Goal: Information Seeking & Learning: Learn about a topic

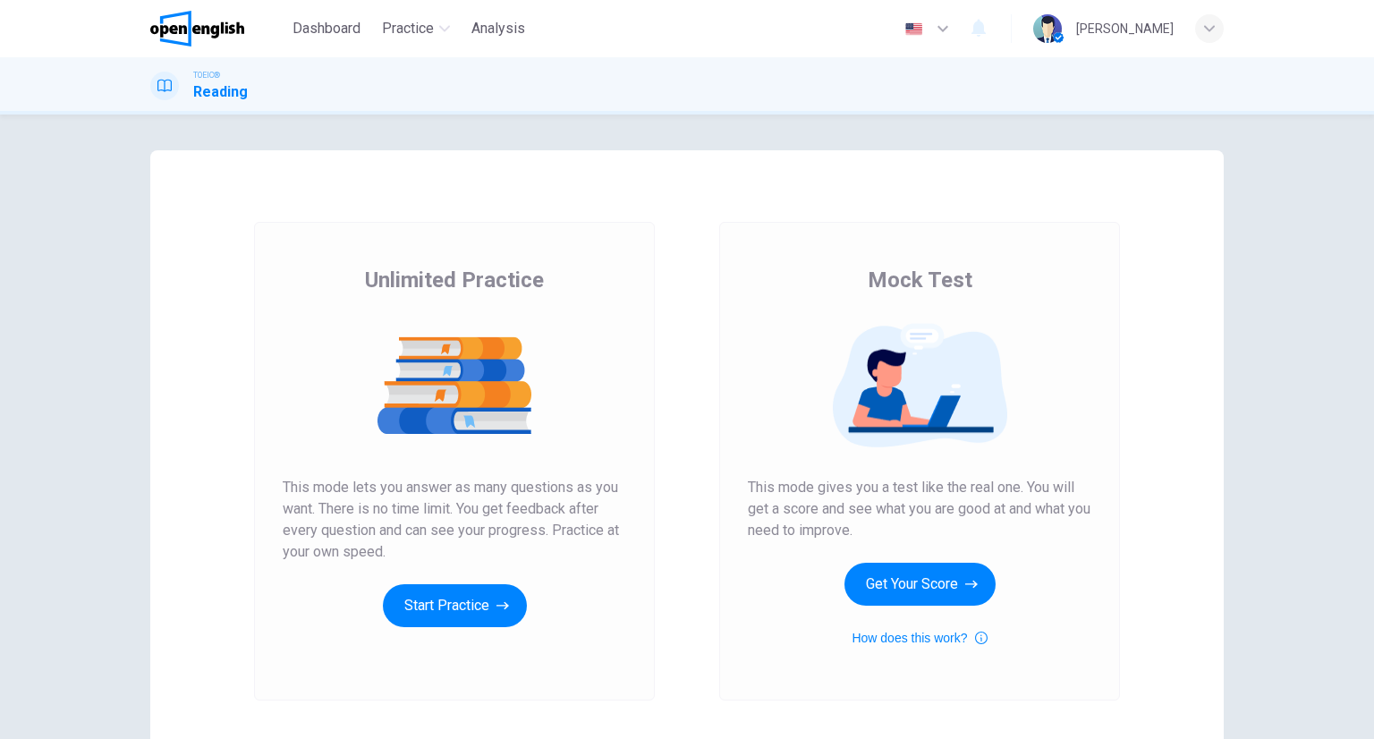
click at [486, 632] on div "Unlimited Practice This mode lets you answer as many questions as you want. The…" at bounding box center [454, 461] width 401 height 479
click at [478, 596] on button "Start Practice" at bounding box center [455, 605] width 144 height 43
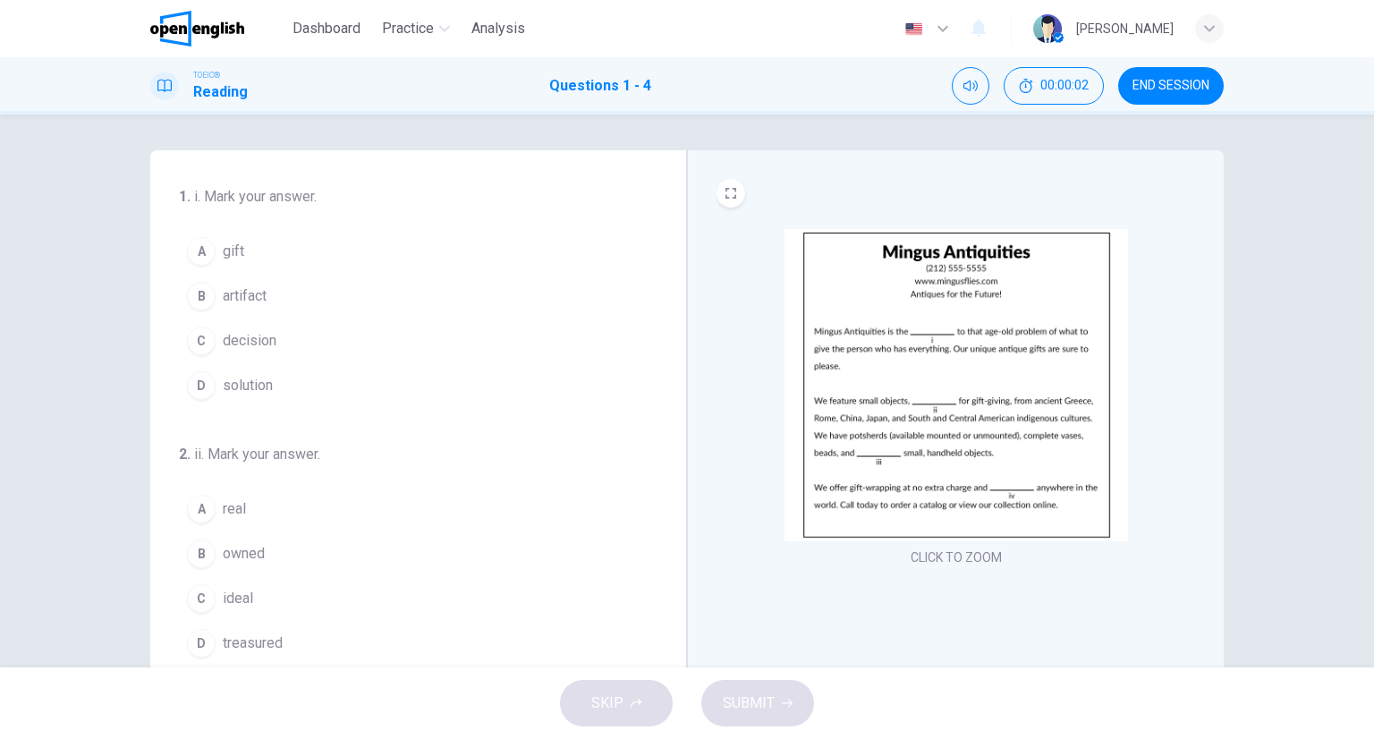
click at [940, 361] on img at bounding box center [957, 385] width 344 height 312
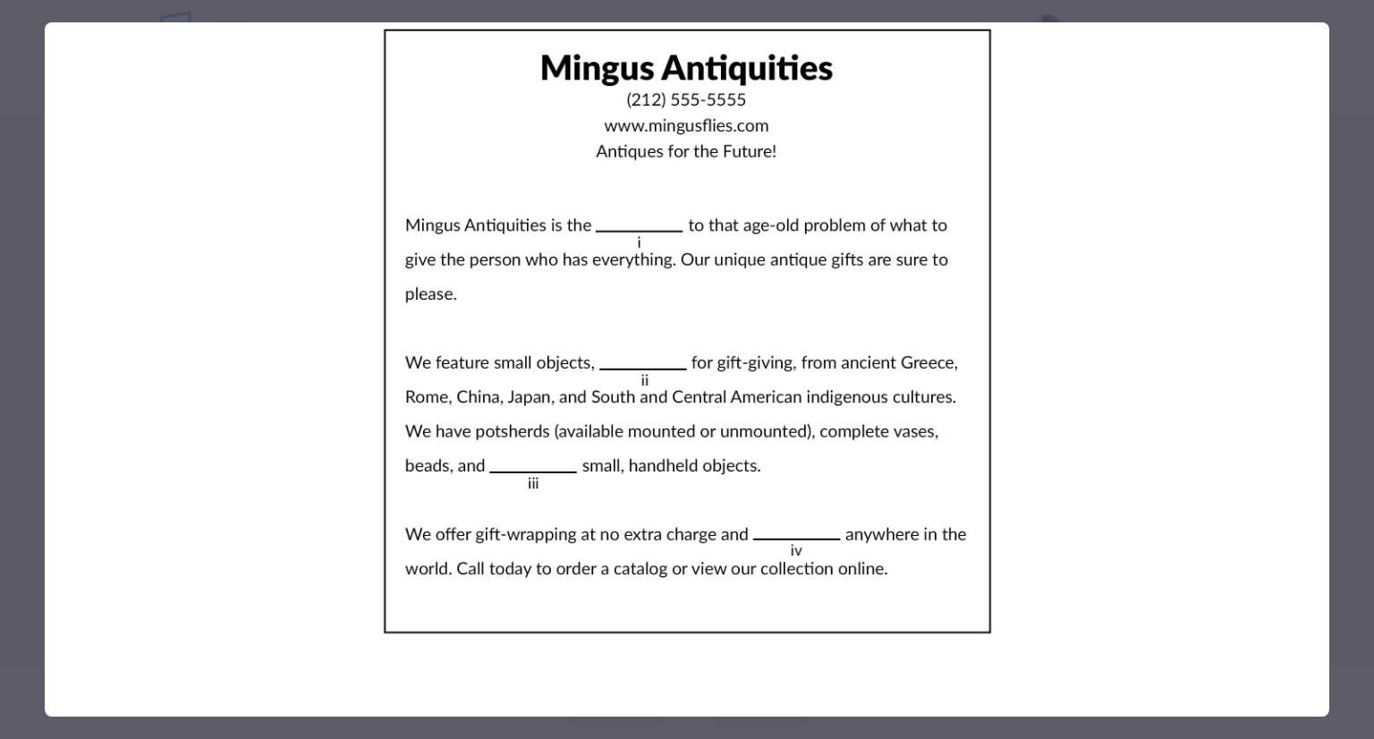
click at [1351, 369] on div at bounding box center [687, 369] width 1374 height 739
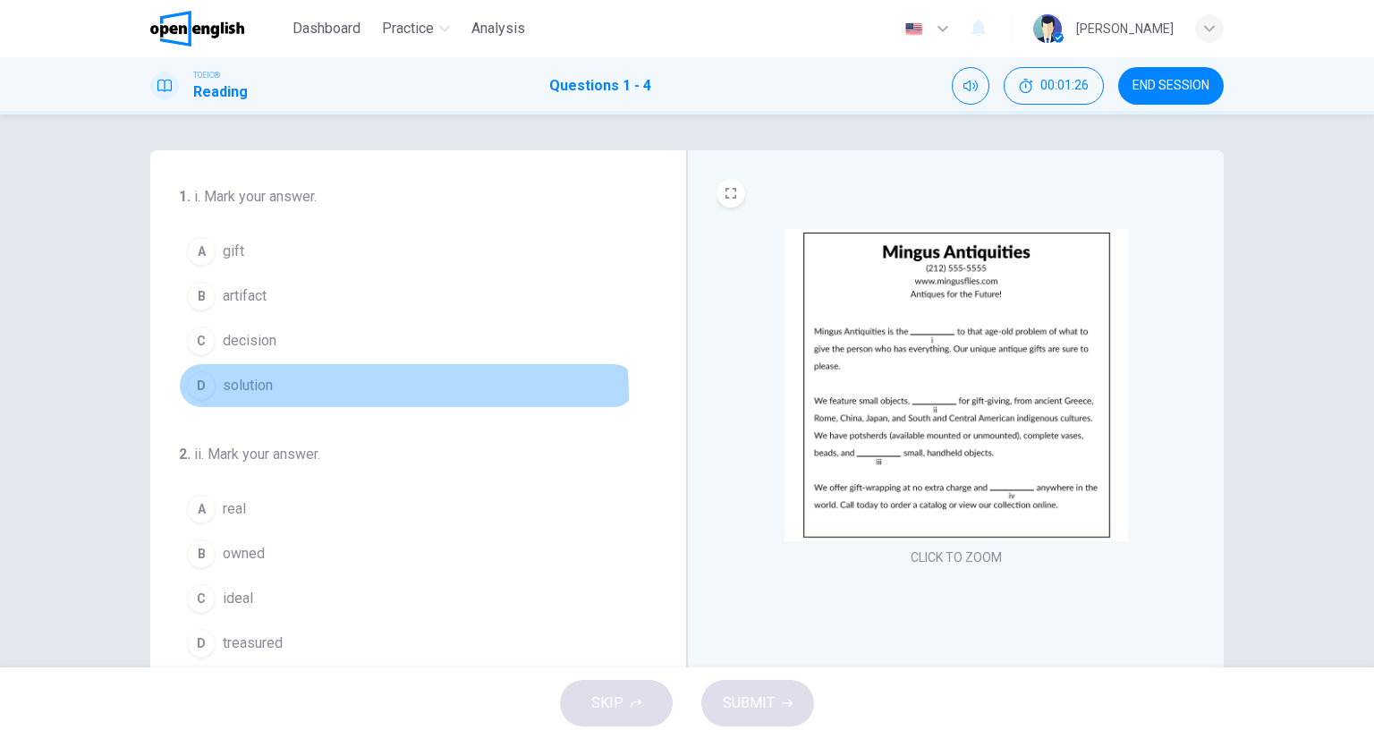
click at [301, 395] on button "D solution" at bounding box center [407, 385] width 457 height 45
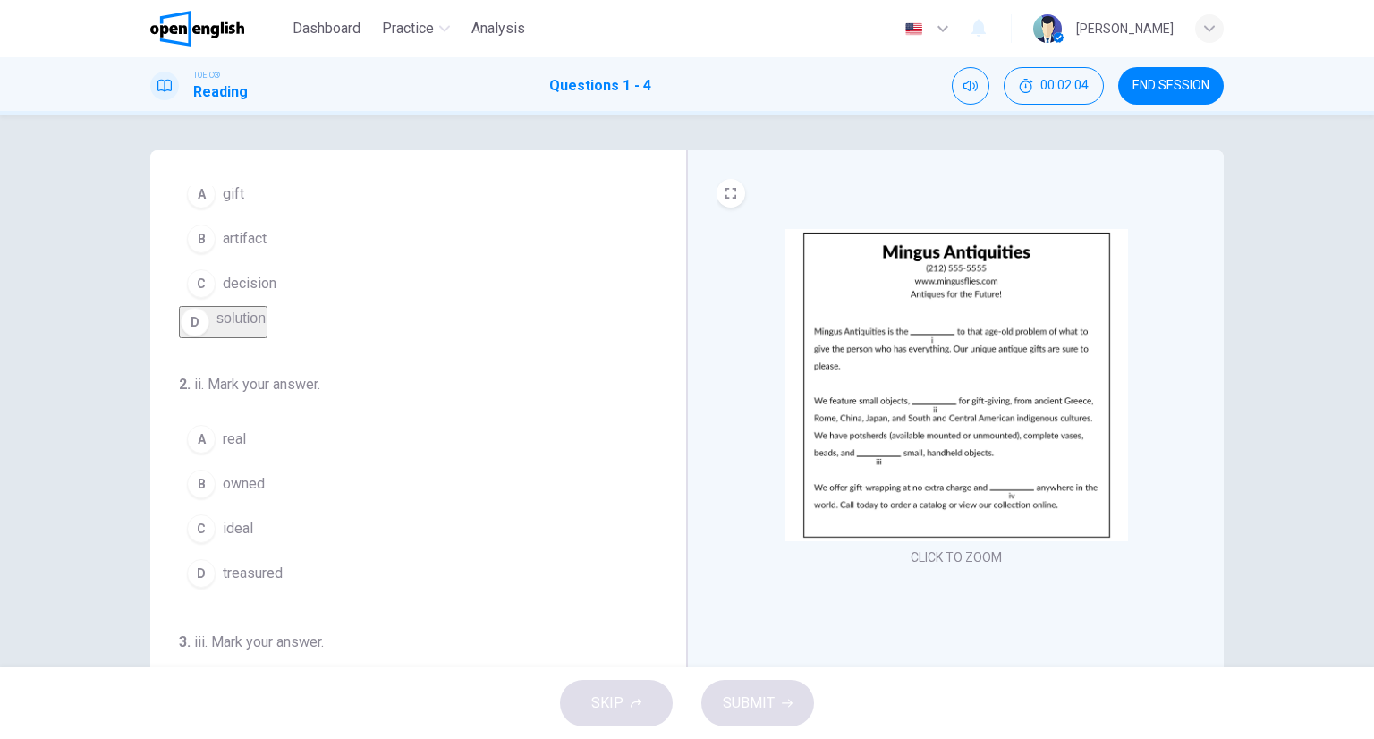
scroll to position [89, 0]
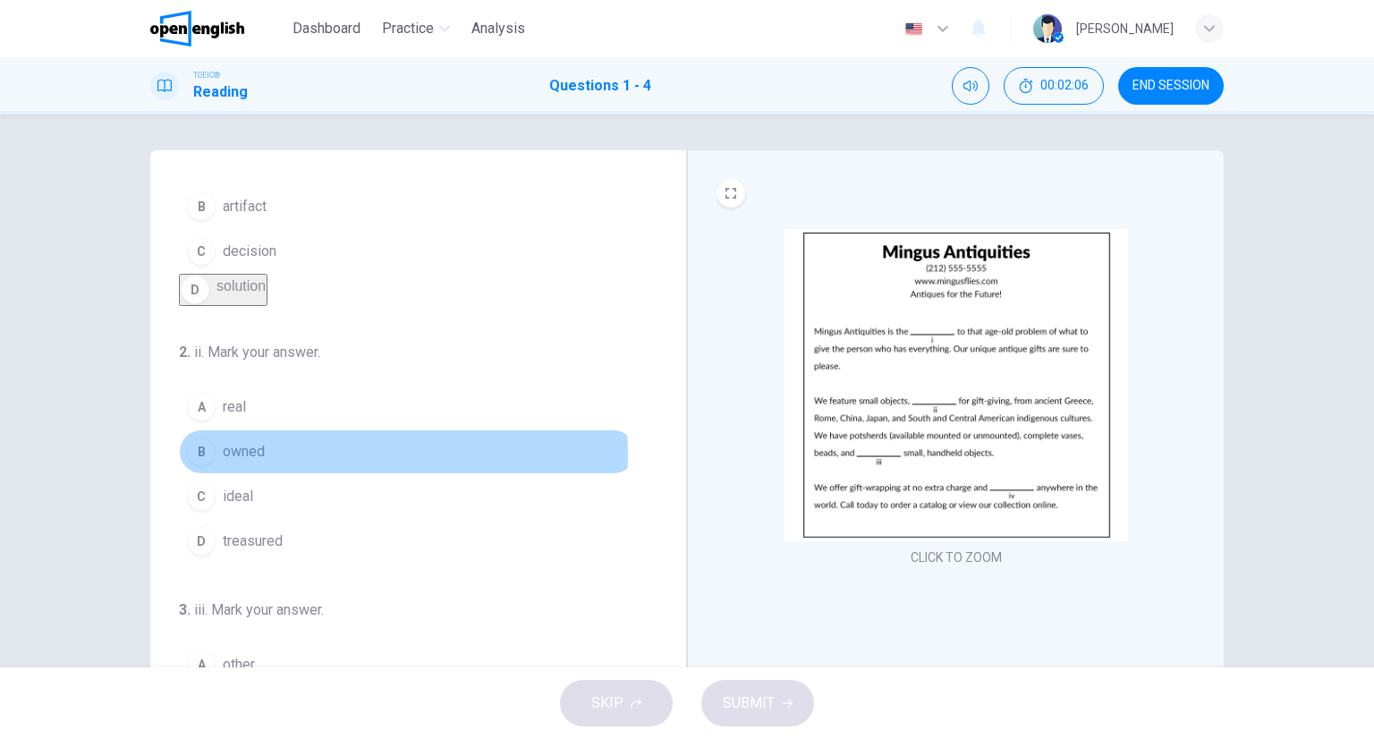
click at [286, 466] on button "B owned" at bounding box center [407, 451] width 457 height 45
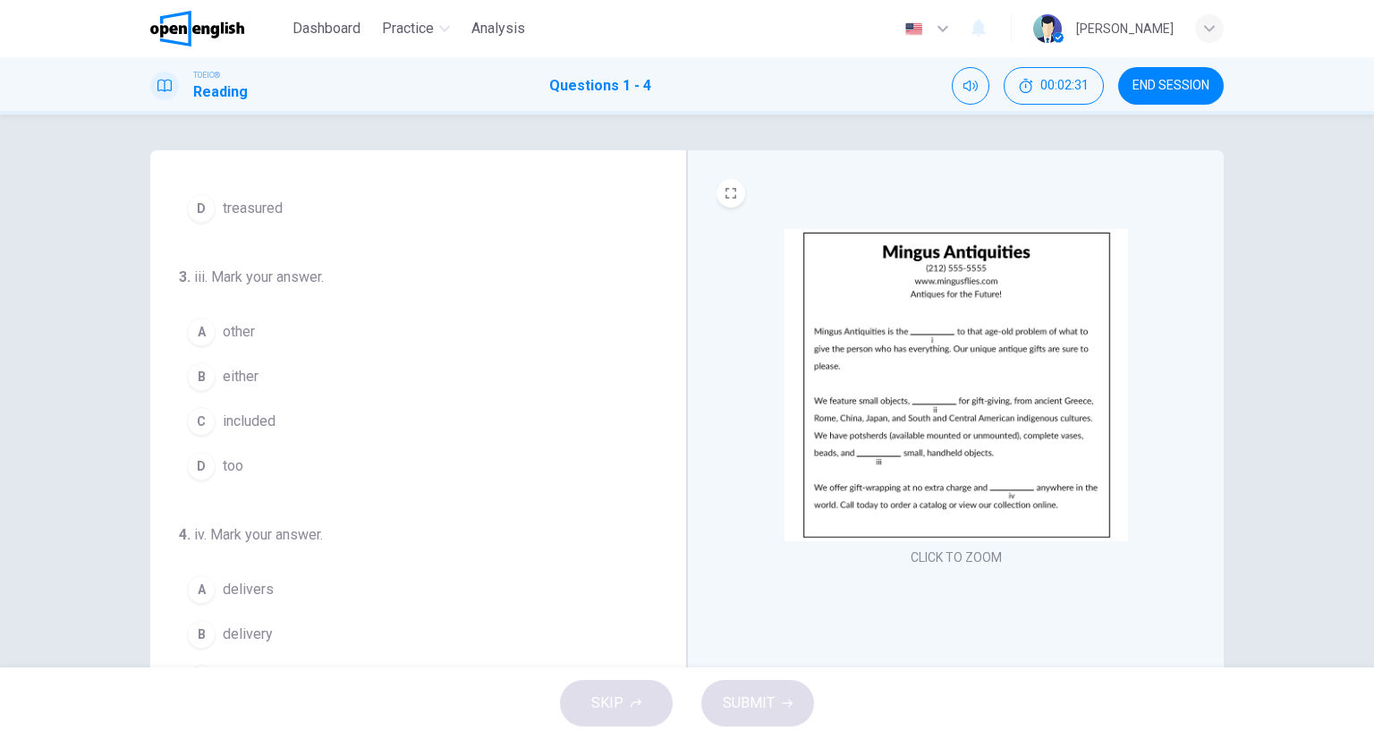
scroll to position [438, 0]
click at [265, 447] on button "D too" at bounding box center [407, 456] width 457 height 45
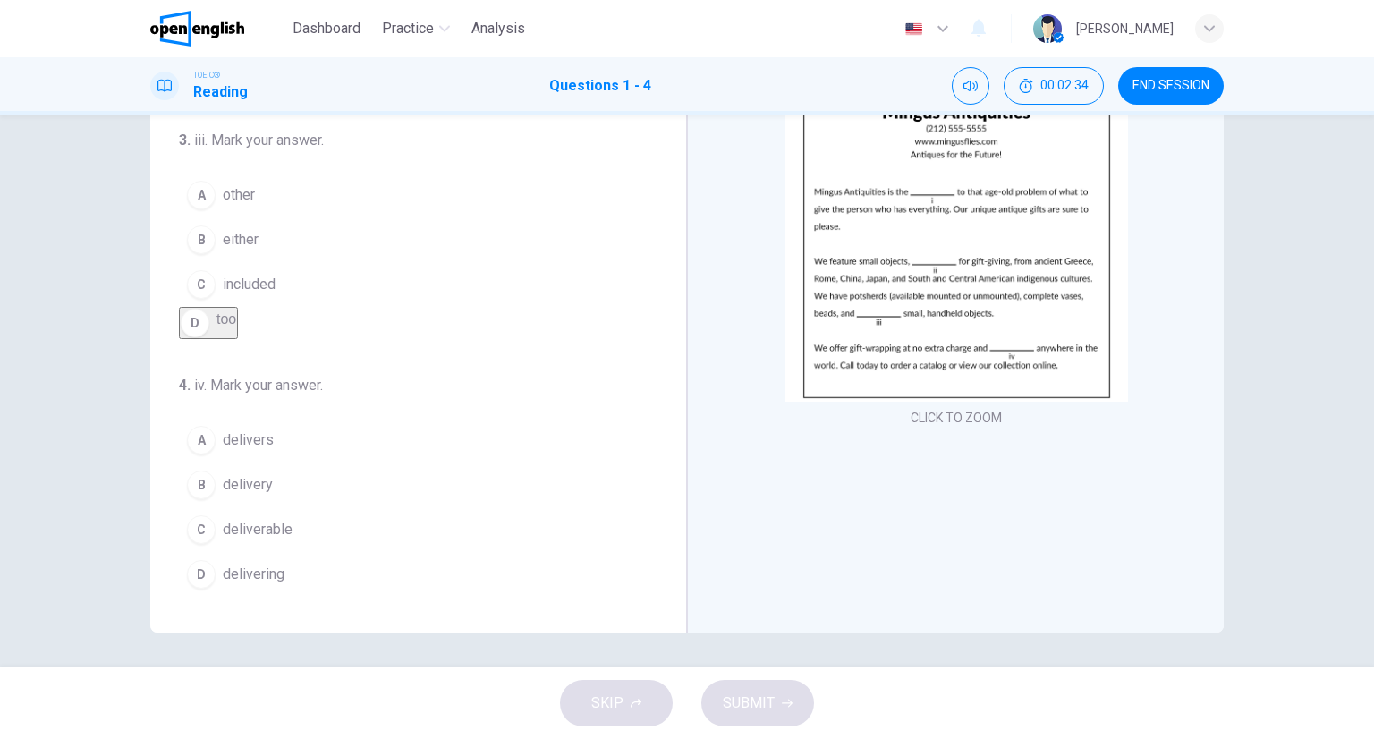
scroll to position [140, 0]
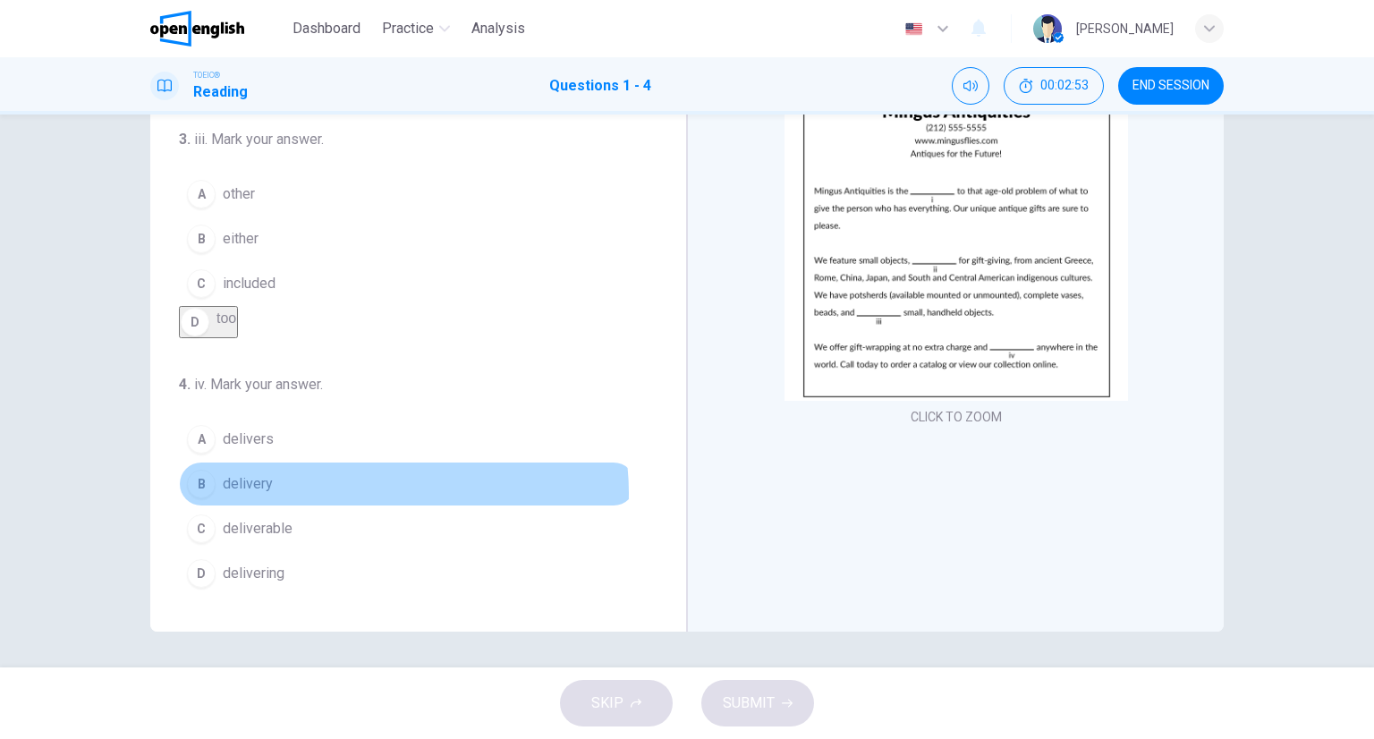
click at [372, 494] on button "B delivery" at bounding box center [407, 484] width 457 height 45
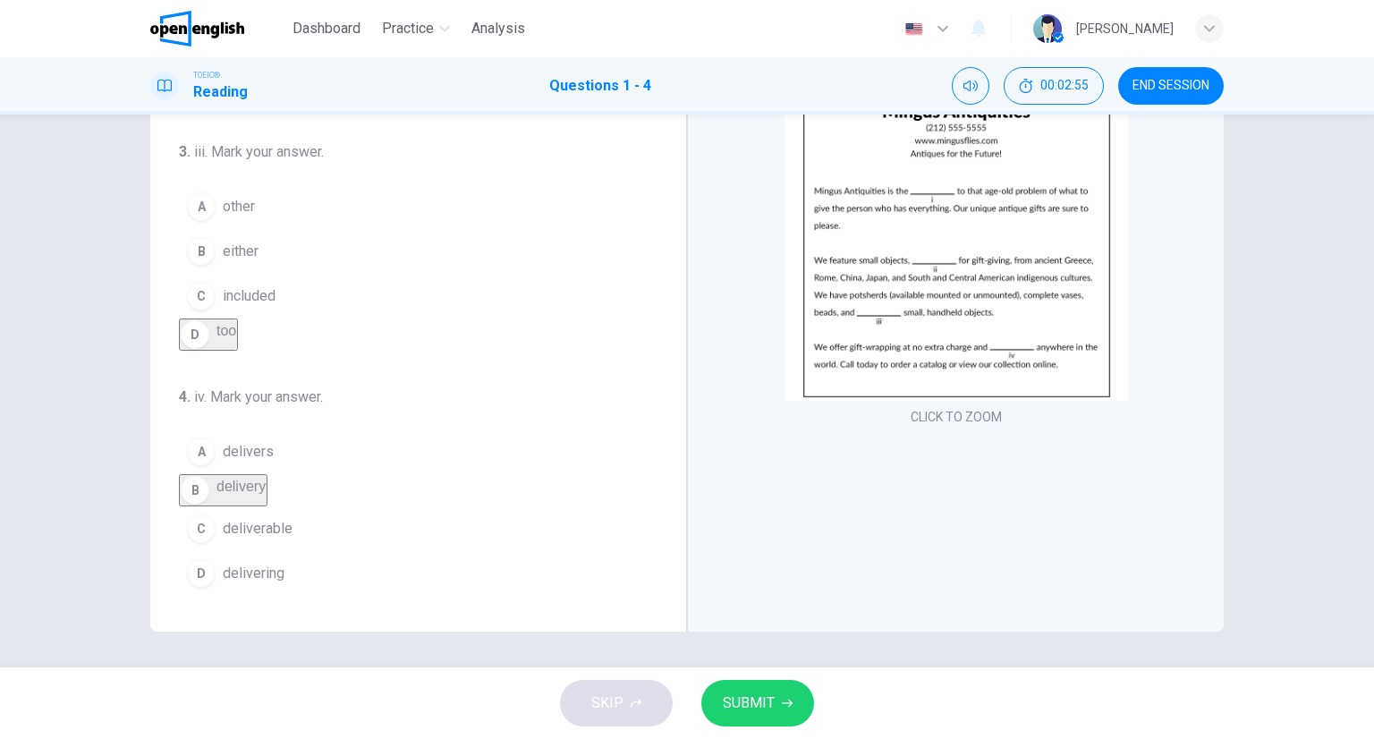
click at [783, 699] on icon "button" at bounding box center [787, 703] width 11 height 11
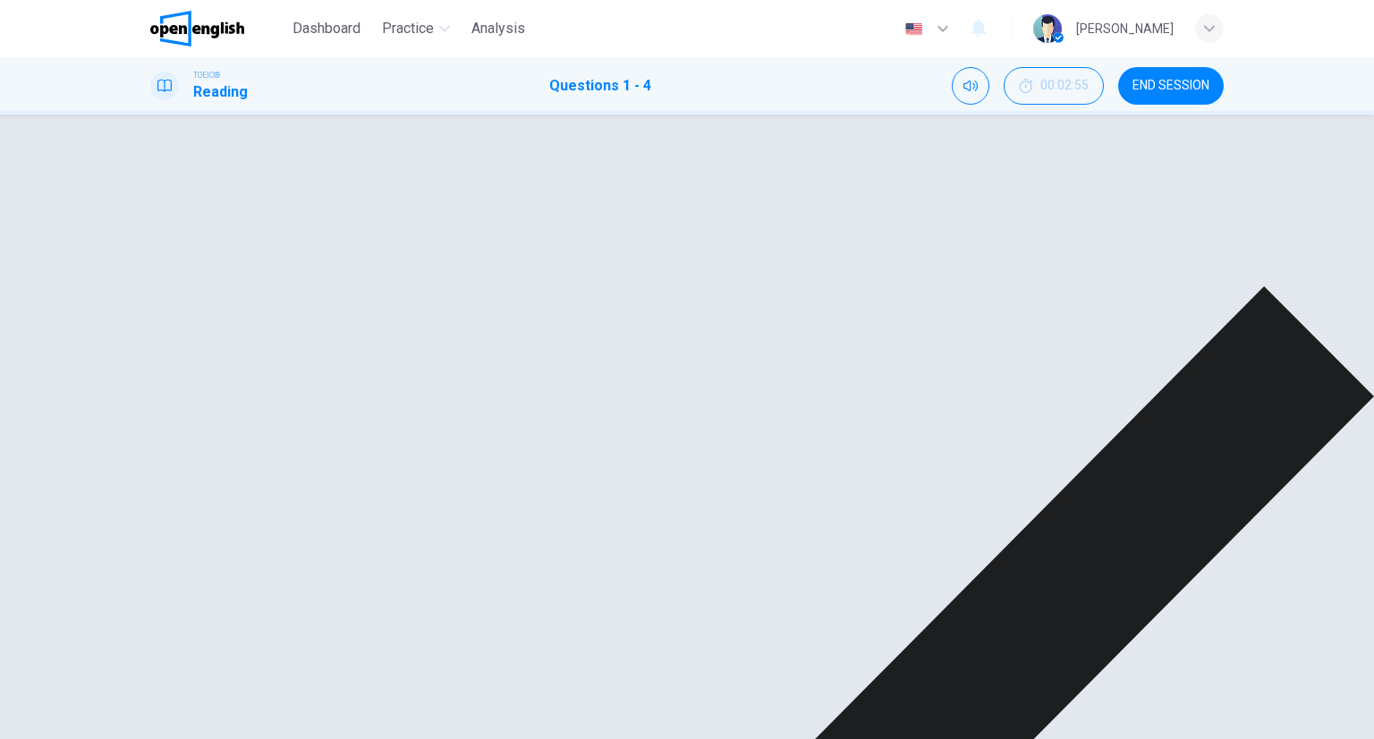
scroll to position [179, 0]
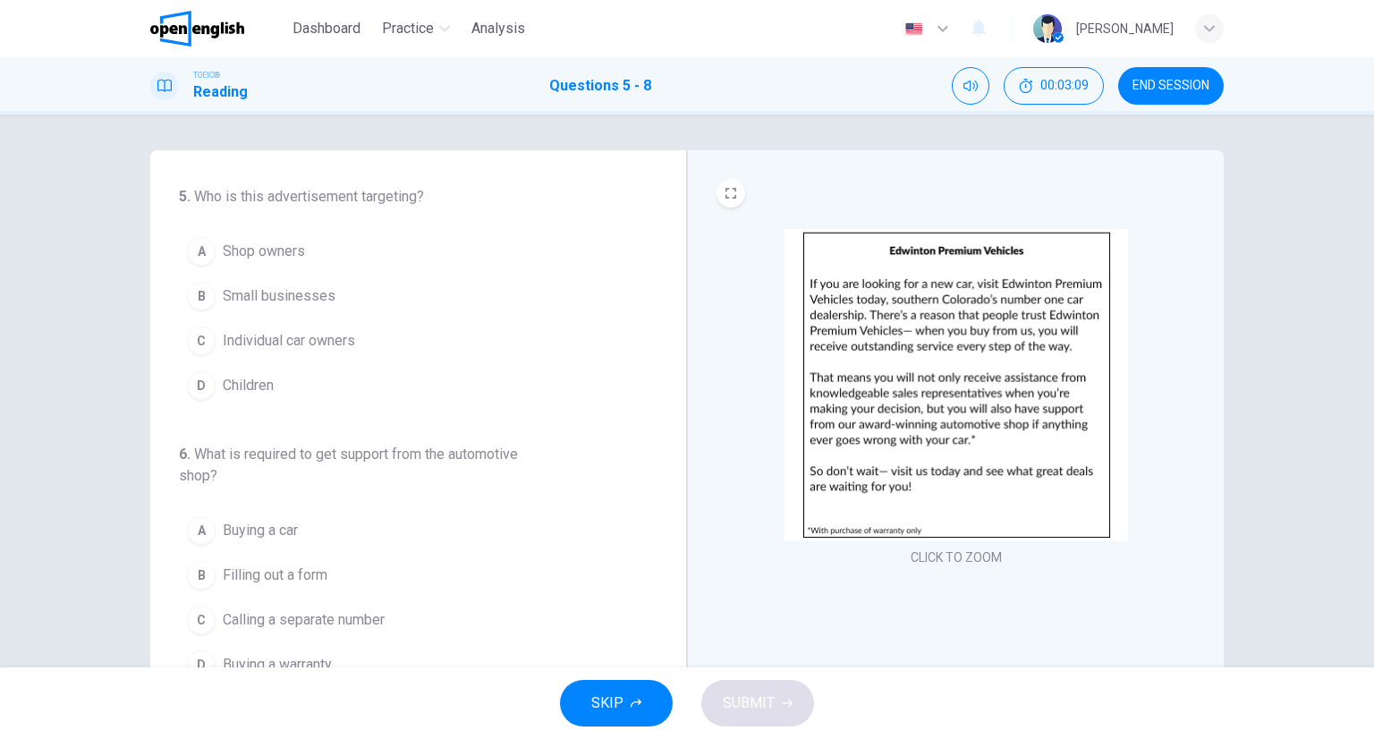
click at [1037, 415] on img at bounding box center [957, 385] width 344 height 312
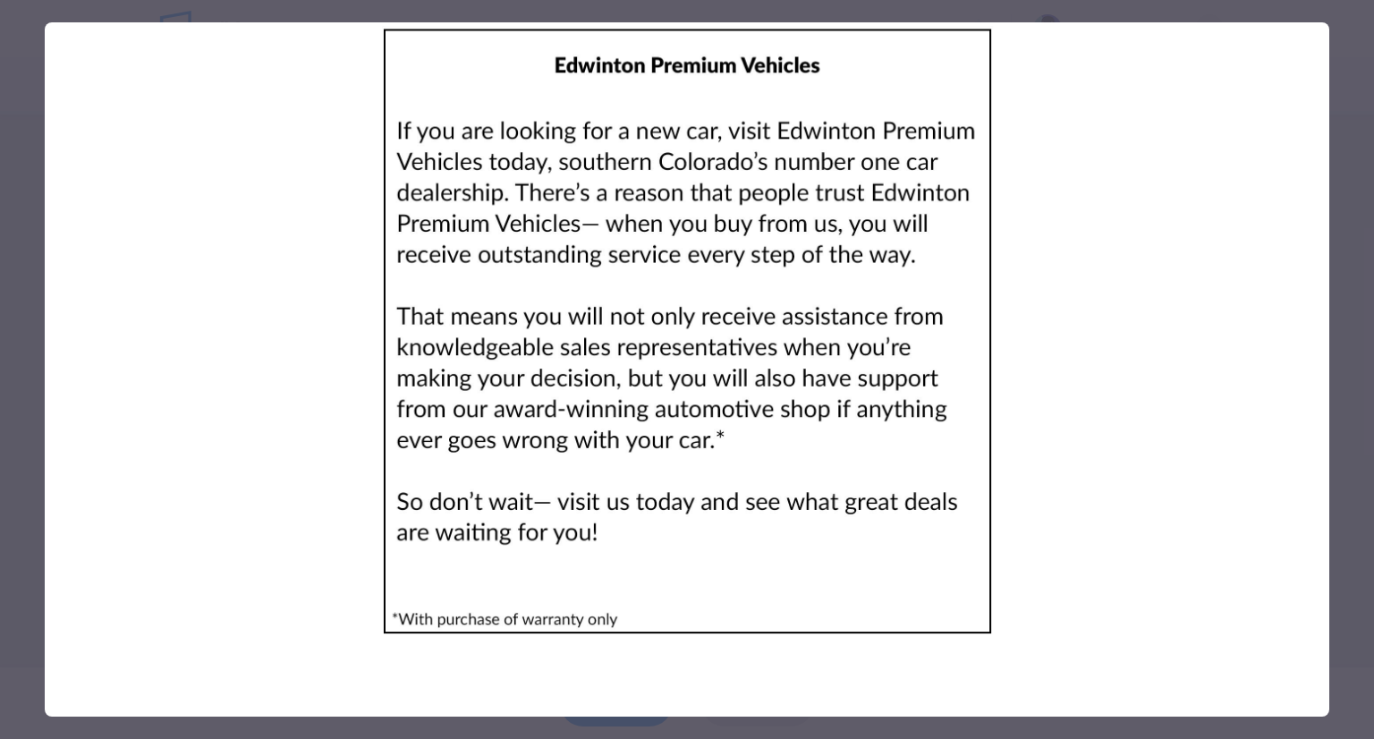
click at [1331, 337] on div at bounding box center [687, 369] width 1374 height 739
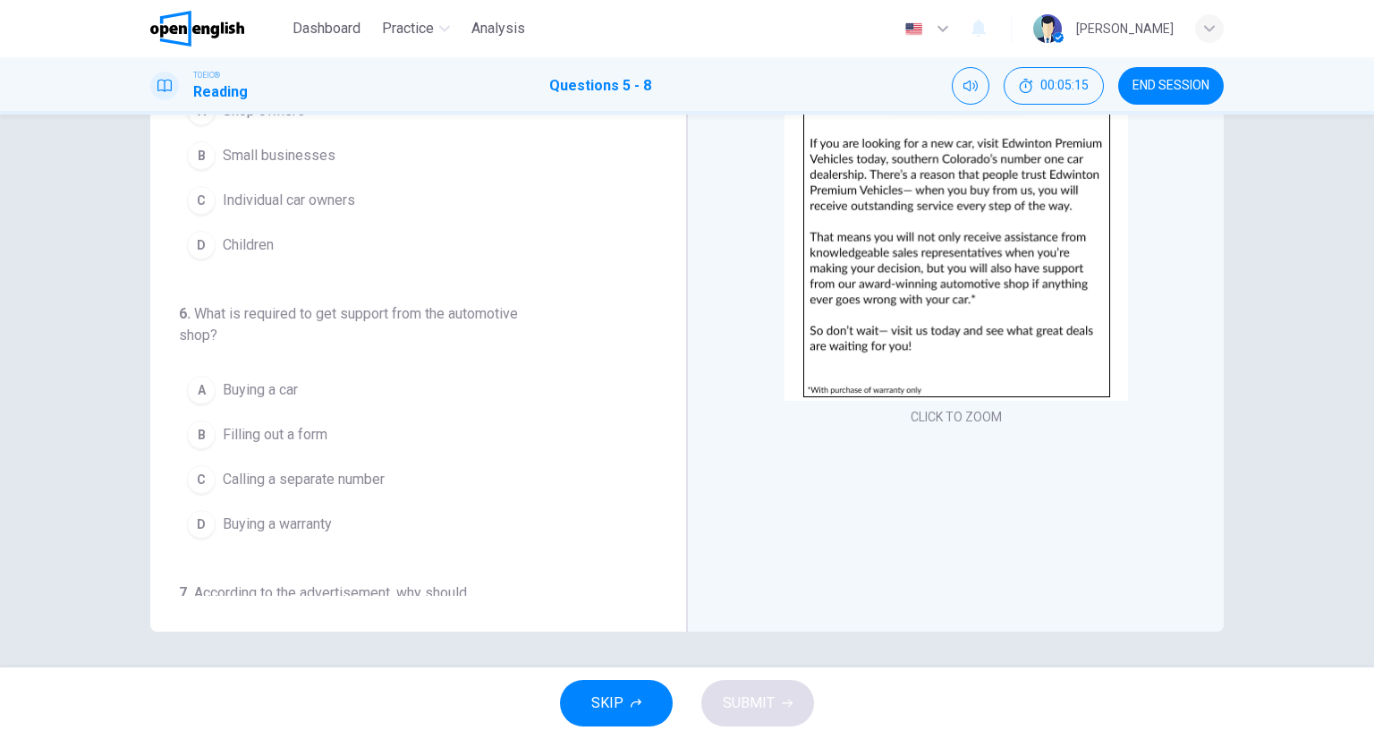
scroll to position [0, 0]
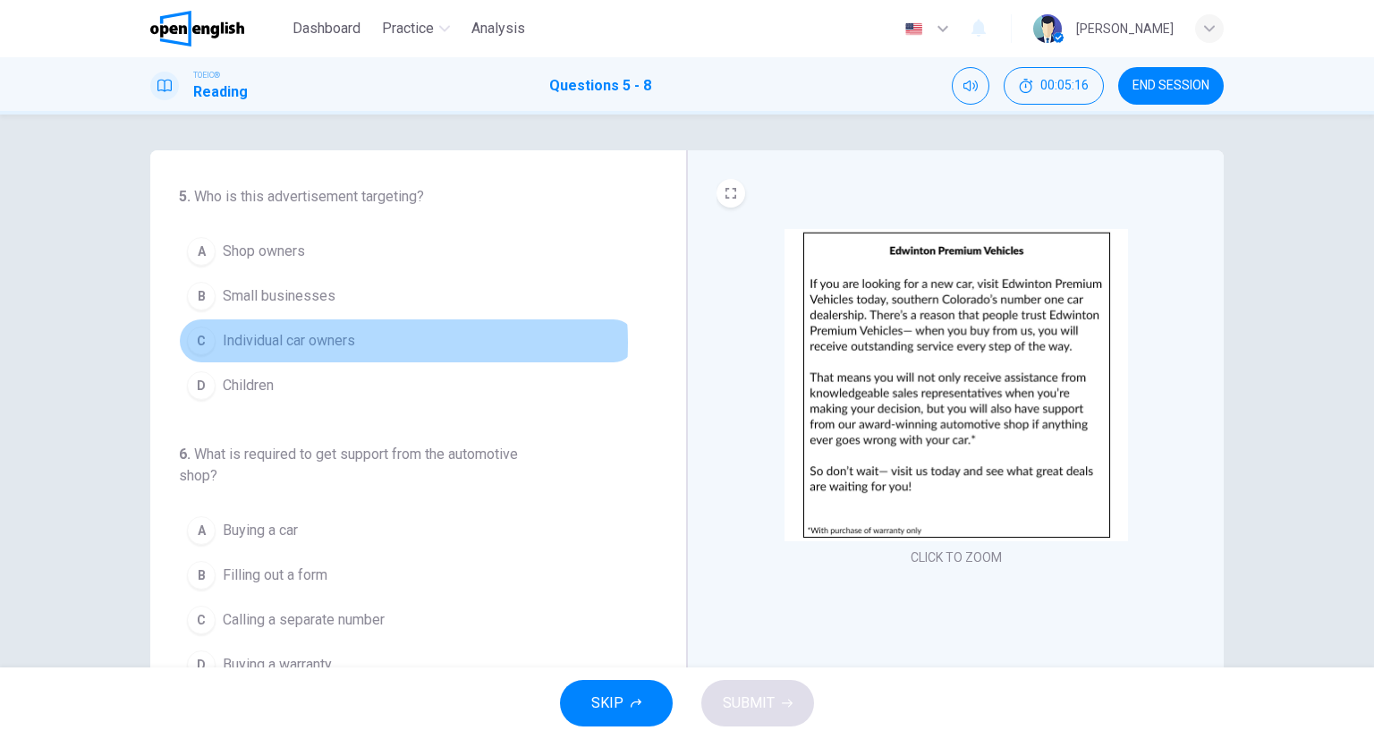
click at [323, 342] on span "Individual car owners" at bounding box center [289, 340] width 132 height 21
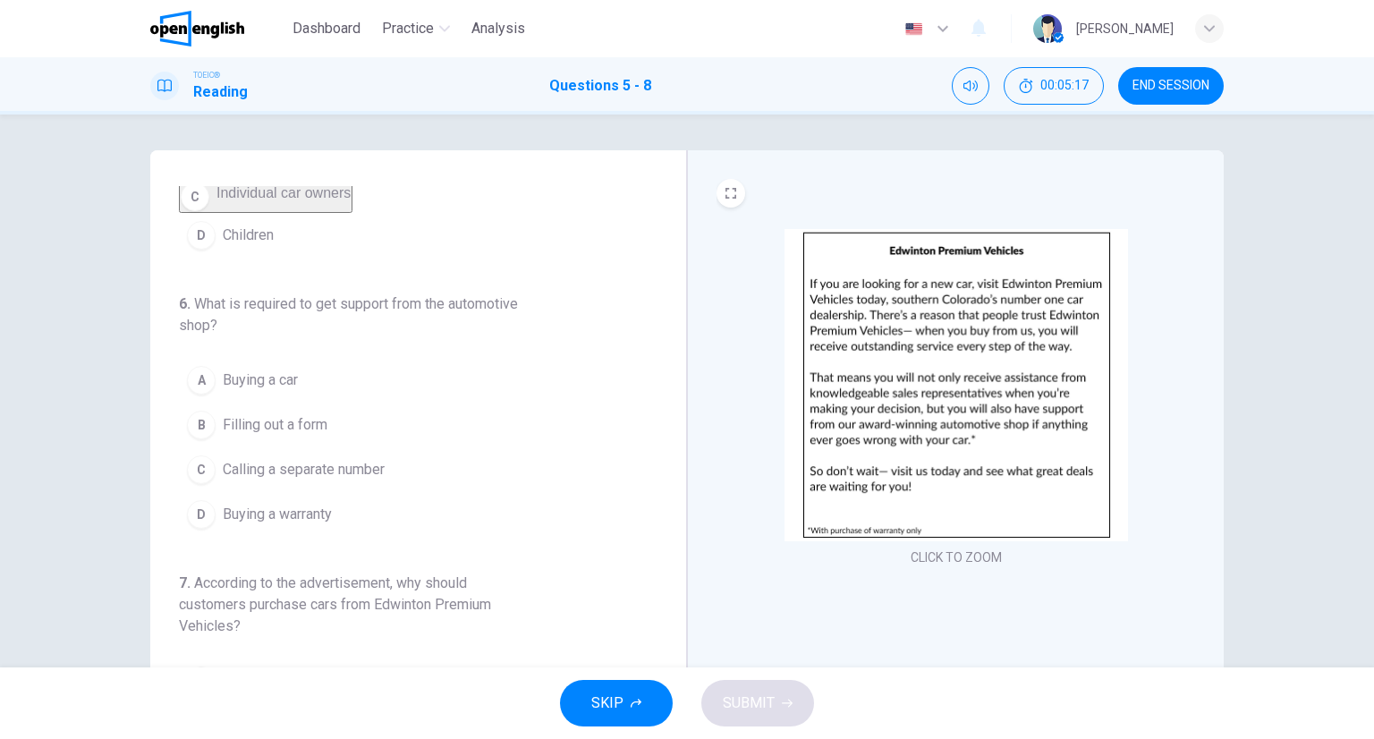
scroll to position [179, 0]
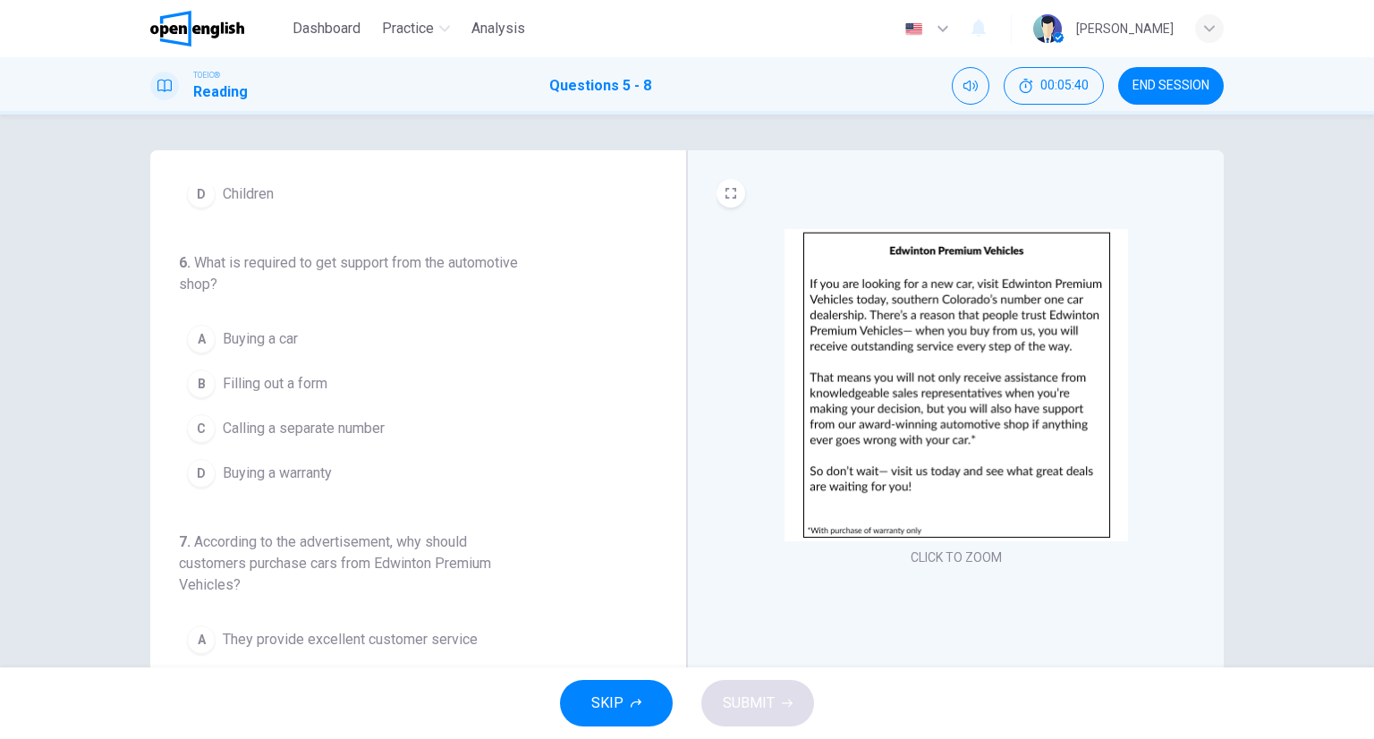
click at [398, 481] on button "D Buying a warranty" at bounding box center [407, 473] width 457 height 45
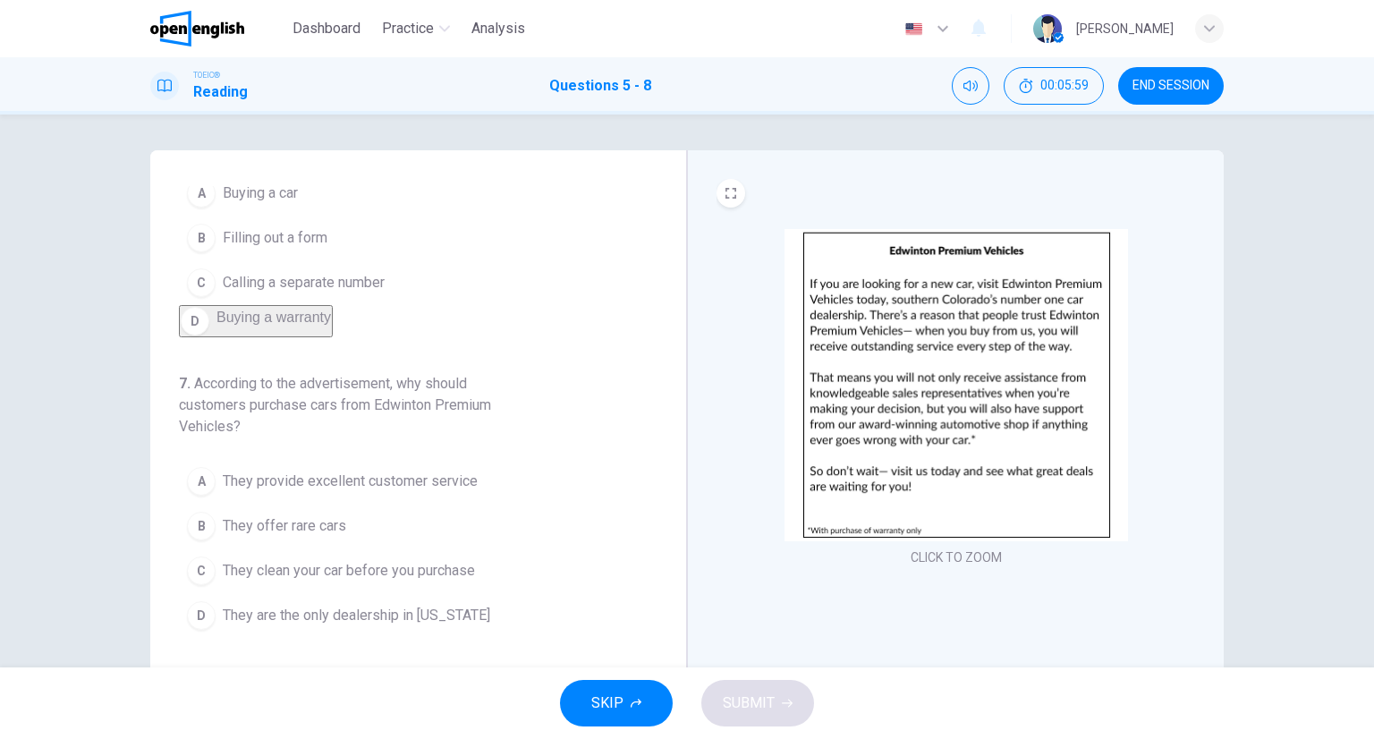
scroll to position [268, 0]
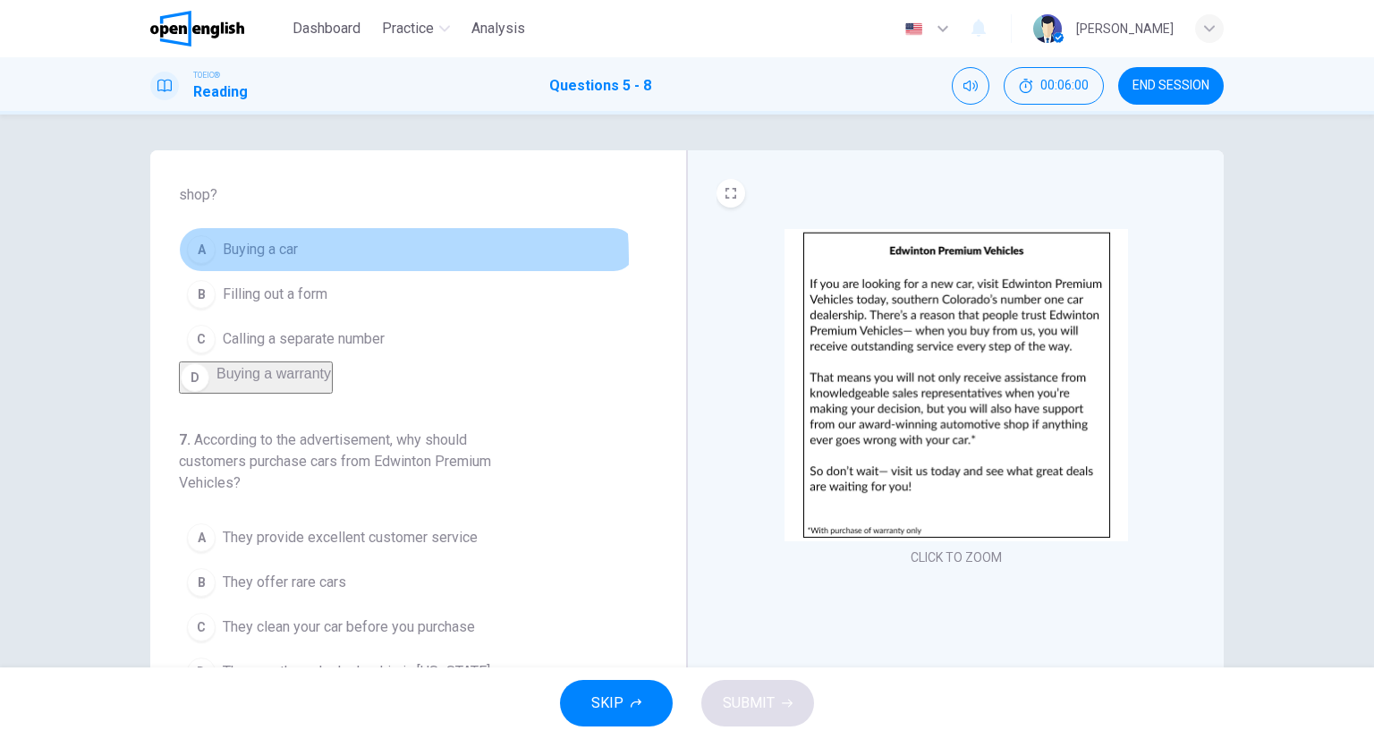
click at [273, 260] on span "Buying a car" at bounding box center [260, 249] width 75 height 21
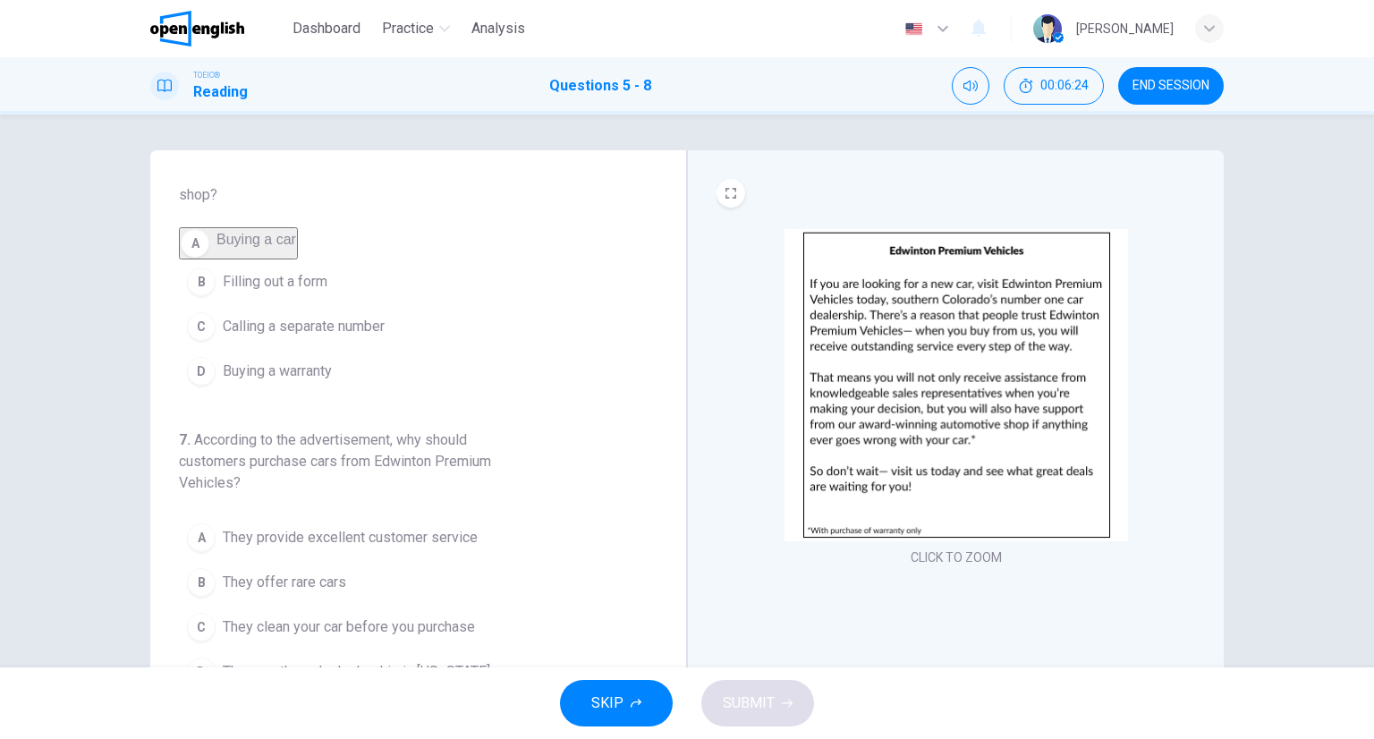
click at [281, 292] on button "B Filling out a form" at bounding box center [407, 281] width 457 height 45
click at [339, 391] on button "D Buying a warranty" at bounding box center [407, 371] width 457 height 45
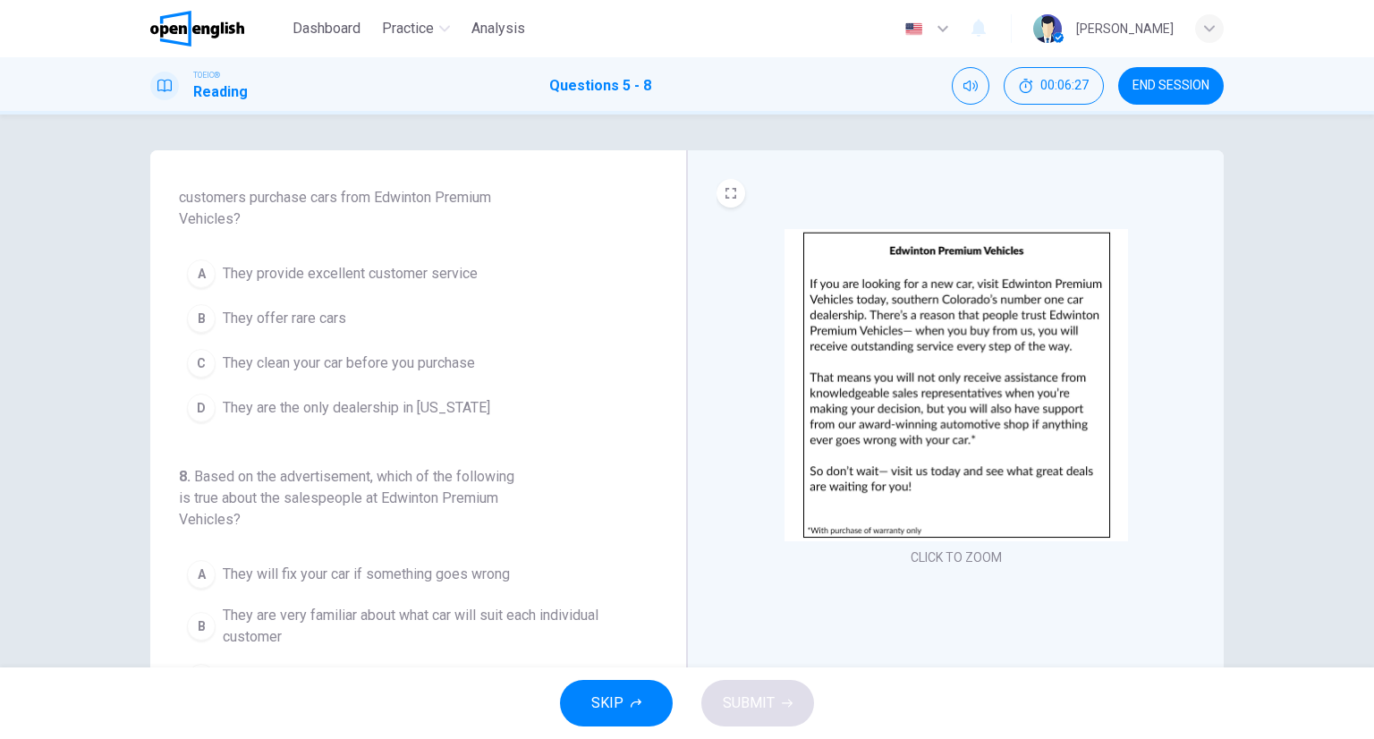
scroll to position [537, 0]
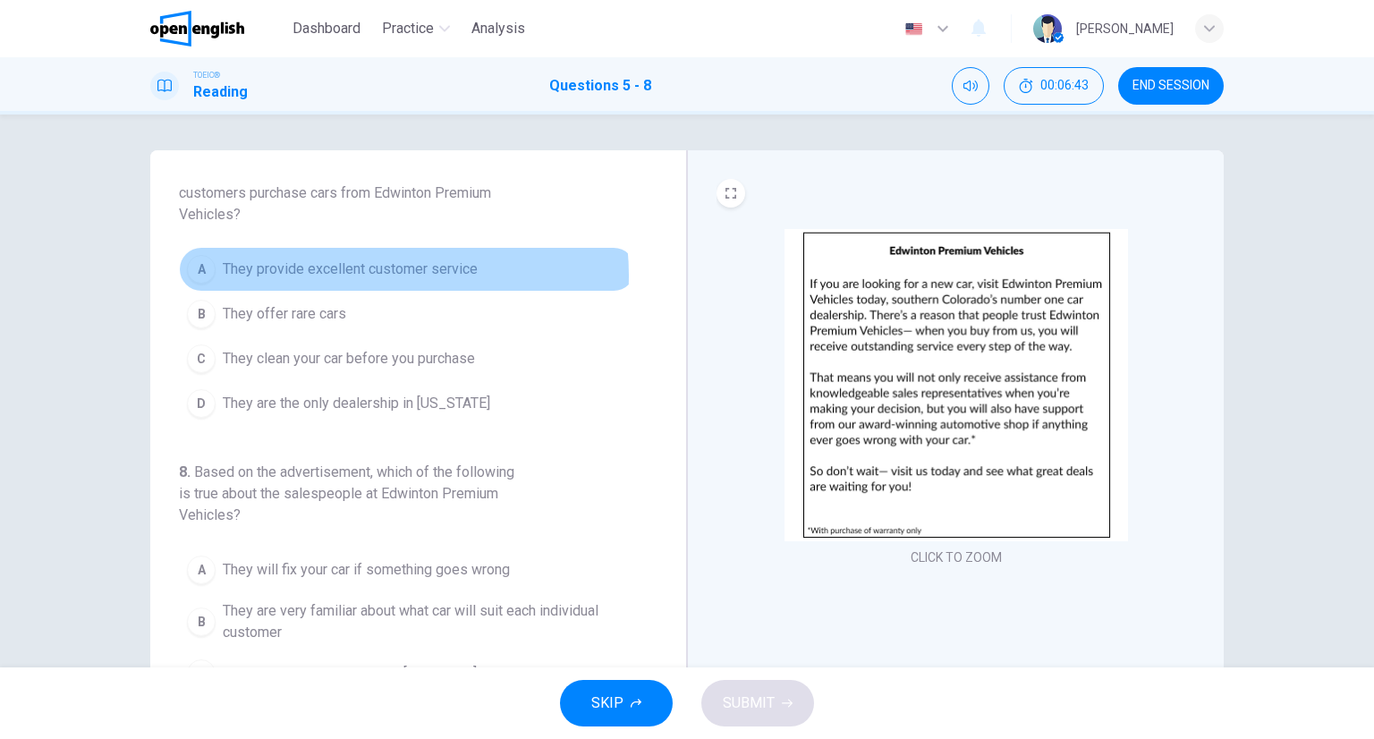
click at [365, 280] on span "They provide excellent customer service" at bounding box center [350, 269] width 255 height 21
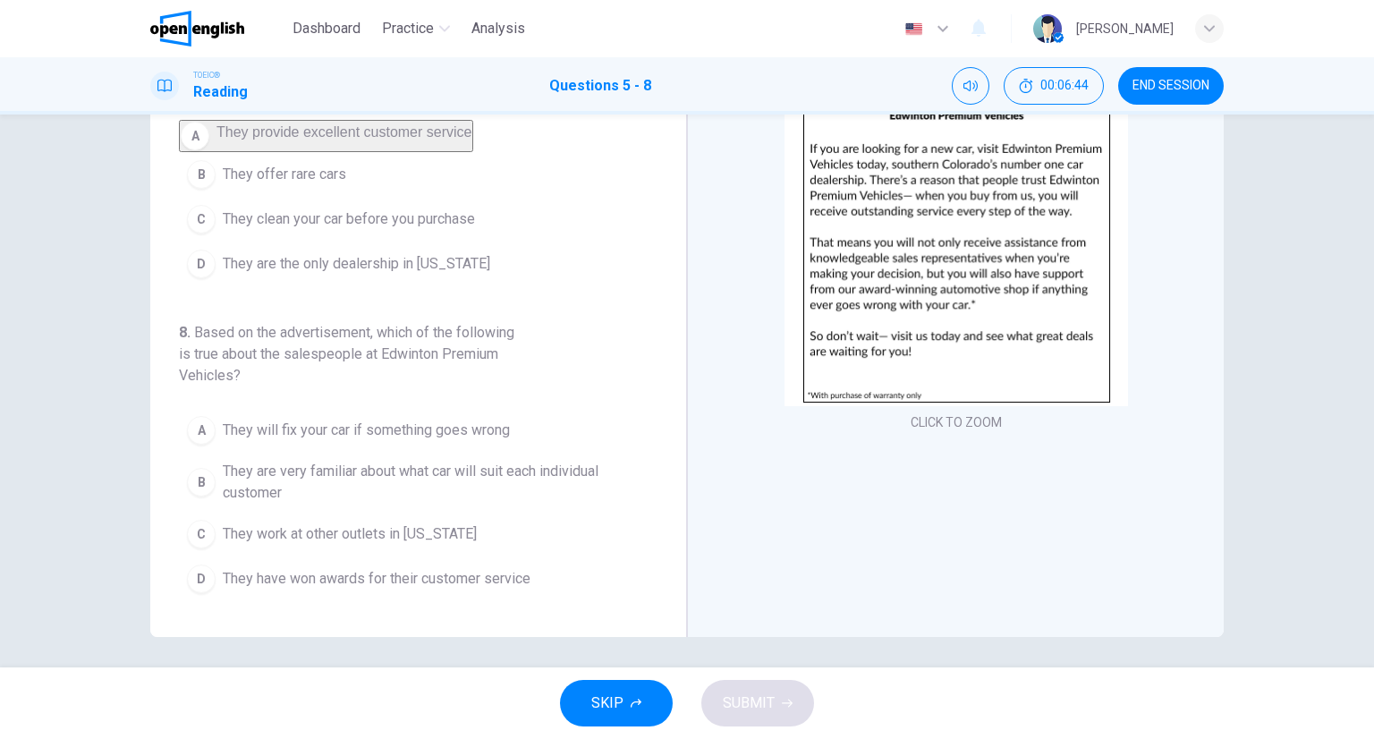
scroll to position [140, 0]
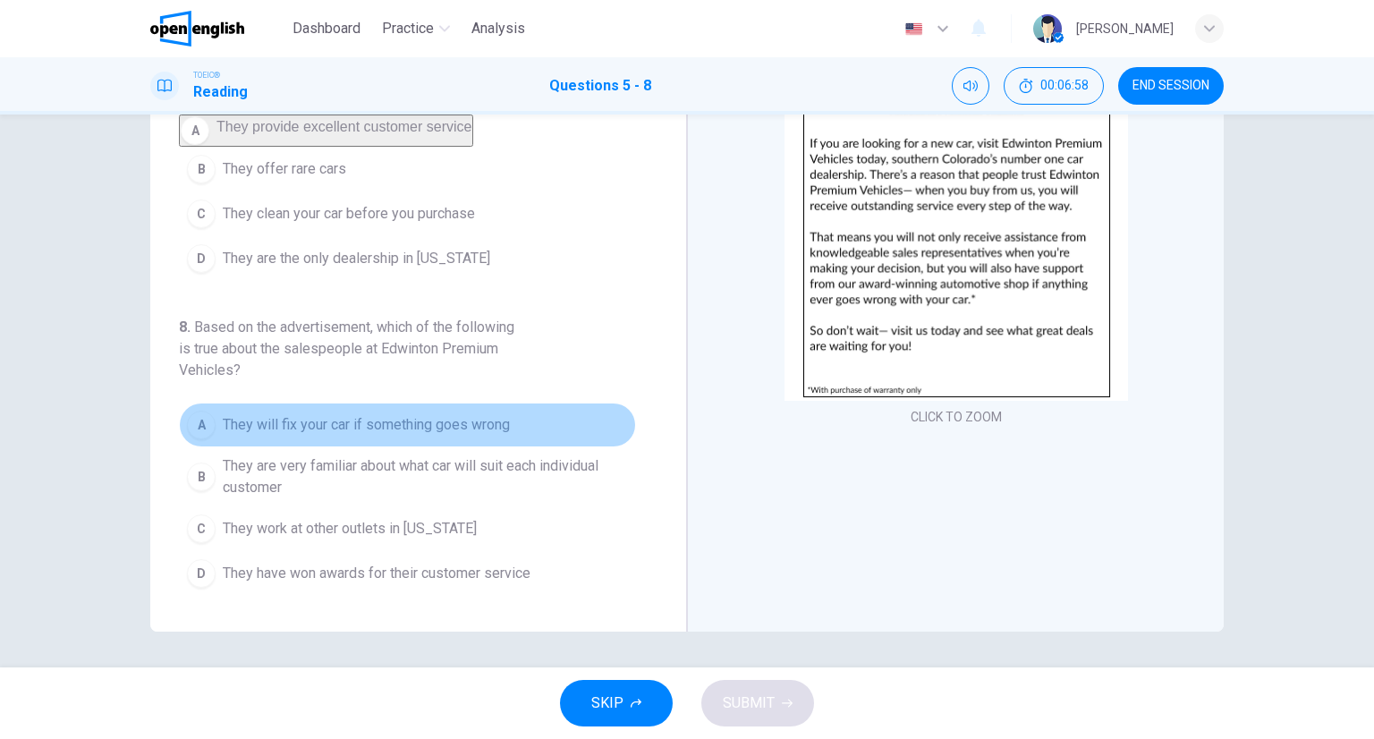
click at [454, 423] on span "They will fix your car if something goes wrong" at bounding box center [366, 424] width 287 height 21
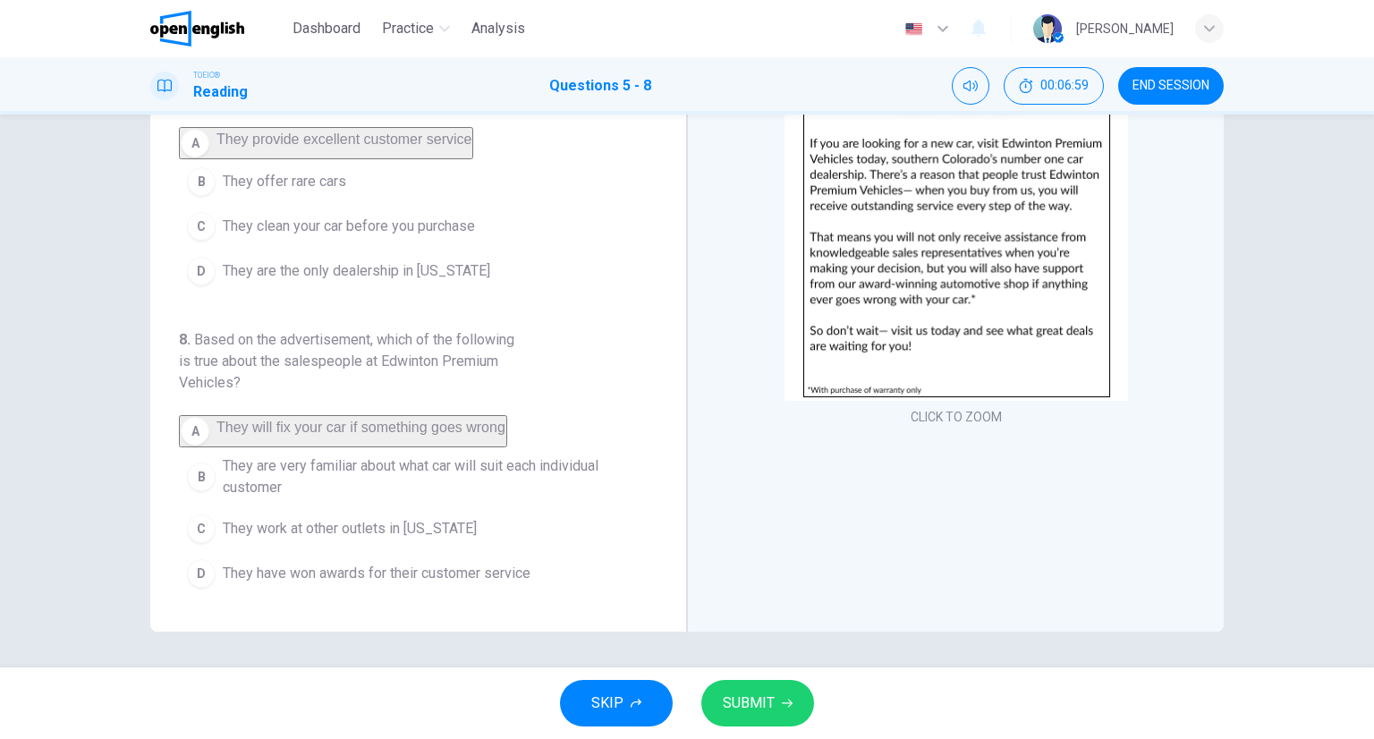
click at [788, 696] on button "SUBMIT" at bounding box center [757, 703] width 113 height 47
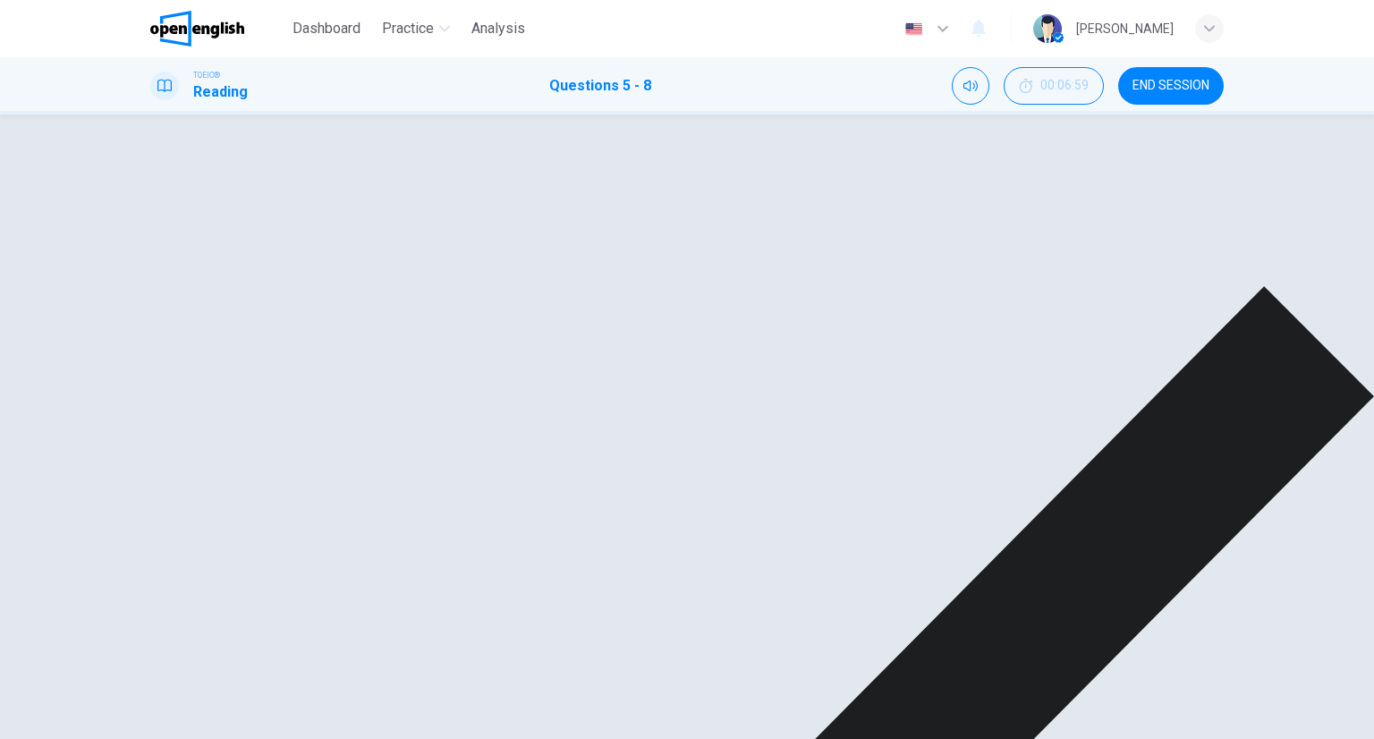
scroll to position [89, 0]
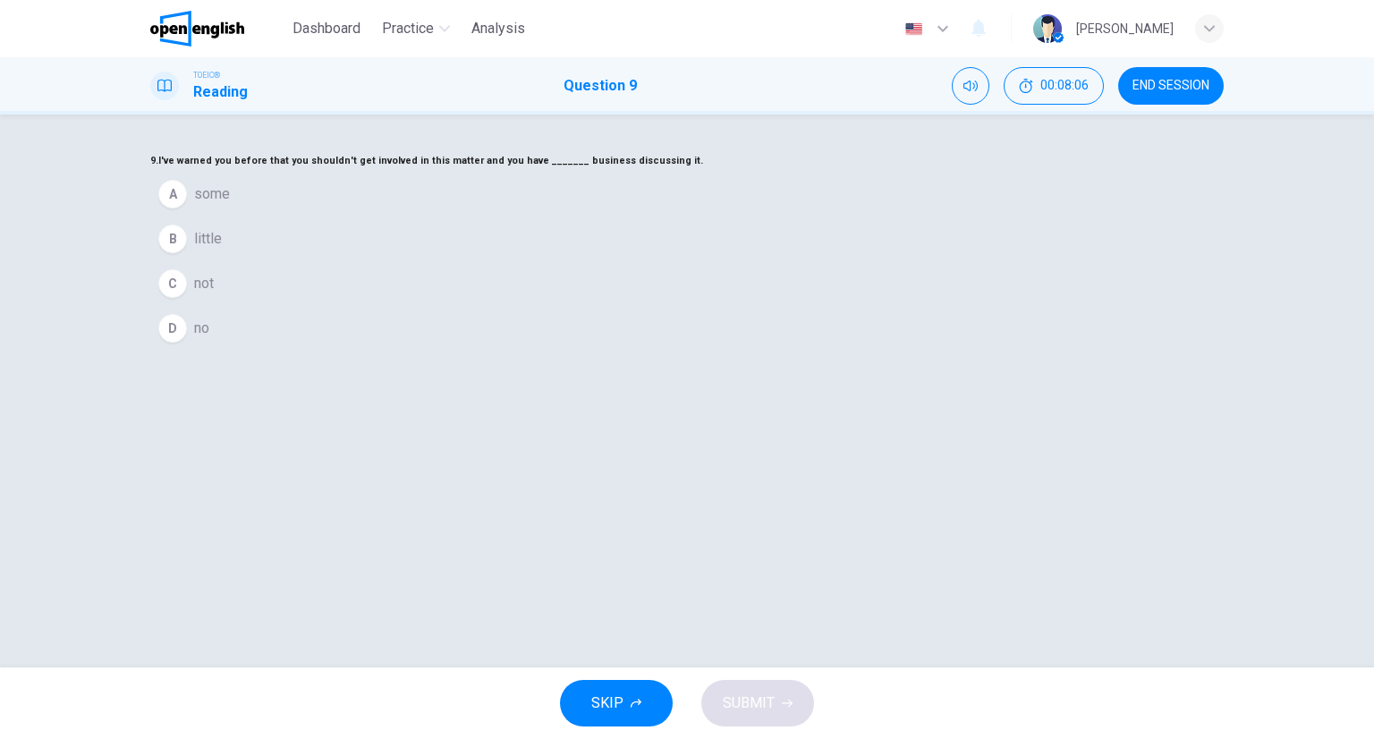
click at [607, 216] on button "A some" at bounding box center [687, 194] width 1074 height 45
click at [796, 693] on button "SUBMIT" at bounding box center [757, 703] width 113 height 47
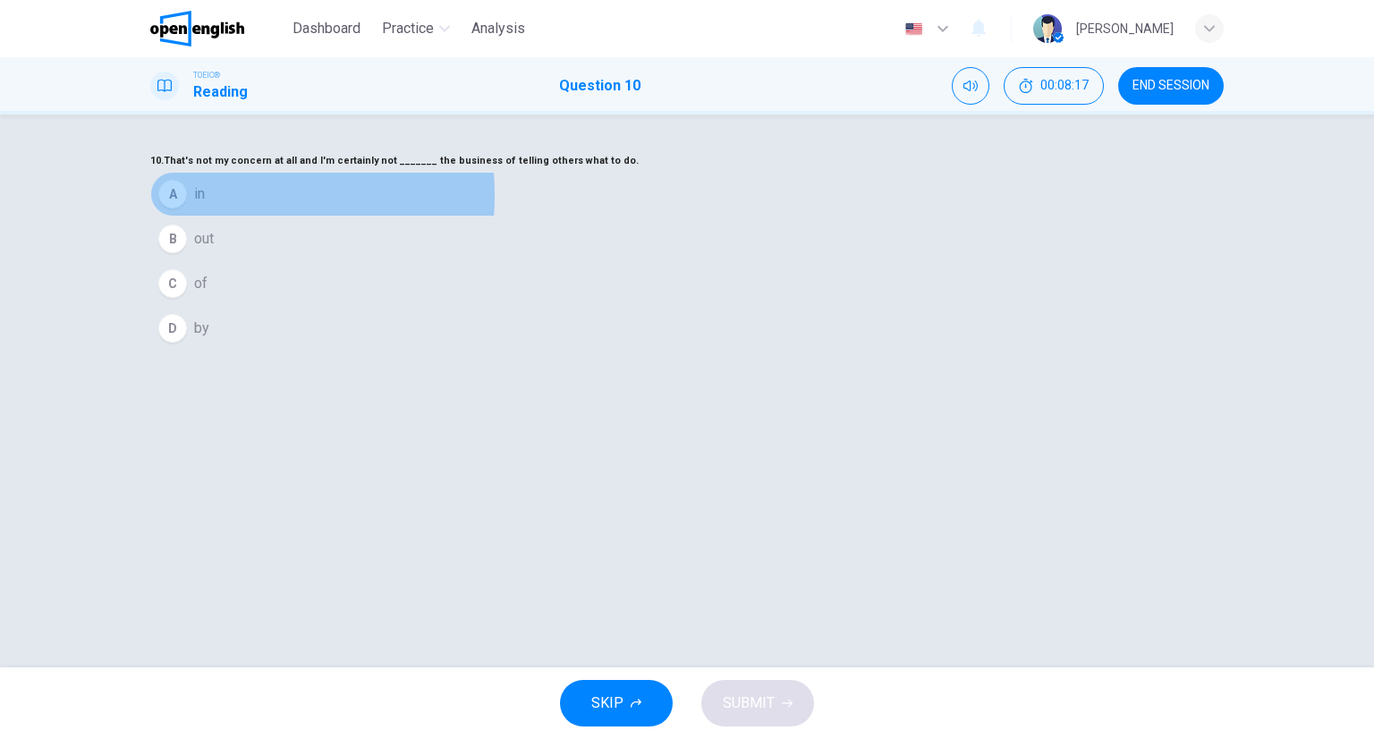
click at [577, 216] on button "A in" at bounding box center [687, 194] width 1074 height 45
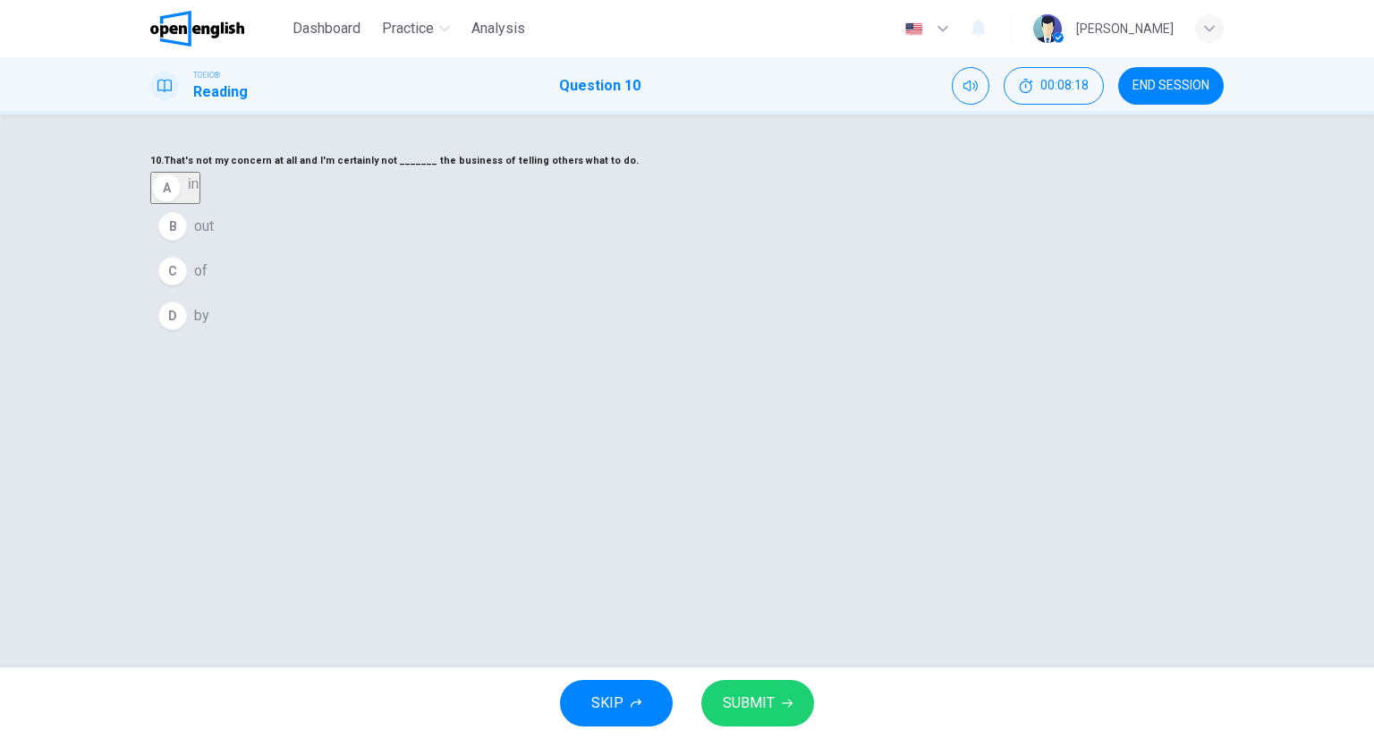
click at [780, 675] on div "SKIP SUBMIT" at bounding box center [687, 703] width 1374 height 72
click at [783, 694] on button "SUBMIT" at bounding box center [757, 703] width 113 height 47
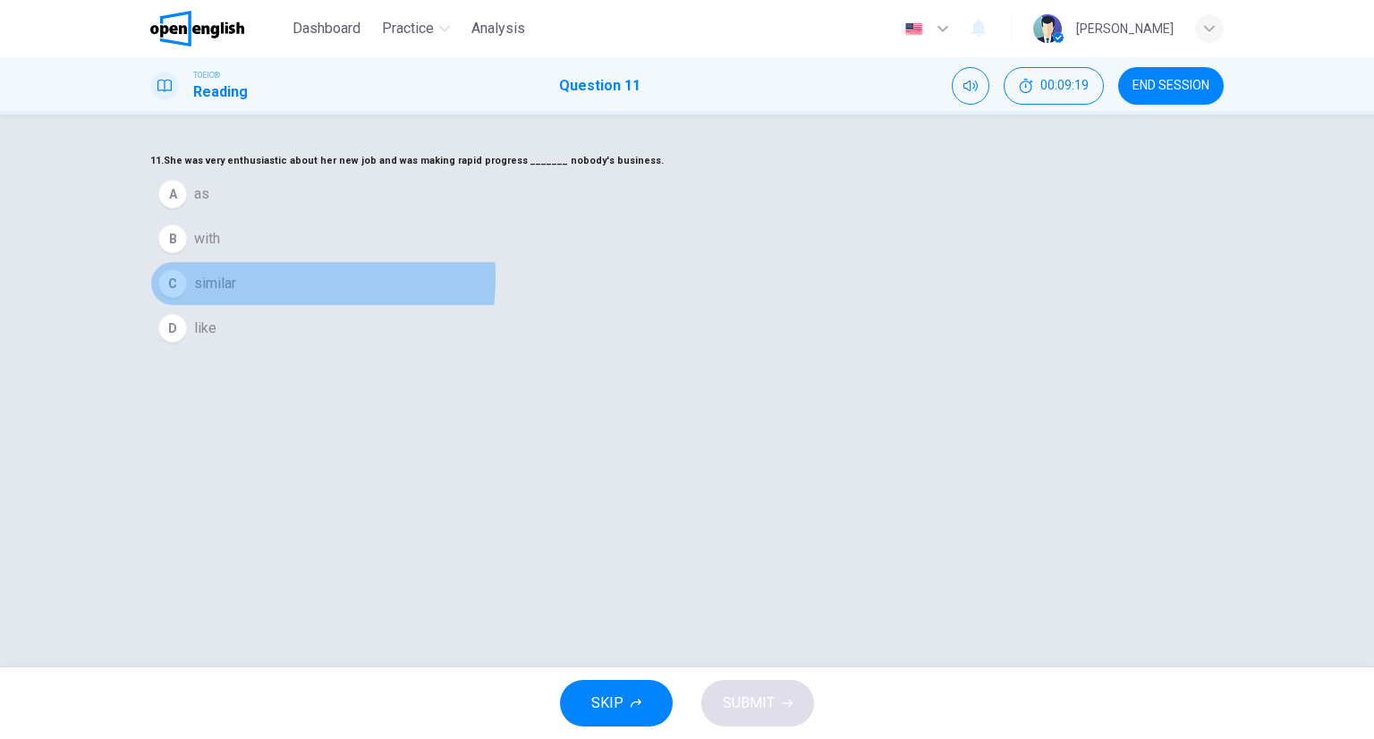
click at [616, 306] on button "C similar" at bounding box center [687, 283] width 1074 height 45
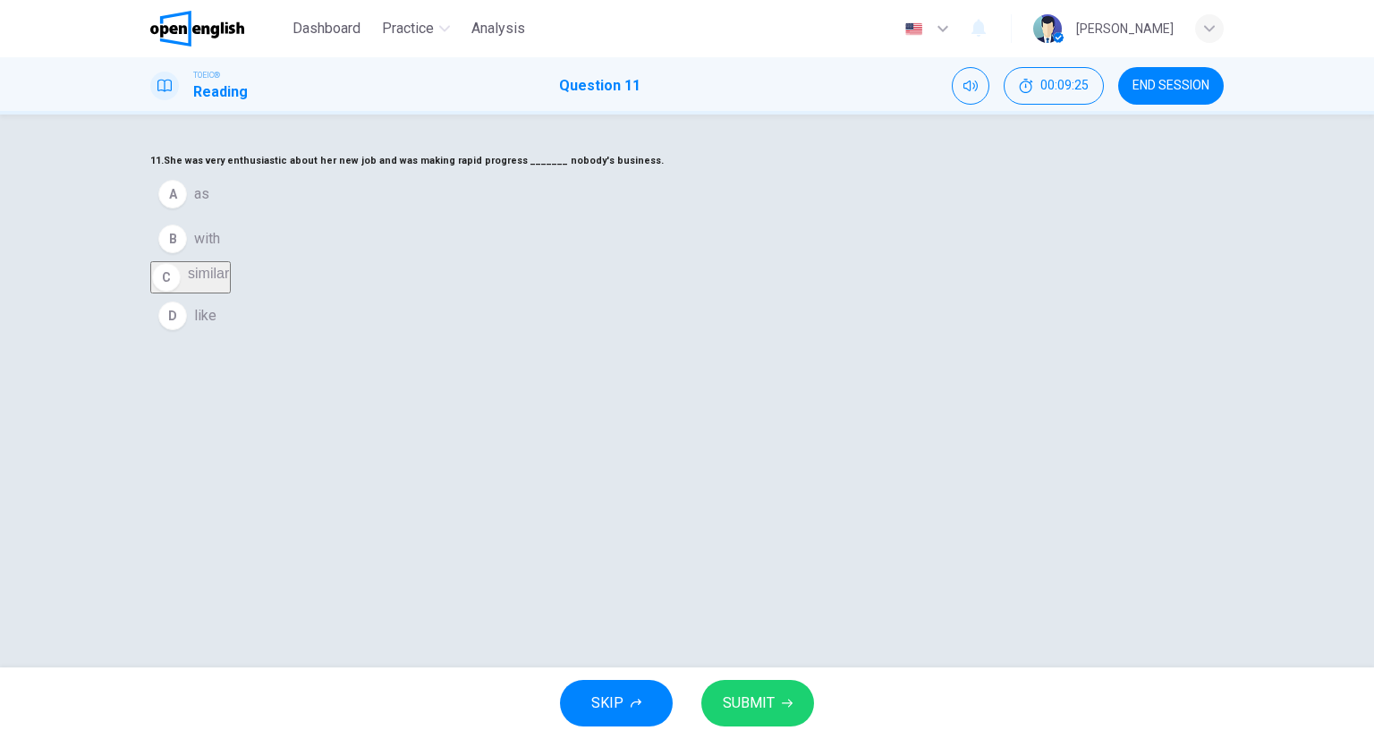
click at [594, 216] on button "A as" at bounding box center [687, 194] width 1074 height 45
click at [220, 237] on span "with" at bounding box center [207, 226] width 26 height 21
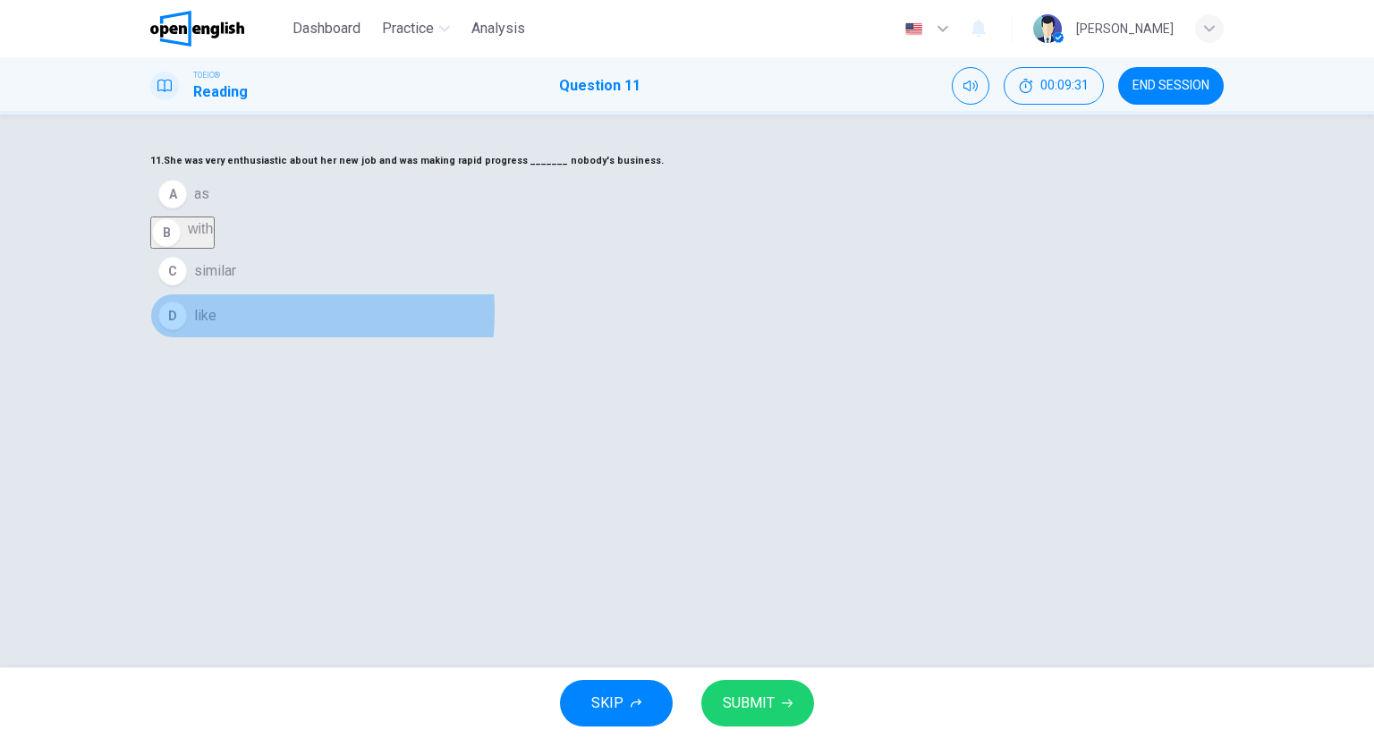
click at [584, 338] on button "D like" at bounding box center [687, 315] width 1074 height 45
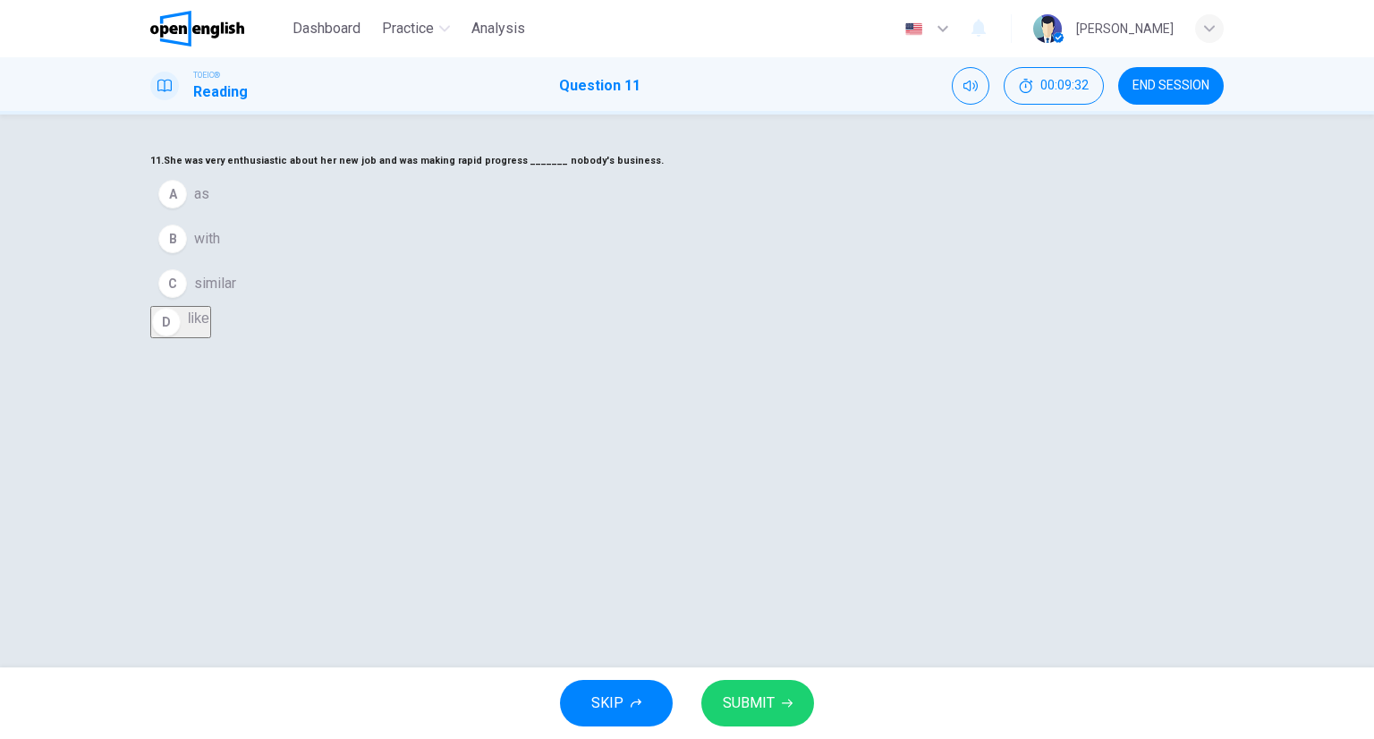
click at [601, 306] on button "C similar" at bounding box center [687, 283] width 1074 height 45
click at [780, 674] on div "SKIP SUBMIT" at bounding box center [687, 703] width 1374 height 72
click at [780, 679] on div "SKIP SUBMIT" at bounding box center [687, 703] width 1374 height 72
click at [777, 698] on button "SUBMIT" at bounding box center [757, 703] width 113 height 47
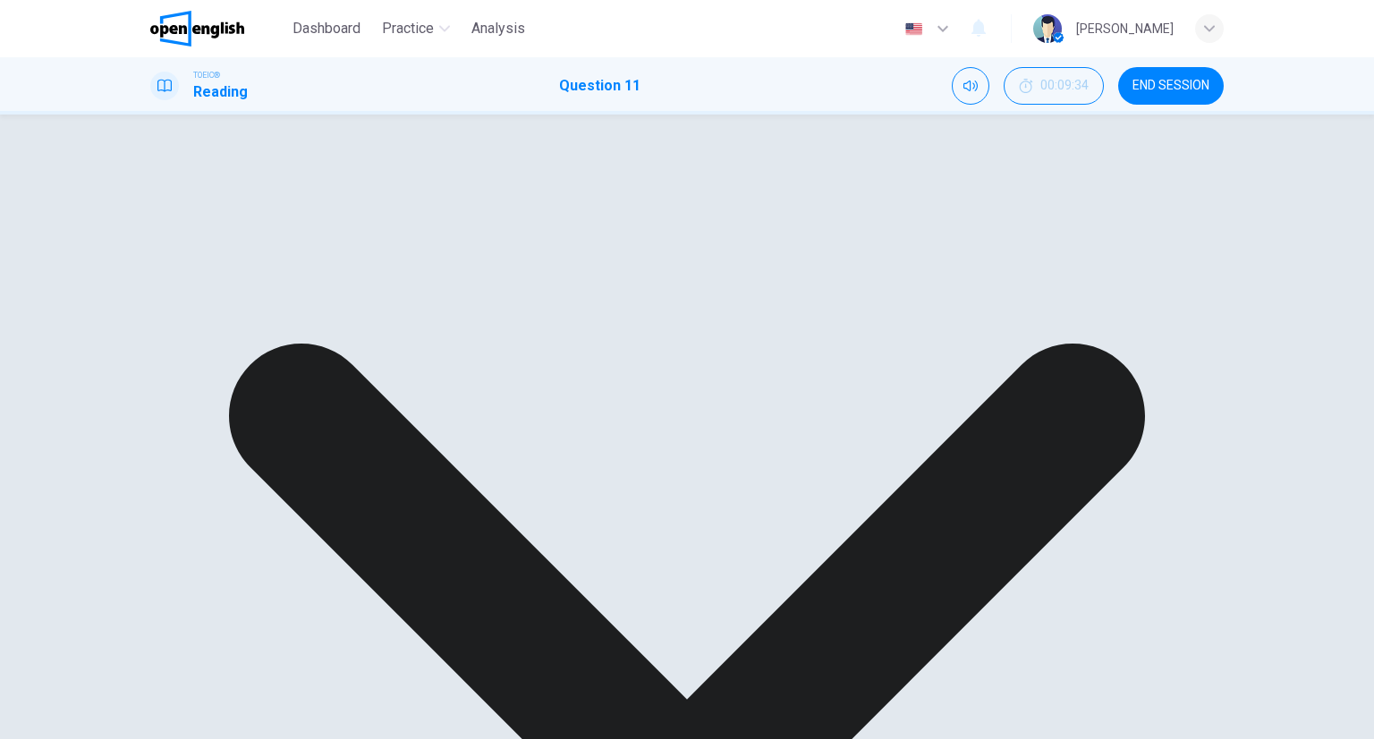
click at [898, 738] on html "This site uses cookies, as explained in our Privacy Policy . If you agree to th…" at bounding box center [687, 369] width 1374 height 739
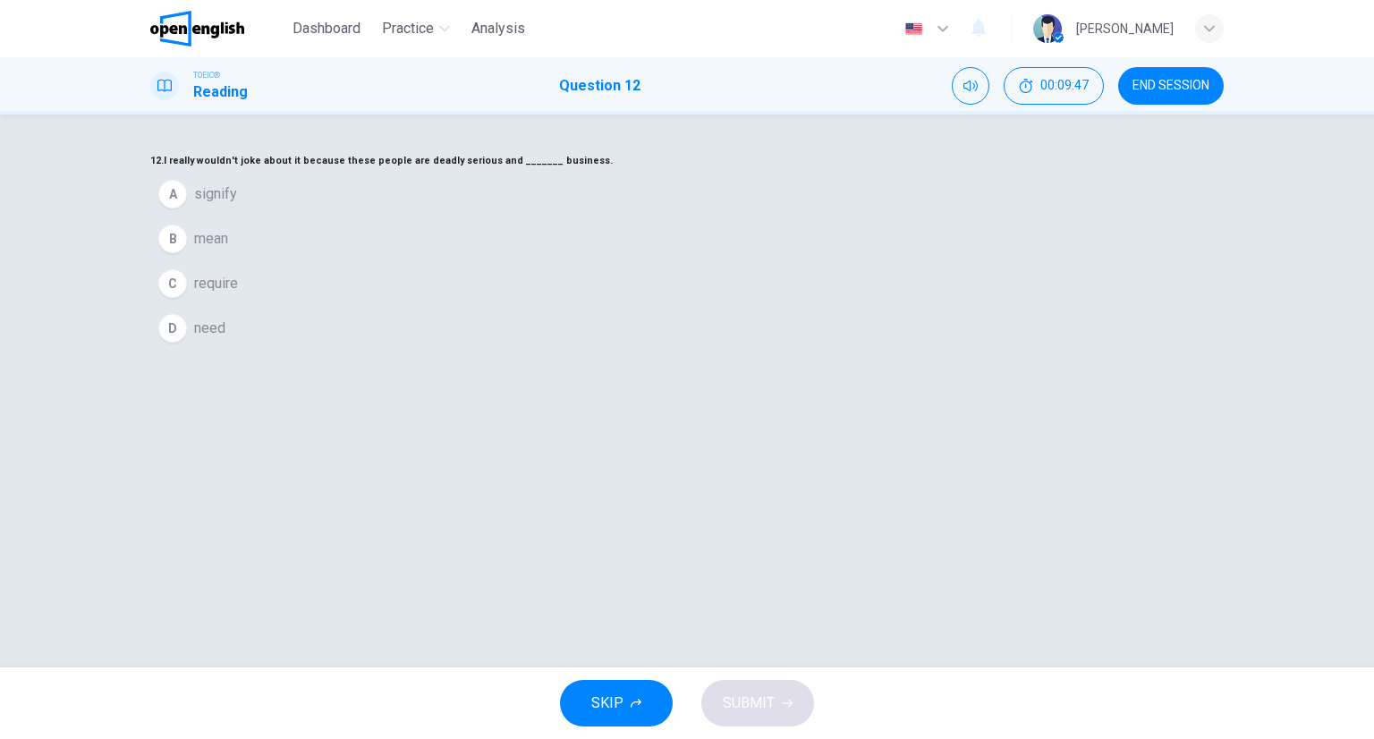
click at [651, 351] on button "D need" at bounding box center [687, 328] width 1074 height 45
click at [785, 684] on button "SUBMIT" at bounding box center [757, 703] width 113 height 47
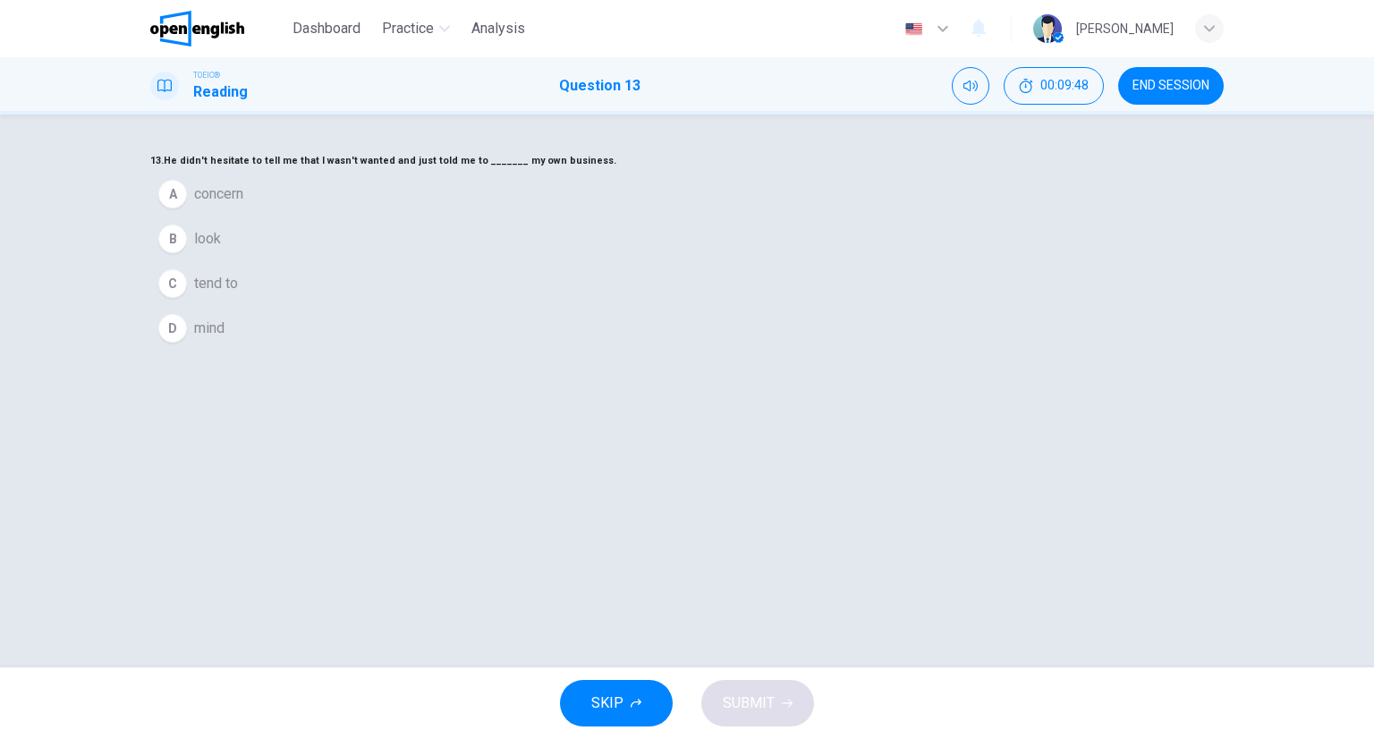
click at [1149, 111] on div "TOEIC® Reading Question 13 00:09:48 END SESSION" at bounding box center [687, 85] width 1374 height 57
click at [1154, 81] on span "END SESSION" at bounding box center [1171, 86] width 77 height 14
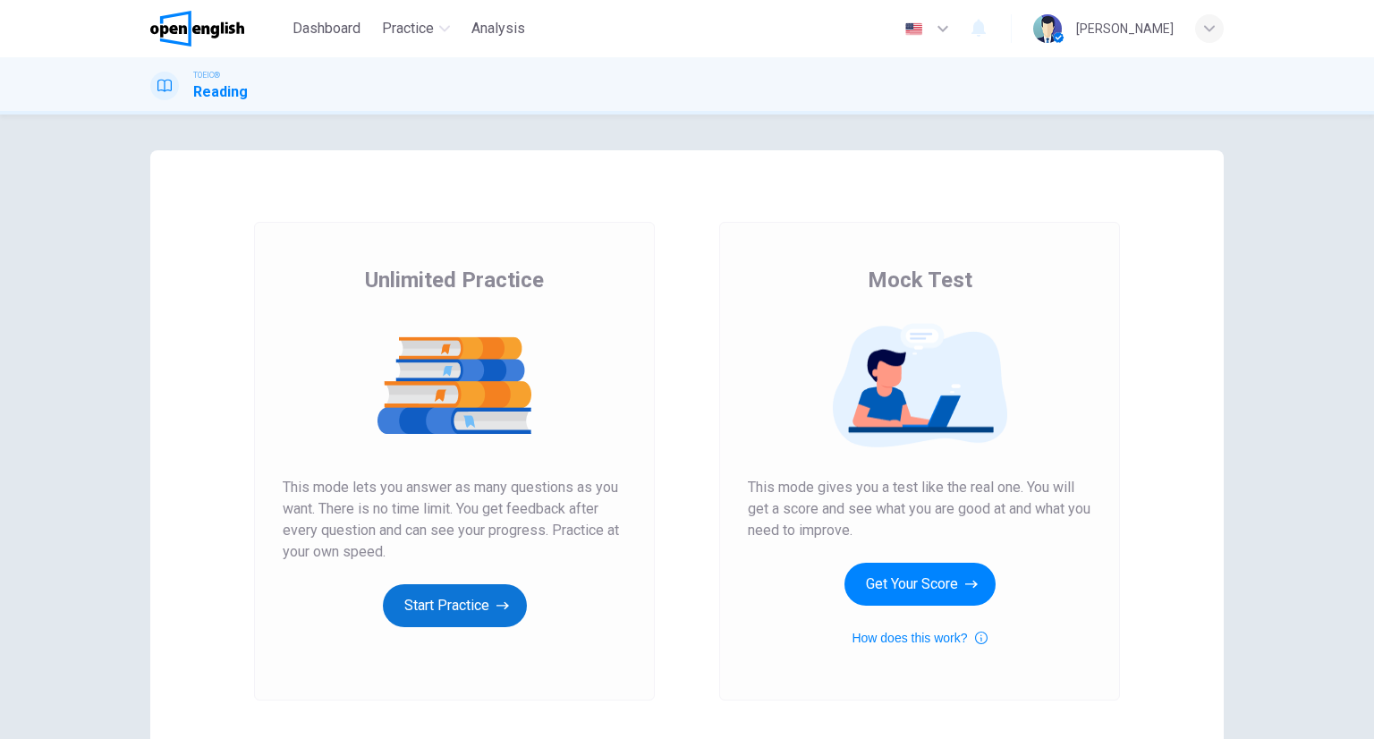
click at [447, 598] on button "Start Practice" at bounding box center [455, 605] width 144 height 43
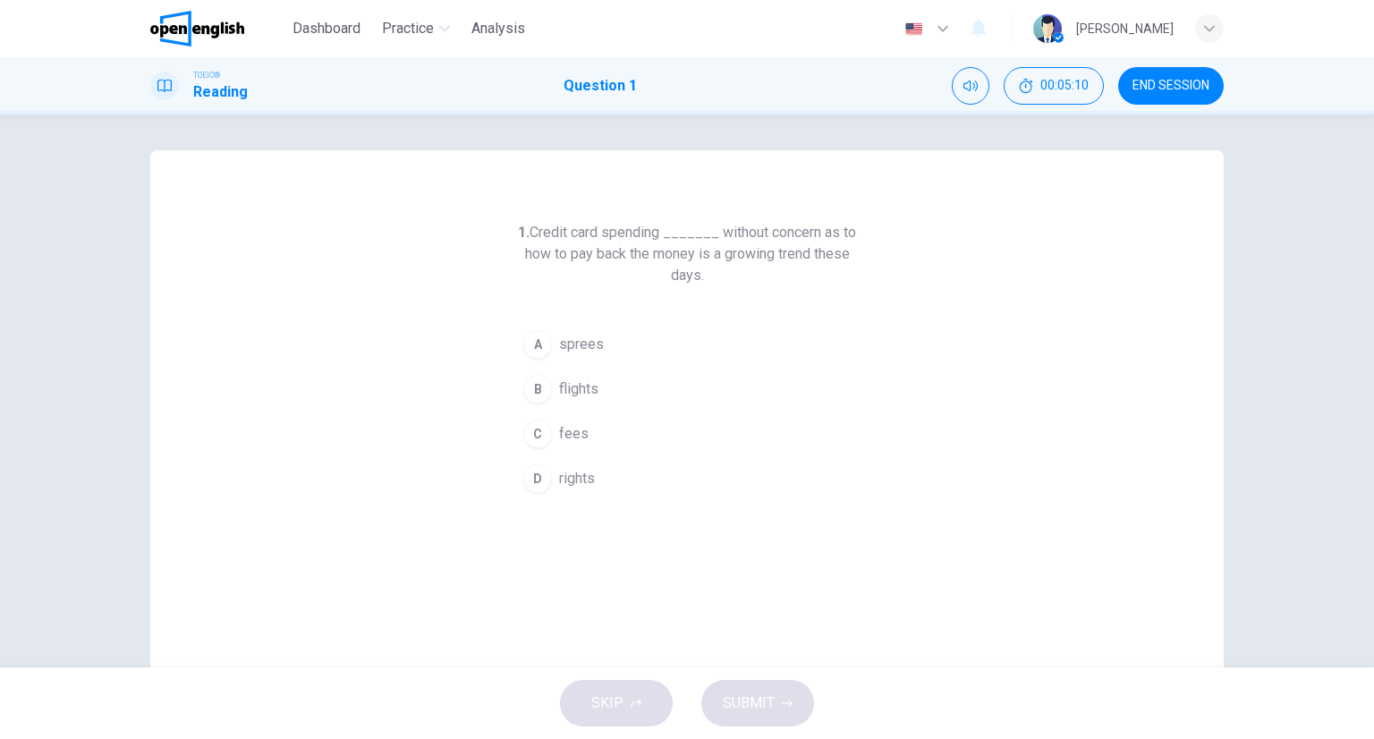
click at [612, 396] on button "B flights" at bounding box center [687, 389] width 344 height 45
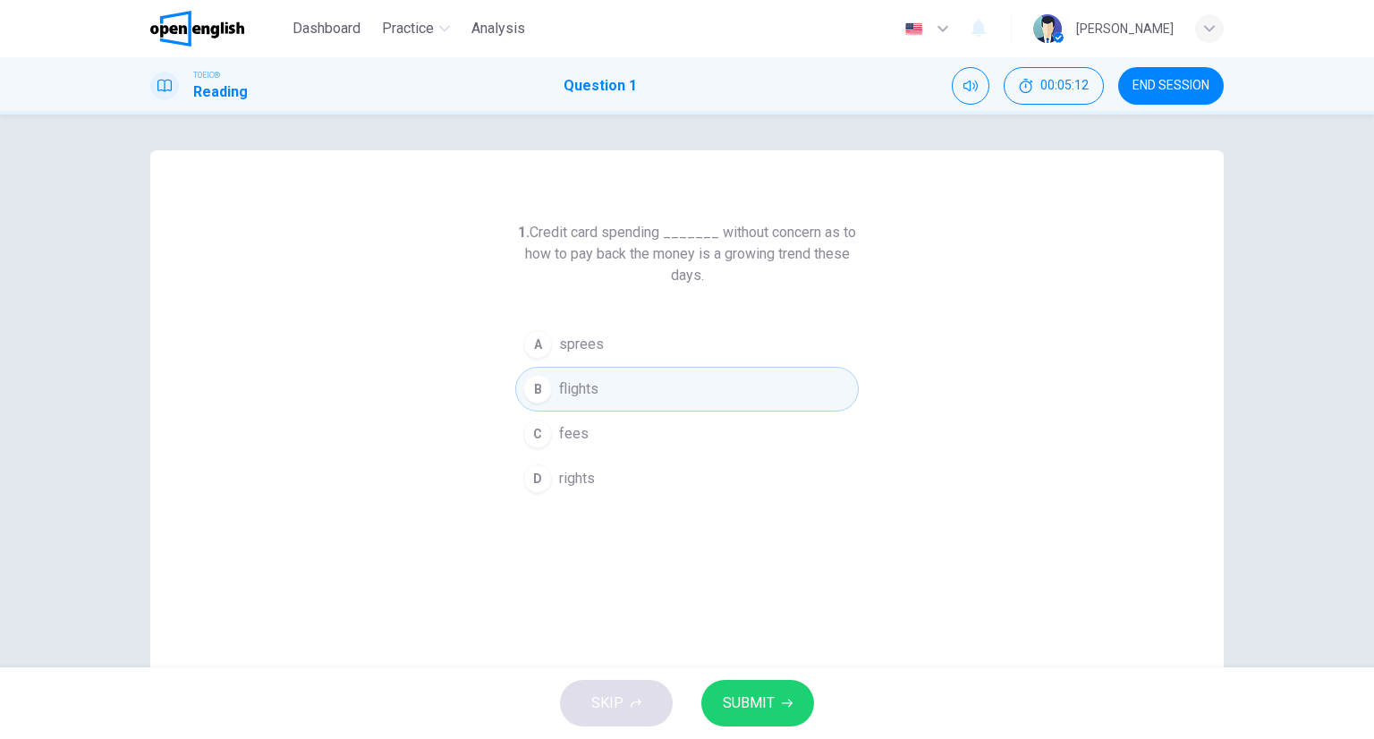
click at [760, 705] on span "SUBMIT" at bounding box center [749, 703] width 52 height 25
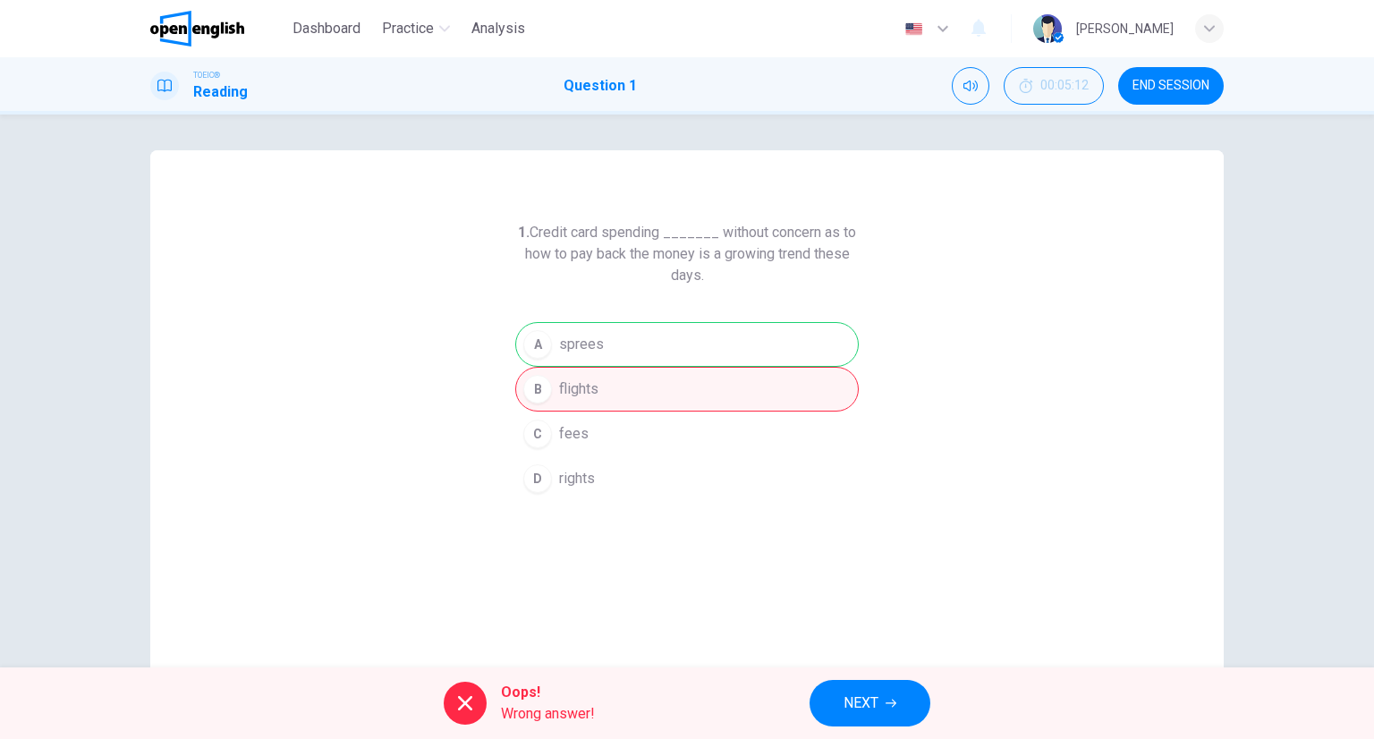
click at [851, 715] on span "NEXT" at bounding box center [861, 703] width 35 height 25
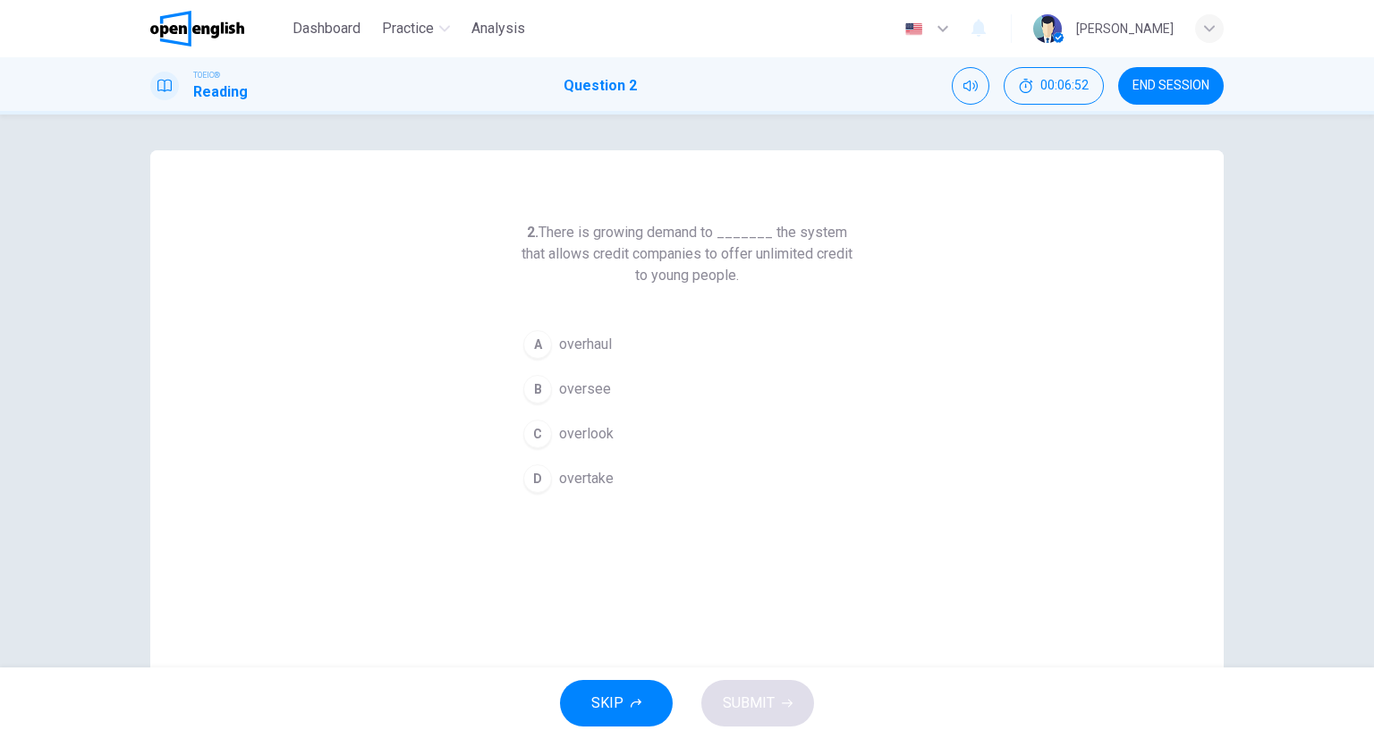
click at [630, 337] on button "A overhaul" at bounding box center [687, 344] width 344 height 45
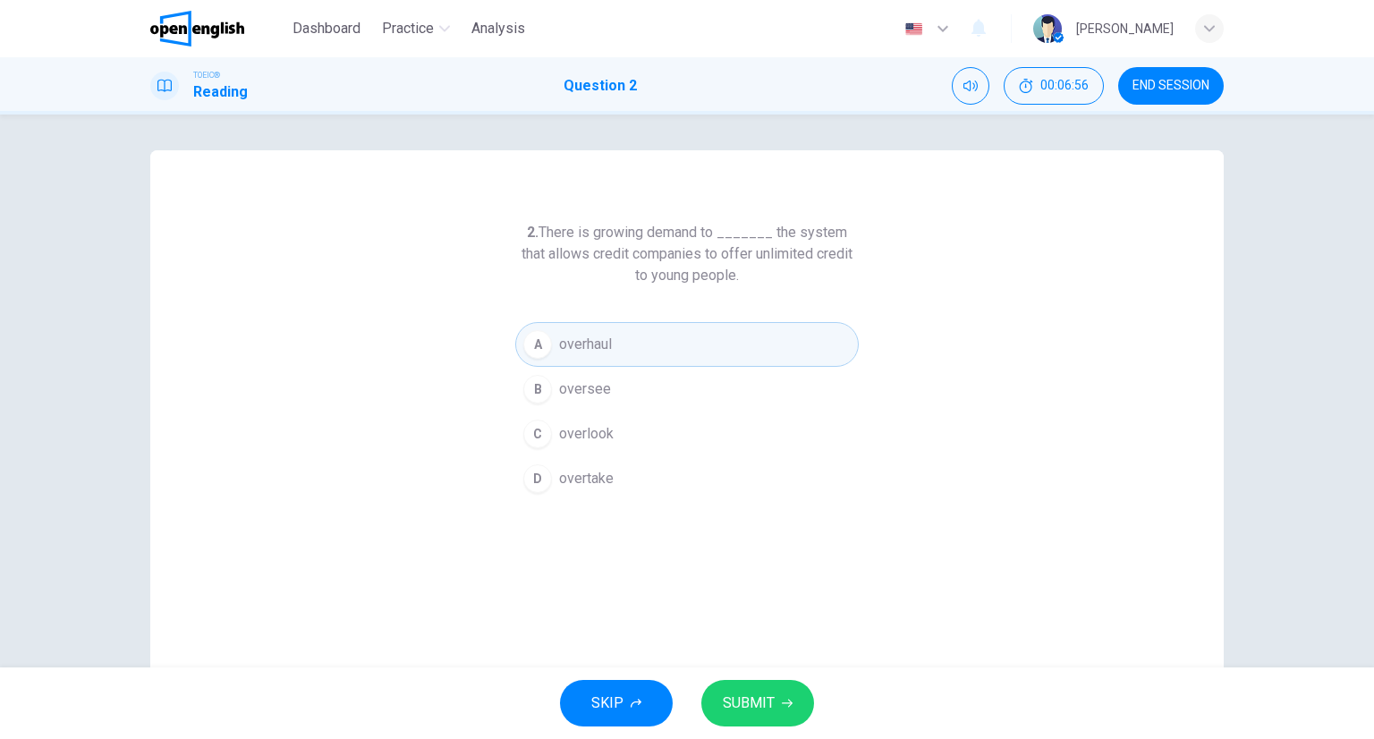
click at [719, 683] on button "SUBMIT" at bounding box center [757, 703] width 113 height 47
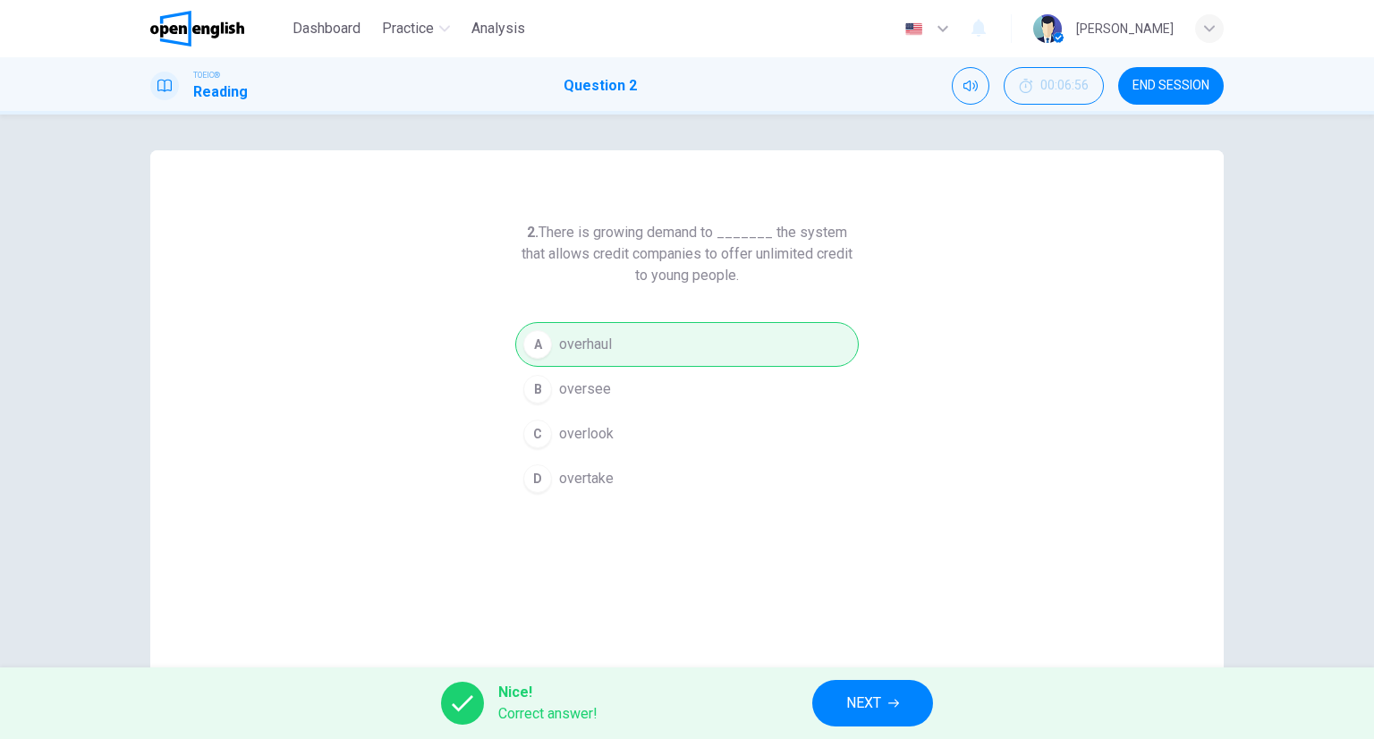
click at [854, 680] on button "NEXT" at bounding box center [872, 703] width 121 height 47
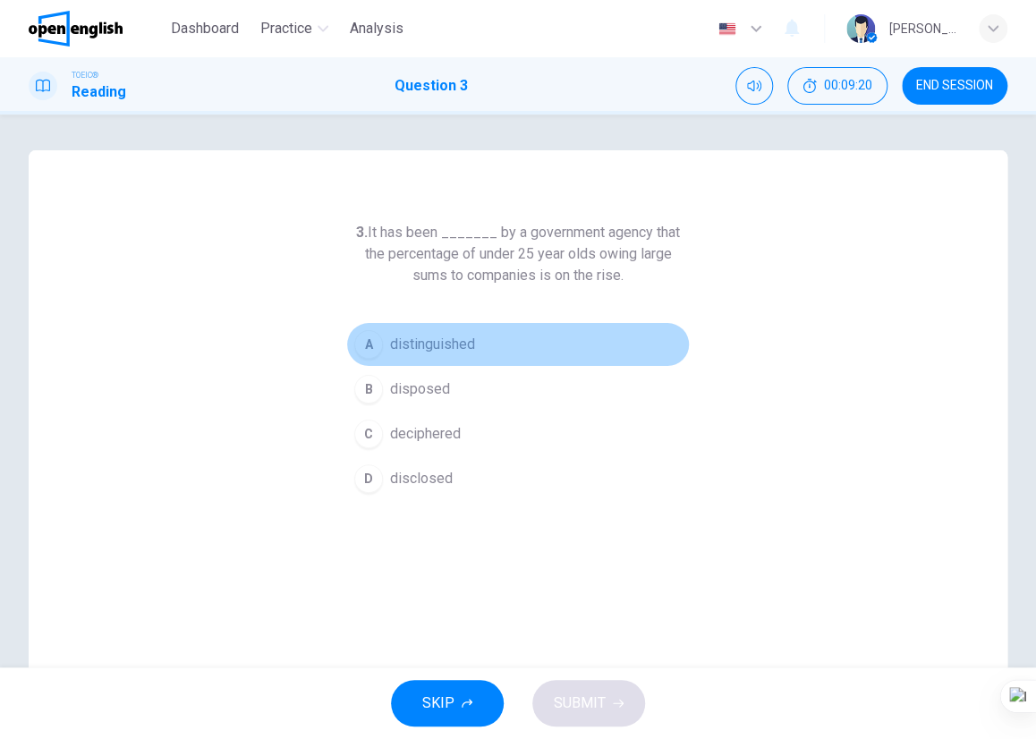
click at [451, 328] on button "A distinguished" at bounding box center [518, 344] width 344 height 45
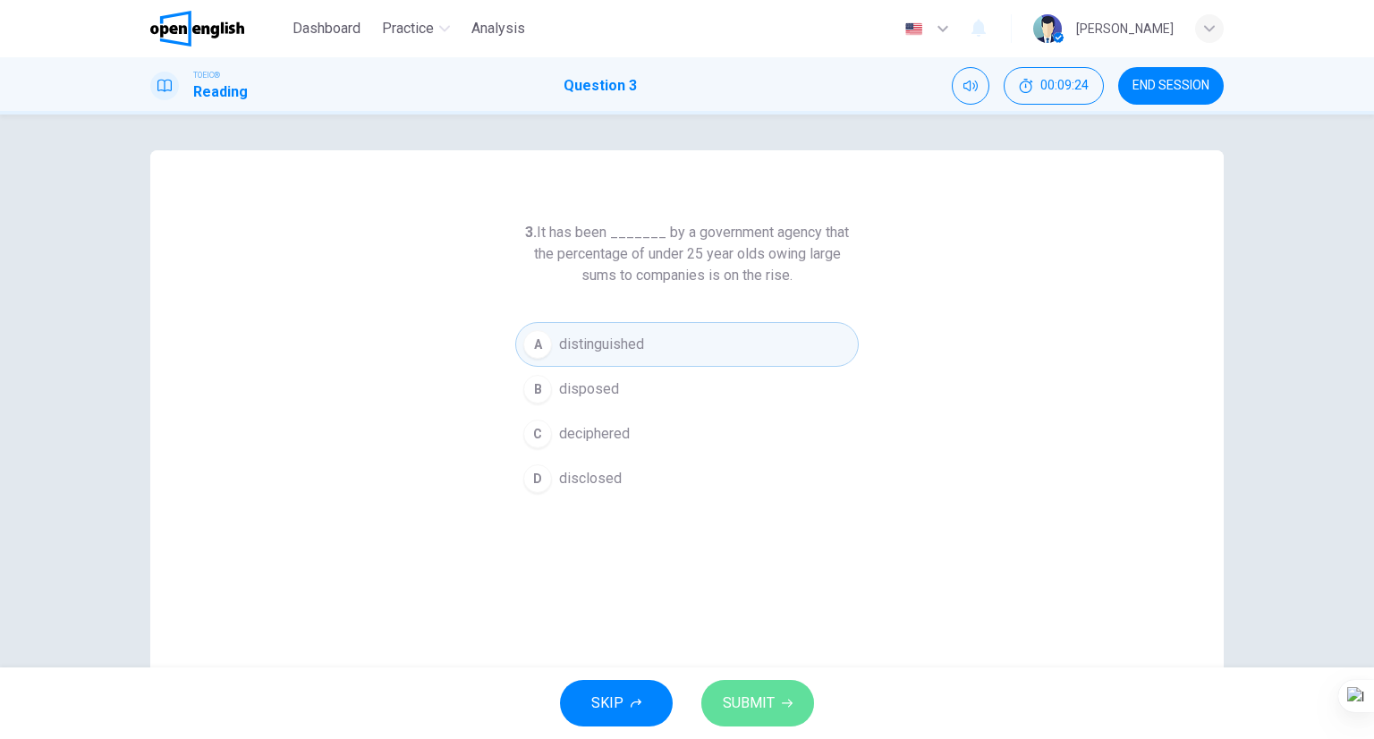
click at [775, 702] on button "SUBMIT" at bounding box center [757, 703] width 113 height 47
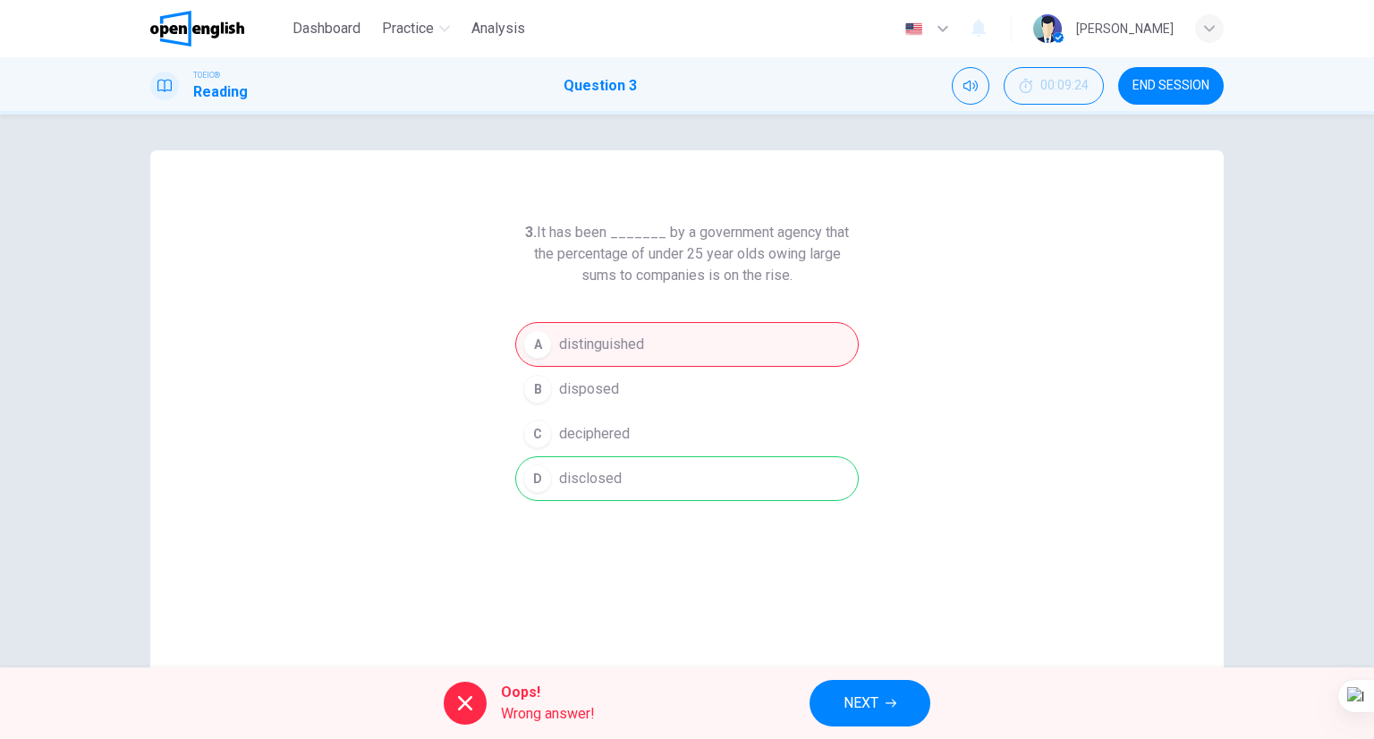
drag, startPoint x: 1141, startPoint y: 83, endPoint x: 741, endPoint y: 97, distance: 400.1
click at [1141, 83] on span "END SESSION" at bounding box center [1171, 86] width 77 height 14
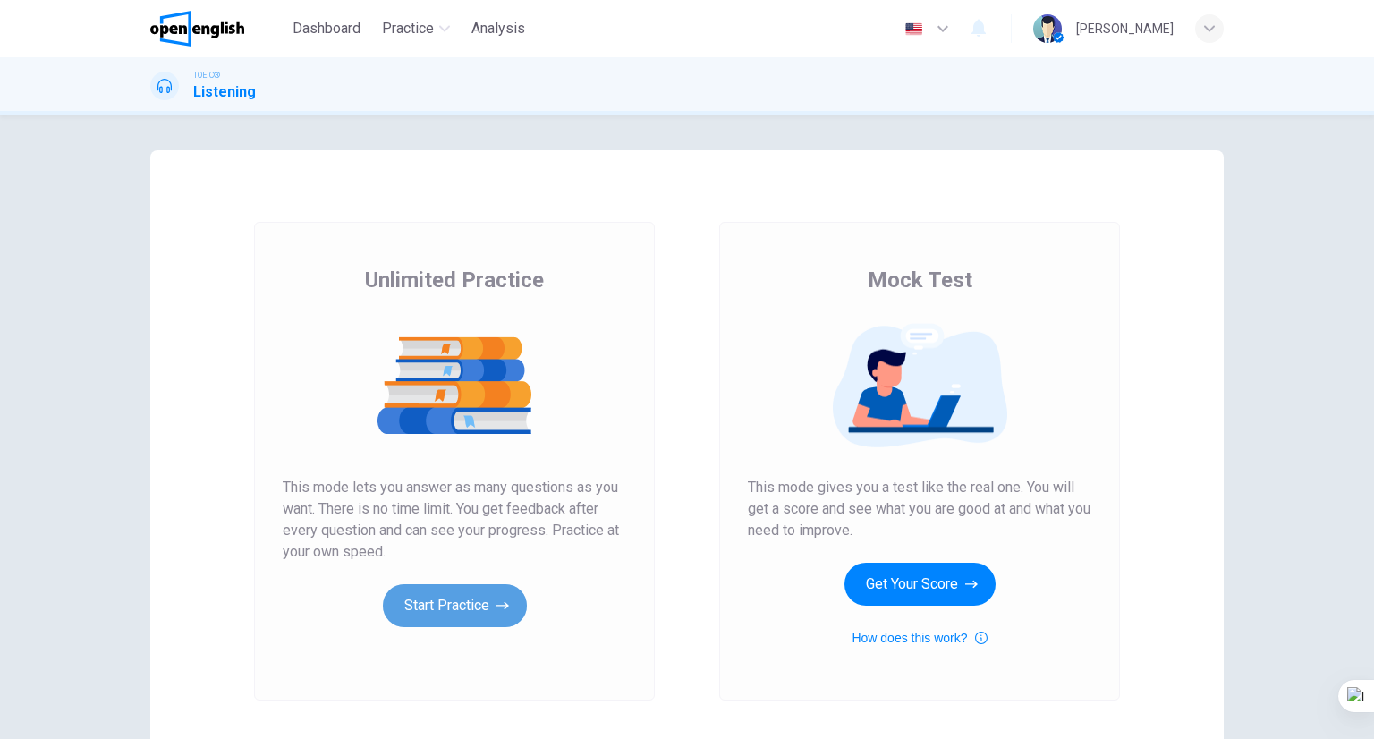
click at [413, 609] on button "Start Practice" at bounding box center [455, 605] width 144 height 43
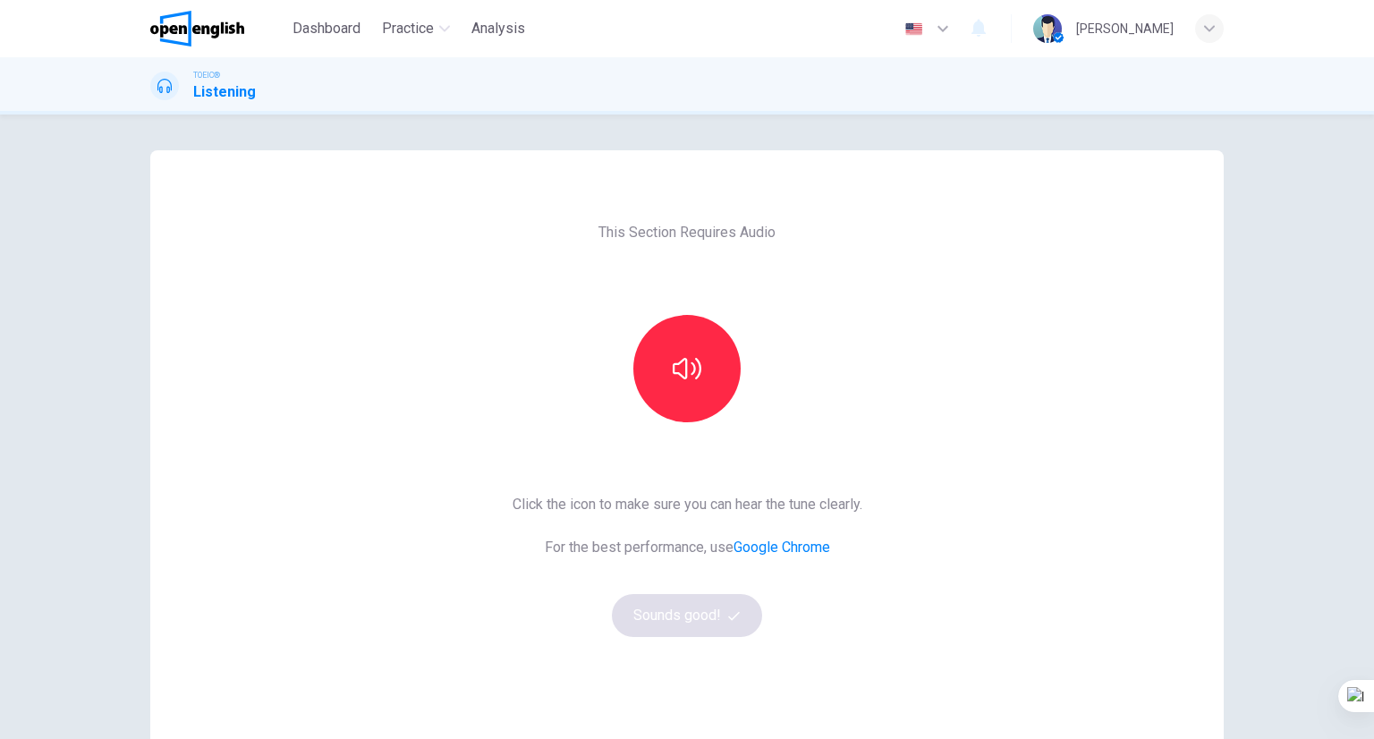
drag, startPoint x: 750, startPoint y: 361, endPoint x: 737, endPoint y: 357, distance: 13.3
click at [740, 360] on div at bounding box center [686, 368] width 193 height 107
click at [735, 355] on div at bounding box center [686, 368] width 193 height 107
click at [725, 352] on button "button" at bounding box center [686, 368] width 107 height 107
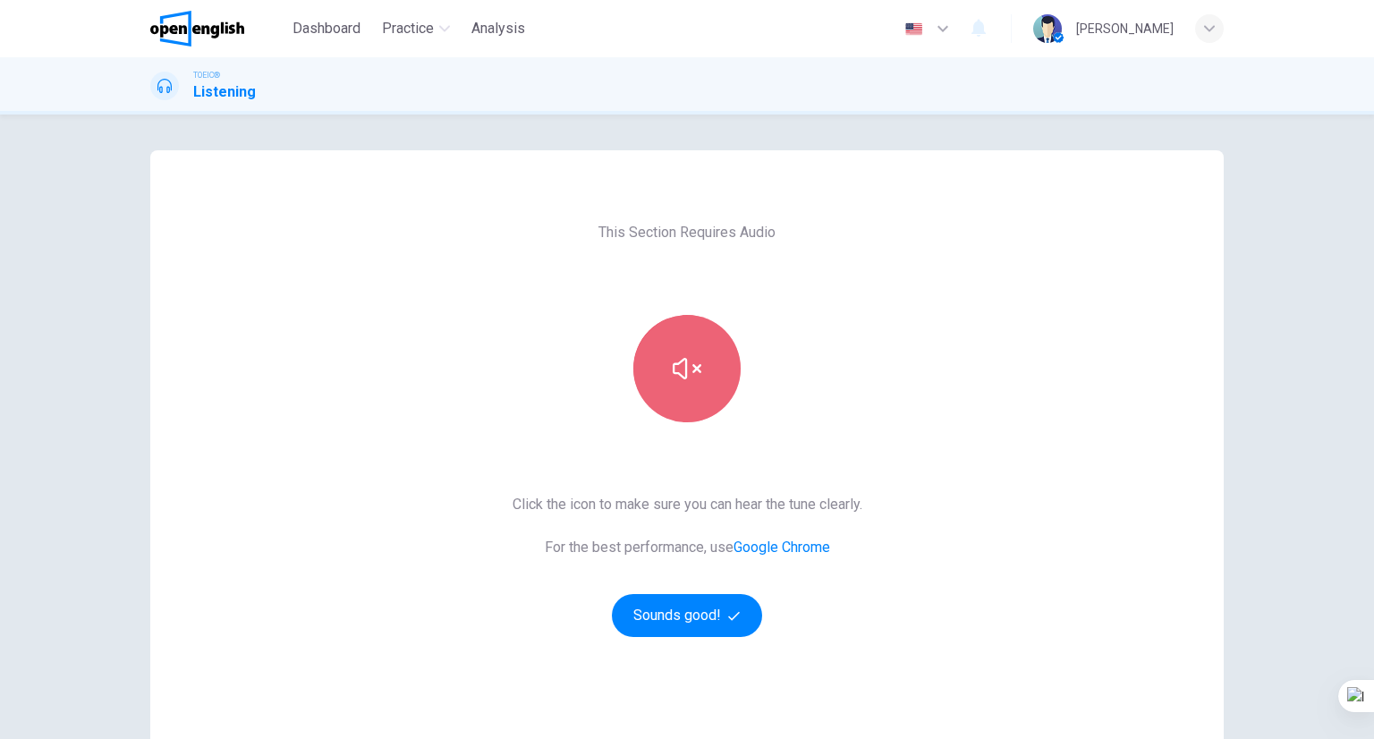
click at [726, 353] on button "button" at bounding box center [686, 368] width 107 height 107
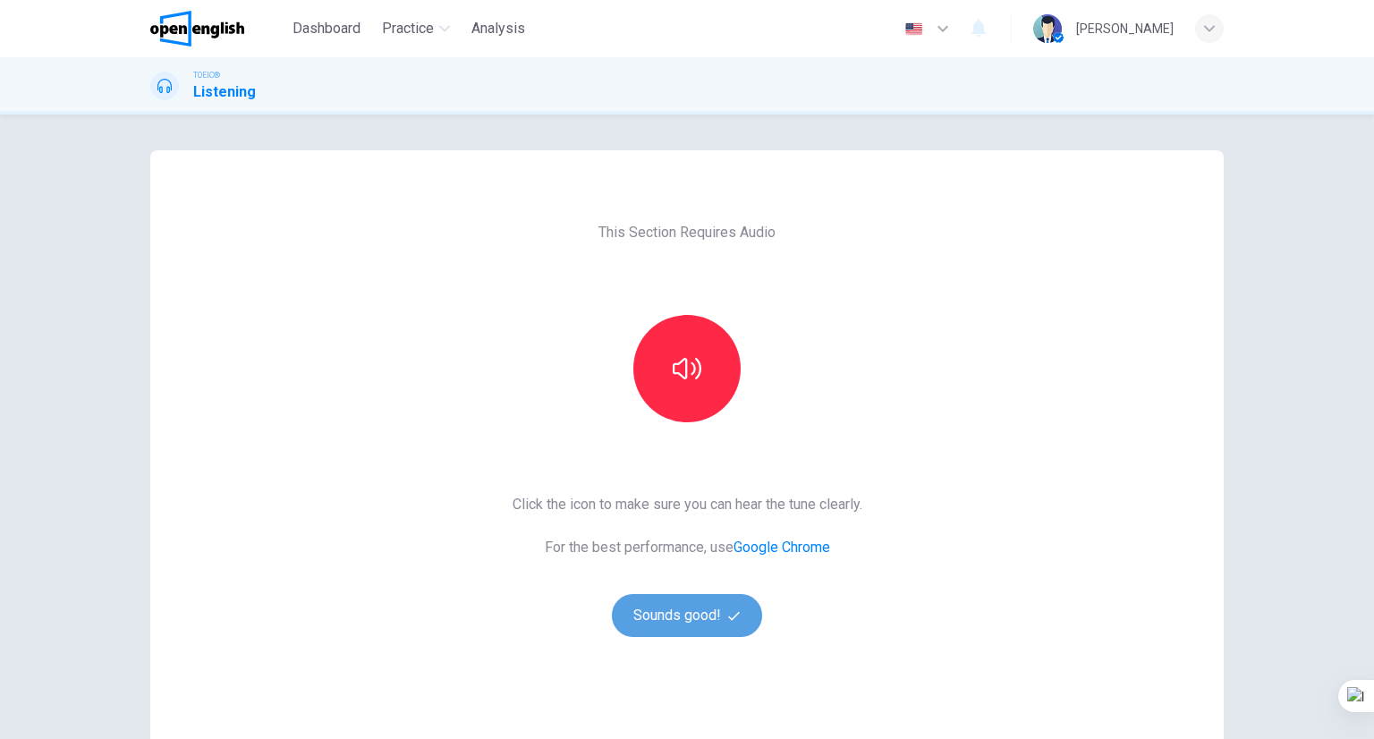
click at [651, 620] on button "Sounds good!" at bounding box center [687, 615] width 150 height 43
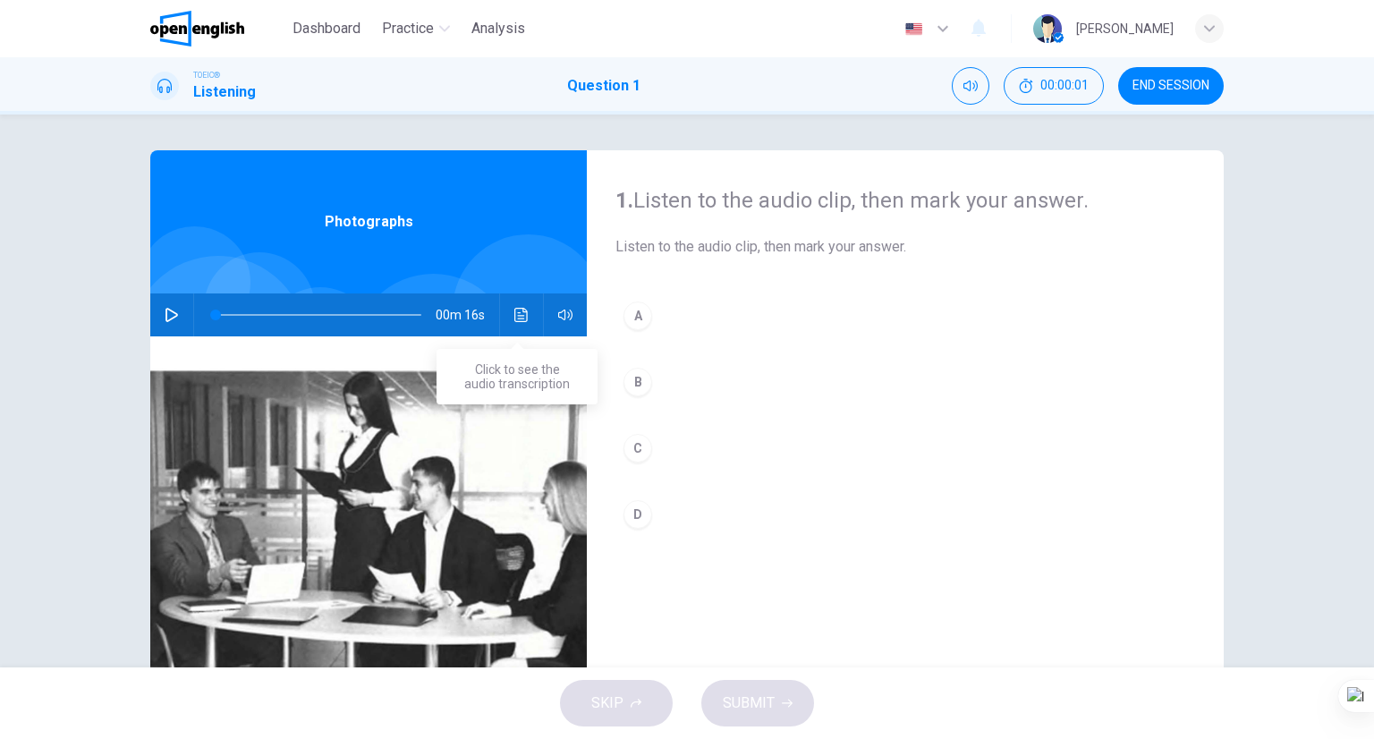
click at [520, 313] on icon "Click to see the audio transcription" at bounding box center [521, 315] width 14 height 14
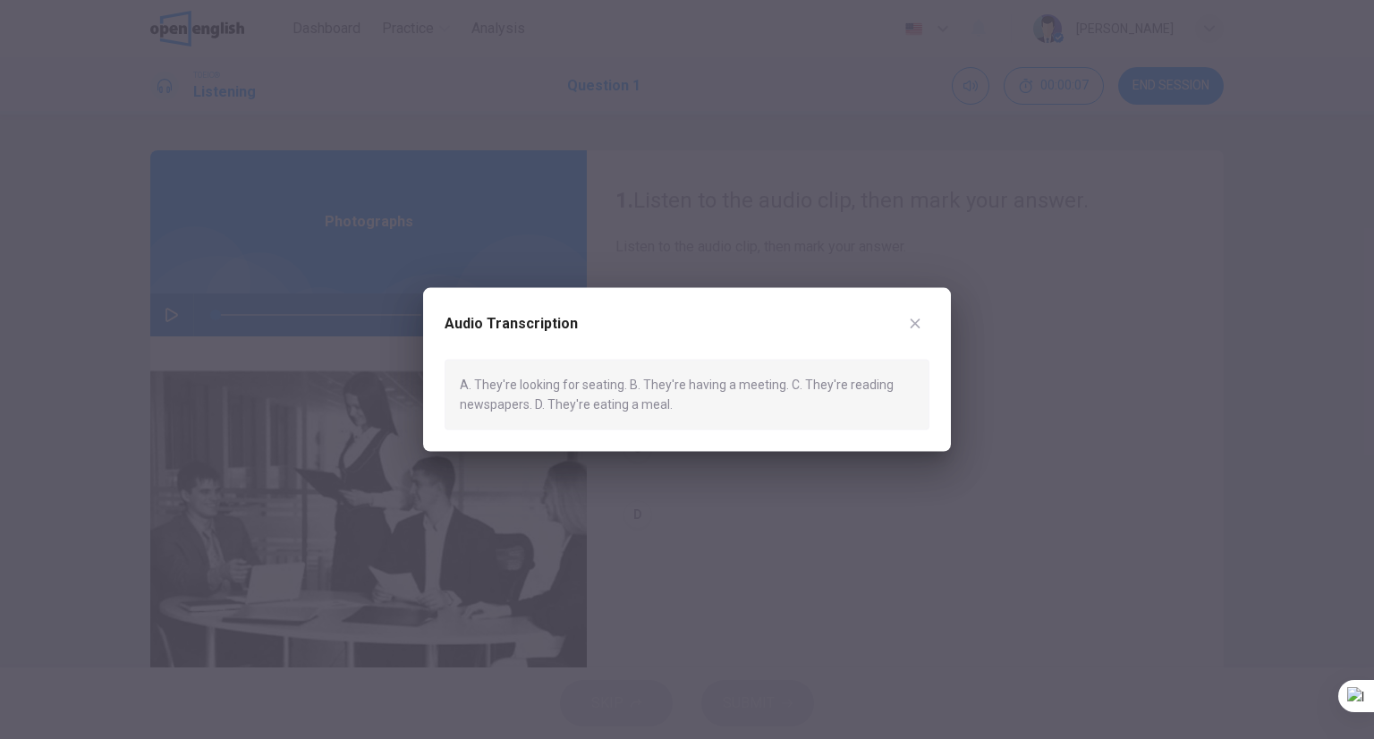
click at [940, 313] on div "Audio Transcription A. They're looking for seating. B. They're having a meeting…" at bounding box center [687, 370] width 528 height 164
drag, startPoint x: 887, startPoint y: 308, endPoint x: 925, endPoint y: 301, distance: 39.1
click at [906, 301] on div "Audio Transcription A. They're looking for seating. B. They're having a meeting…" at bounding box center [687, 370] width 528 height 164
click at [916, 310] on button "button" at bounding box center [915, 324] width 29 height 29
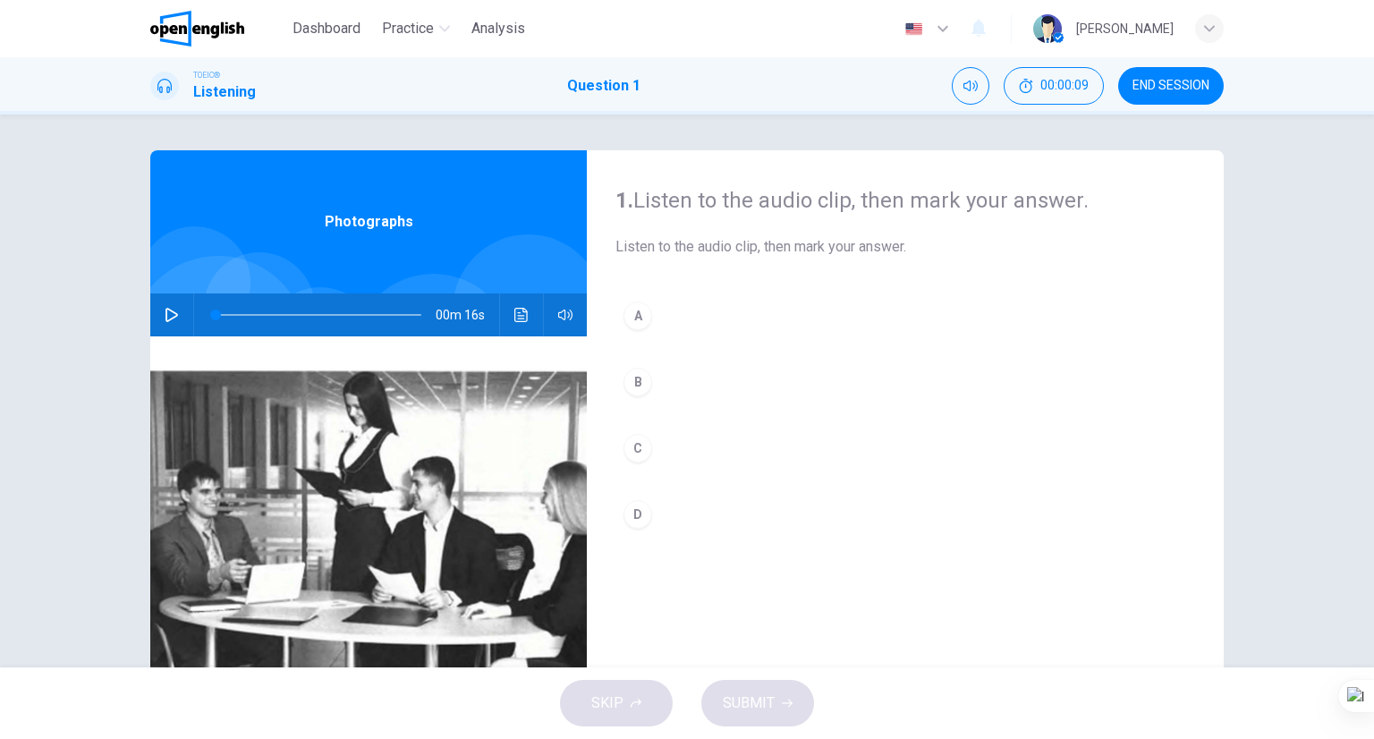
click at [669, 388] on button "B" at bounding box center [905, 382] width 580 height 45
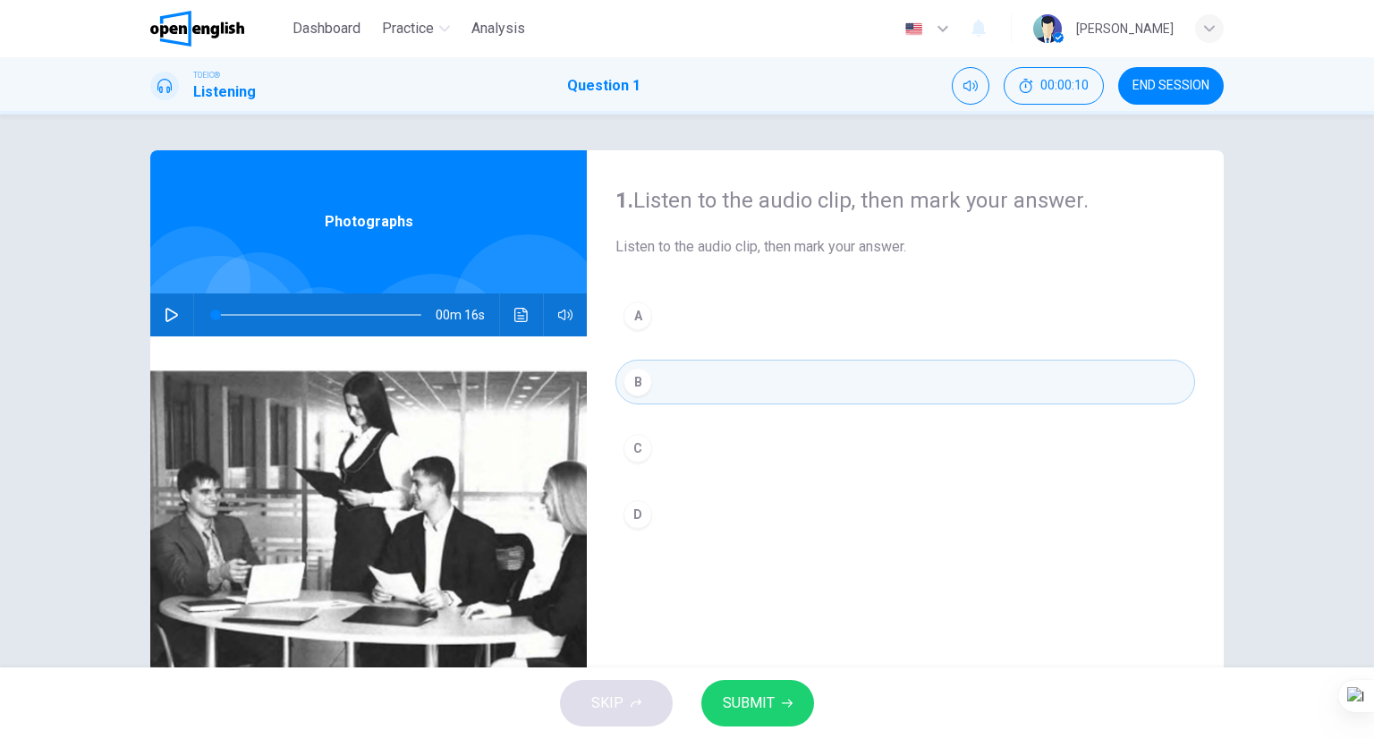
click at [734, 681] on button "SUBMIT" at bounding box center [757, 703] width 113 height 47
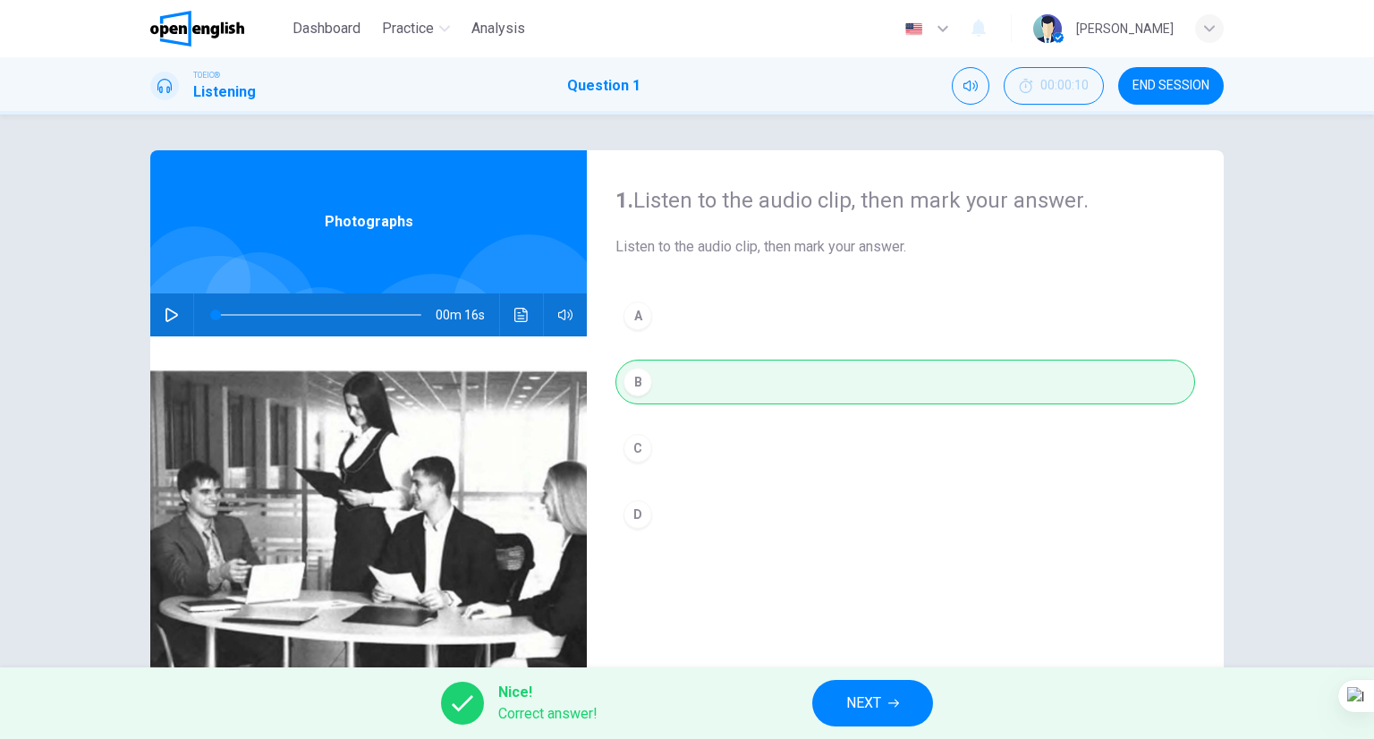
click at [910, 688] on button "NEXT" at bounding box center [872, 703] width 121 height 47
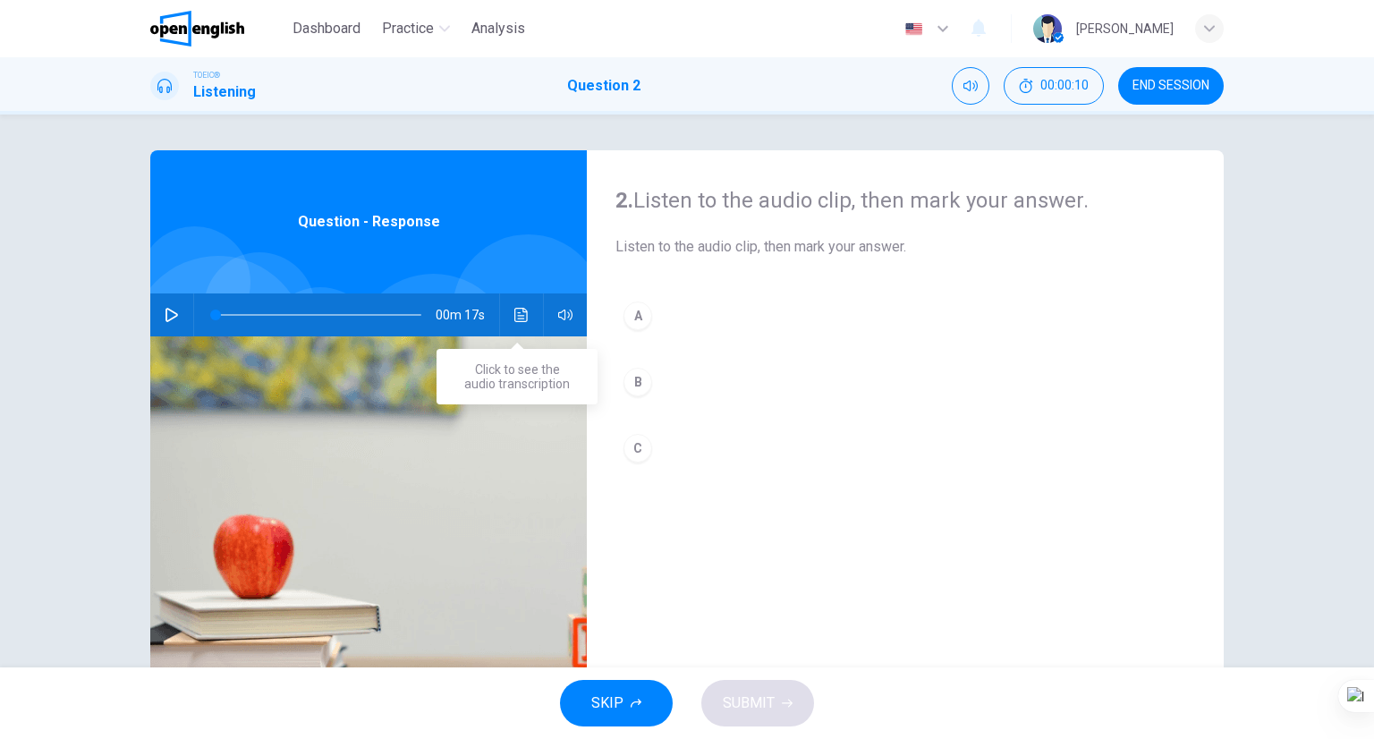
click at [514, 319] on icon "Click to see the audio transcription" at bounding box center [521, 315] width 14 height 14
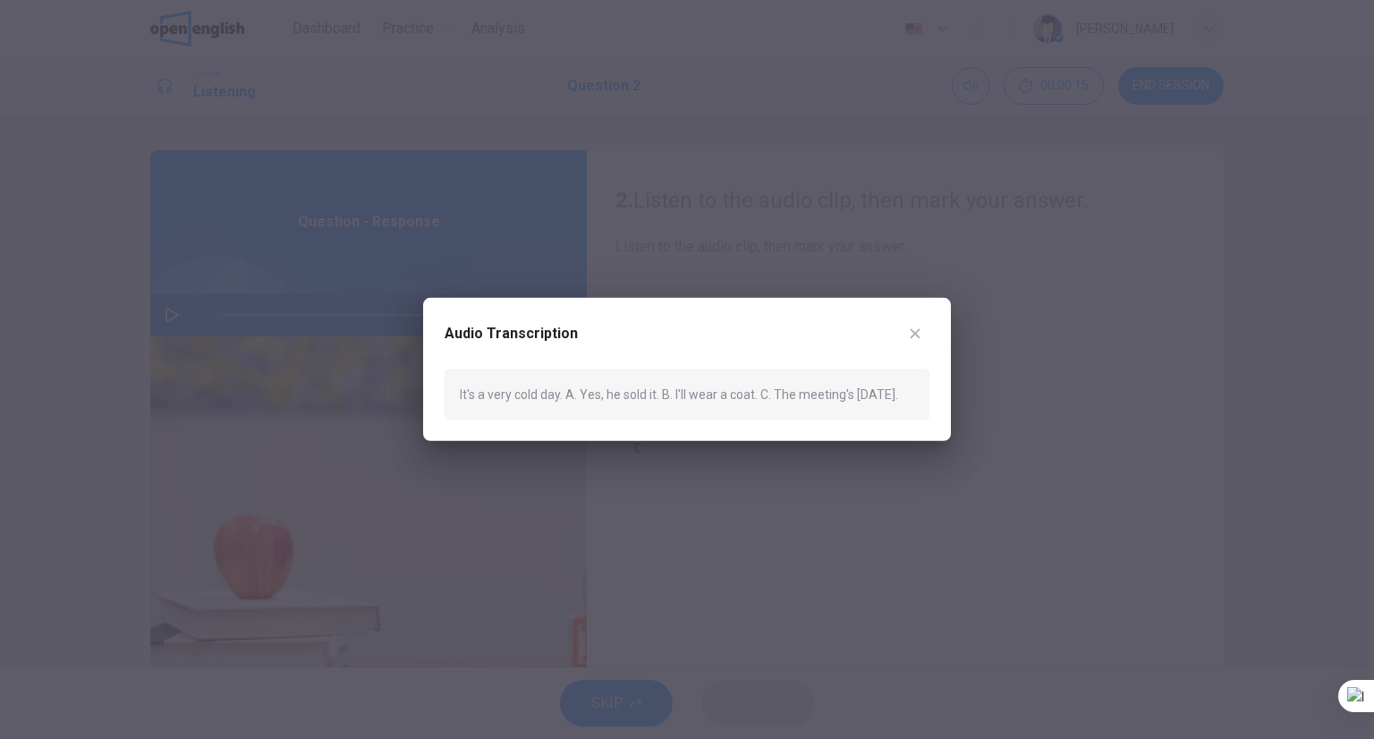
click at [859, 319] on div "Audio Transcription" at bounding box center [687, 344] width 485 height 50
click at [849, 284] on div at bounding box center [687, 369] width 1374 height 739
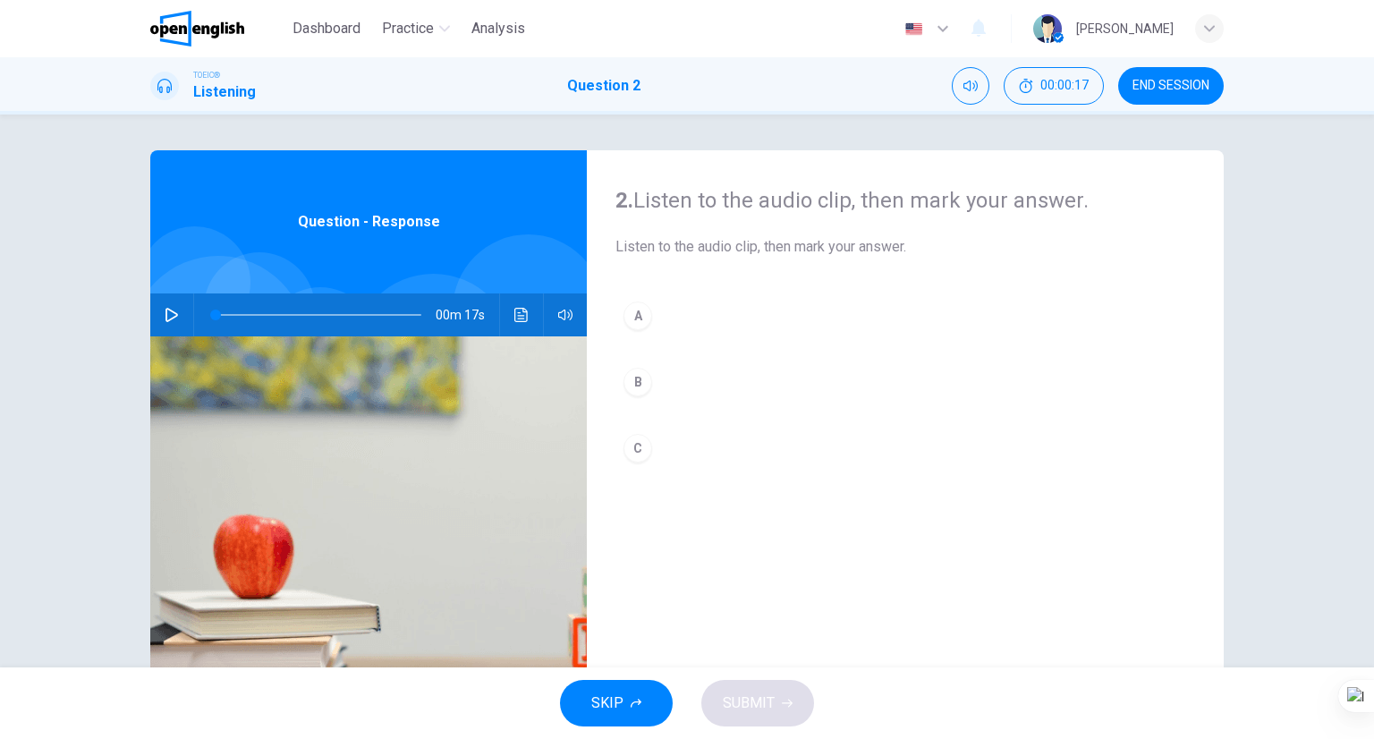
click at [519, 319] on icon "Click to see the audio transcription" at bounding box center [521, 315] width 14 height 14
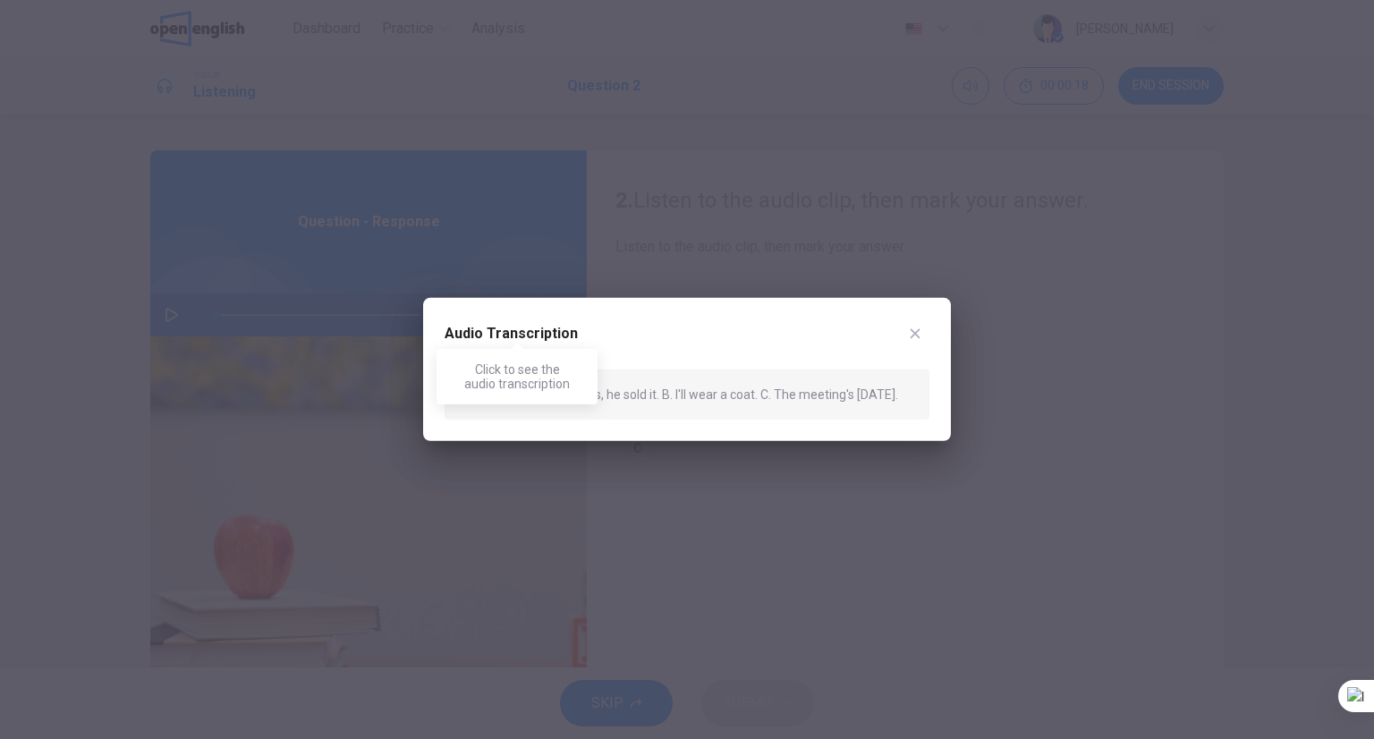
click at [580, 325] on div "Audio Transcription" at bounding box center [687, 344] width 485 height 50
click at [920, 327] on icon "button" at bounding box center [915, 334] width 14 height 14
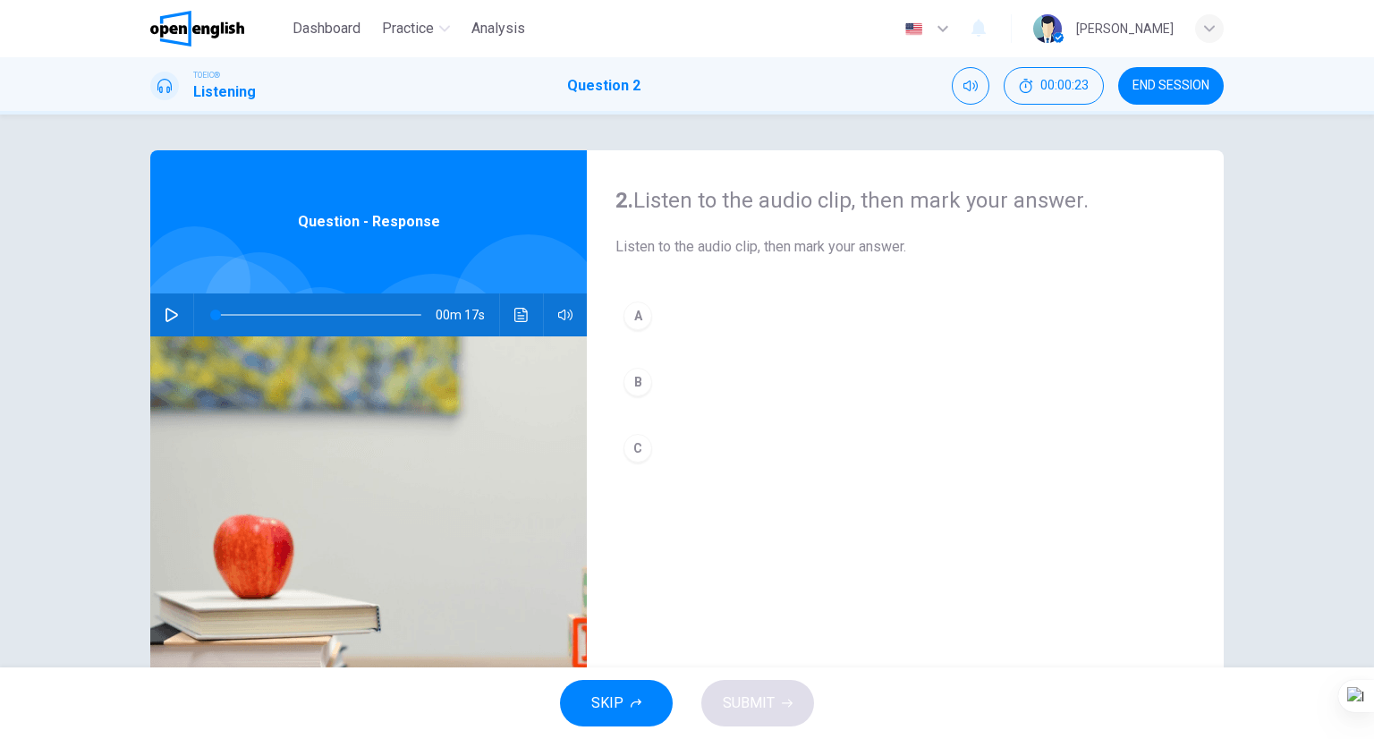
click at [702, 430] on button "C" at bounding box center [905, 448] width 580 height 45
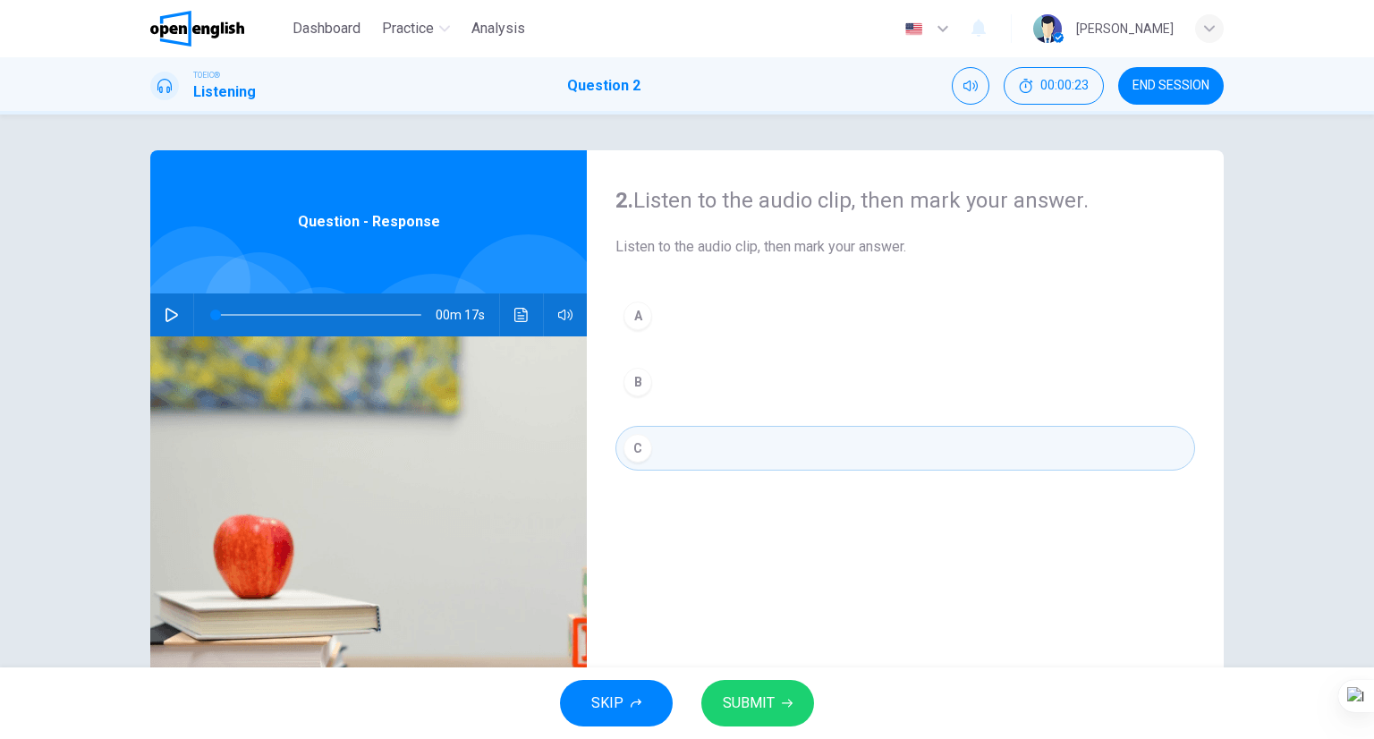
click at [700, 393] on button "B" at bounding box center [905, 382] width 580 height 45
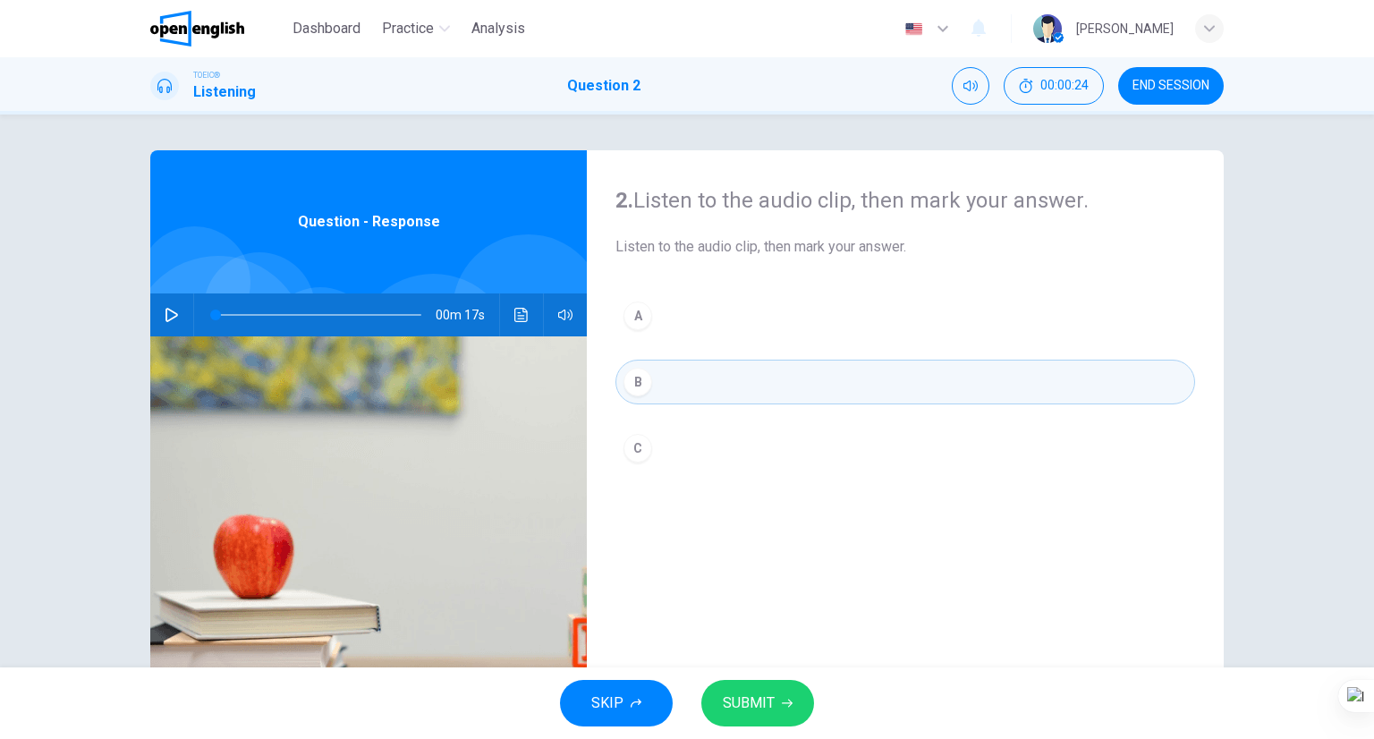
click at [756, 684] on button "SUBMIT" at bounding box center [757, 703] width 113 height 47
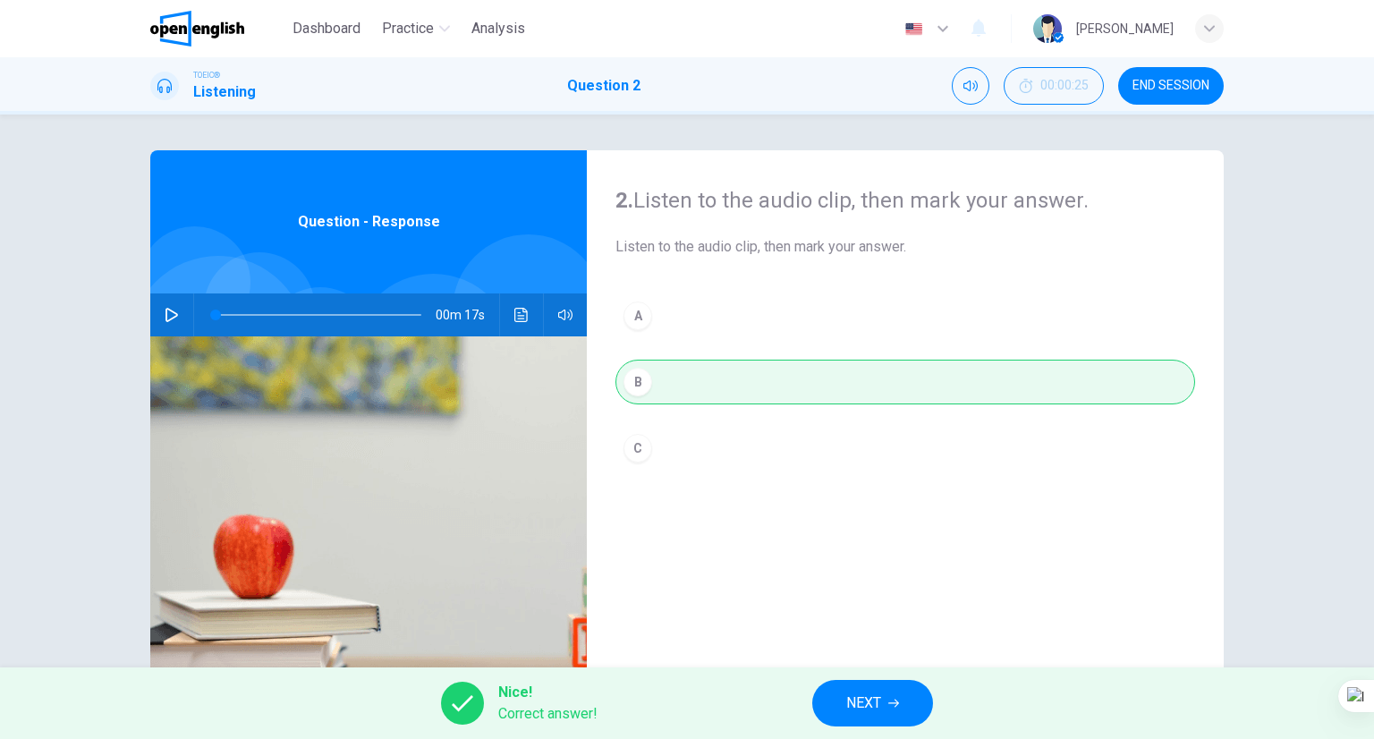
click at [870, 677] on div "Nice! Correct answer! NEXT" at bounding box center [687, 703] width 1374 height 72
click at [875, 700] on span "NEXT" at bounding box center [863, 703] width 35 height 25
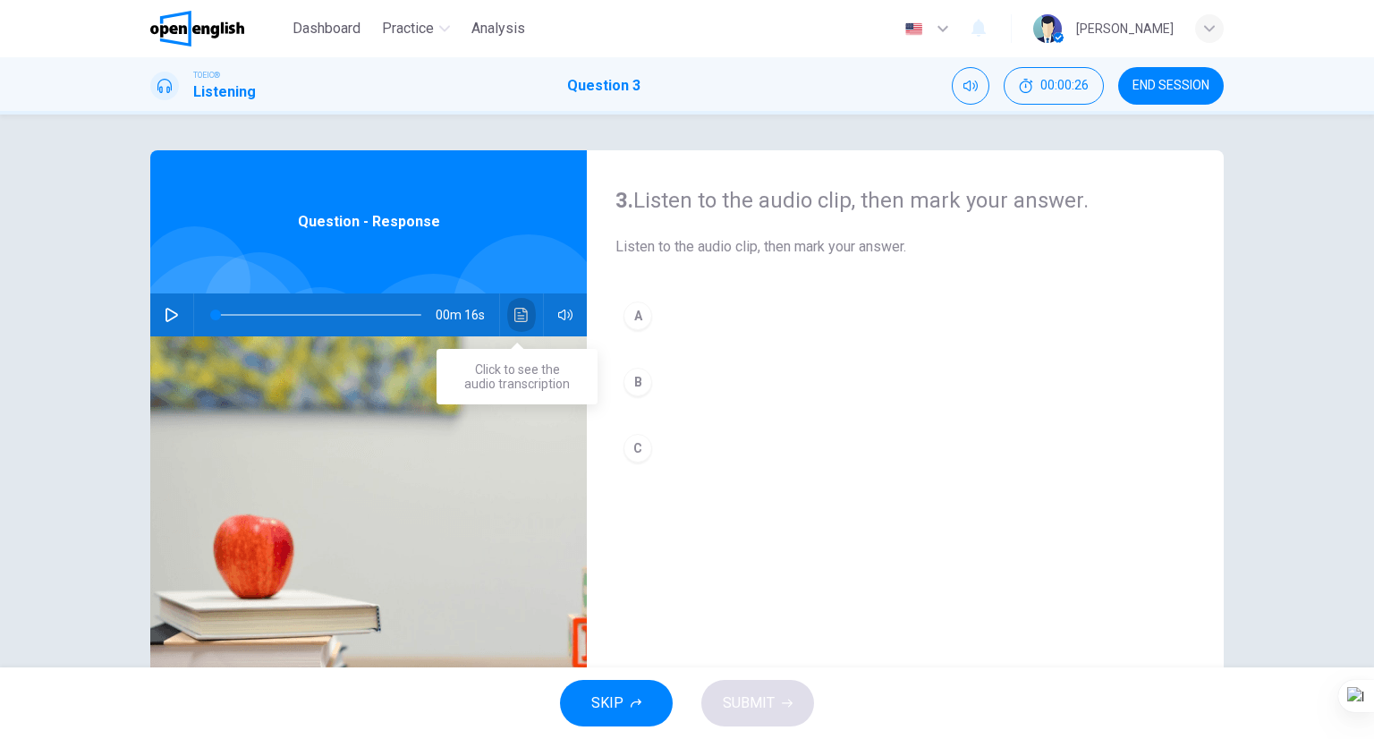
click at [515, 318] on icon "Click to see the audio transcription" at bounding box center [521, 315] width 14 height 14
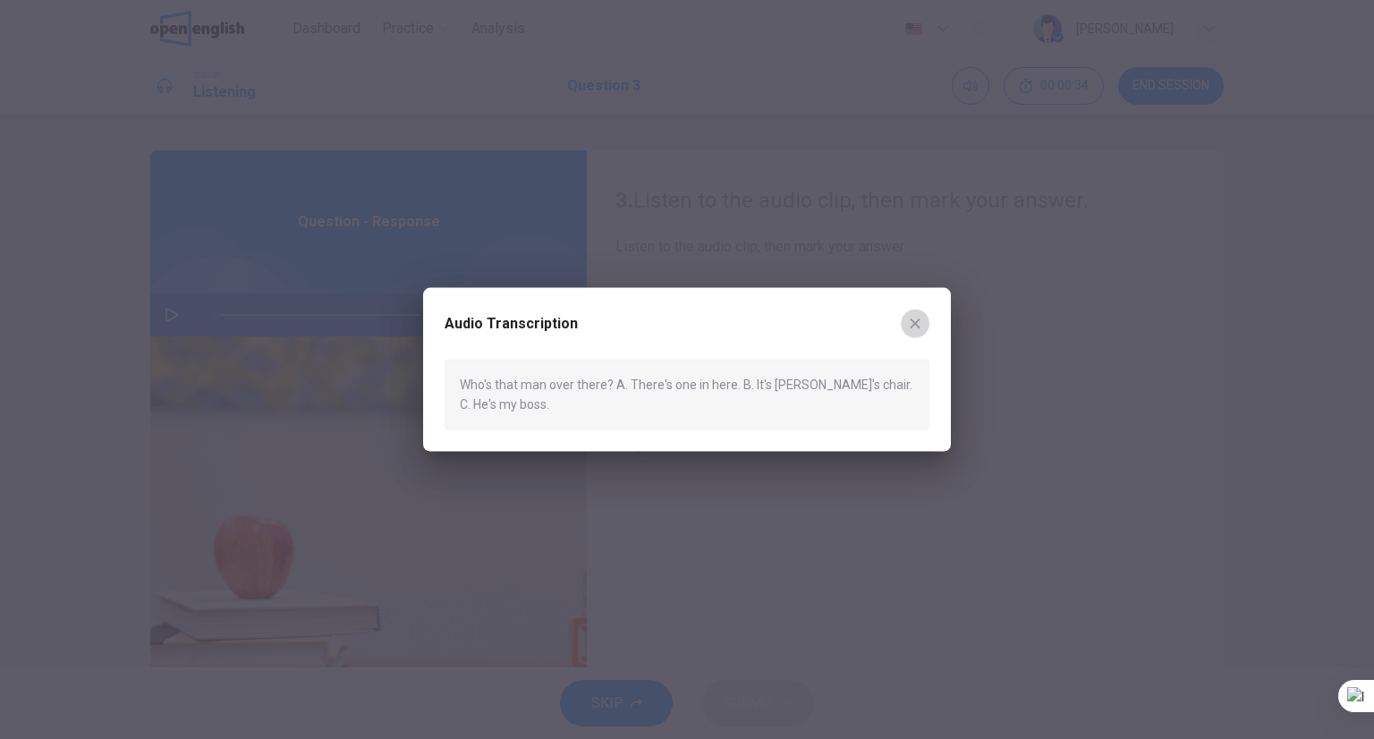
click at [918, 317] on icon "button" at bounding box center [915, 324] width 14 height 14
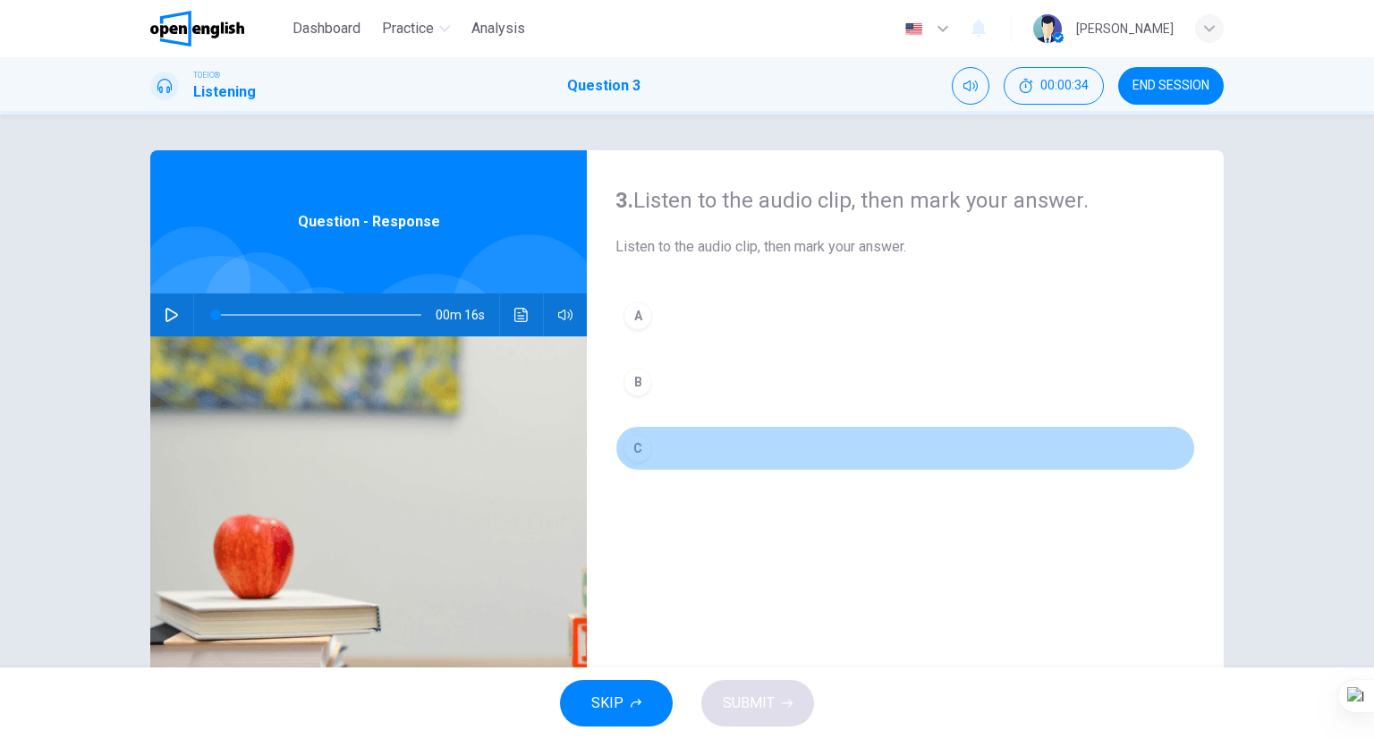
click at [667, 437] on button "C" at bounding box center [905, 448] width 580 height 45
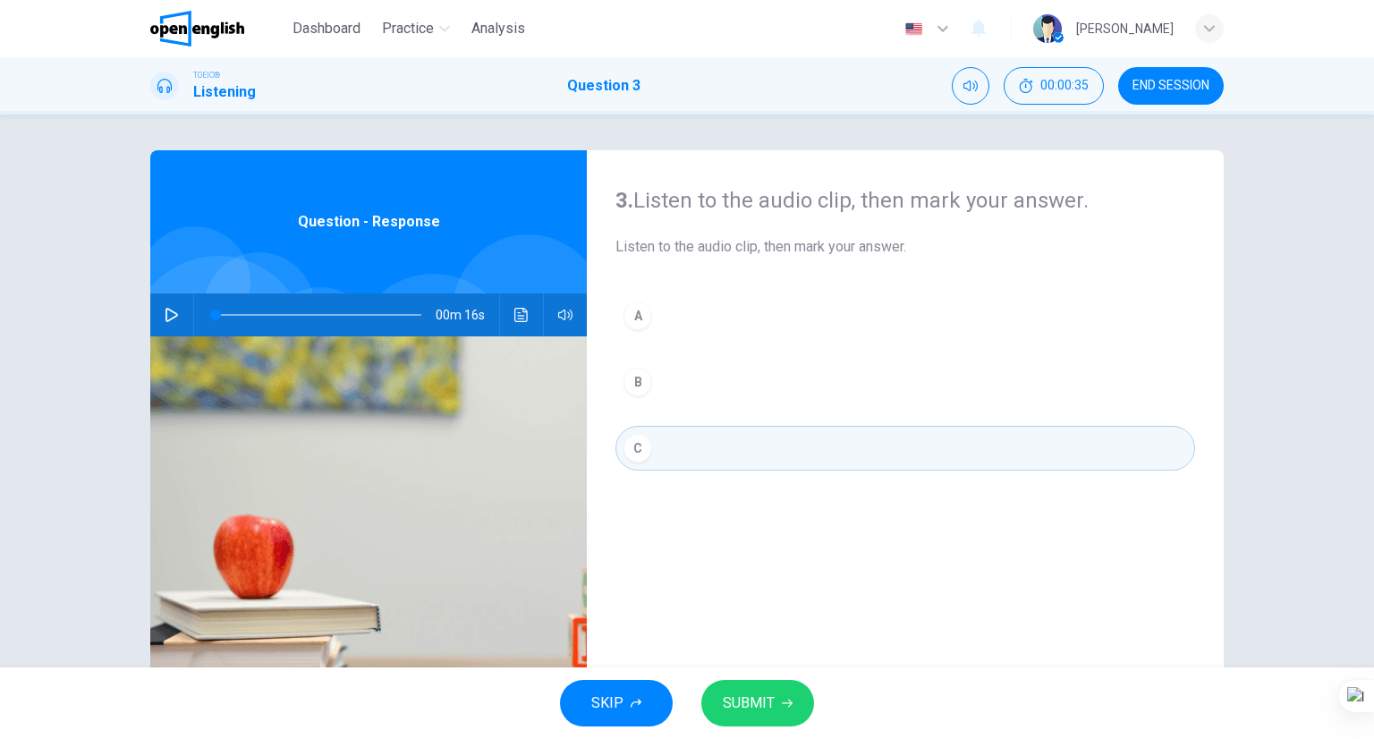
click at [750, 708] on span "SUBMIT" at bounding box center [749, 703] width 52 height 25
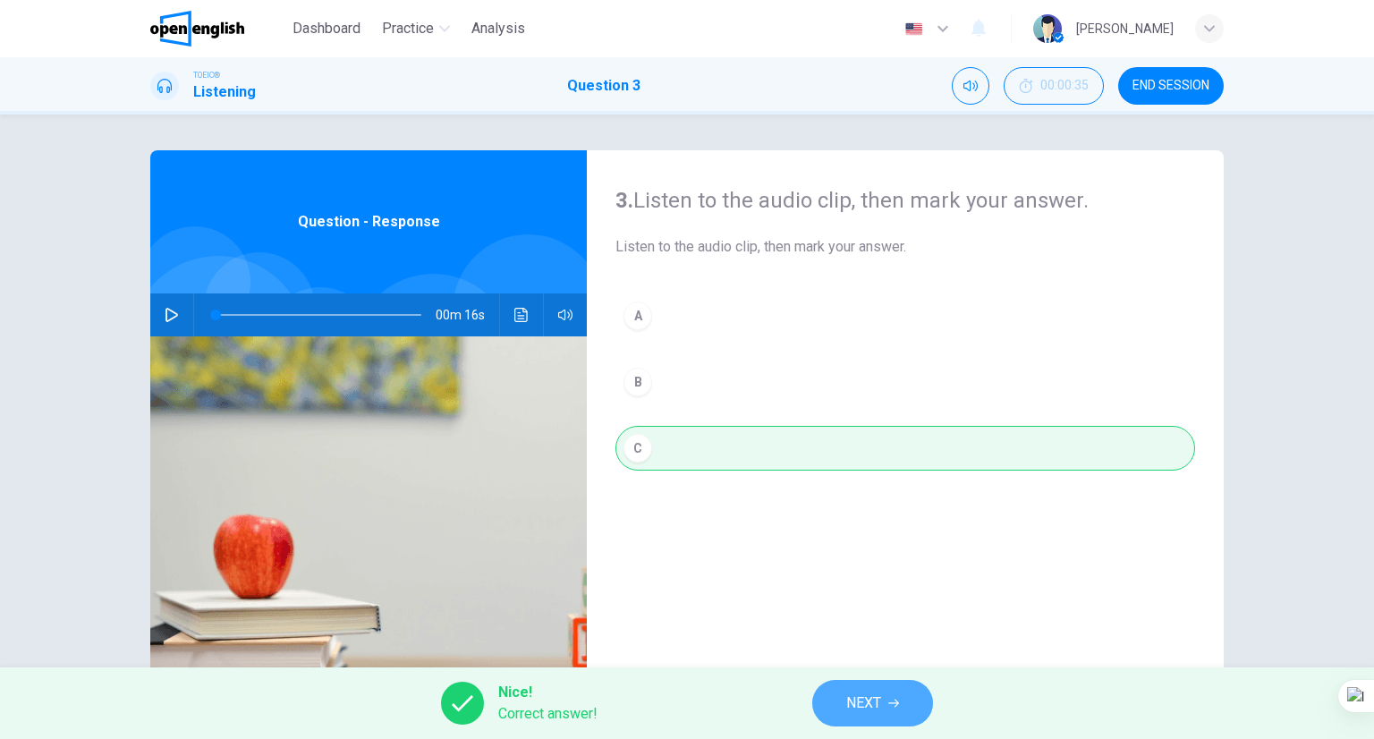
click at [905, 706] on button "NEXT" at bounding box center [872, 703] width 121 height 47
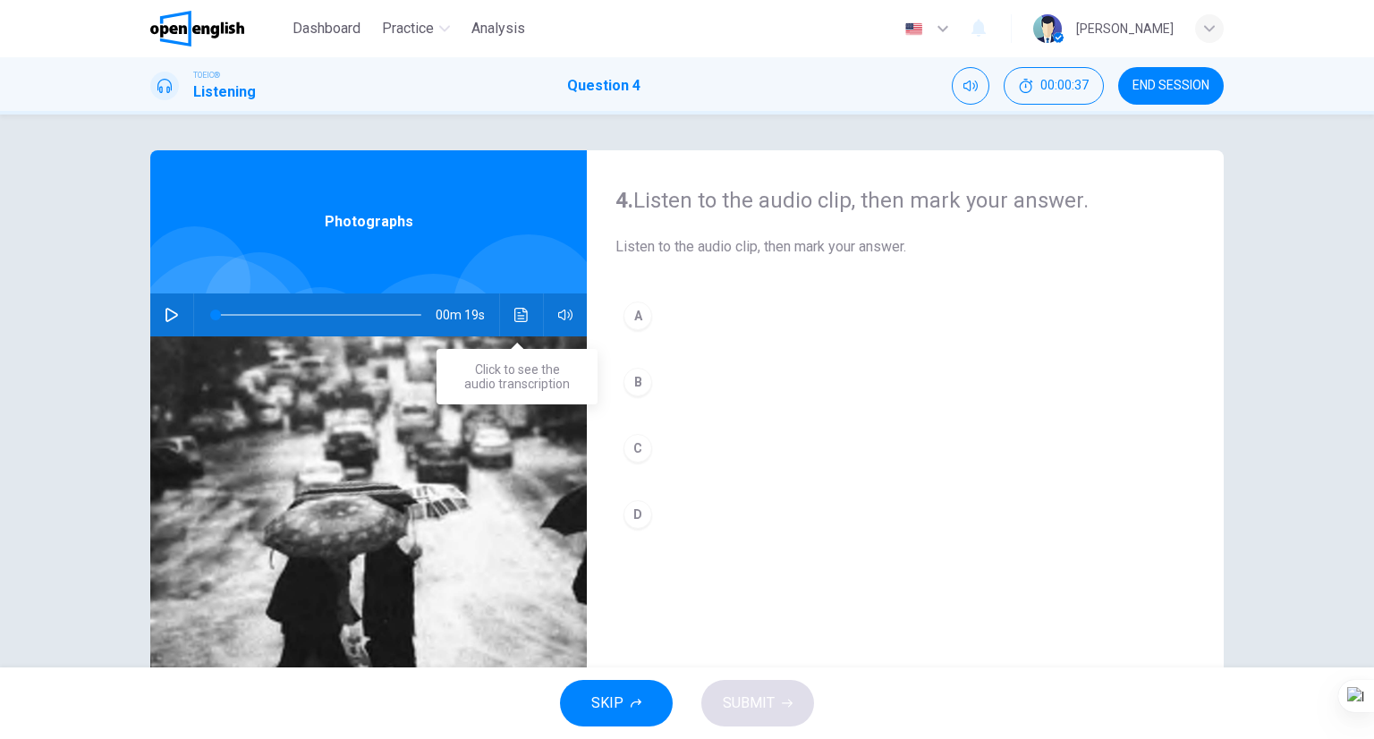
click at [514, 322] on button "Click to see the audio transcription" at bounding box center [521, 314] width 29 height 43
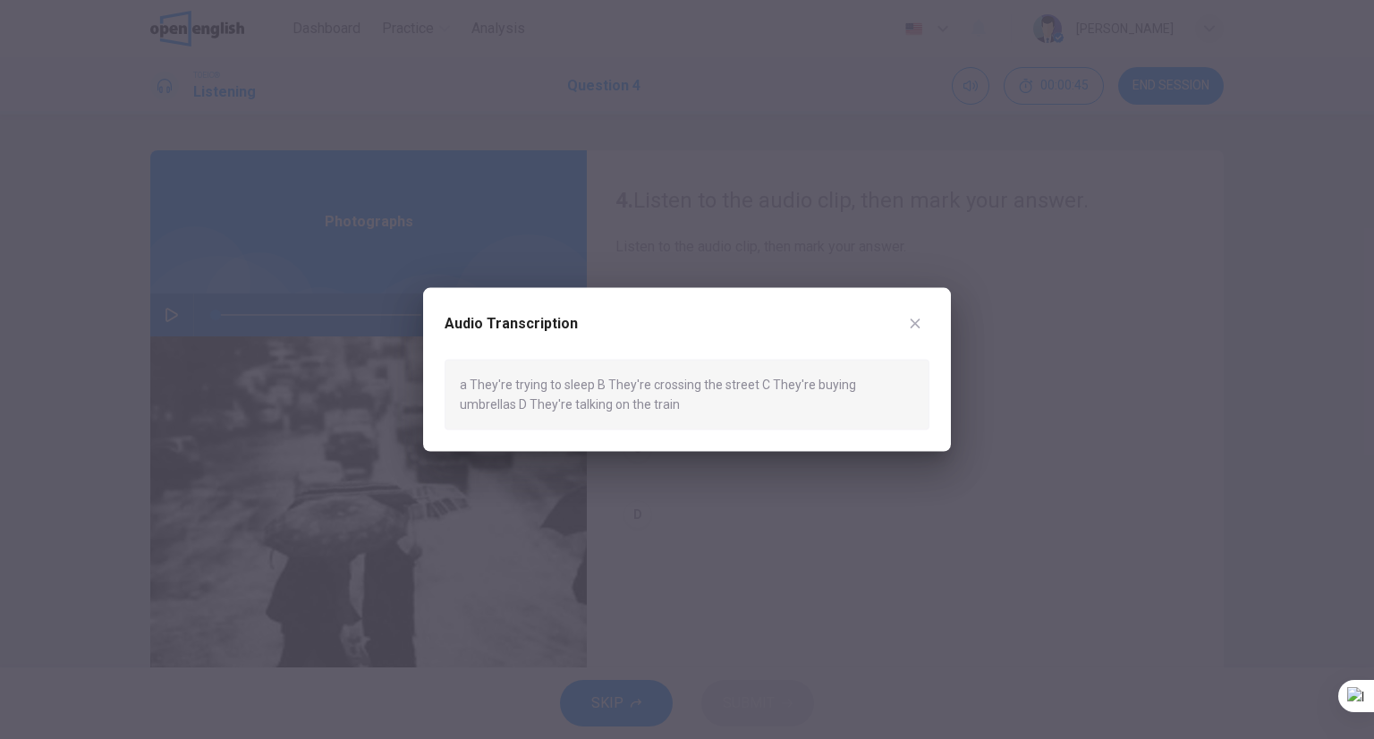
click at [1067, 336] on div at bounding box center [687, 369] width 1374 height 739
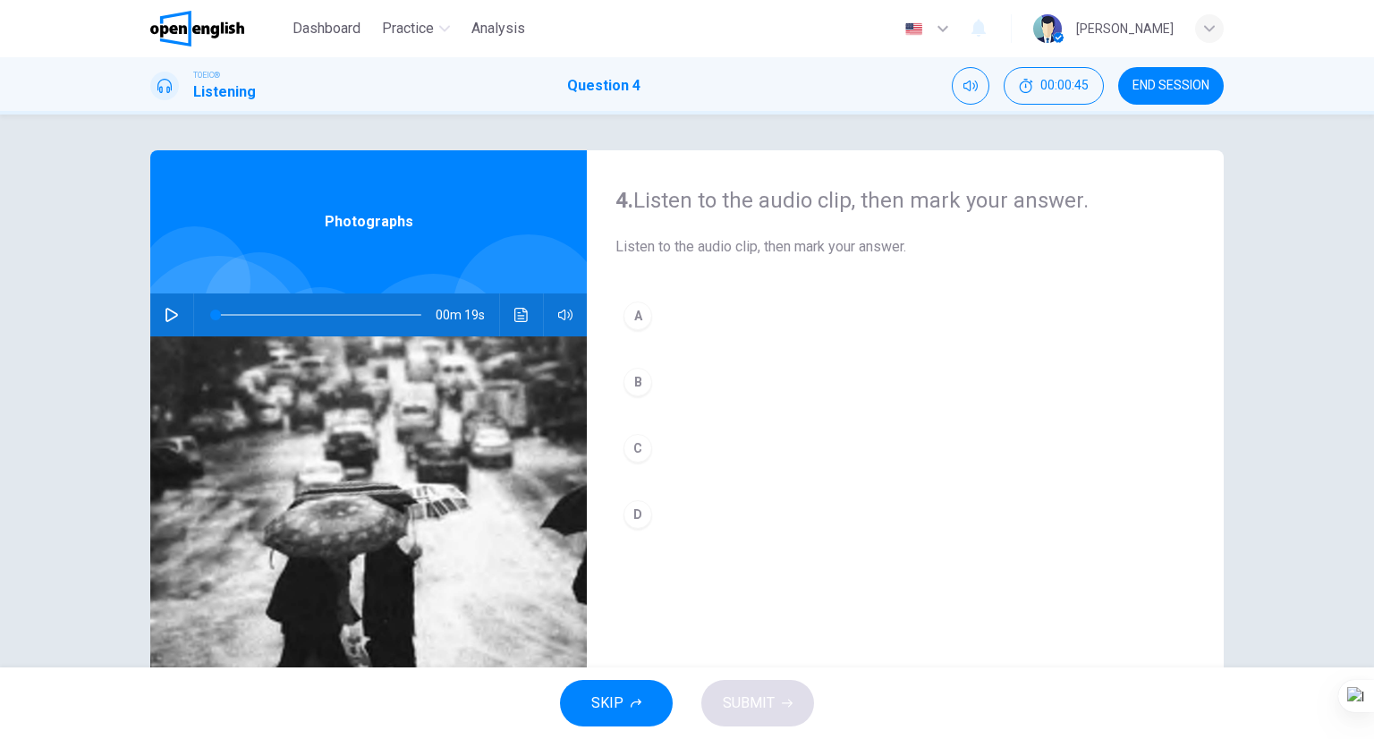
scroll to position [140, 0]
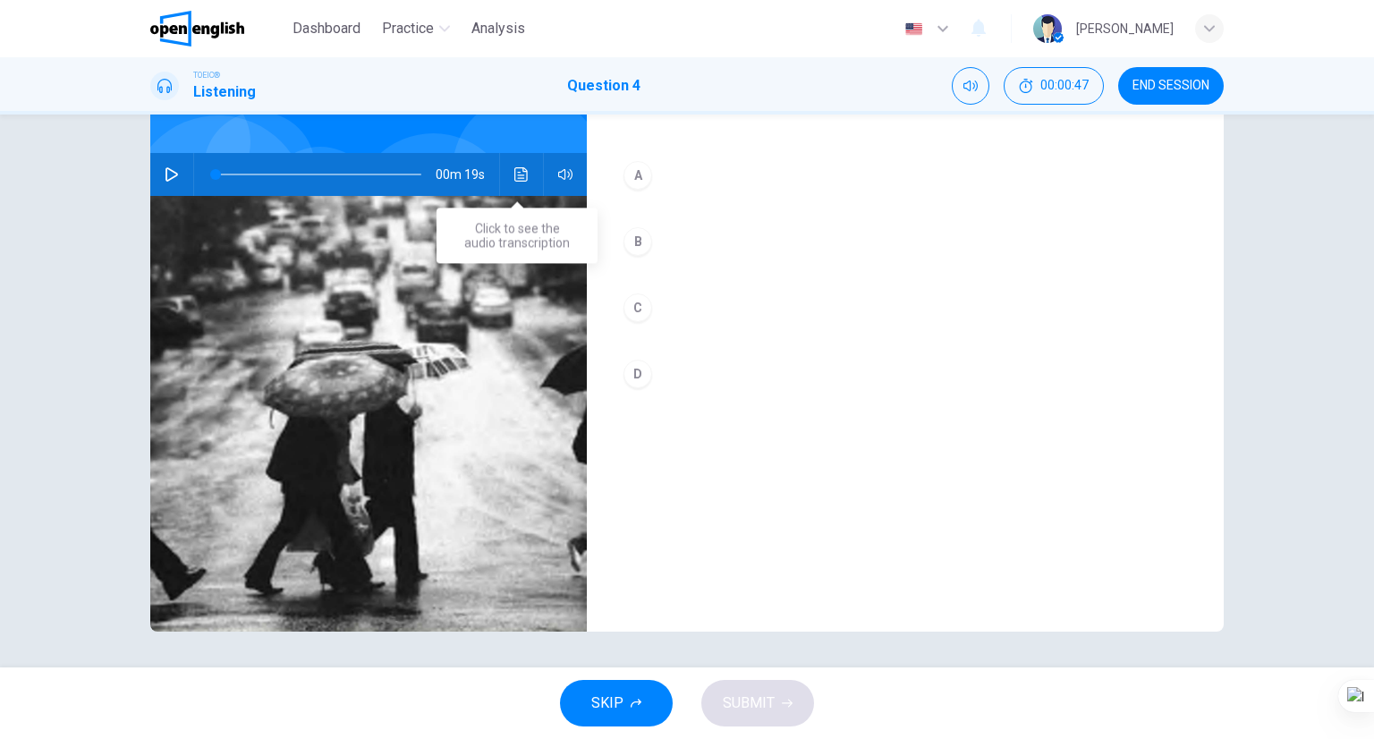
click at [519, 158] on button "Click to see the audio transcription" at bounding box center [521, 174] width 29 height 43
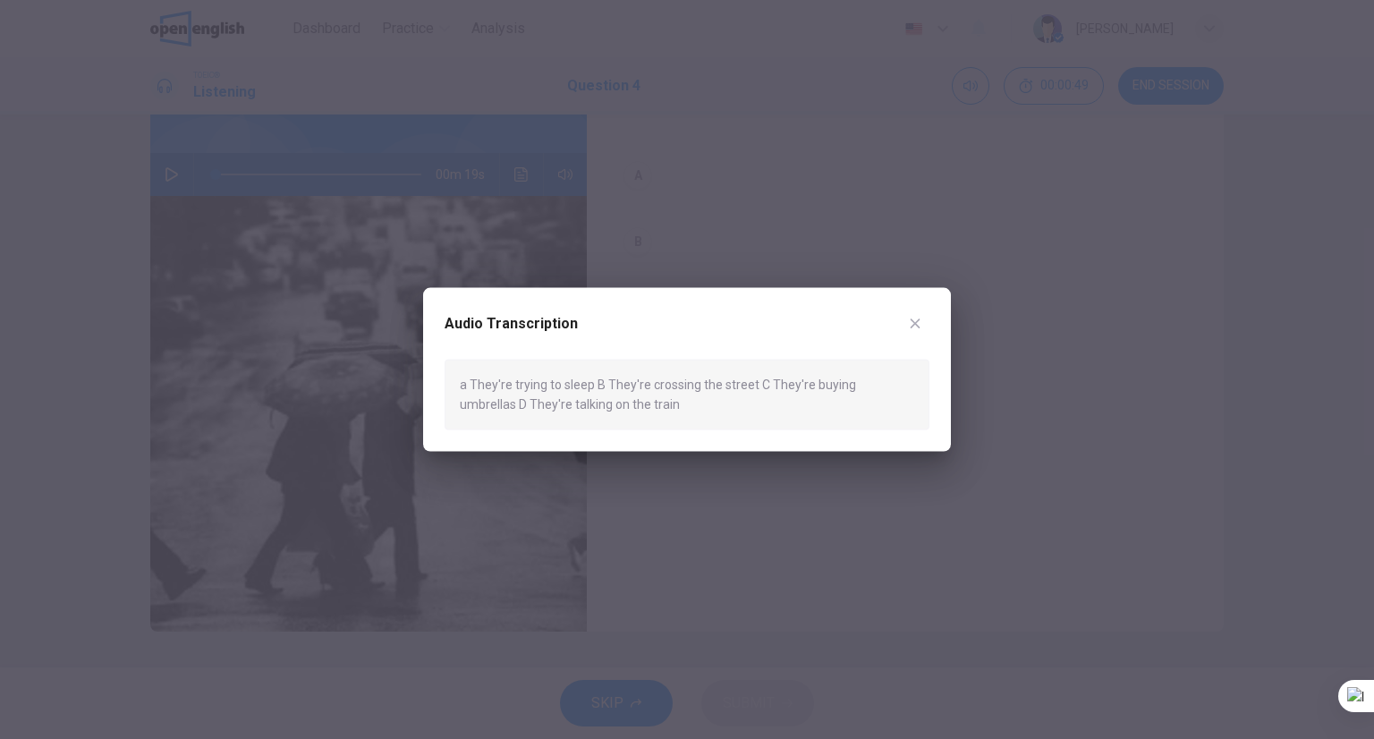
click at [897, 332] on div "Audio Transcription" at bounding box center [687, 335] width 485 height 50
drag, startPoint x: 893, startPoint y: 335, endPoint x: 906, endPoint y: 323, distance: 17.8
click at [897, 330] on div "Audio Transcription" at bounding box center [687, 335] width 485 height 50
click at [919, 318] on icon "button" at bounding box center [915, 324] width 14 height 14
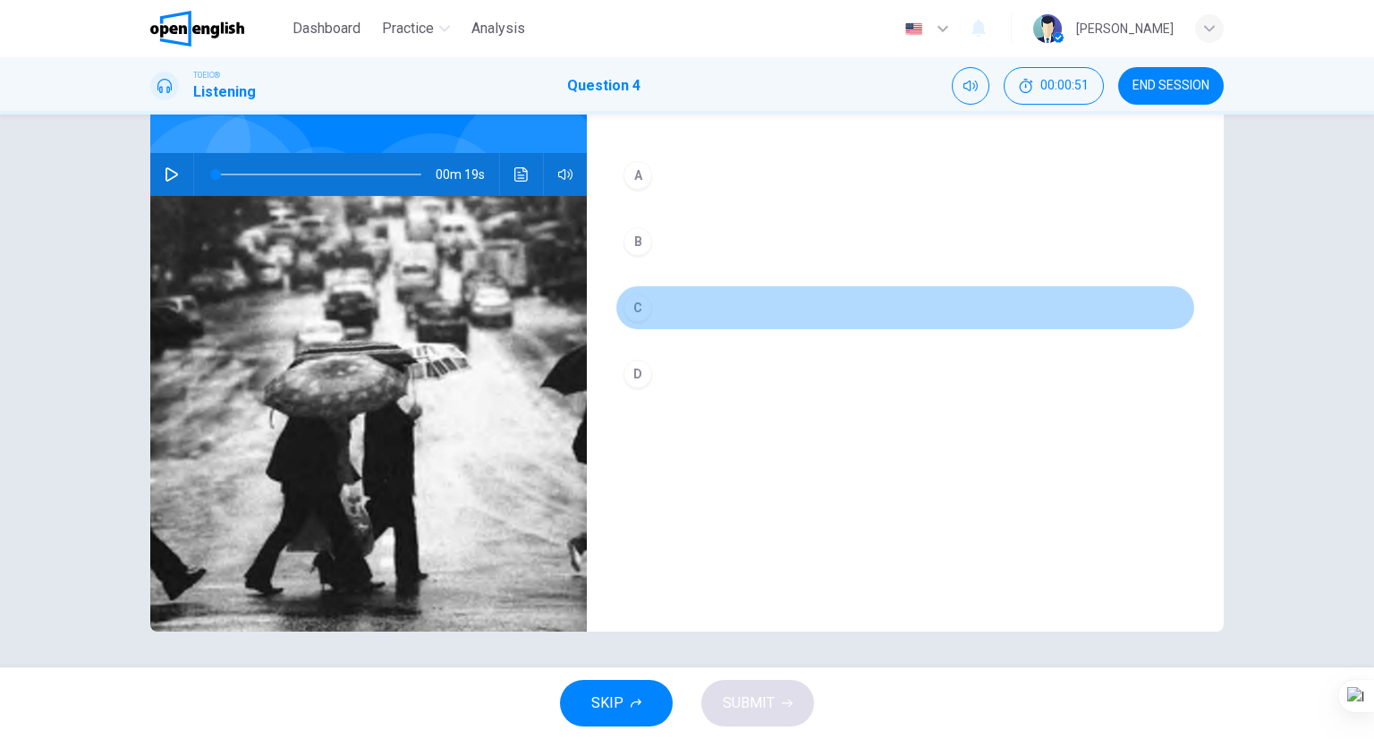
click at [736, 292] on button "C" at bounding box center [905, 307] width 580 height 45
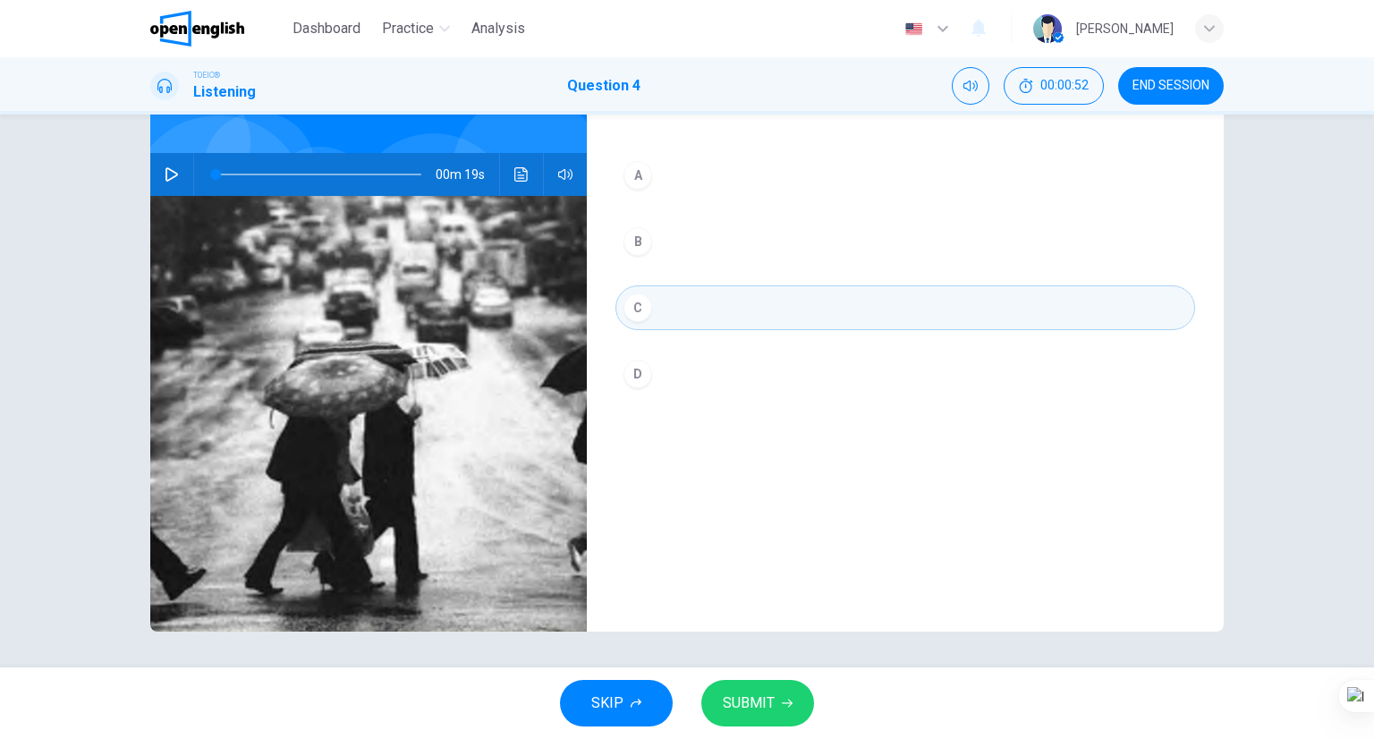
click at [759, 674] on div "SKIP SUBMIT" at bounding box center [687, 703] width 1374 height 72
click at [757, 682] on button "SUBMIT" at bounding box center [757, 703] width 113 height 47
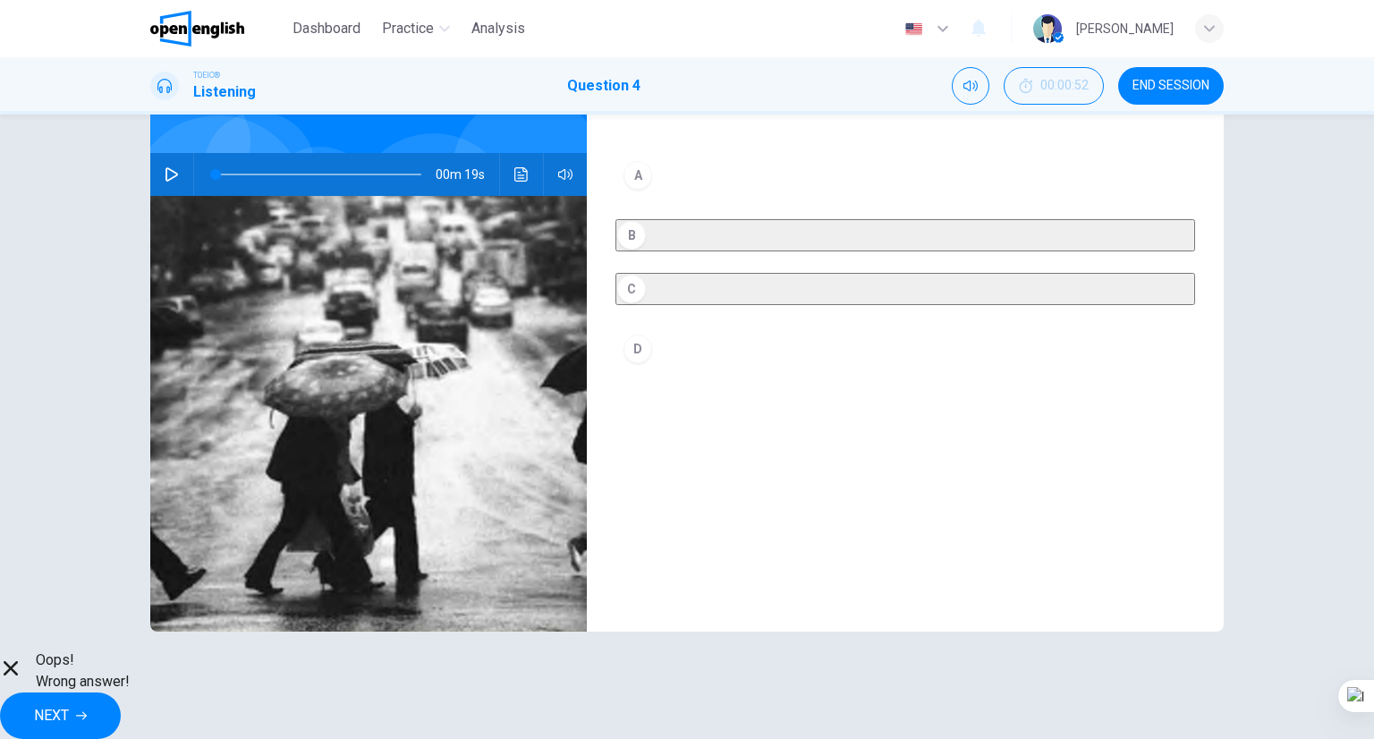
click at [69, 712] on span "NEXT" at bounding box center [51, 715] width 35 height 25
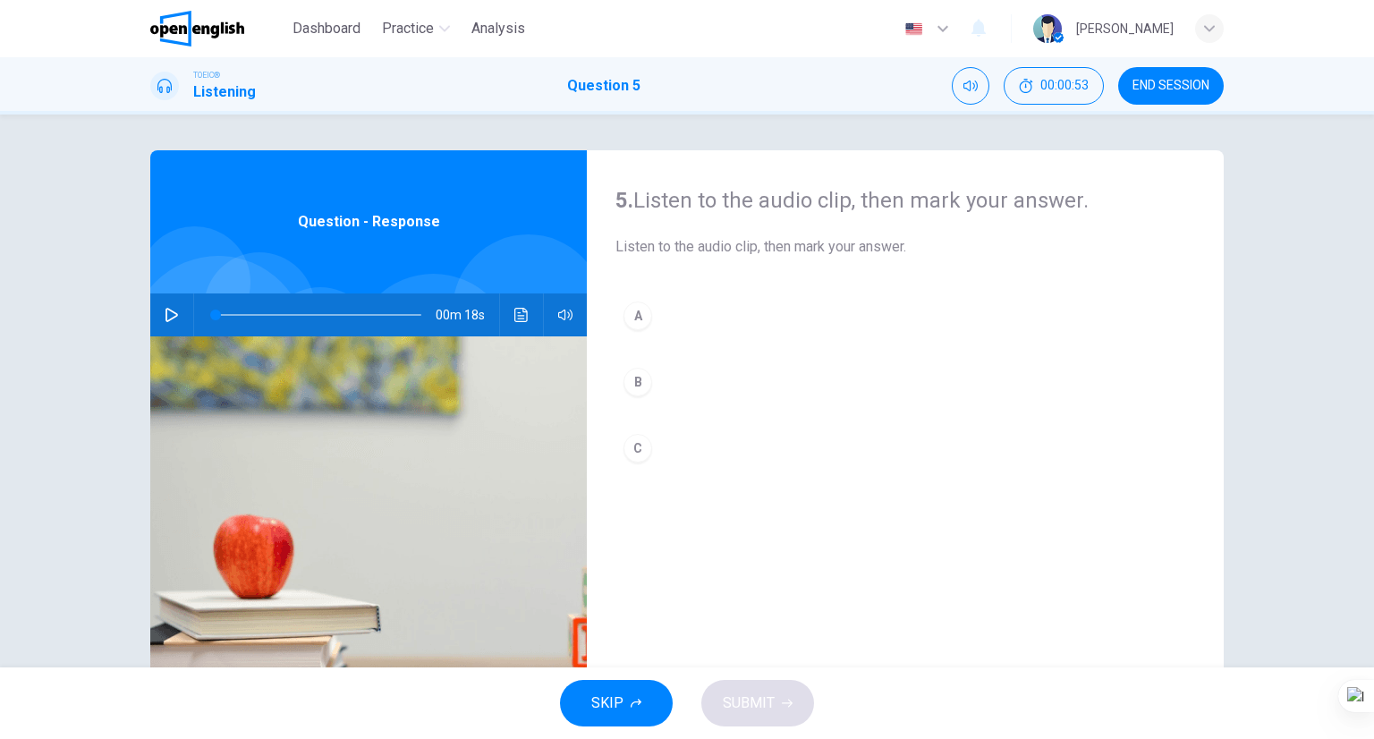
drag, startPoint x: 535, startPoint y: 301, endPoint x: 525, endPoint y: 305, distance: 10.5
click at [530, 301] on div "00m 18s" at bounding box center [368, 314] width 437 height 43
click at [522, 307] on button "Click to see the audio transcription" at bounding box center [521, 314] width 29 height 43
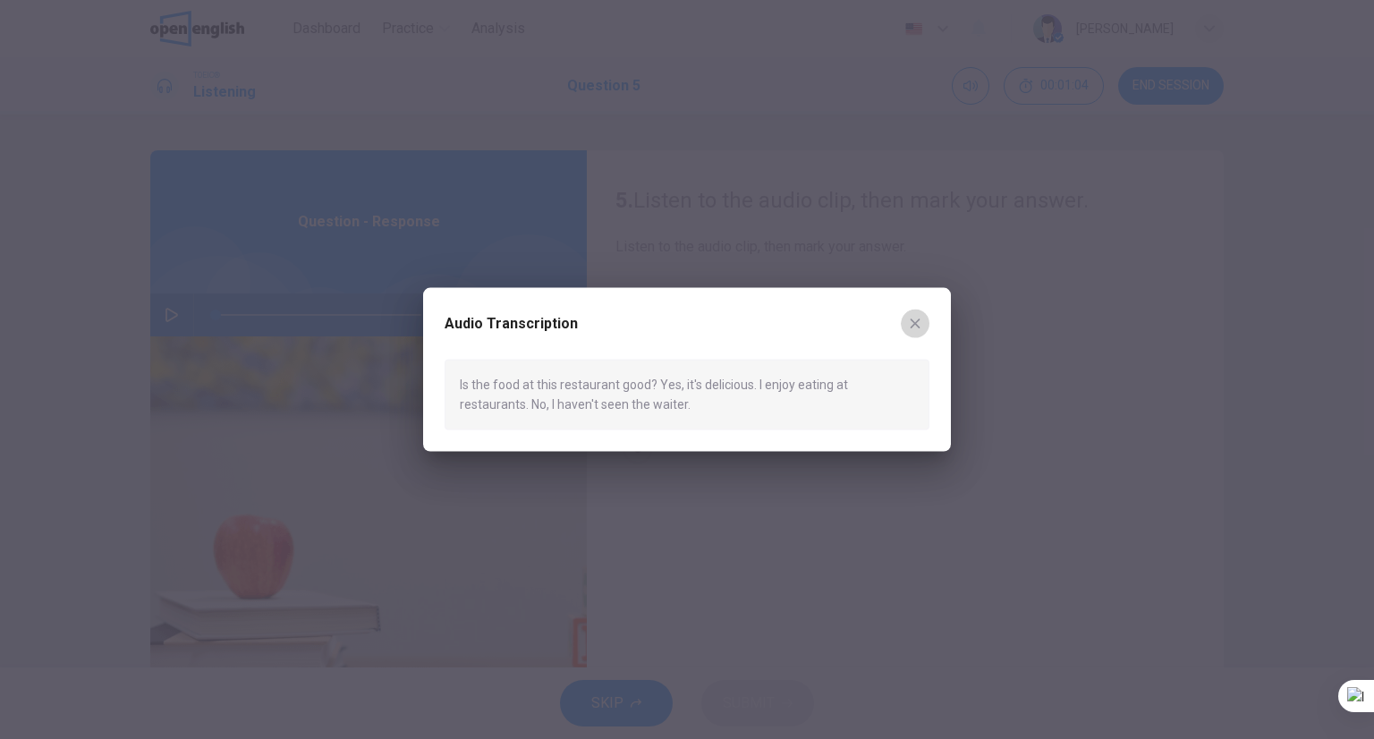
click at [932, 314] on div "Audio Transcription Is the food at this restaurant good? Yes, it's delicious. I…" at bounding box center [687, 370] width 528 height 164
click at [930, 321] on div "Audio Transcription Is the food at this restaurant good? Yes, it's delicious. I…" at bounding box center [687, 370] width 528 height 164
click at [924, 317] on button "button" at bounding box center [915, 324] width 29 height 29
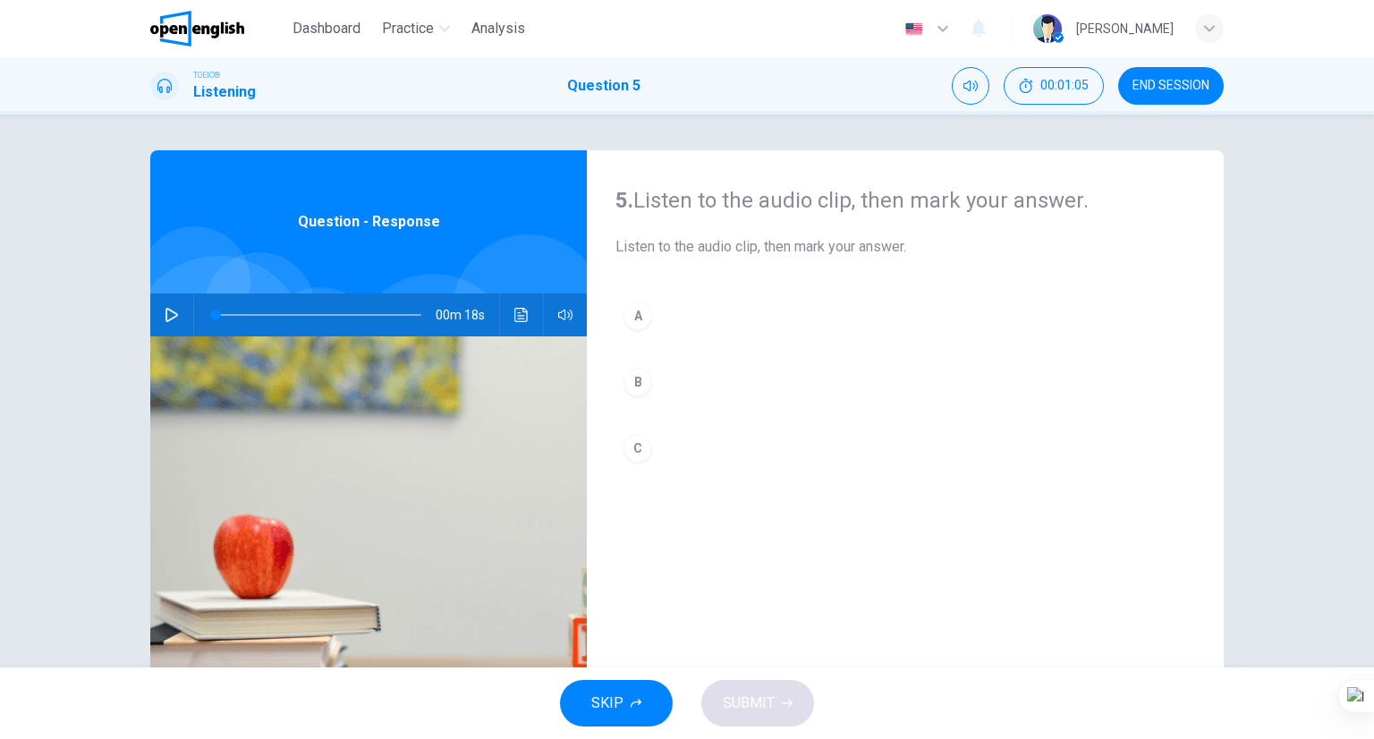
drag, startPoint x: 756, startPoint y: 320, endPoint x: 755, endPoint y: 374, distance: 53.7
click at [762, 319] on button "A" at bounding box center [905, 315] width 580 height 45
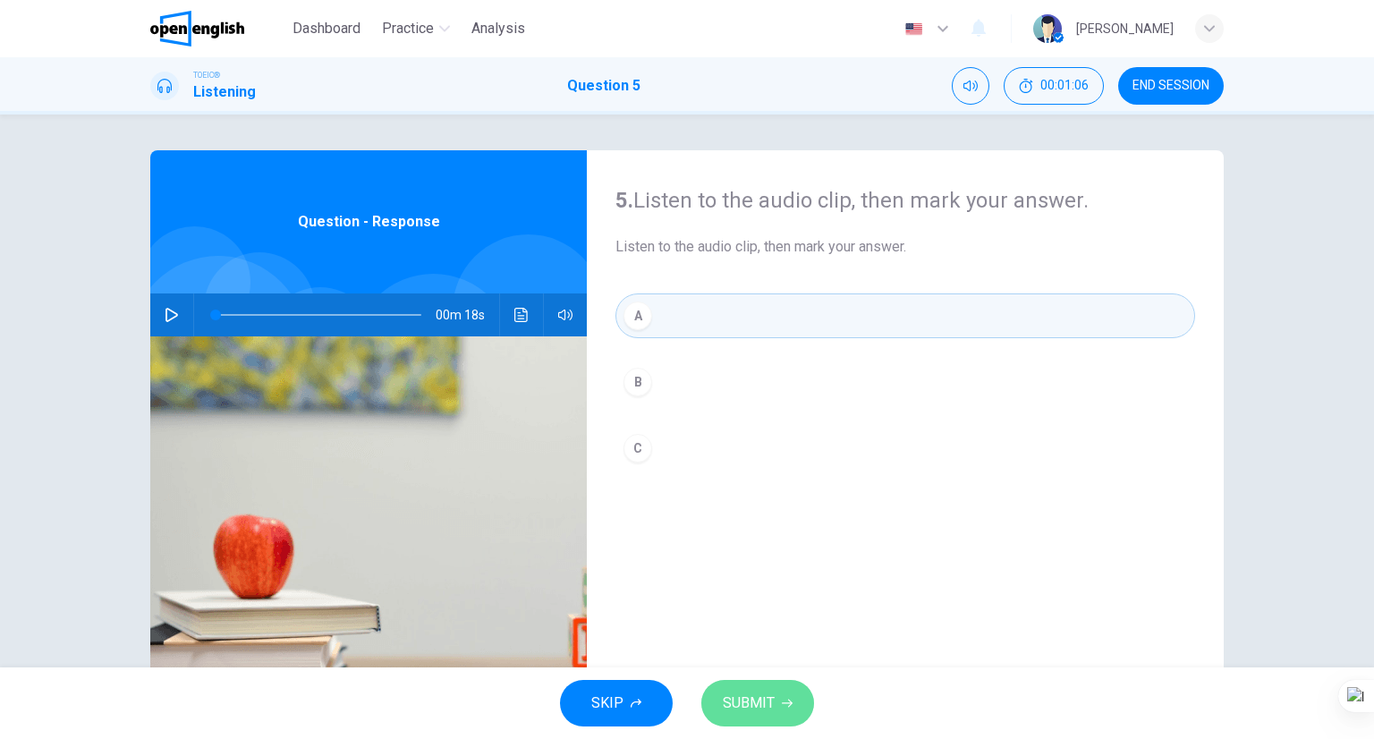
click at [754, 701] on span "SUBMIT" at bounding box center [749, 703] width 52 height 25
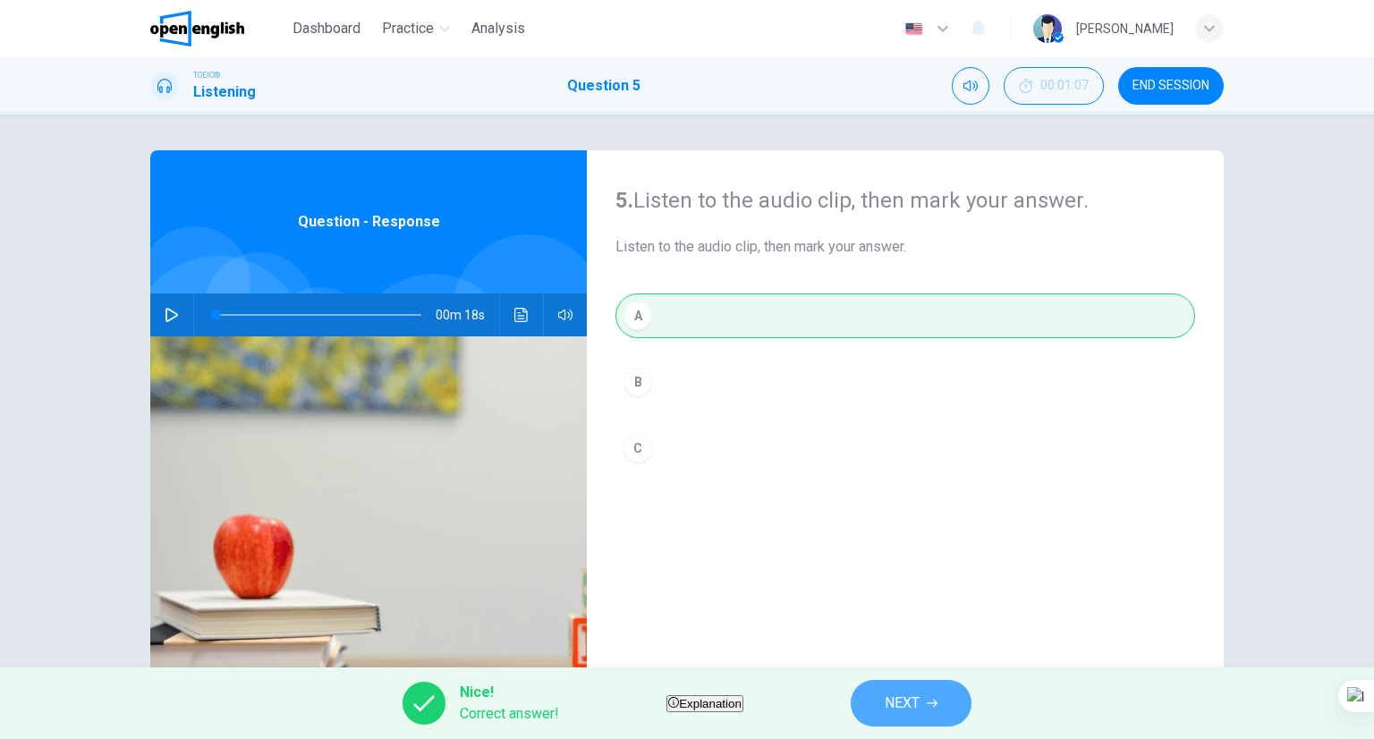
click at [950, 687] on button "NEXT" at bounding box center [911, 703] width 121 height 47
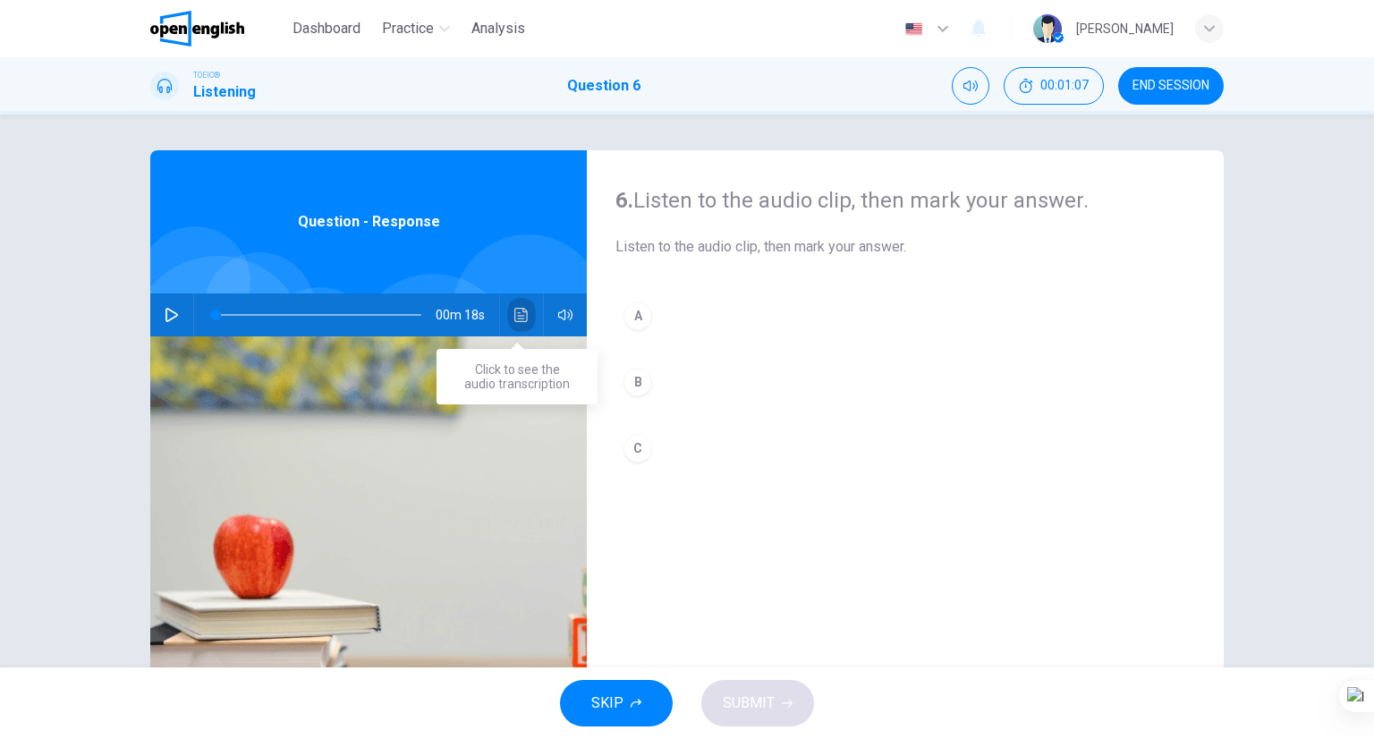
click at [519, 322] on button "Click to see the audio transcription" at bounding box center [521, 314] width 29 height 43
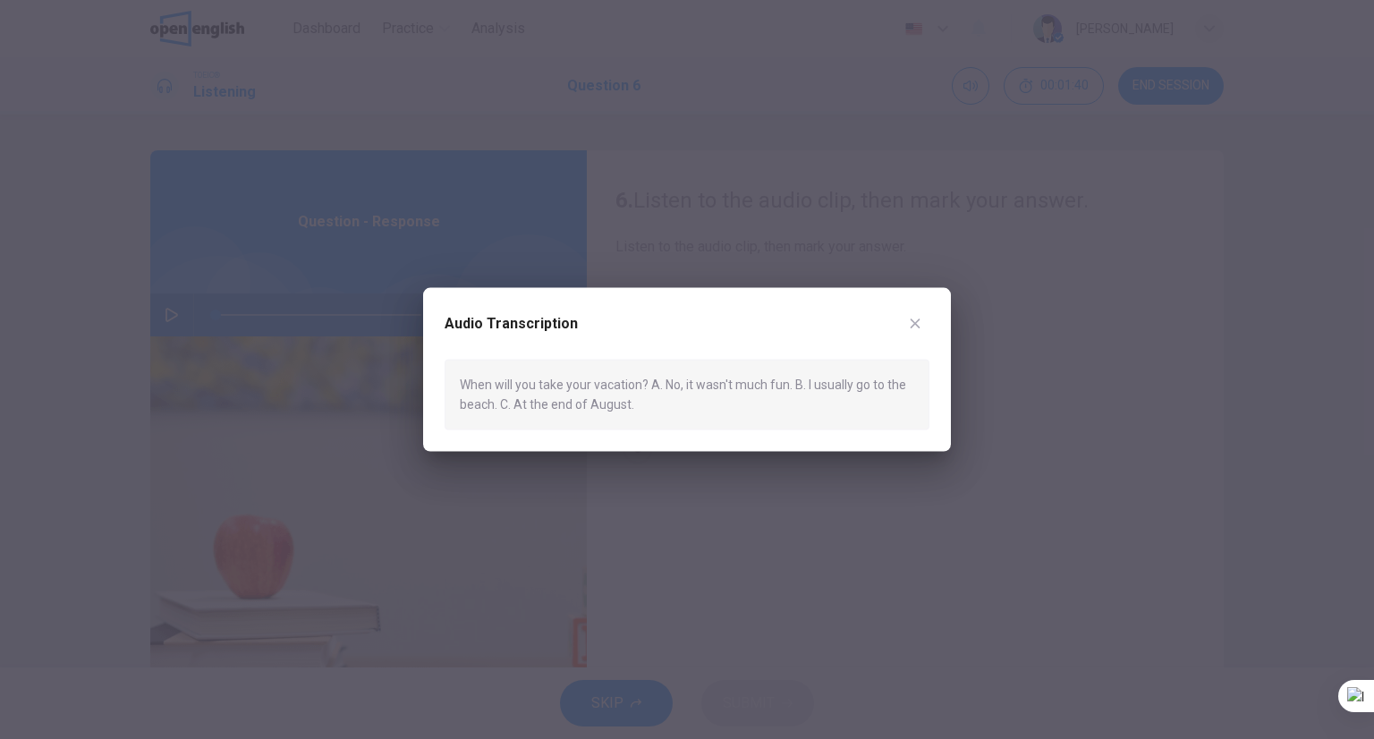
click at [946, 316] on div "Audio Transcription When will you take your vacation? A. No, it wasn't much fun…" at bounding box center [687, 370] width 528 height 164
click at [901, 332] on div "Audio Transcription" at bounding box center [687, 335] width 485 height 50
click at [920, 321] on icon "button" at bounding box center [915, 324] width 14 height 14
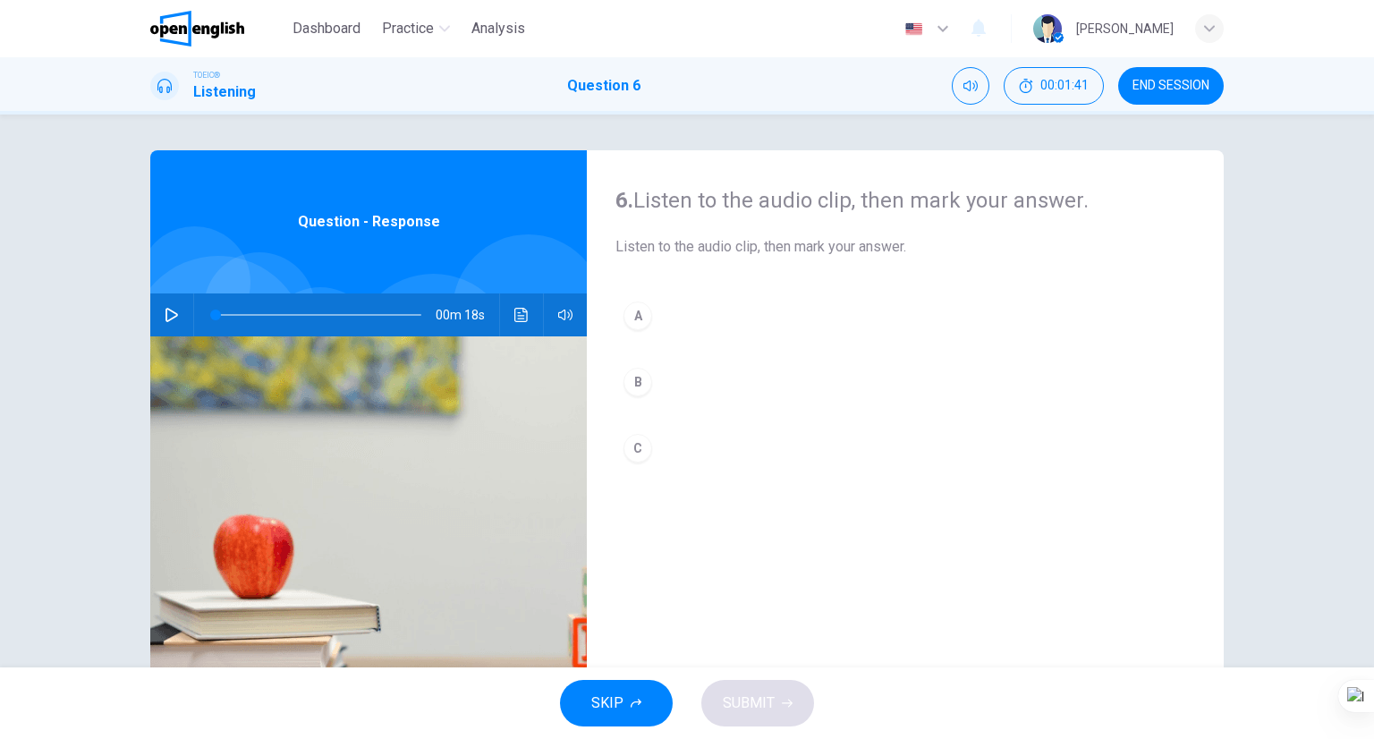
click at [707, 452] on button "C" at bounding box center [905, 448] width 580 height 45
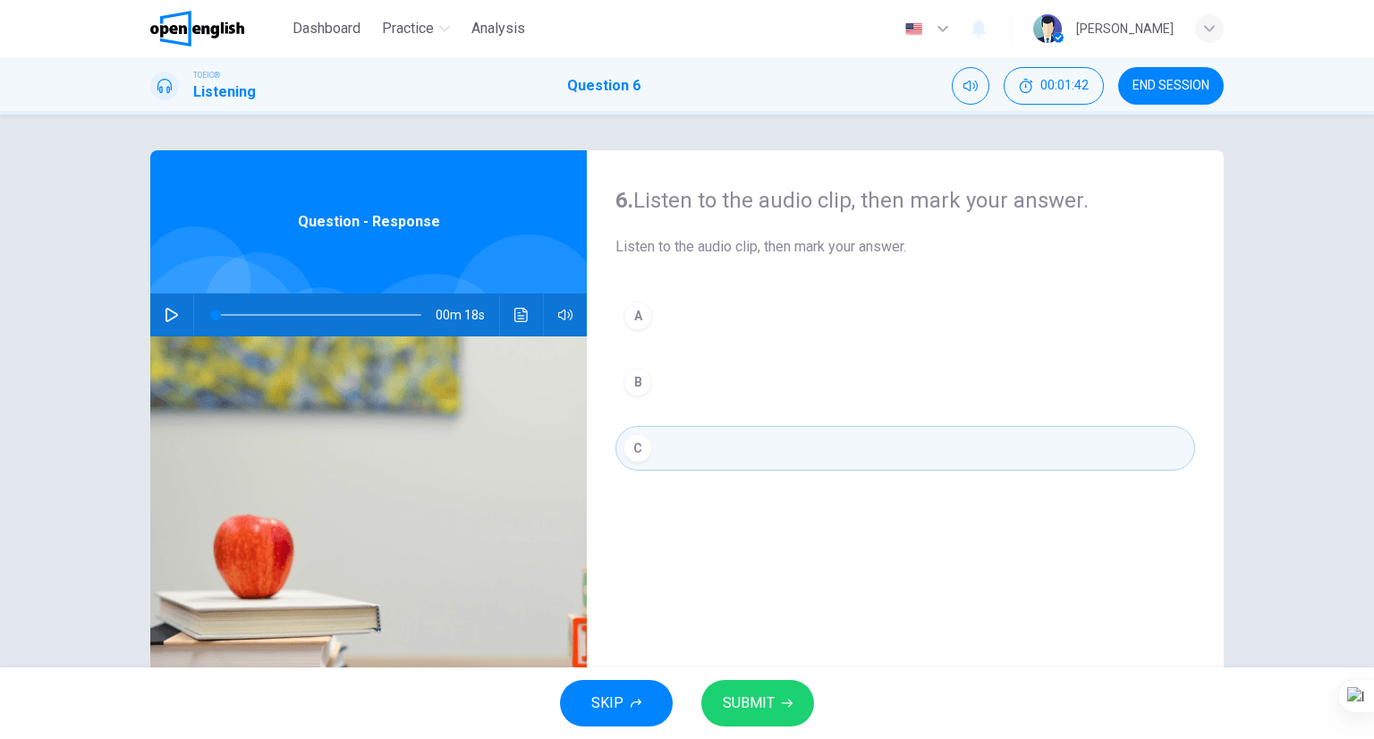
click at [726, 691] on span "SUBMIT" at bounding box center [749, 703] width 52 height 25
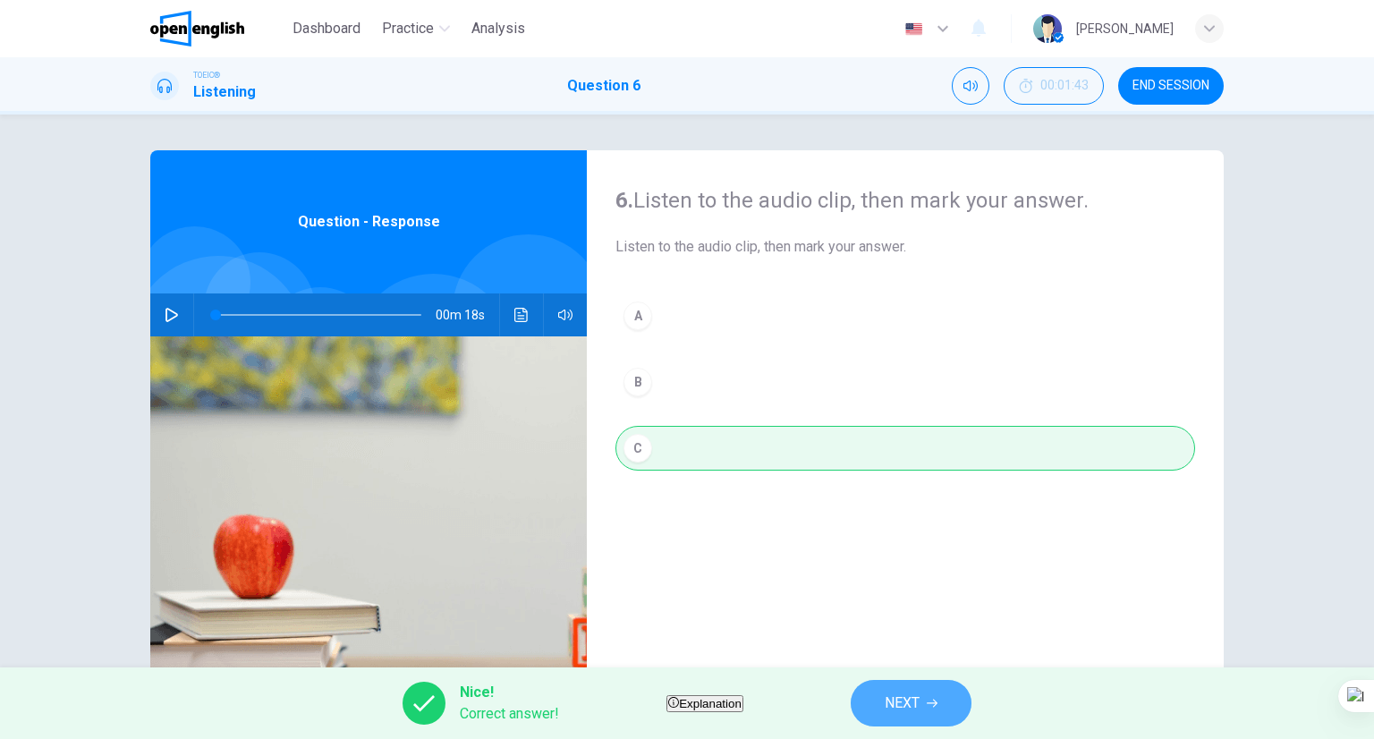
click at [961, 706] on button "NEXT" at bounding box center [911, 703] width 121 height 47
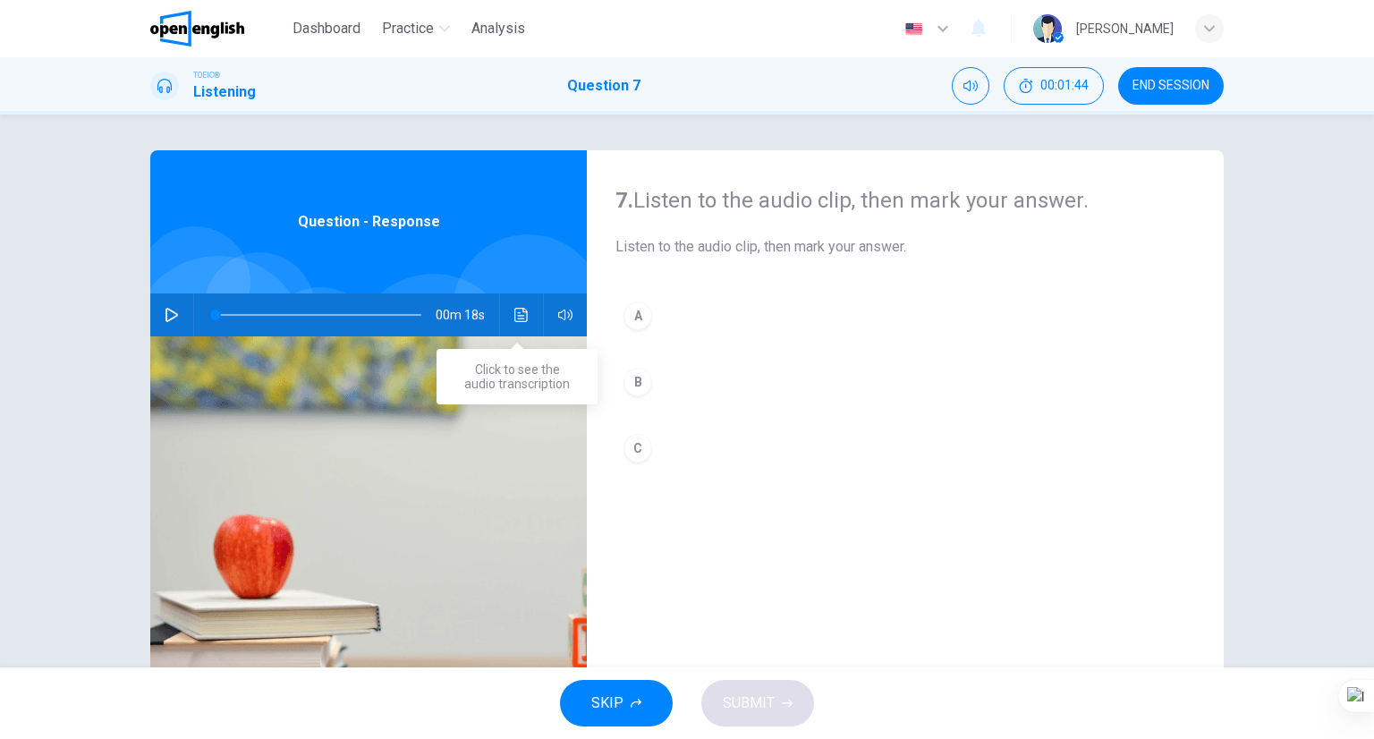
click at [526, 309] on button "Click to see the audio transcription" at bounding box center [521, 314] width 29 height 43
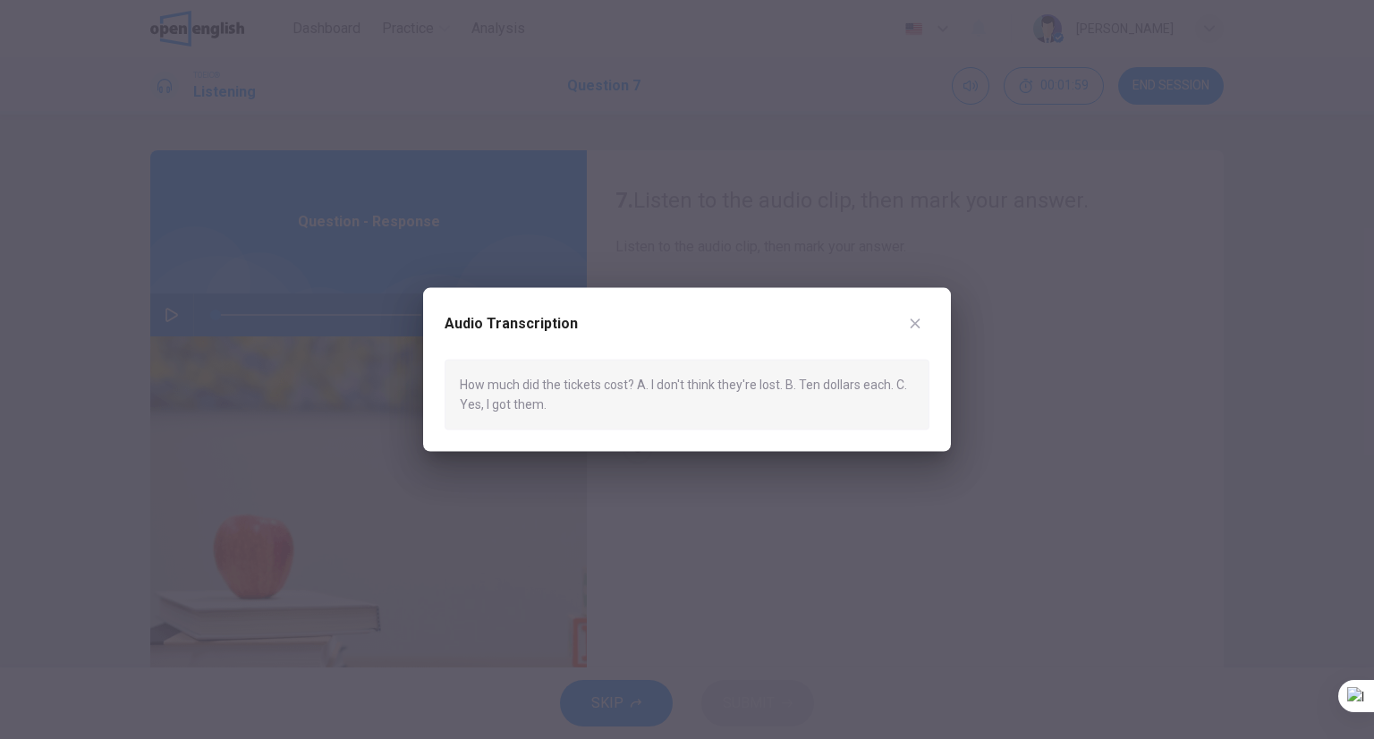
click at [945, 313] on div "Audio Transcription How much did the tickets cost? A. I don't think they're los…" at bounding box center [687, 370] width 528 height 164
click at [928, 319] on div "Audio Transcription" at bounding box center [687, 335] width 485 height 50
click at [912, 327] on icon "button" at bounding box center [916, 323] width 10 height 10
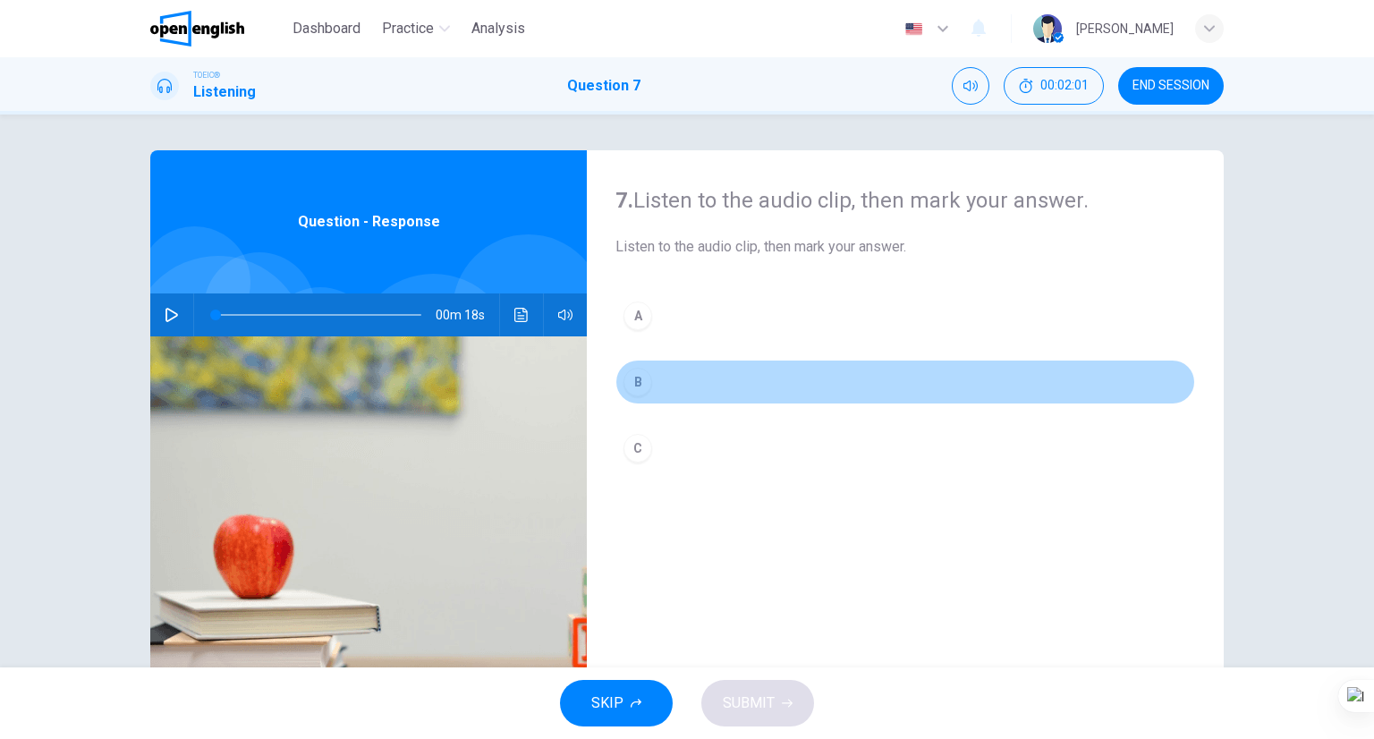
drag, startPoint x: 637, startPoint y: 395, endPoint x: 686, endPoint y: 469, distance: 89.1
click at [637, 395] on div "B" at bounding box center [638, 382] width 29 height 29
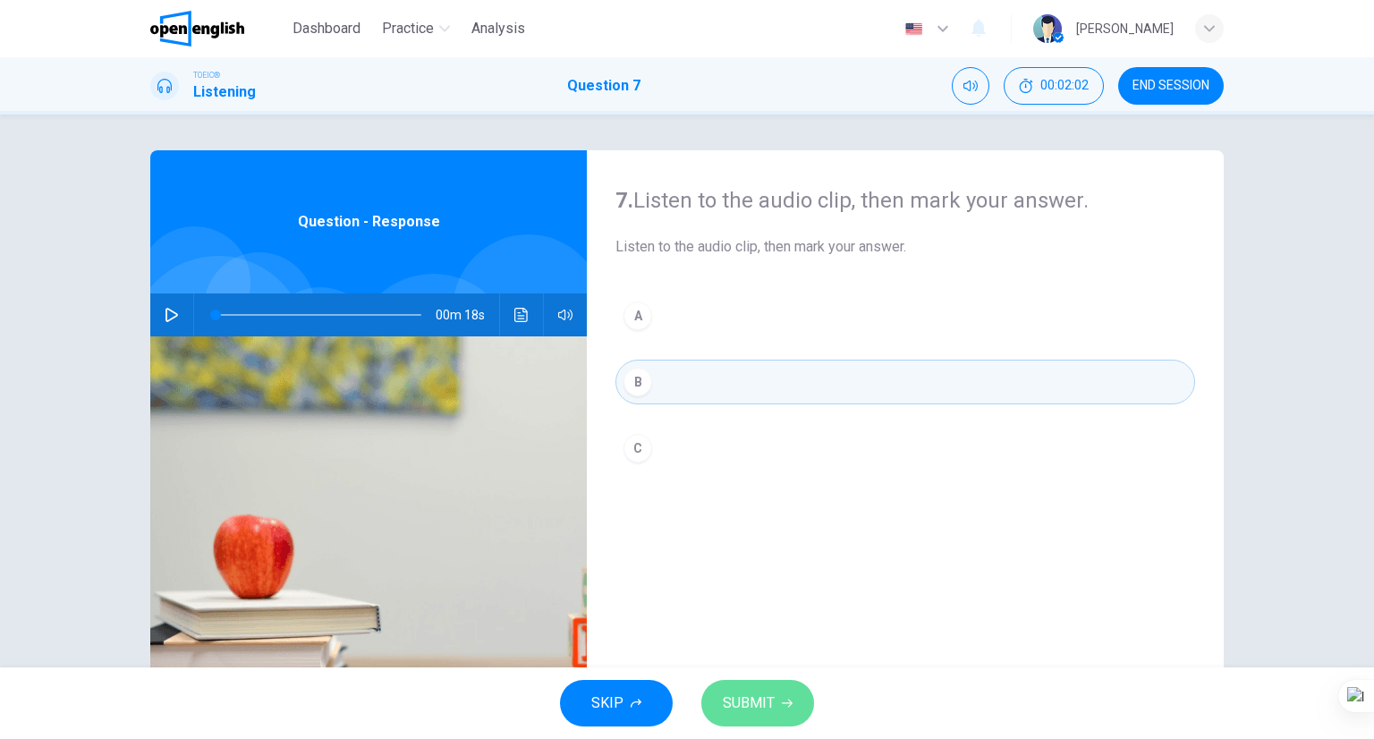
click at [716, 692] on button "SUBMIT" at bounding box center [757, 703] width 113 height 47
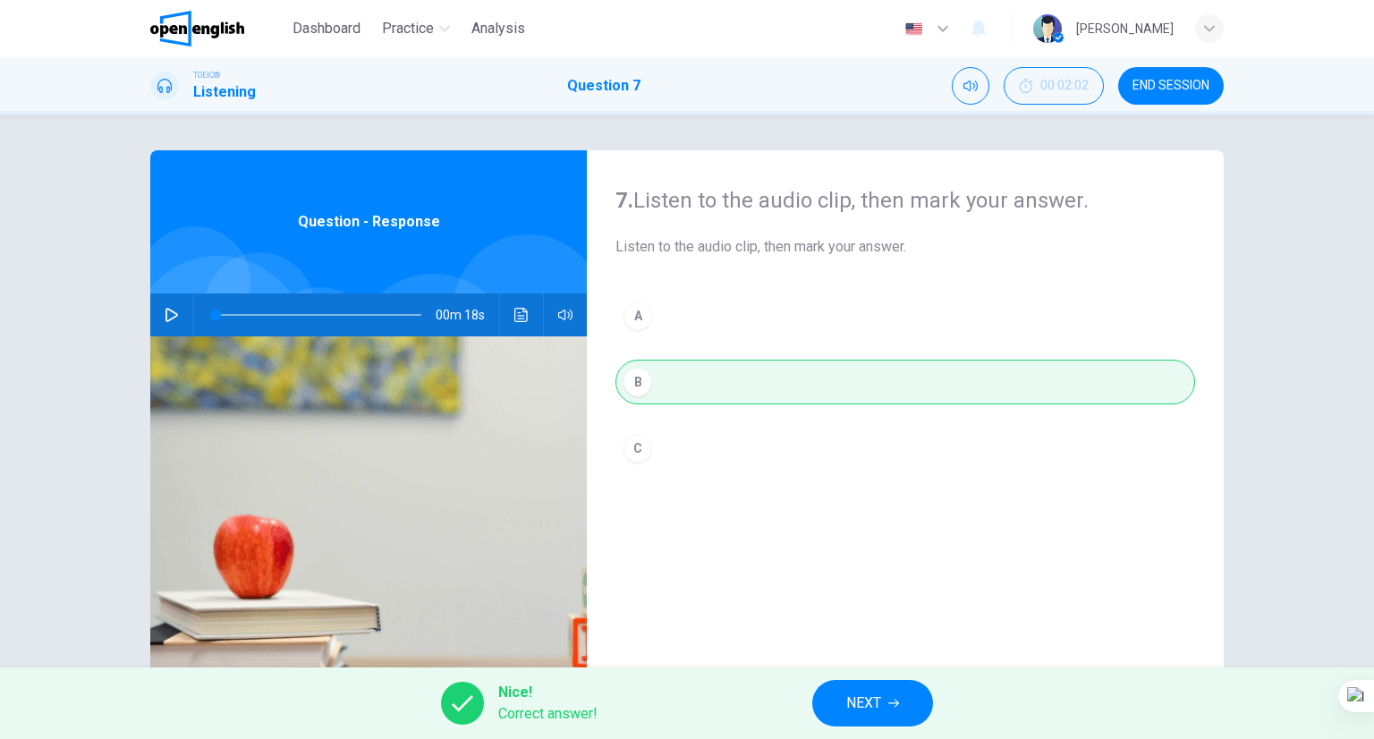
click at [912, 705] on button "NEXT" at bounding box center [872, 703] width 121 height 47
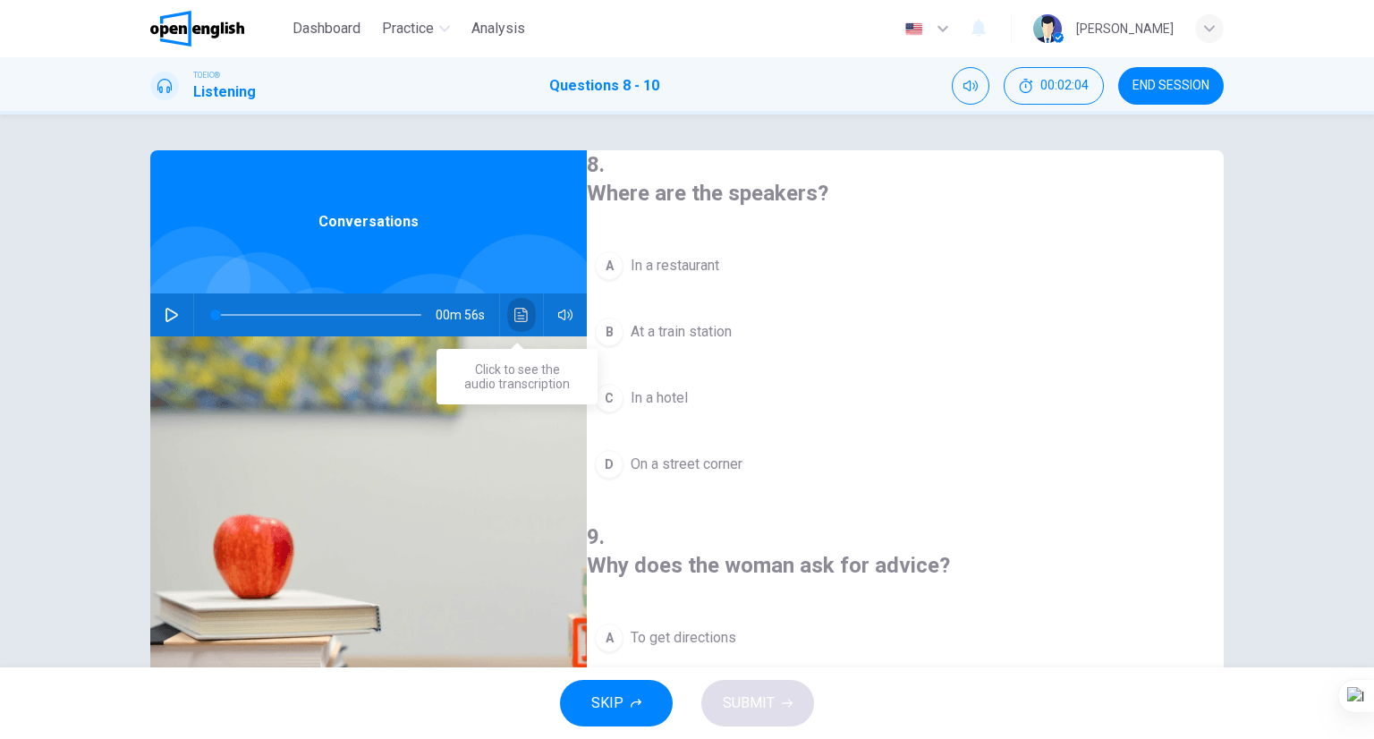
click at [522, 305] on button "Click to see the audio transcription" at bounding box center [521, 314] width 29 height 43
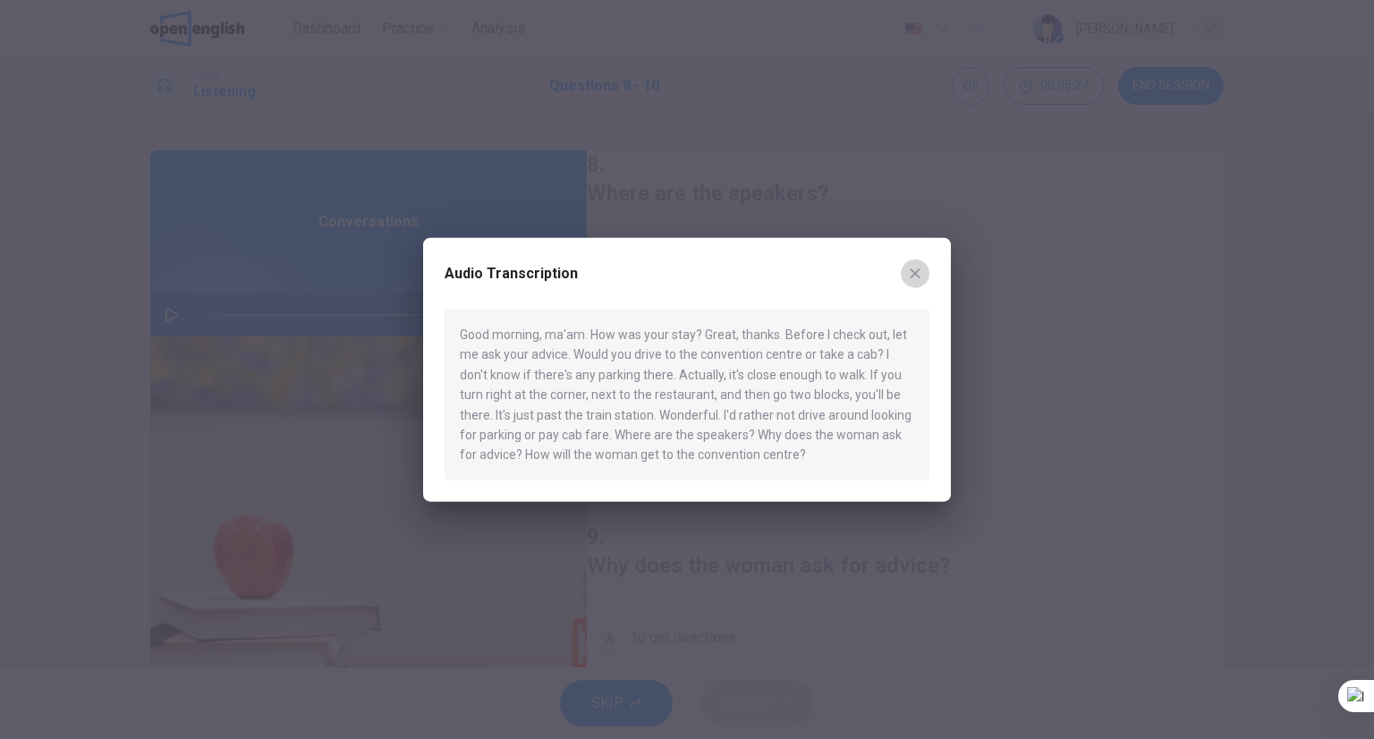
click at [921, 273] on icon "button" at bounding box center [915, 274] width 14 height 14
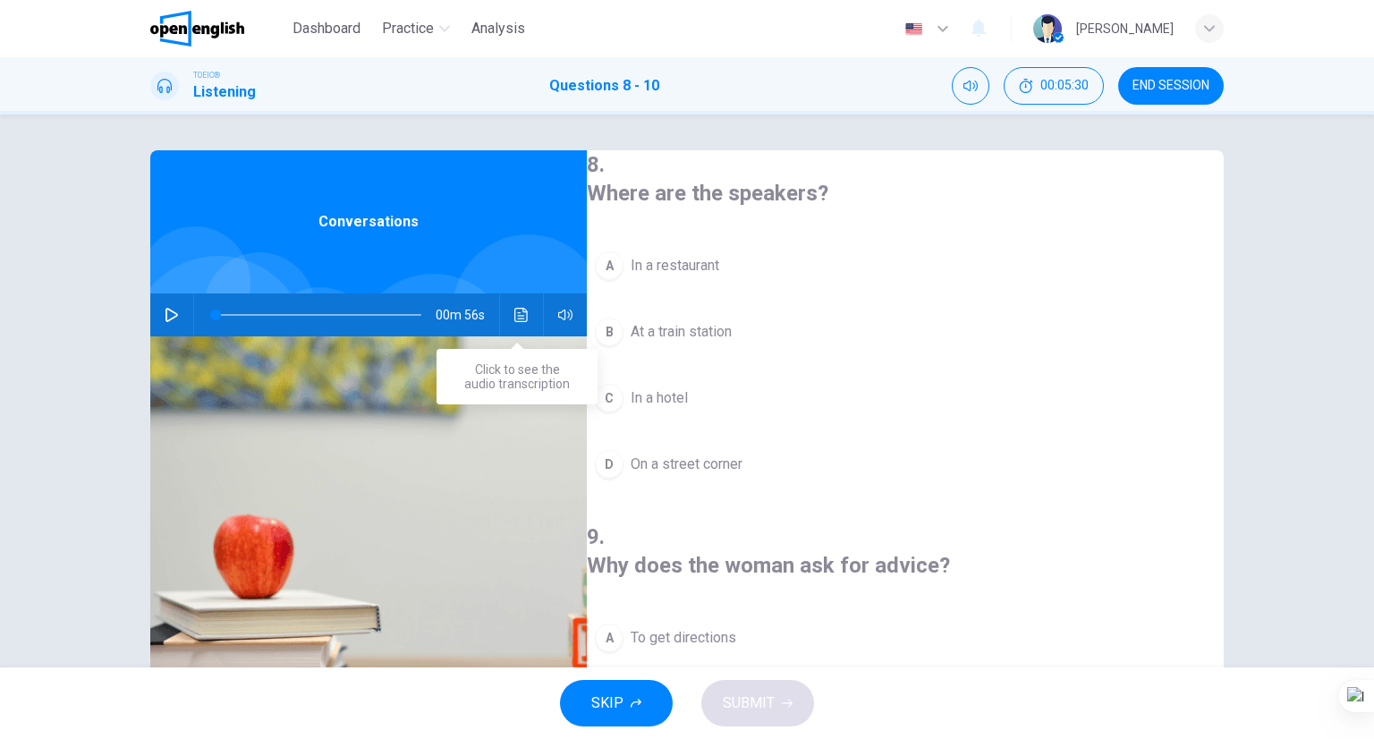
click at [516, 326] on button "Click to see the audio transcription" at bounding box center [521, 314] width 29 height 43
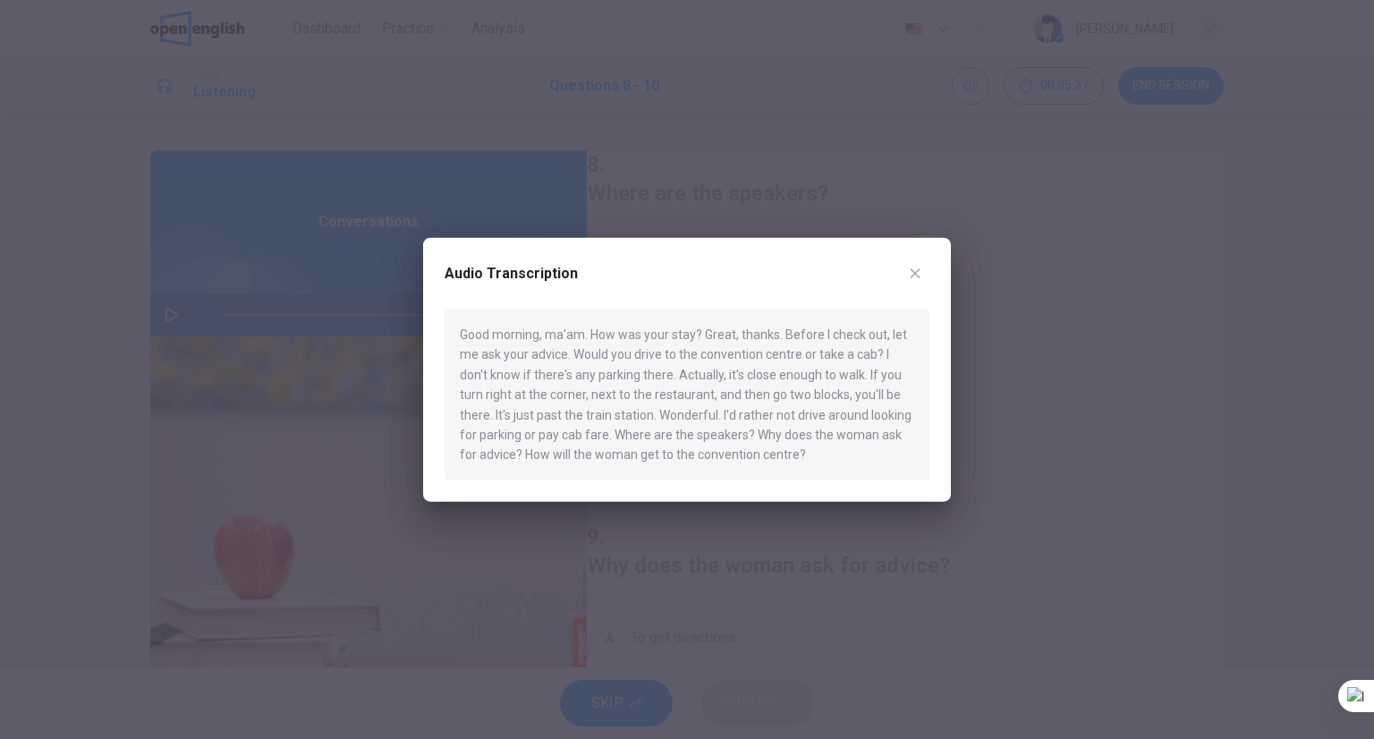
click at [1001, 291] on div at bounding box center [687, 369] width 1374 height 739
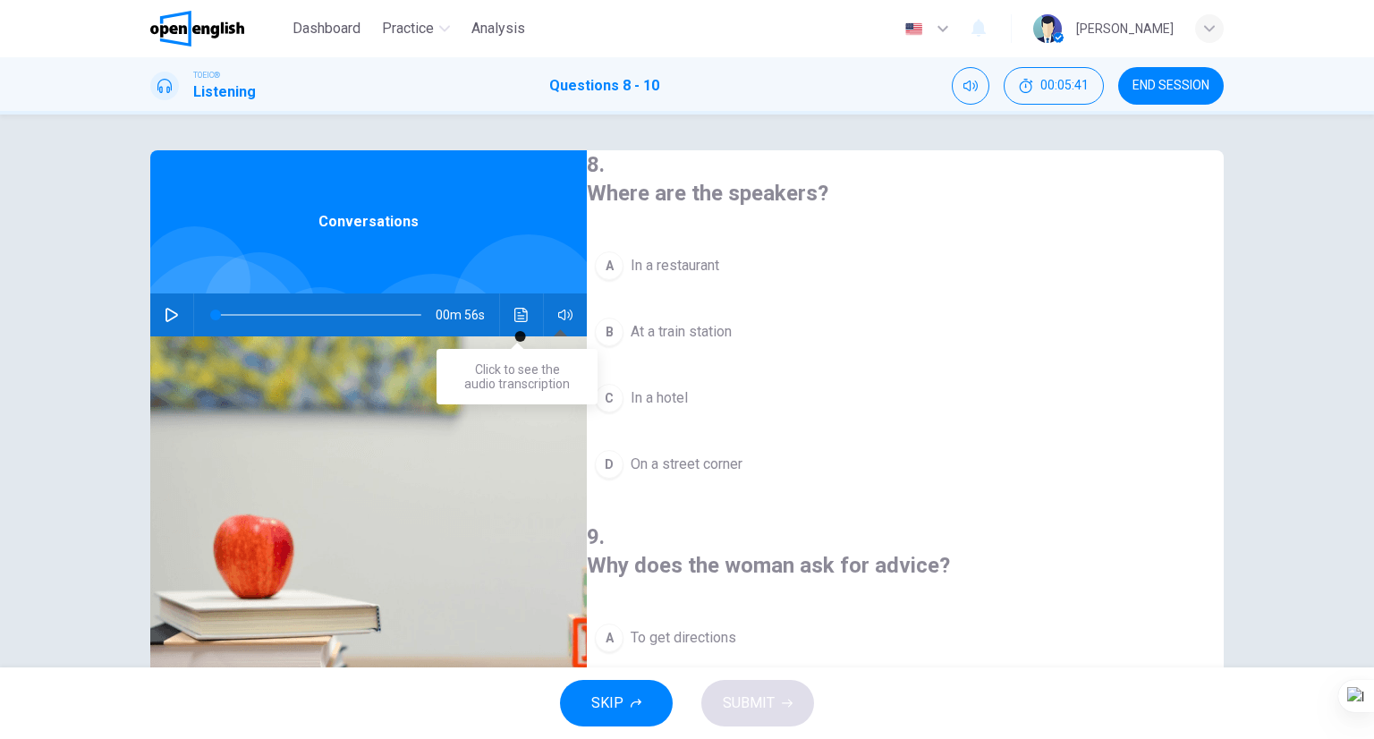
click at [519, 317] on icon "Click to see the audio transcription" at bounding box center [521, 315] width 14 height 14
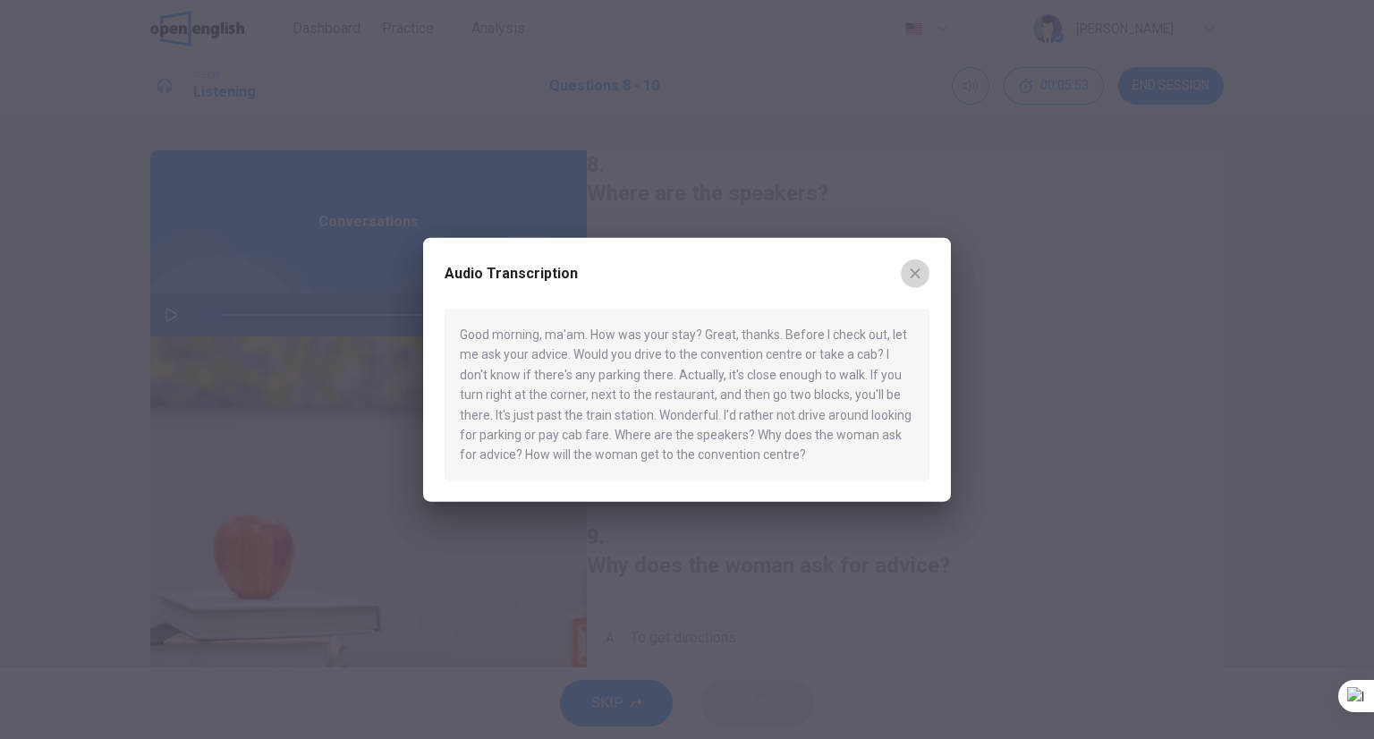
click at [911, 276] on icon "button" at bounding box center [916, 273] width 10 height 10
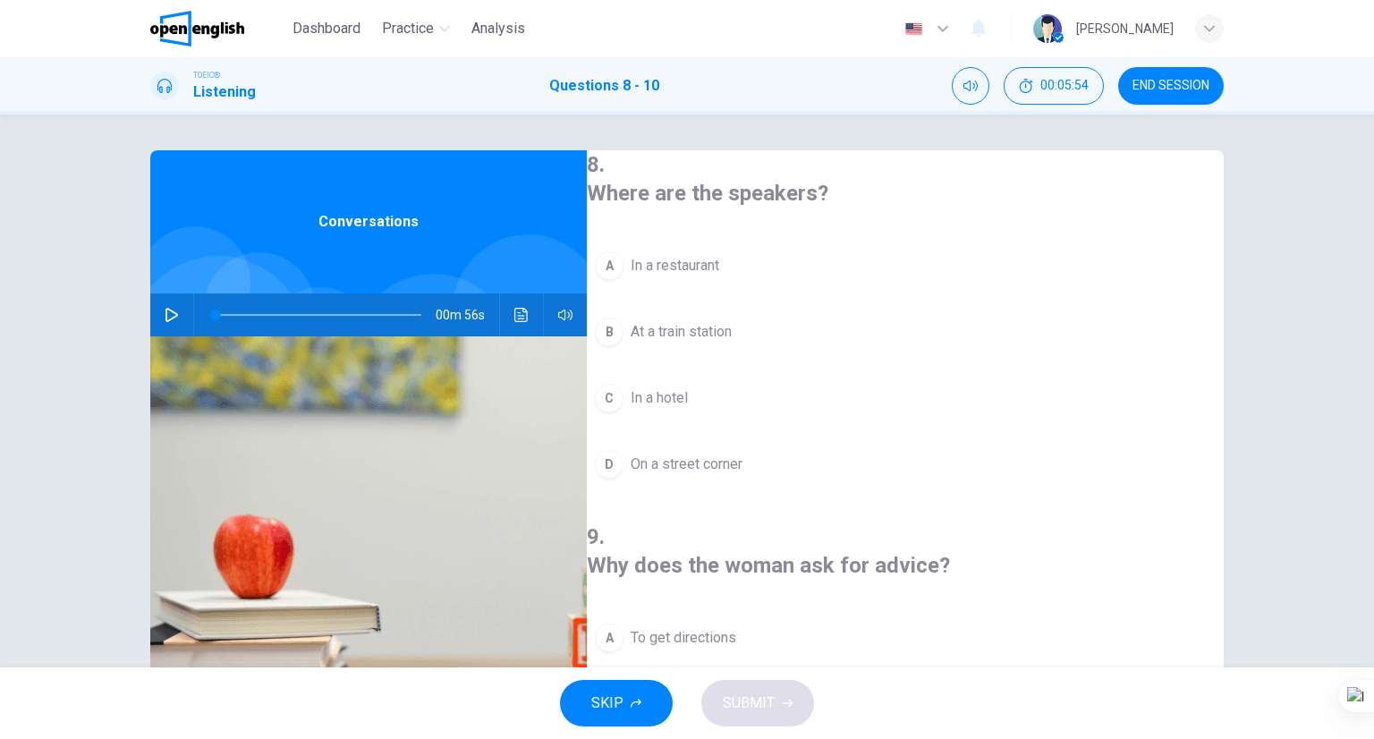
click at [694, 321] on span "At a train station" at bounding box center [681, 331] width 101 height 21
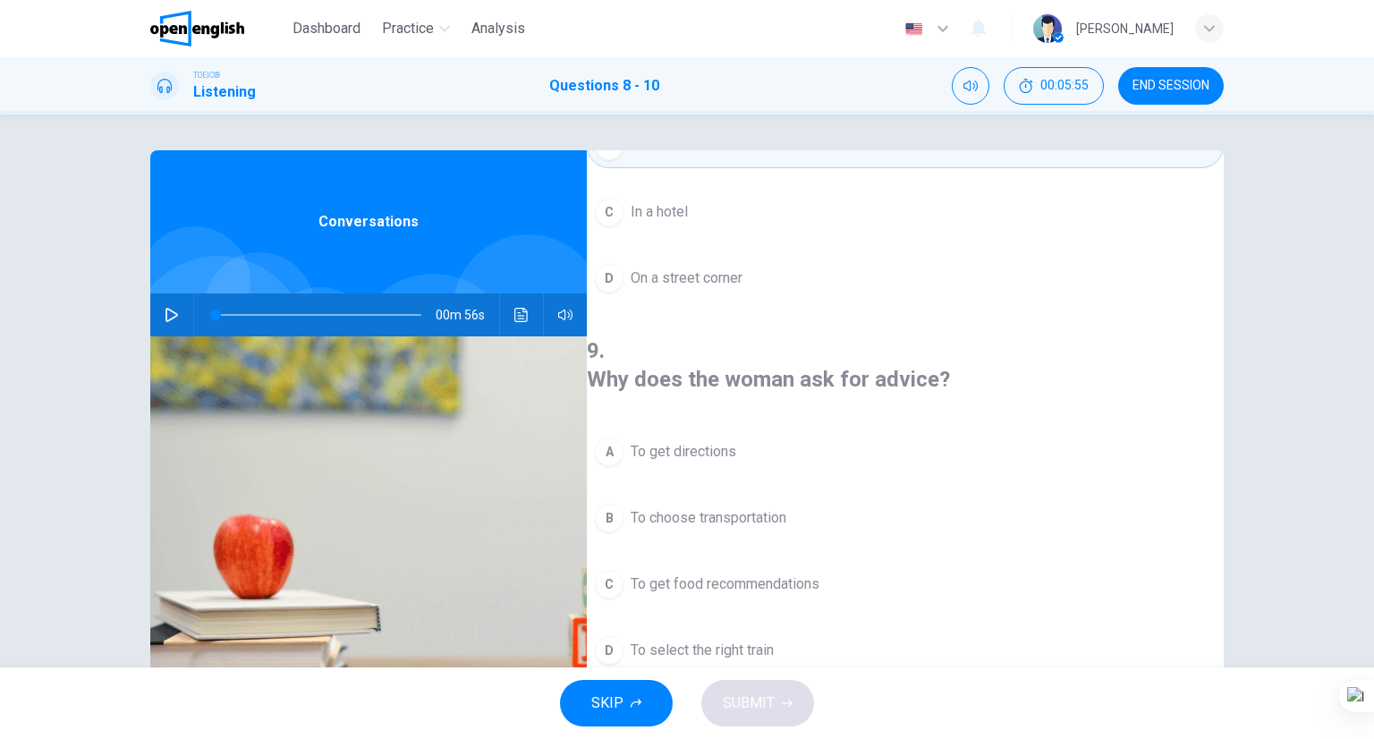
scroll to position [268, 0]
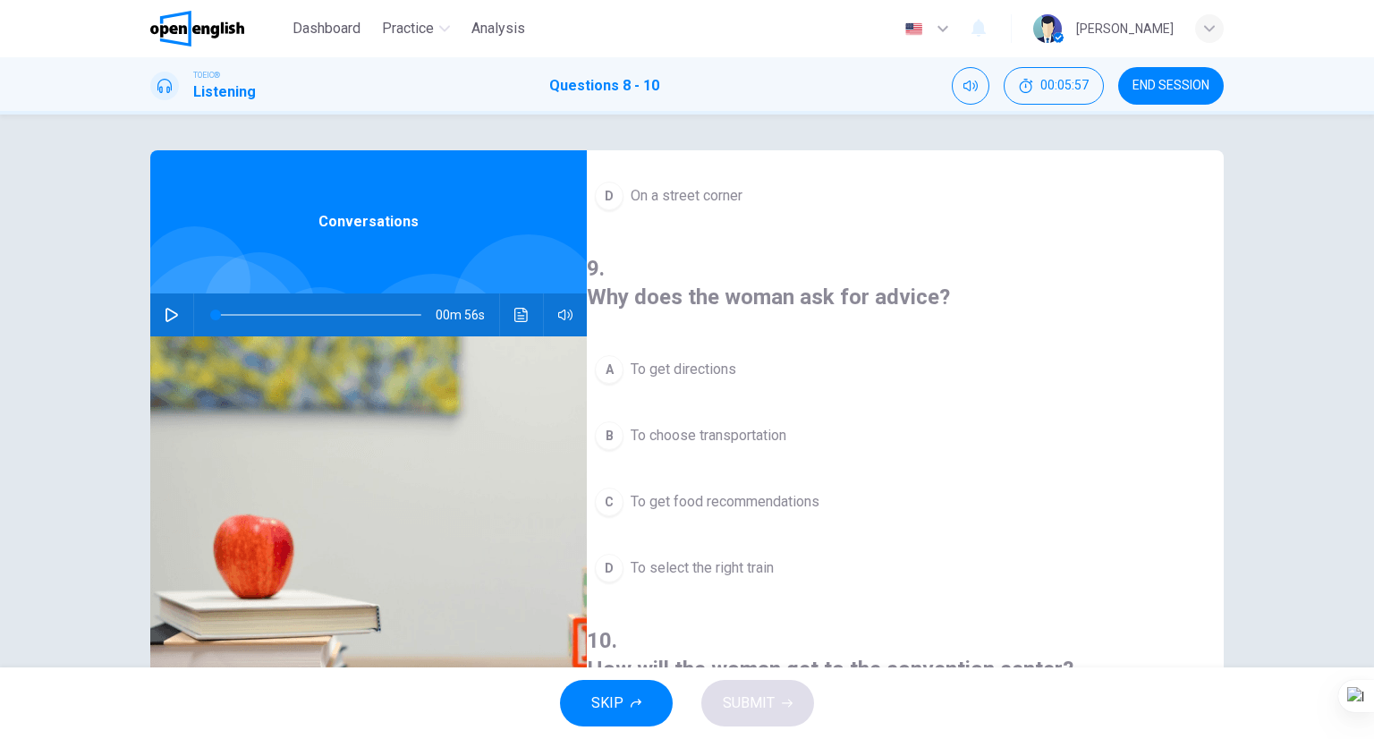
click at [802, 491] on span "To get food recommendations" at bounding box center [725, 501] width 189 height 21
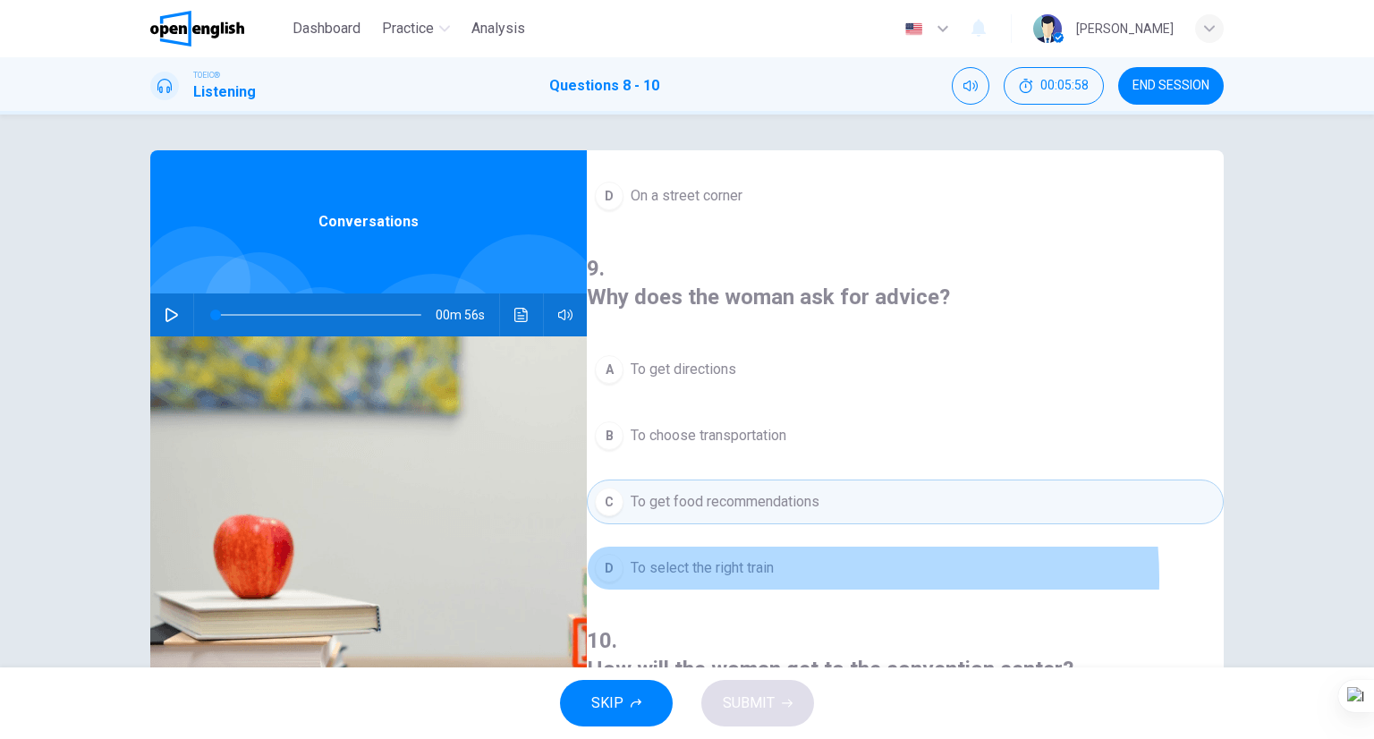
click at [803, 546] on button "D To select the right train" at bounding box center [905, 568] width 637 height 45
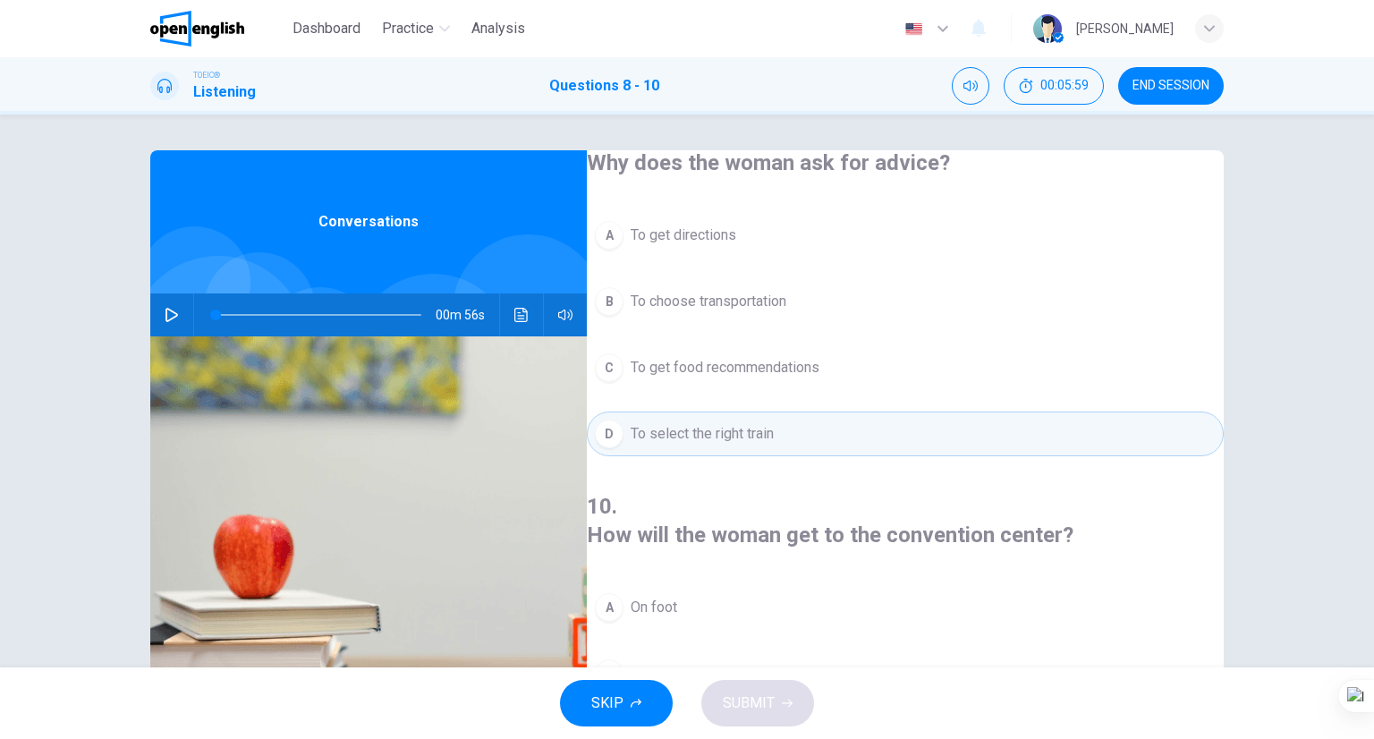
scroll to position [404, 0]
click at [713, 583] on button "A On foot" at bounding box center [905, 605] width 637 height 45
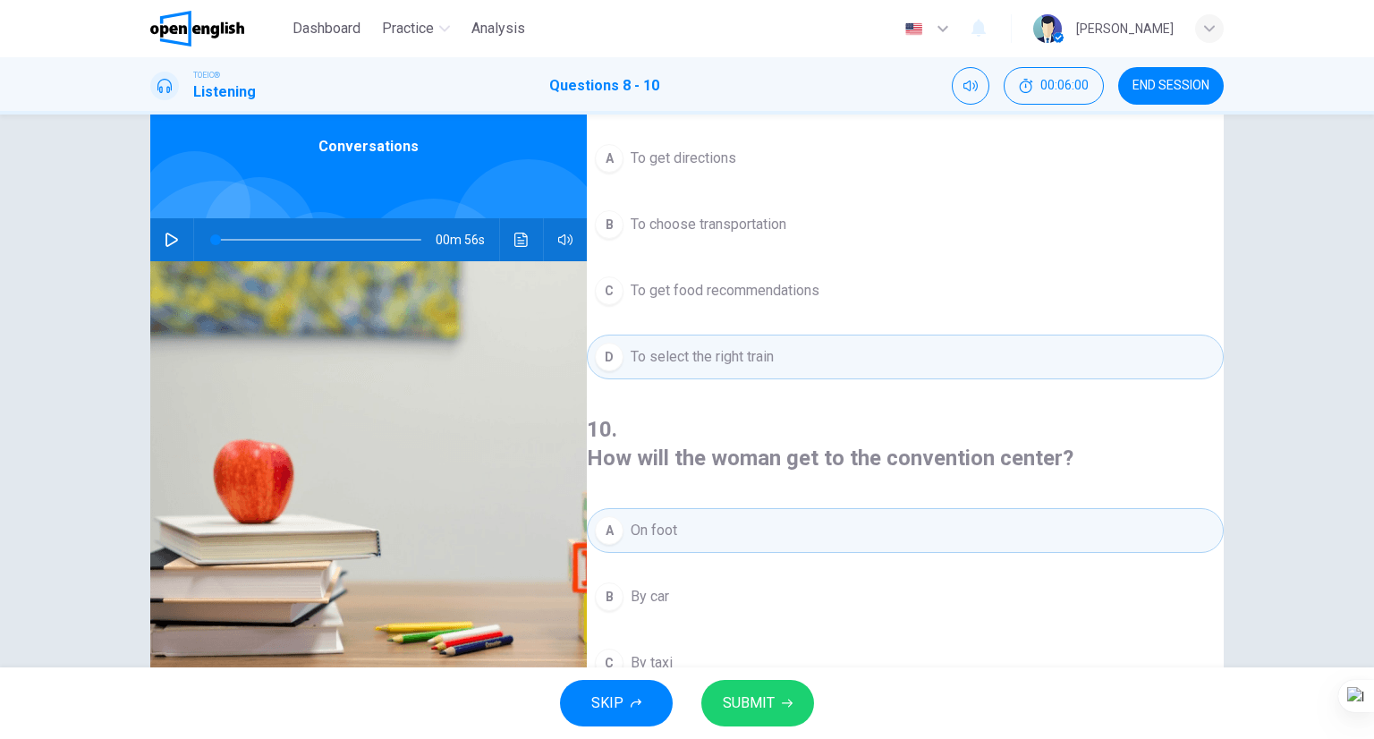
scroll to position [140, 0]
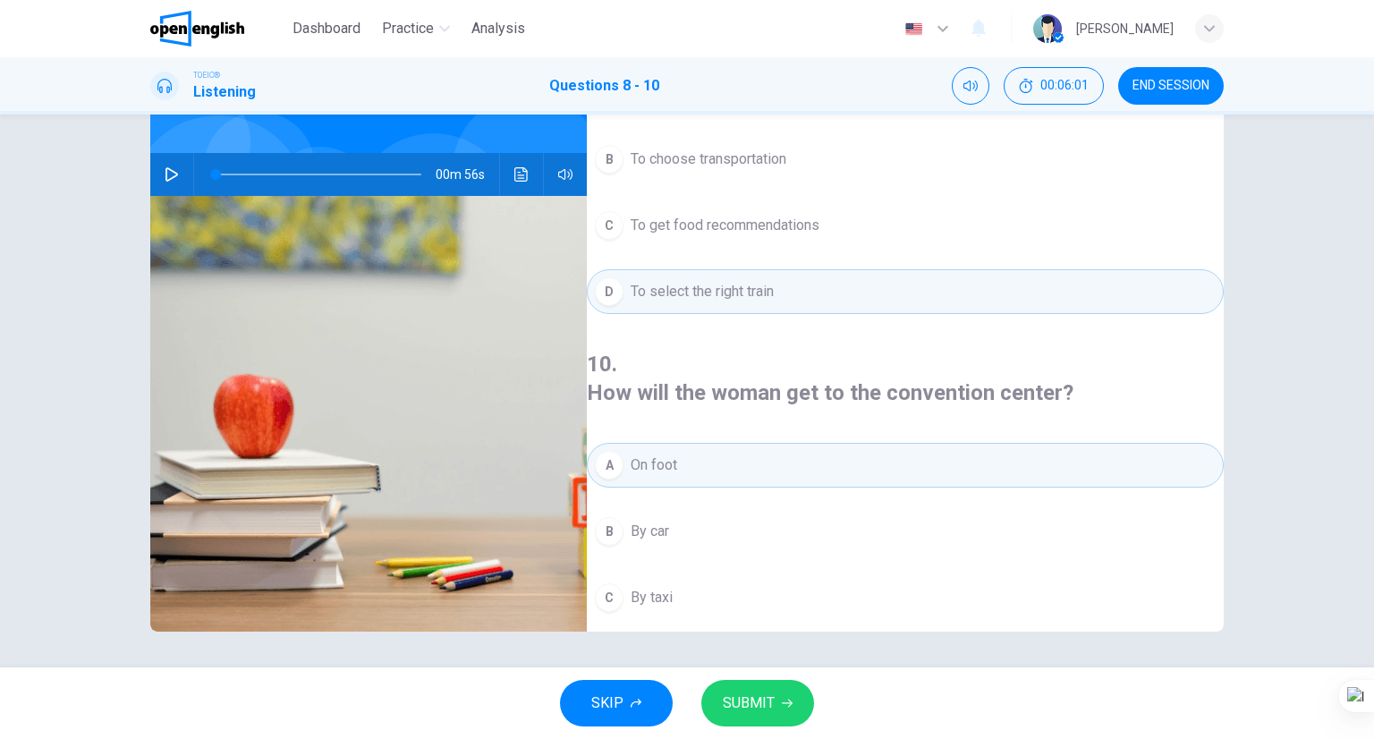
click at [717, 641] on button "D By train" at bounding box center [905, 663] width 637 height 45
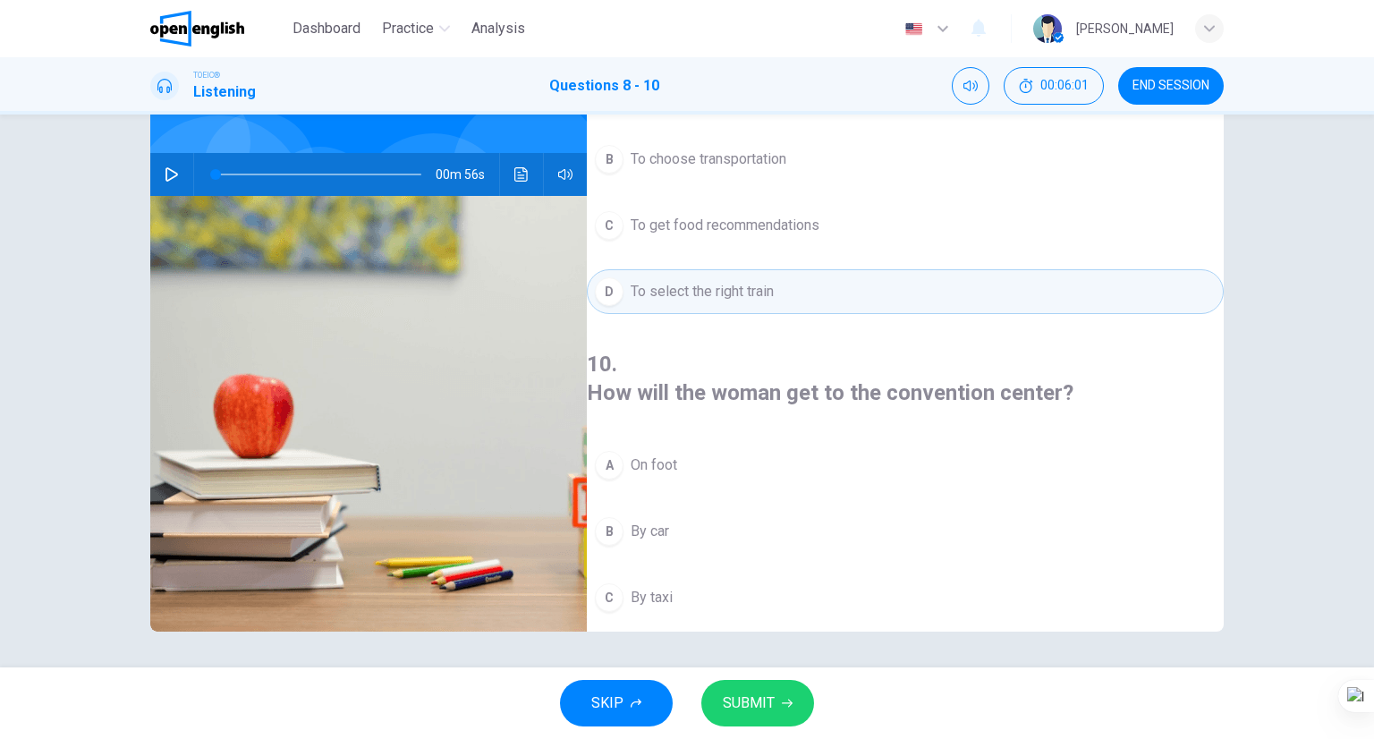
click at [751, 693] on span "SUBMIT" at bounding box center [749, 703] width 52 height 25
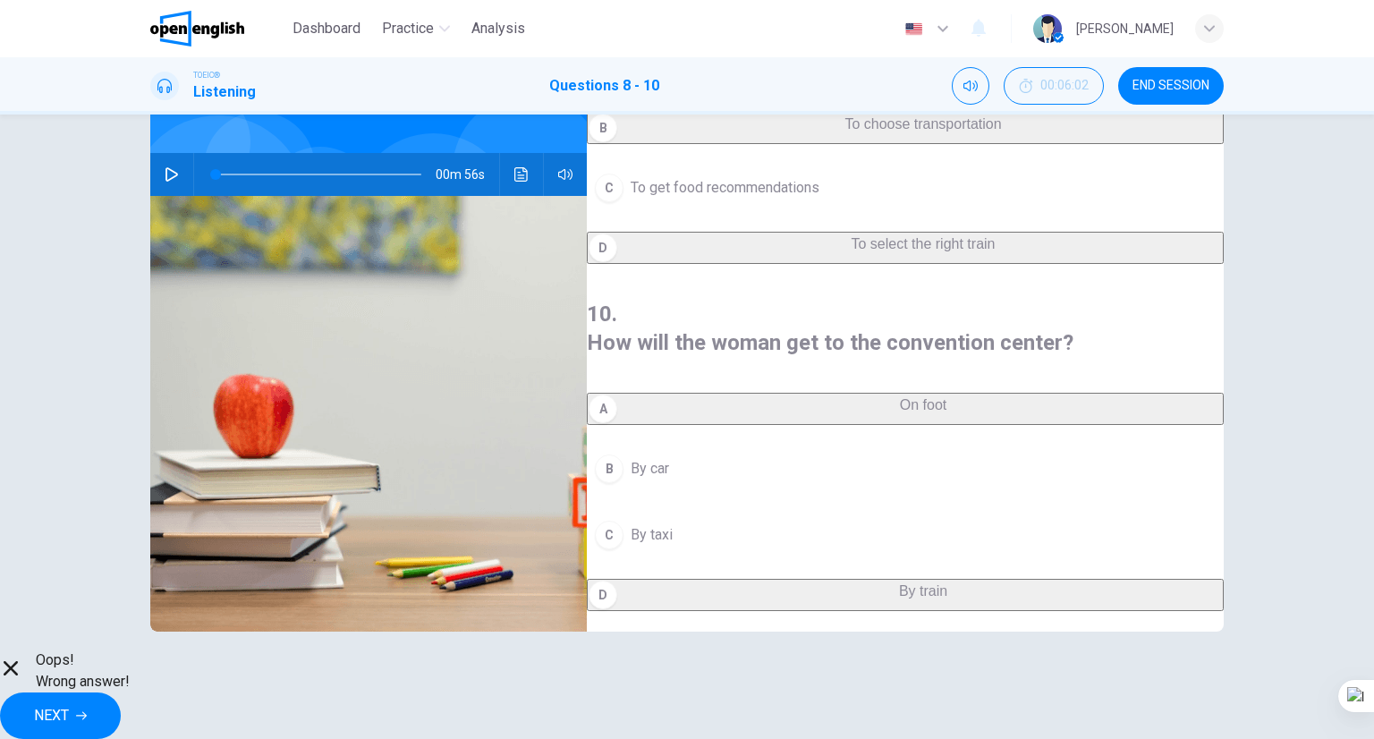
click at [121, 706] on button "NEXT" at bounding box center [60, 715] width 121 height 47
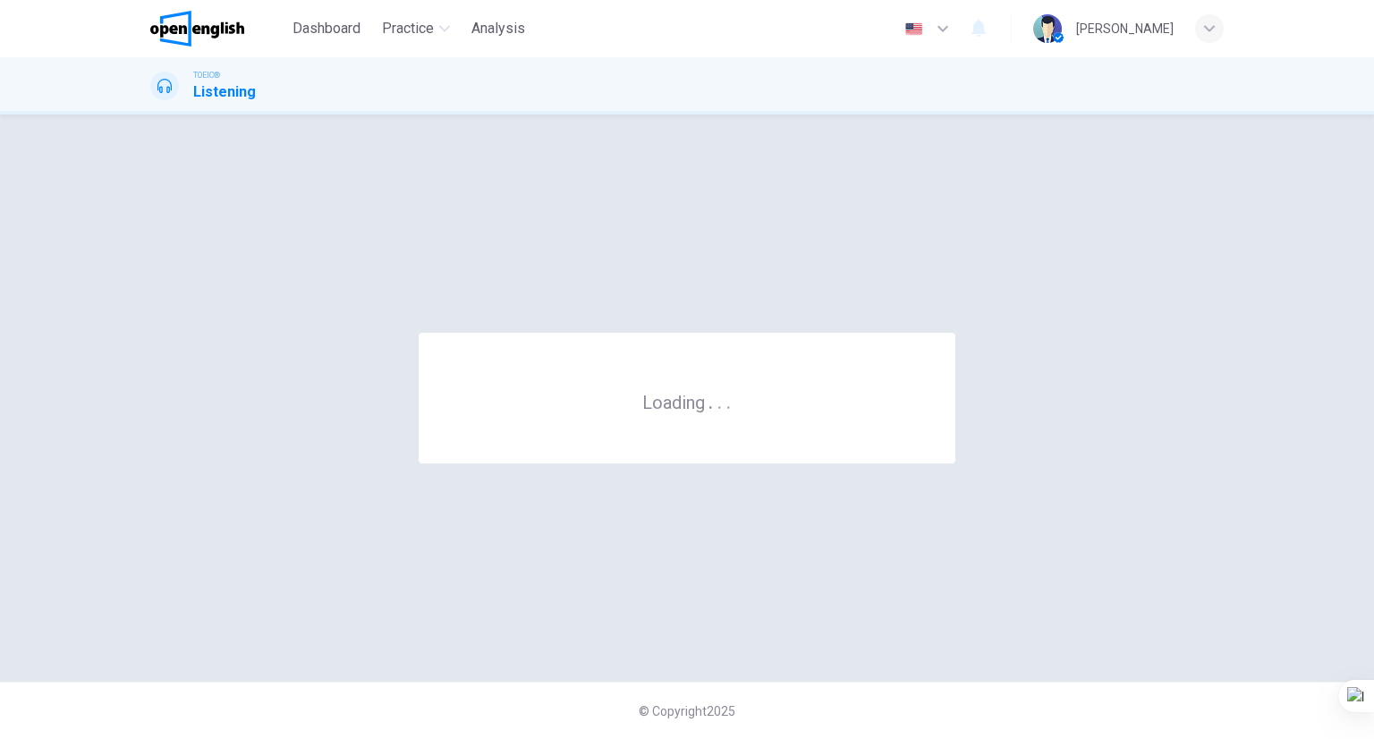
scroll to position [0, 0]
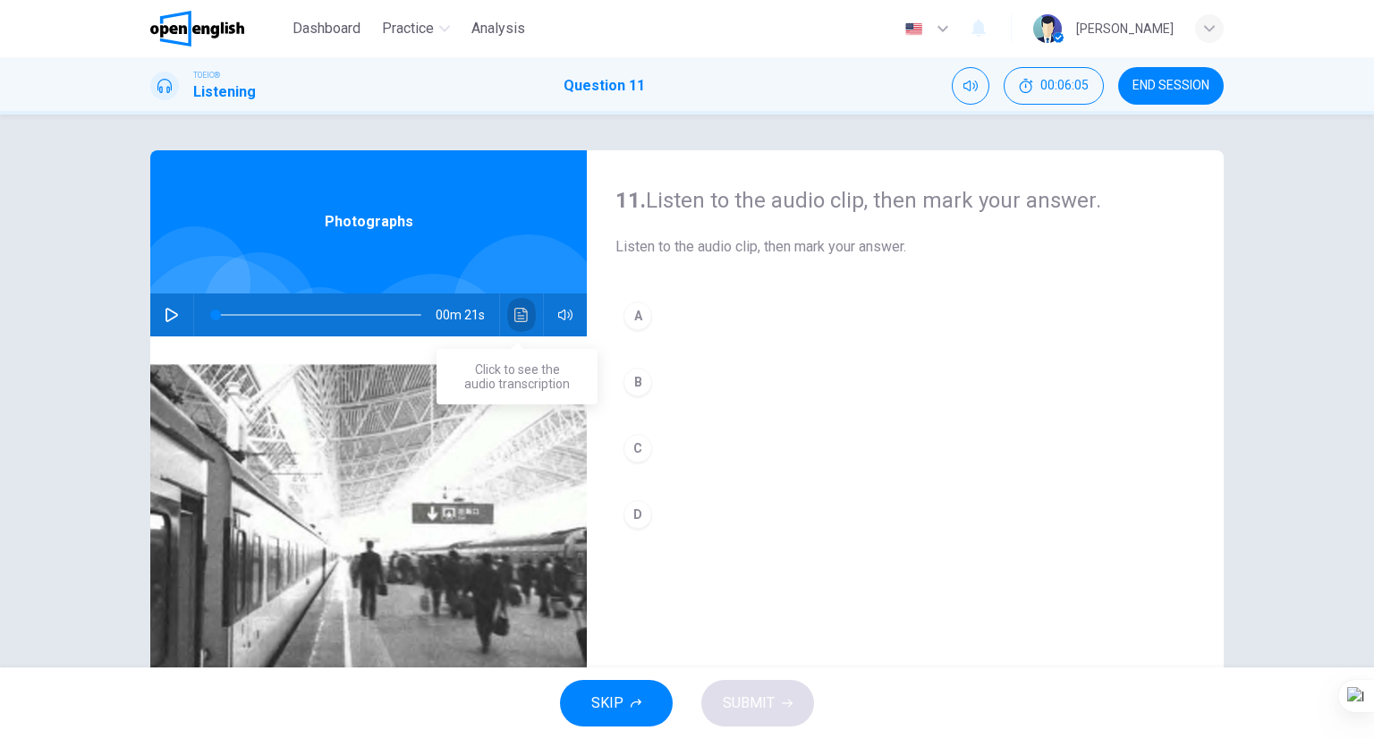
click at [519, 303] on button "Click to see the audio transcription" at bounding box center [521, 314] width 29 height 43
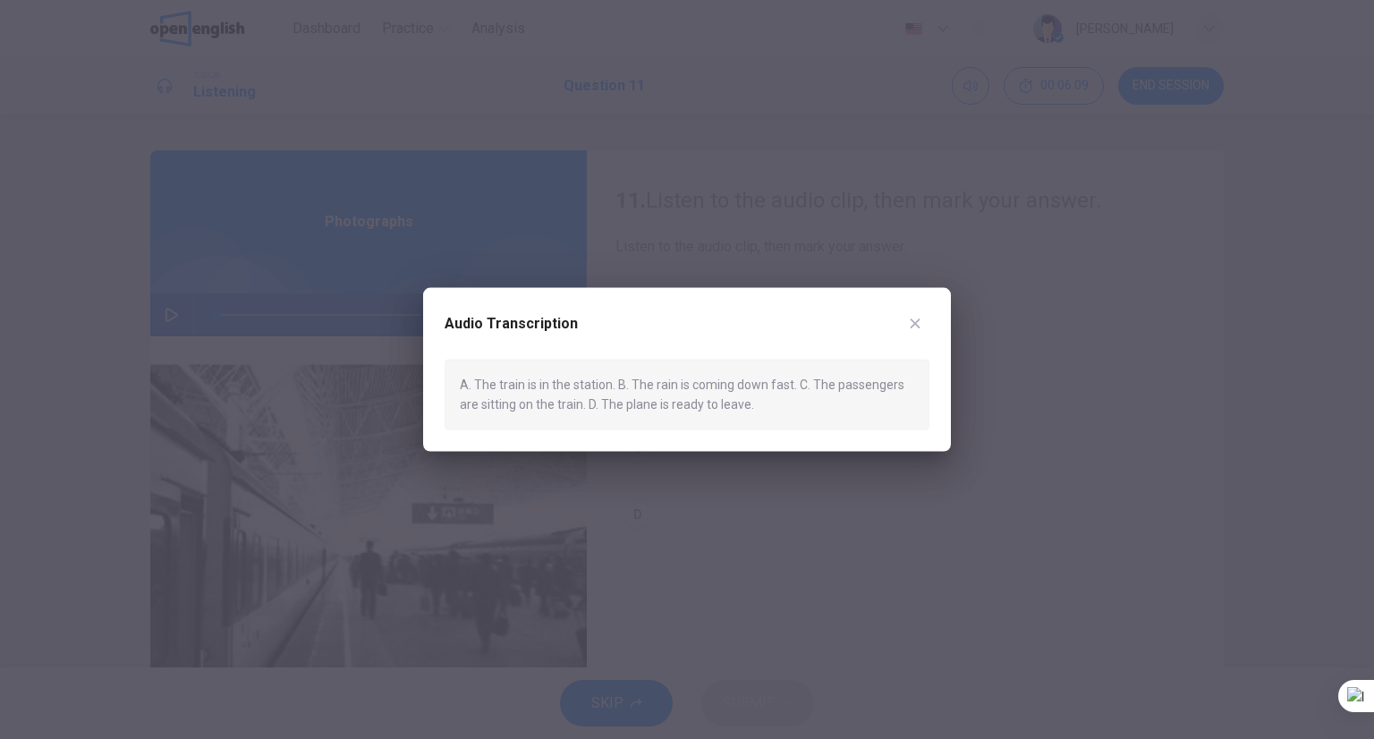
click at [904, 325] on button "button" at bounding box center [915, 324] width 29 height 29
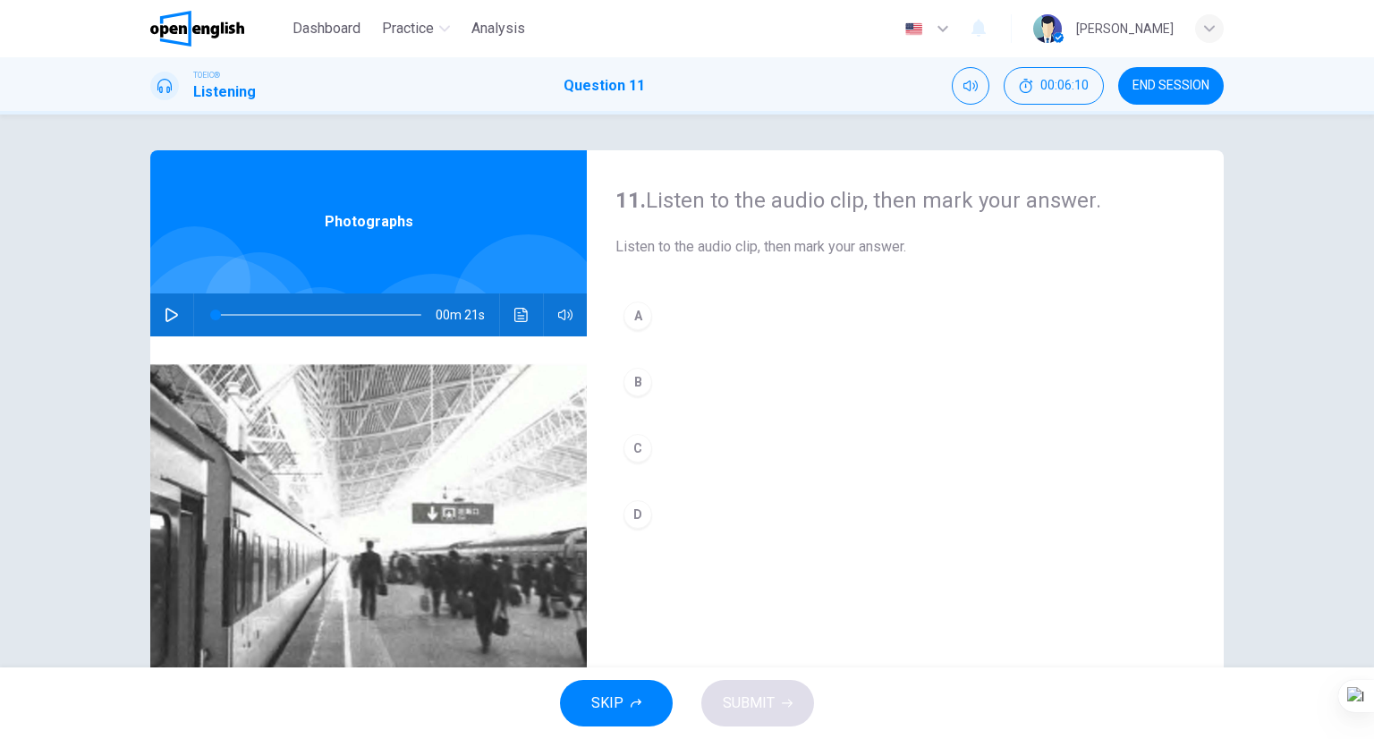
click at [698, 334] on button "A" at bounding box center [905, 315] width 580 height 45
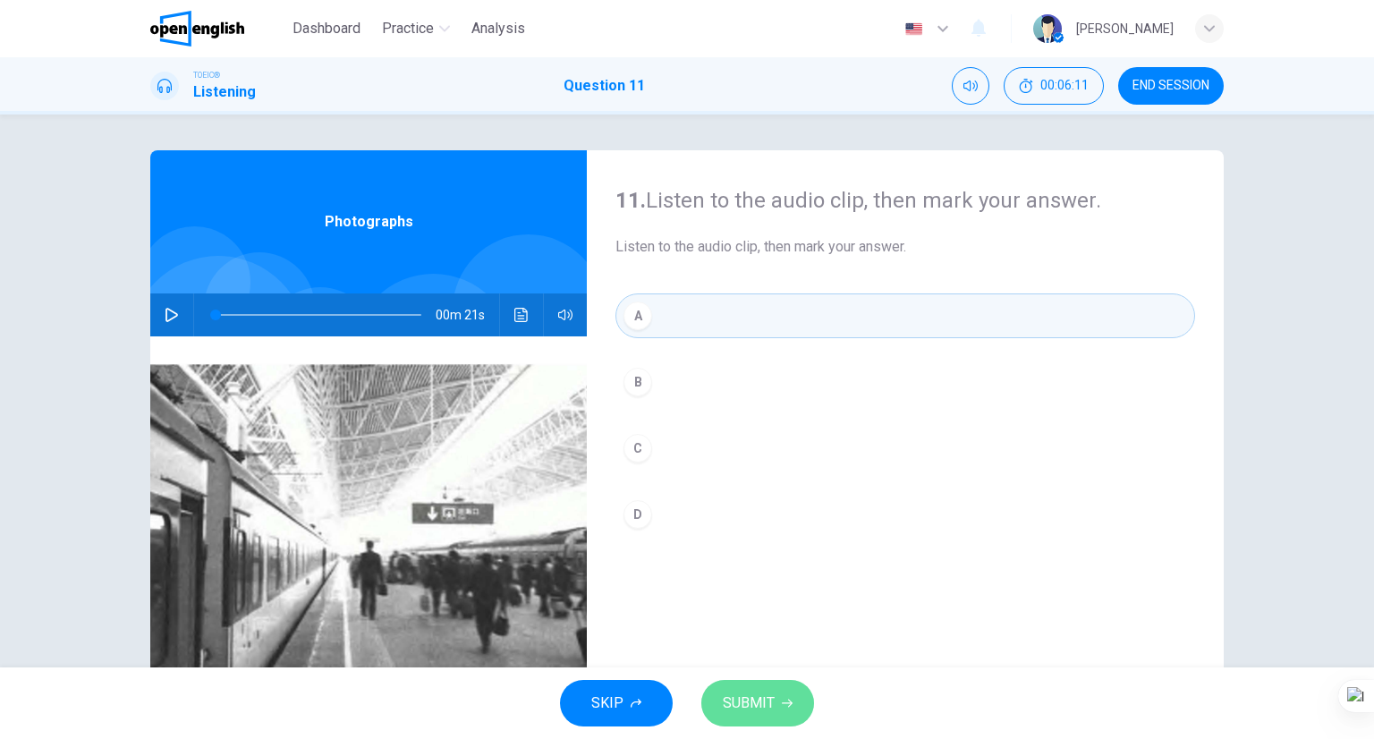
click at [768, 685] on button "SUBMIT" at bounding box center [757, 703] width 113 height 47
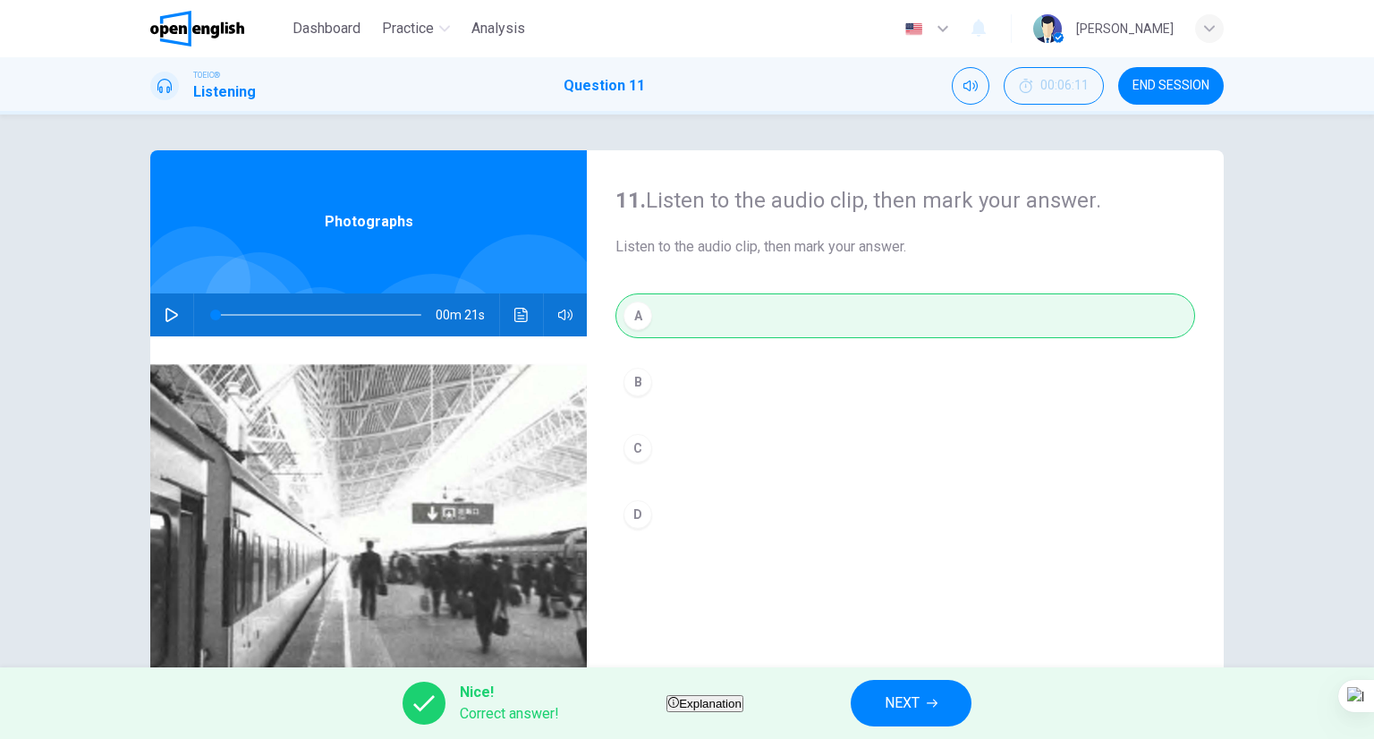
click at [958, 690] on button "NEXT" at bounding box center [911, 703] width 121 height 47
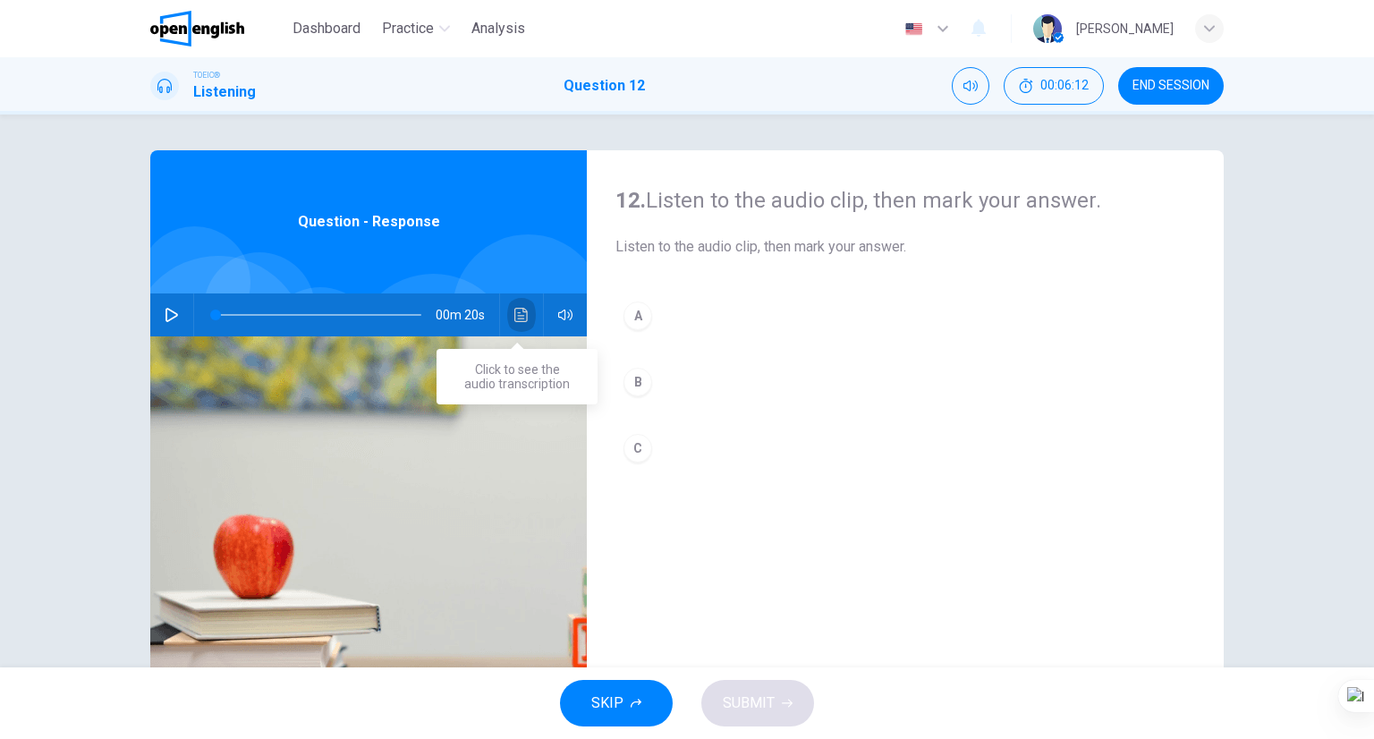
click at [522, 318] on icon "Click to see the audio transcription" at bounding box center [521, 315] width 14 height 14
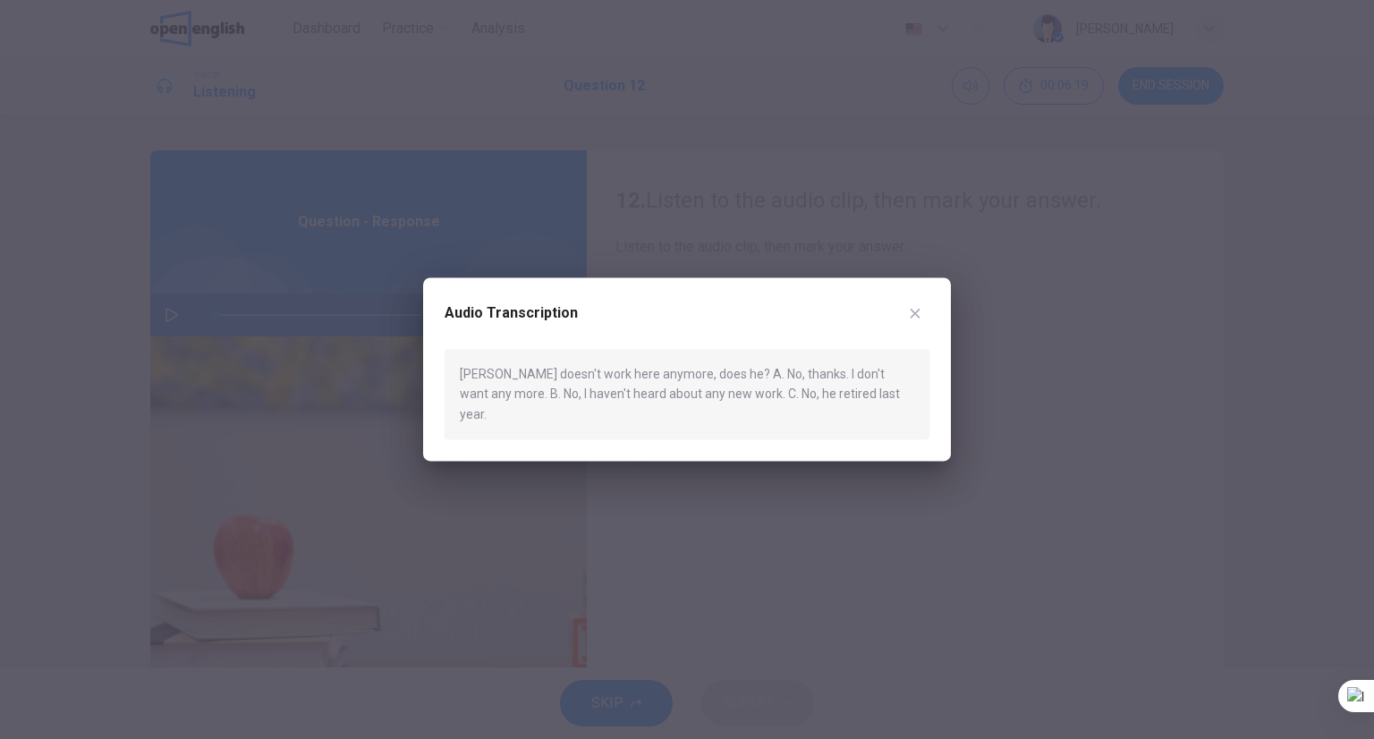
click at [926, 327] on button "button" at bounding box center [915, 313] width 29 height 29
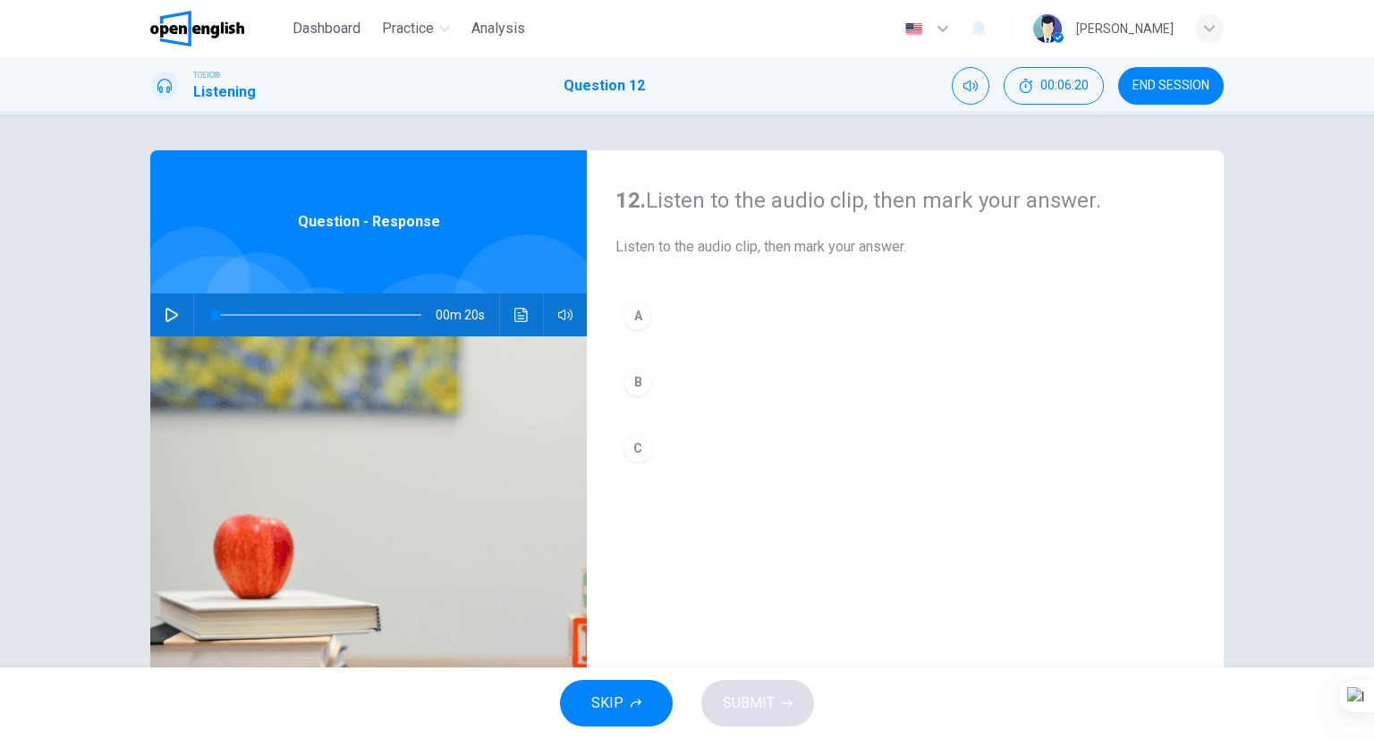
click at [628, 437] on div "C" at bounding box center [638, 448] width 29 height 29
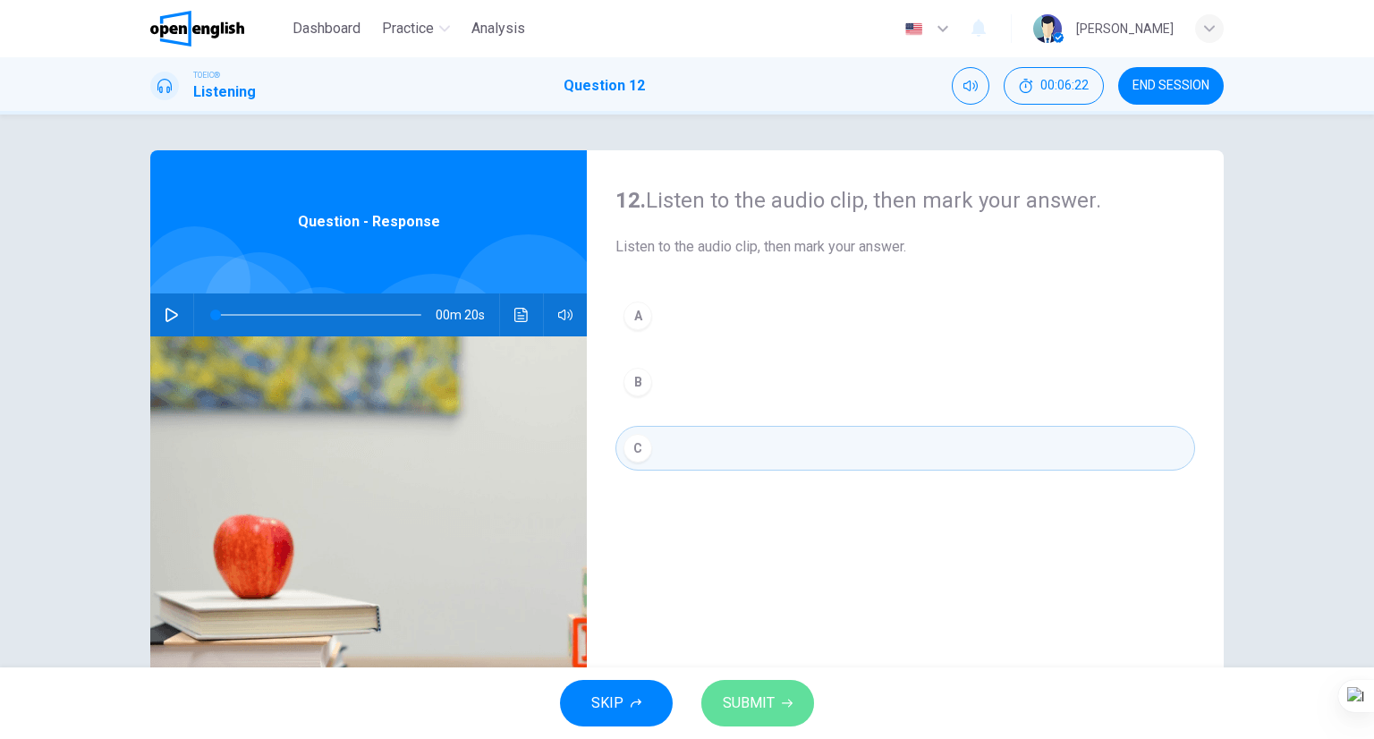
click at [759, 712] on span "SUBMIT" at bounding box center [749, 703] width 52 height 25
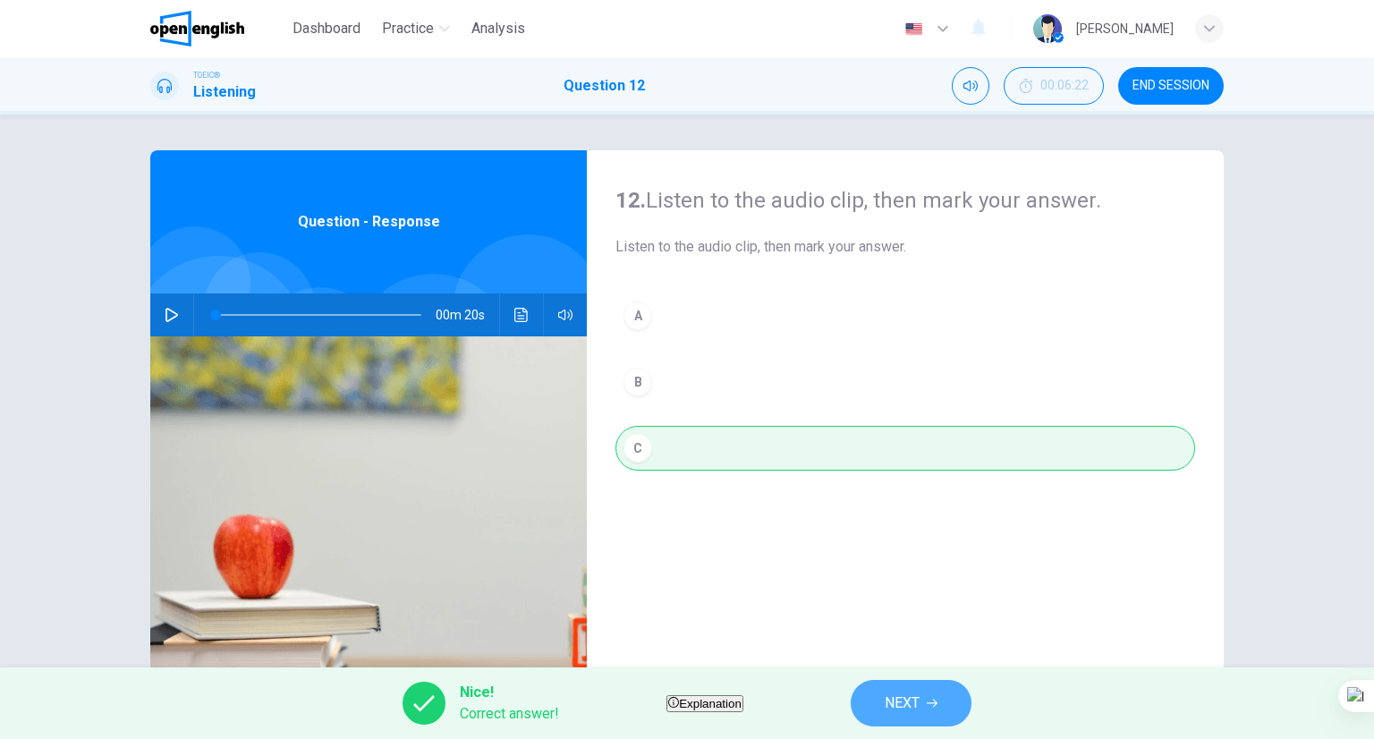
click at [920, 706] on span "NEXT" at bounding box center [902, 703] width 35 height 25
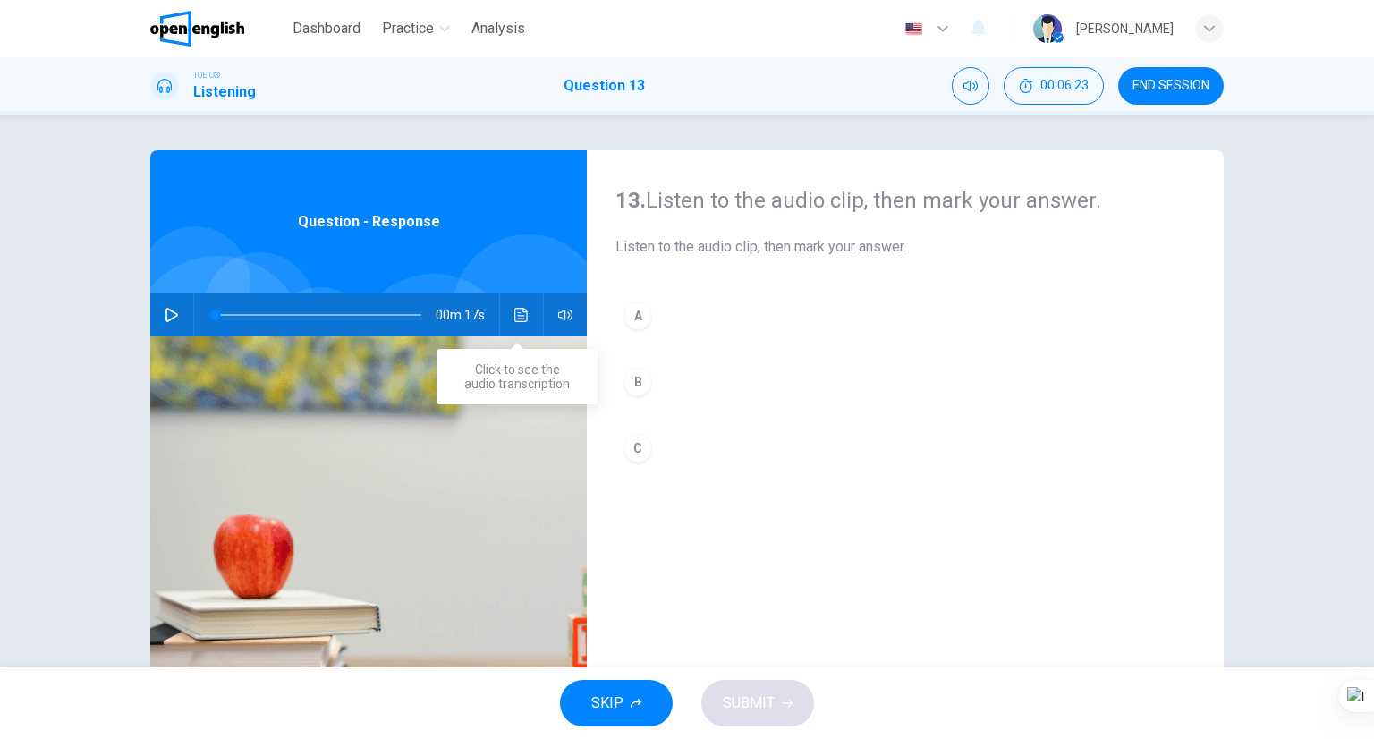
click at [526, 308] on button "Click to see the audio transcription" at bounding box center [521, 314] width 29 height 43
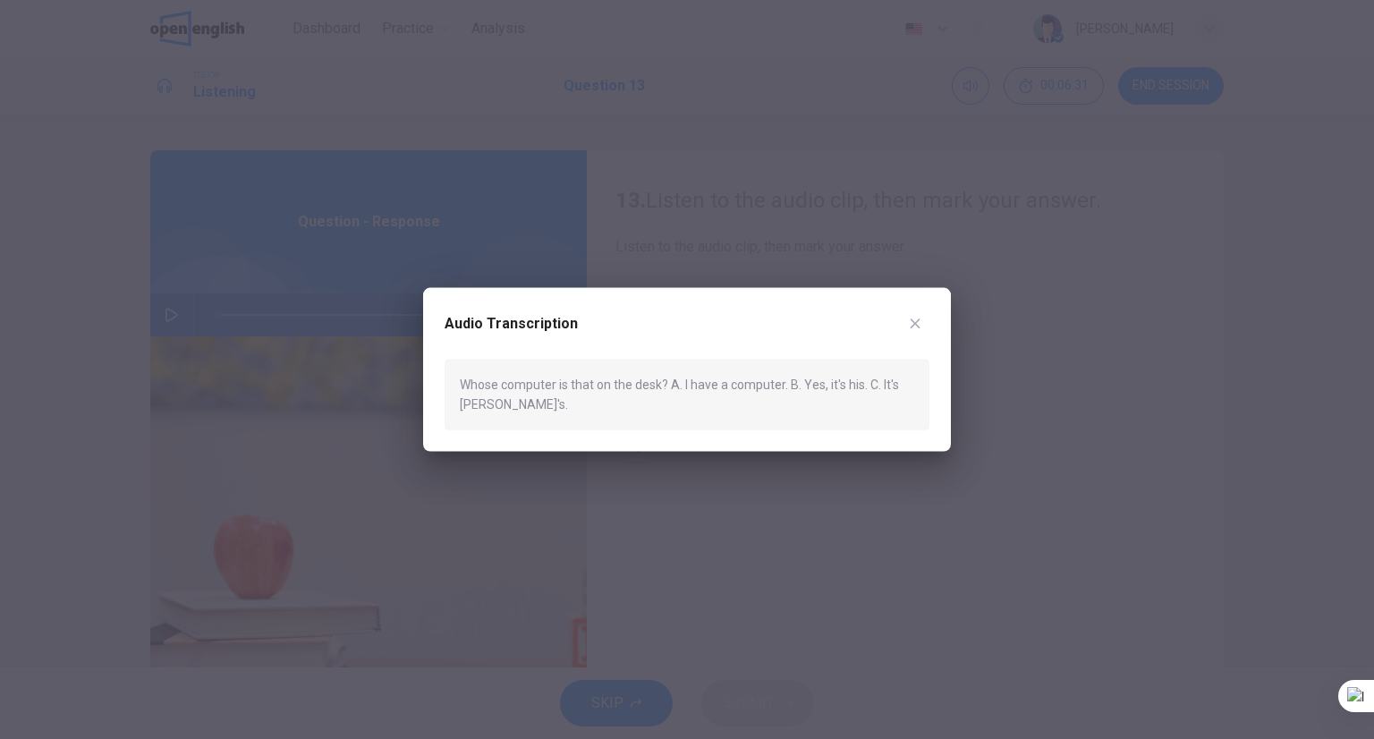
drag, startPoint x: 914, startPoint y: 331, endPoint x: 884, endPoint y: 350, distance: 35.8
click at [914, 332] on button "button" at bounding box center [915, 324] width 29 height 29
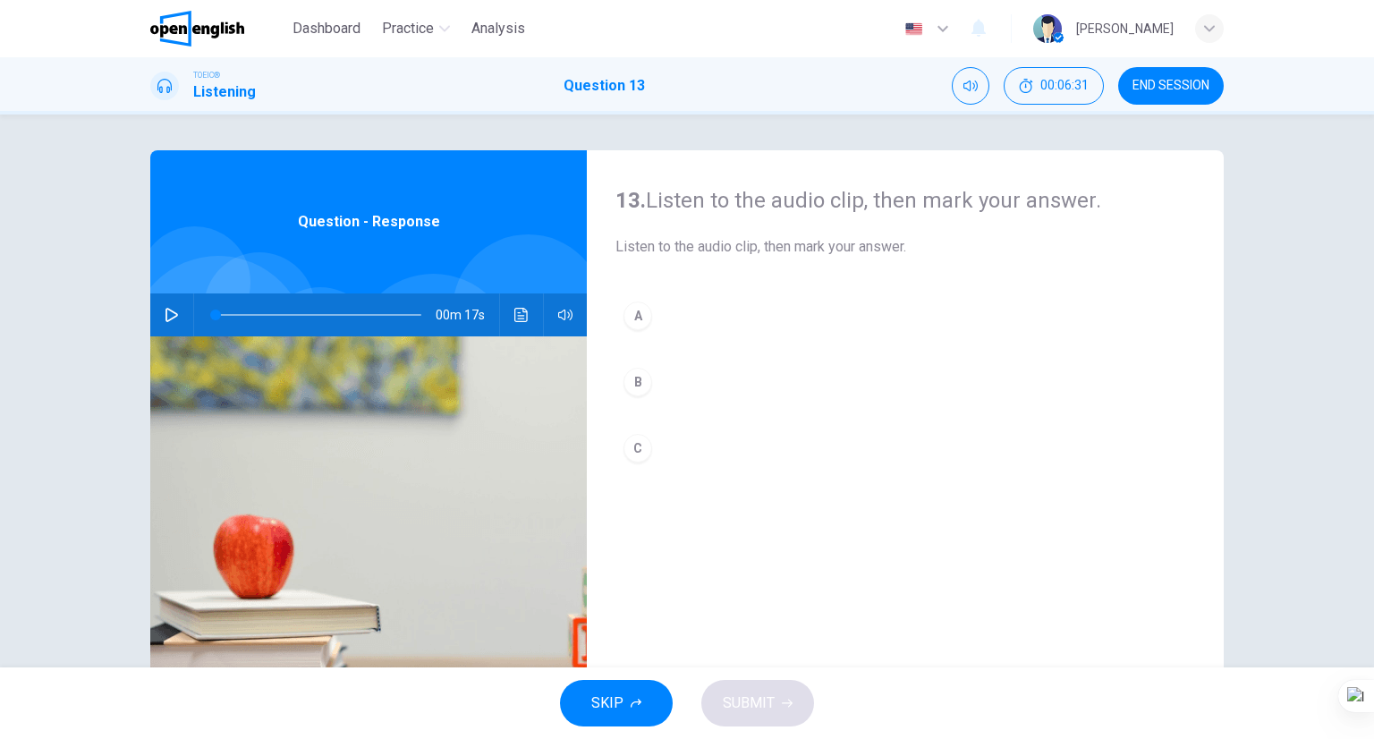
click at [654, 465] on button "C" at bounding box center [905, 448] width 580 height 45
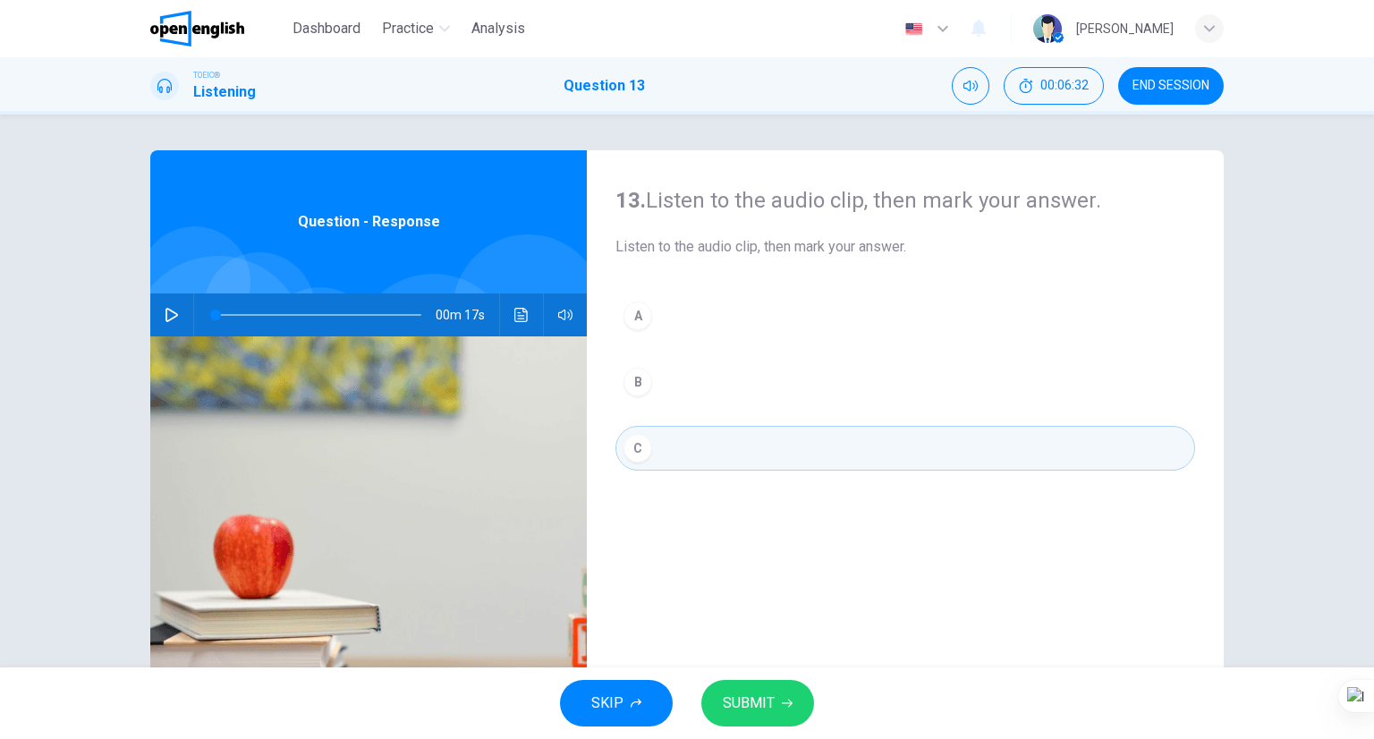
click at [760, 705] on span "SUBMIT" at bounding box center [749, 703] width 52 height 25
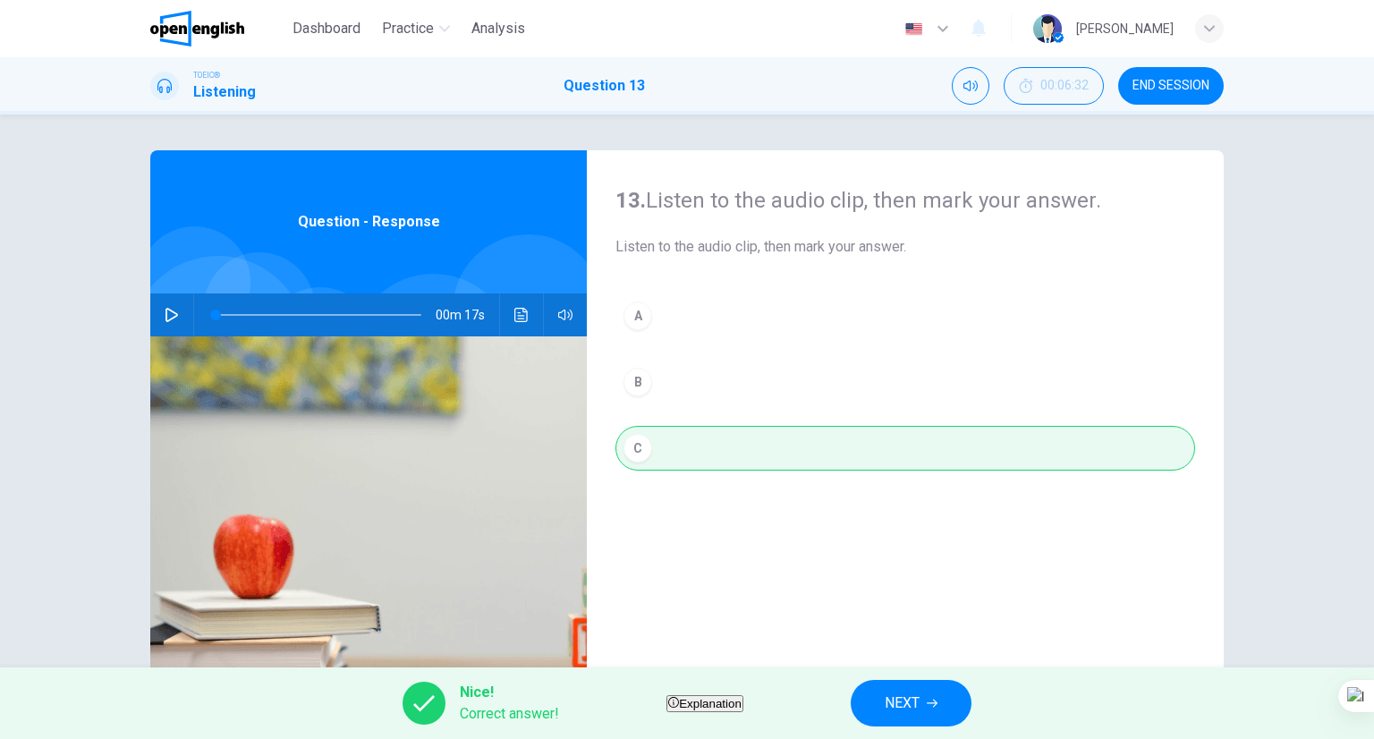
click at [921, 699] on button "NEXT" at bounding box center [911, 703] width 121 height 47
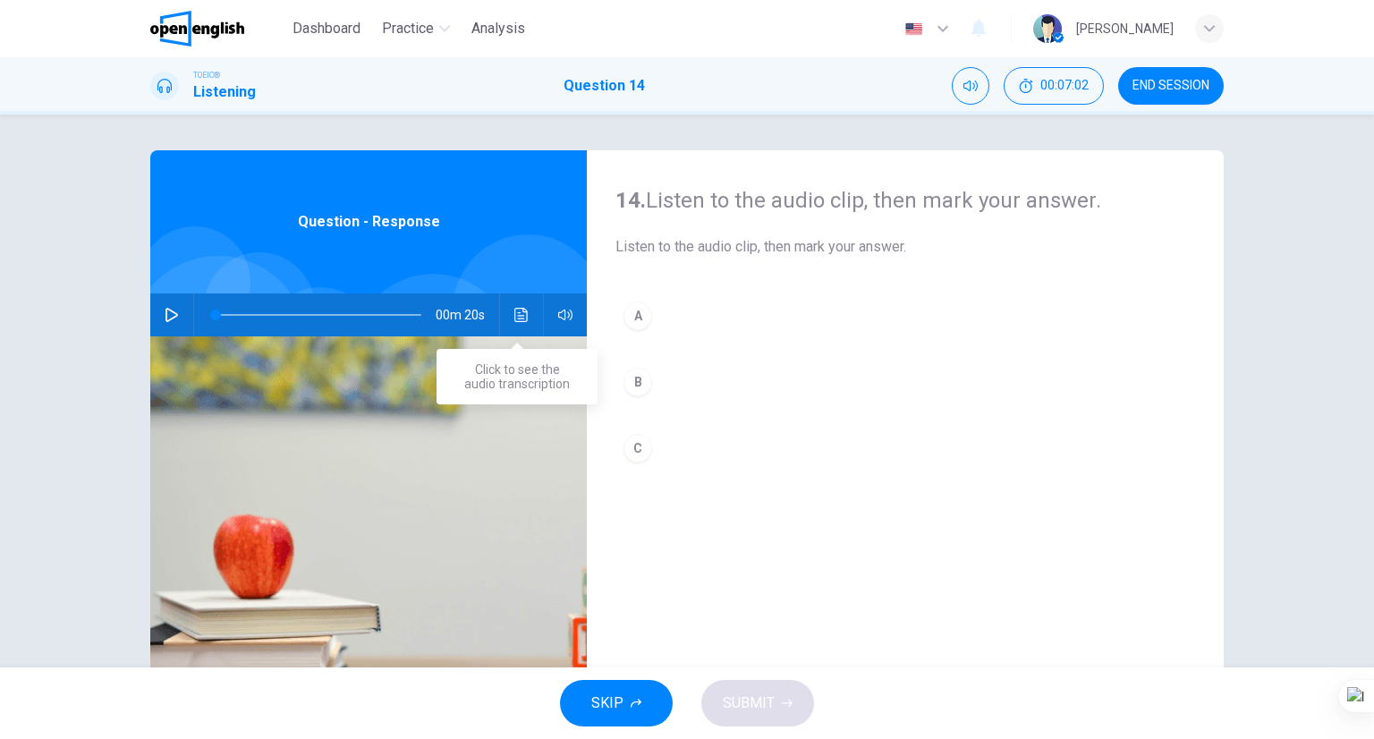
click at [521, 298] on button "Click to see the audio transcription" at bounding box center [521, 314] width 29 height 43
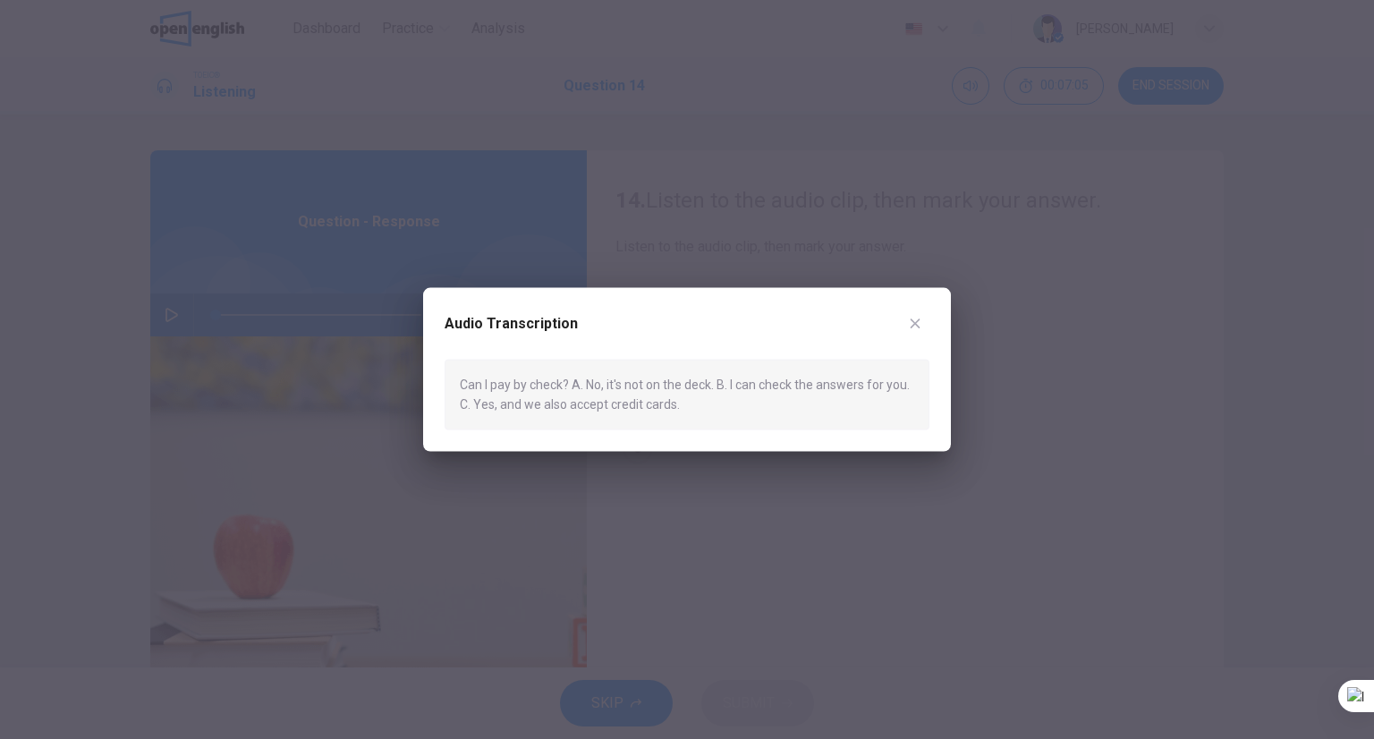
click at [926, 301] on div "Audio Transcription Can I pay by check? A. No, it's not on the deck. B. I can c…" at bounding box center [687, 370] width 528 height 164
drag, startPoint x: 918, startPoint y: 316, endPoint x: 877, endPoint y: 327, distance: 42.8
click at [916, 317] on icon "button" at bounding box center [915, 324] width 14 height 14
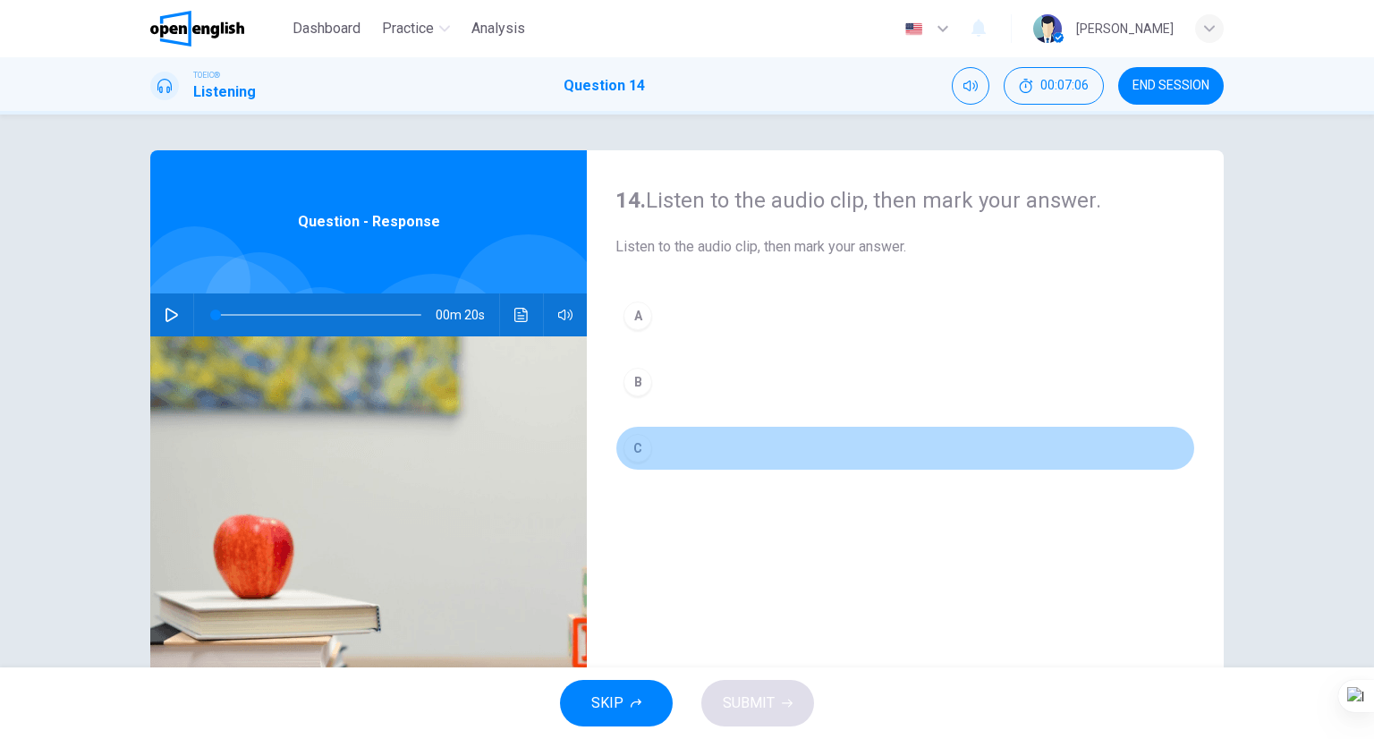
click at [726, 427] on button "C" at bounding box center [905, 448] width 580 height 45
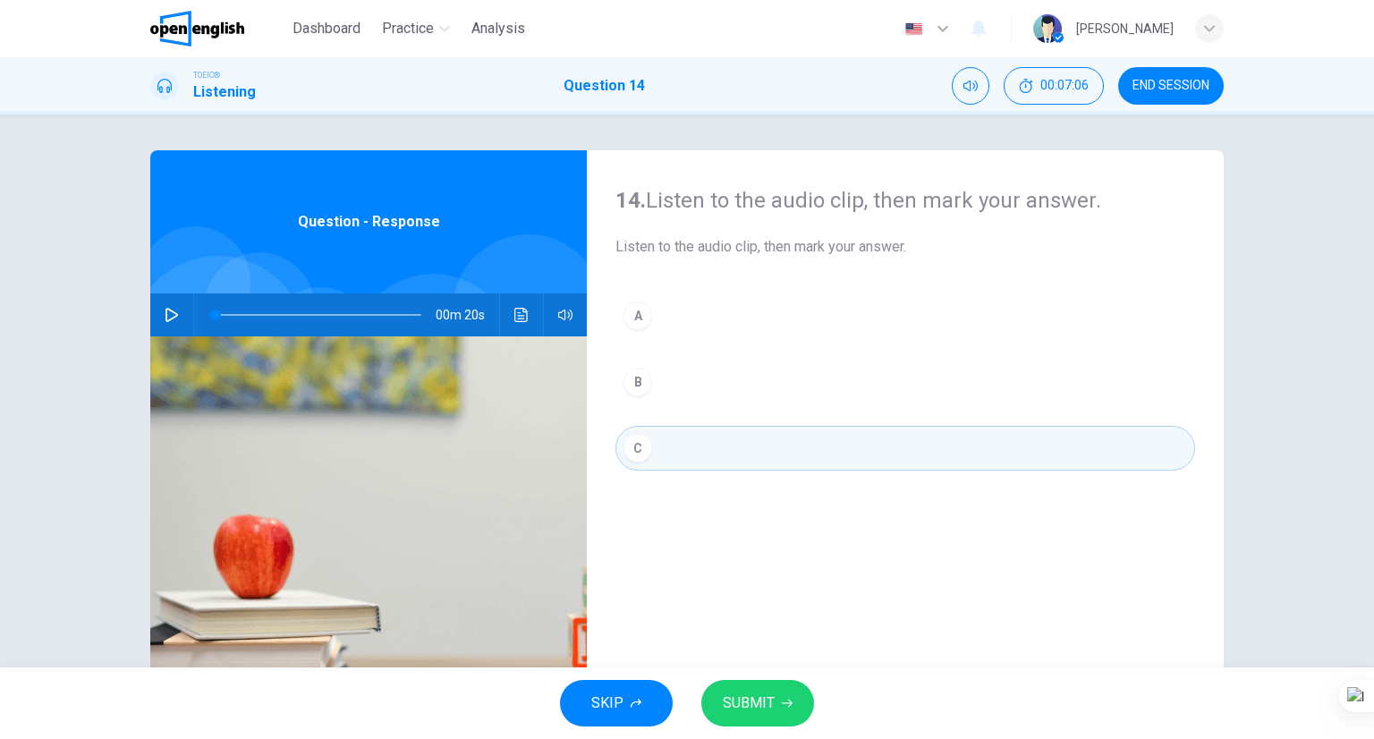
drag, startPoint x: 710, startPoint y: 657, endPoint x: 724, endPoint y: 706, distance: 51.0
click at [711, 665] on div "14. Listen to the audio clip, then mark your answer. Listen to the audio clip, …" at bounding box center [905, 461] width 637 height 622
click at [726, 707] on span "SUBMIT" at bounding box center [749, 703] width 52 height 25
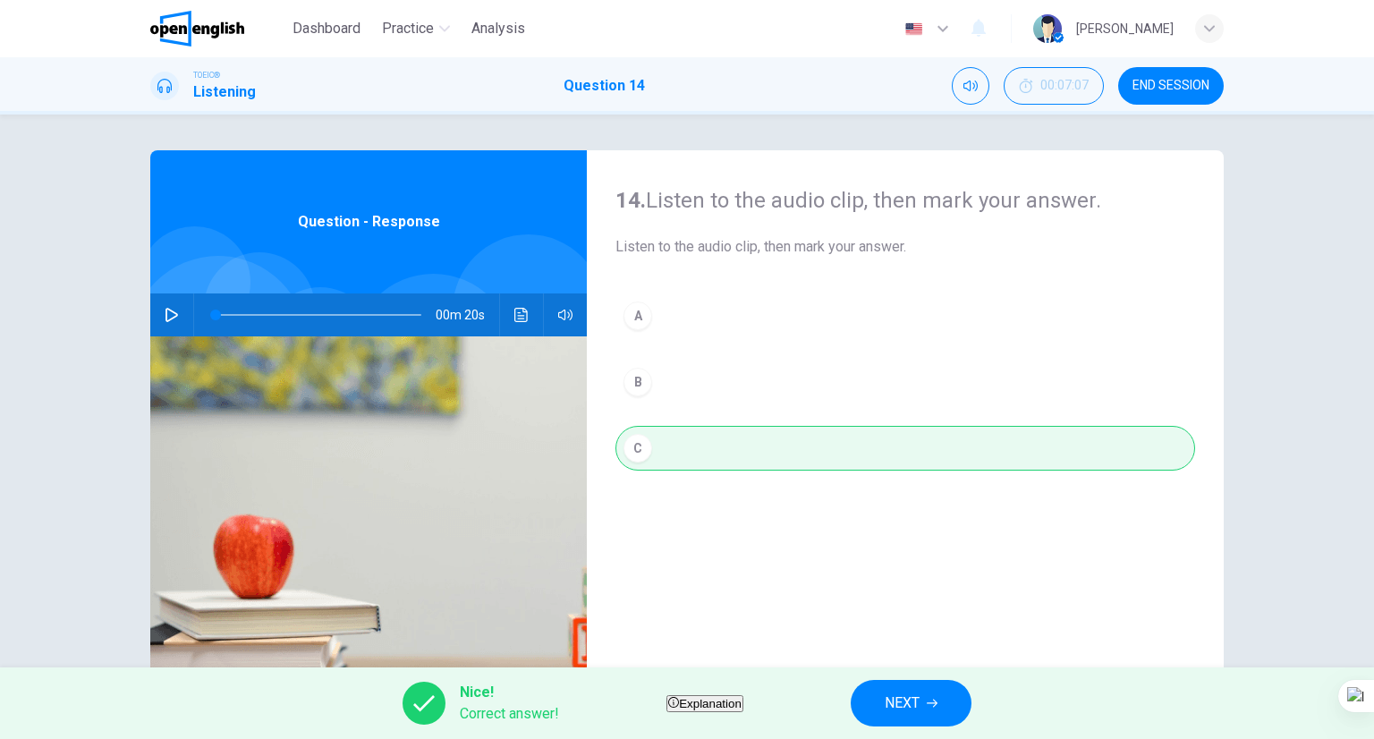
drag, startPoint x: 870, startPoint y: 679, endPoint x: 963, endPoint y: 694, distance: 93.4
click at [870, 677] on div "Nice! Correct answer! Explanation NEXT" at bounding box center [687, 703] width 1374 height 72
click at [963, 694] on button "NEXT" at bounding box center [911, 703] width 121 height 47
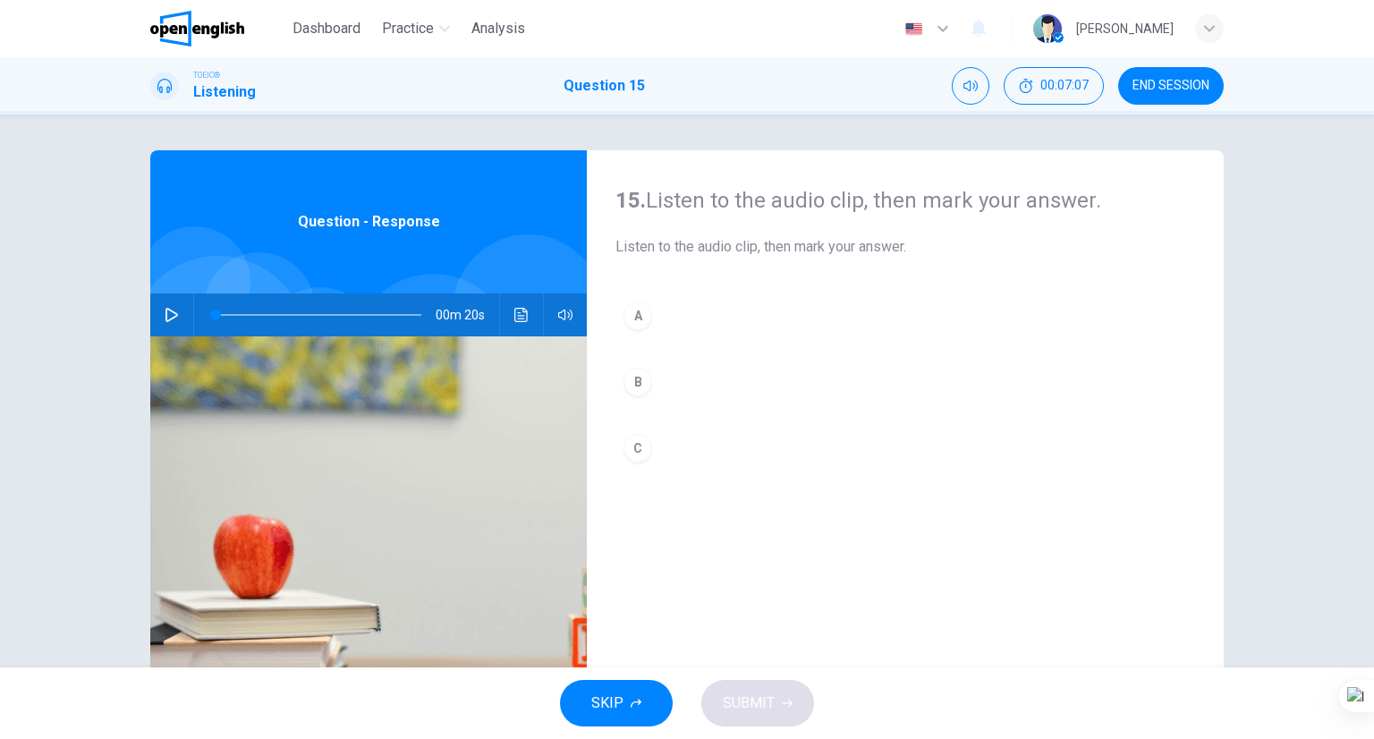
click at [516, 310] on icon "Click to see the audio transcription" at bounding box center [521, 315] width 14 height 14
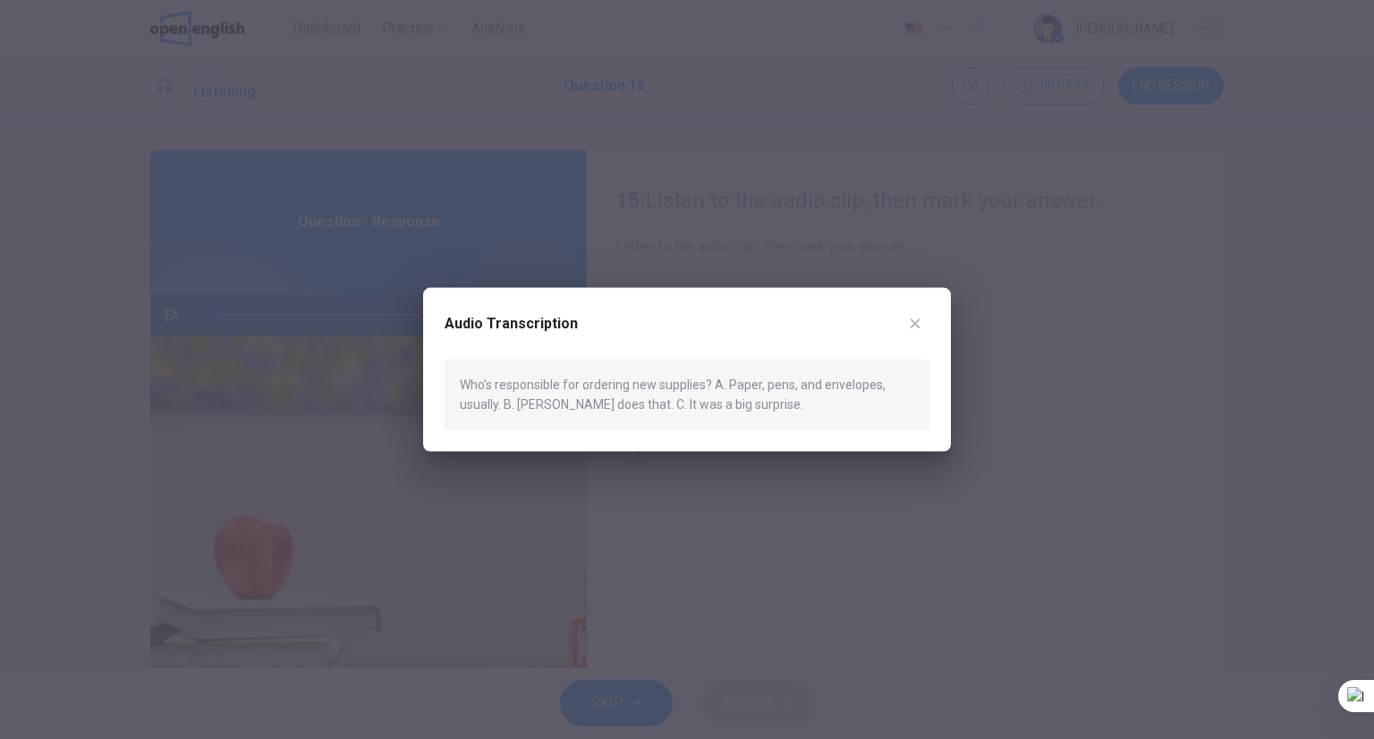
click at [931, 305] on div "Audio Transcription Who's responsible for ordering new supplies? A. Paper, pens…" at bounding box center [687, 370] width 528 height 164
click at [948, 310] on div "Audio Transcription Who's responsible for ordering new supplies? A. Paper, pens…" at bounding box center [687, 369] width 1374 height 739
click at [909, 312] on button "button" at bounding box center [915, 324] width 29 height 29
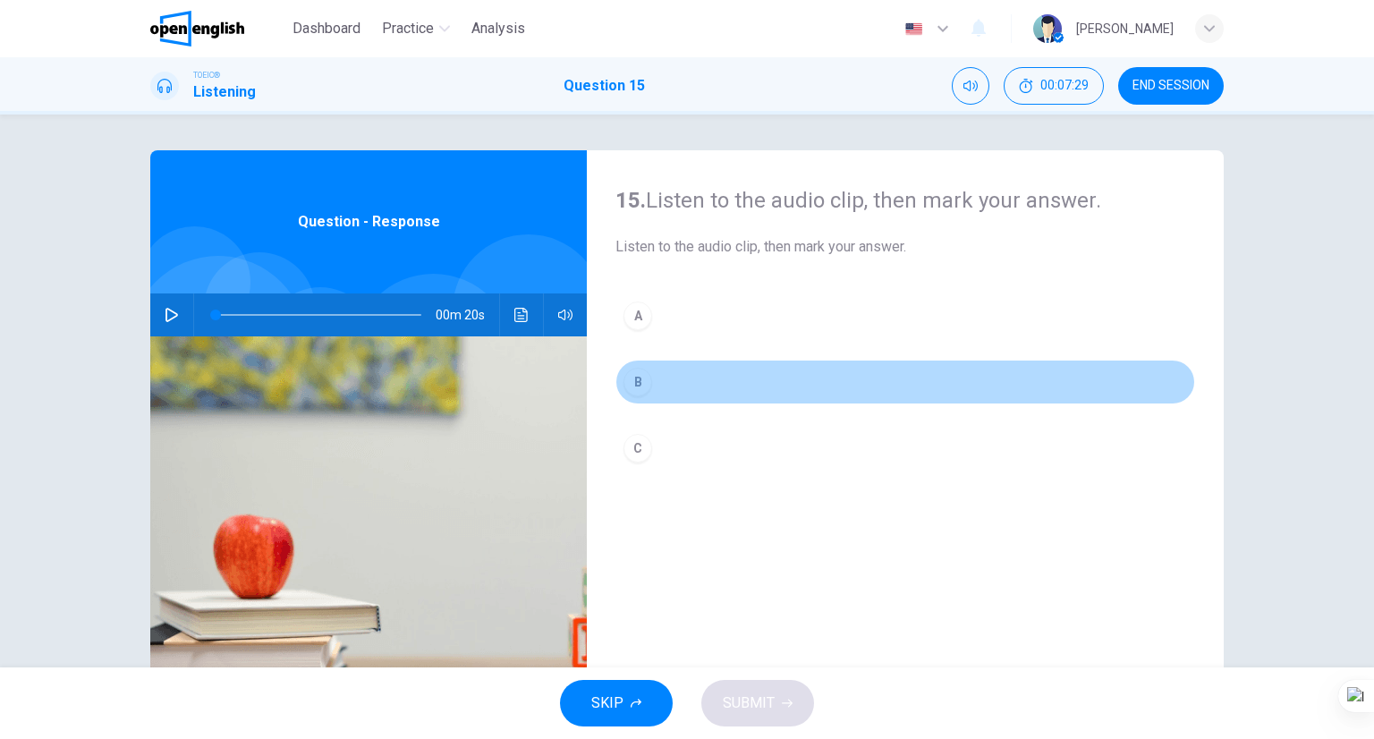
click at [744, 385] on button "B" at bounding box center [905, 382] width 580 height 45
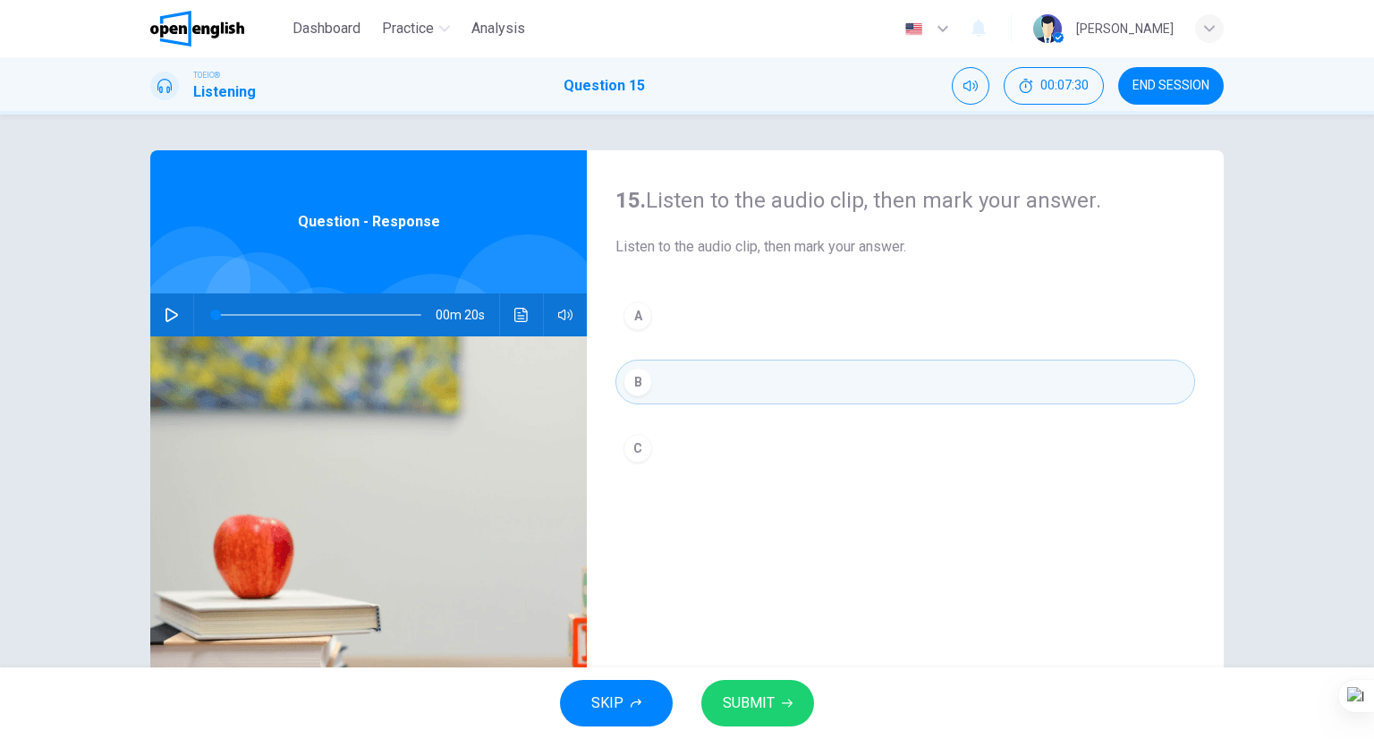
click at [764, 712] on span "SUBMIT" at bounding box center [749, 703] width 52 height 25
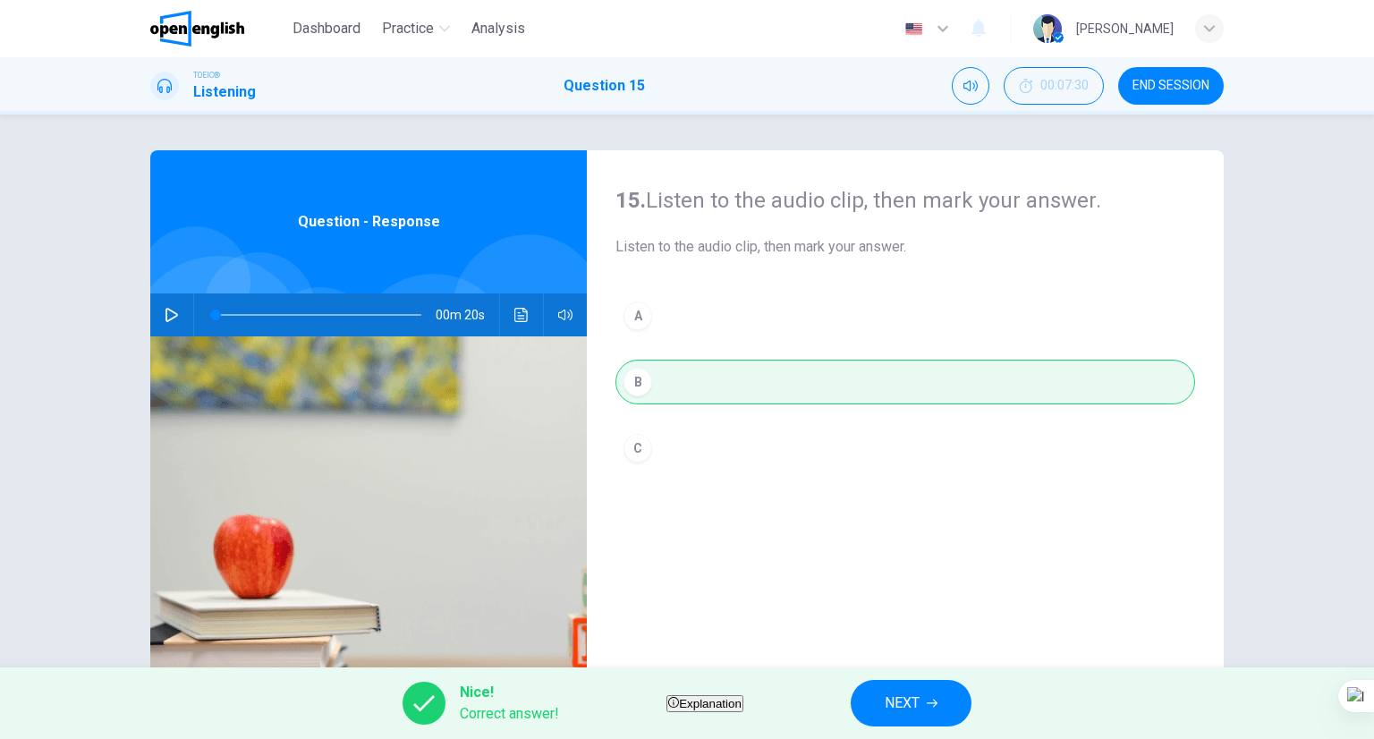
click at [917, 712] on button "NEXT" at bounding box center [911, 703] width 121 height 47
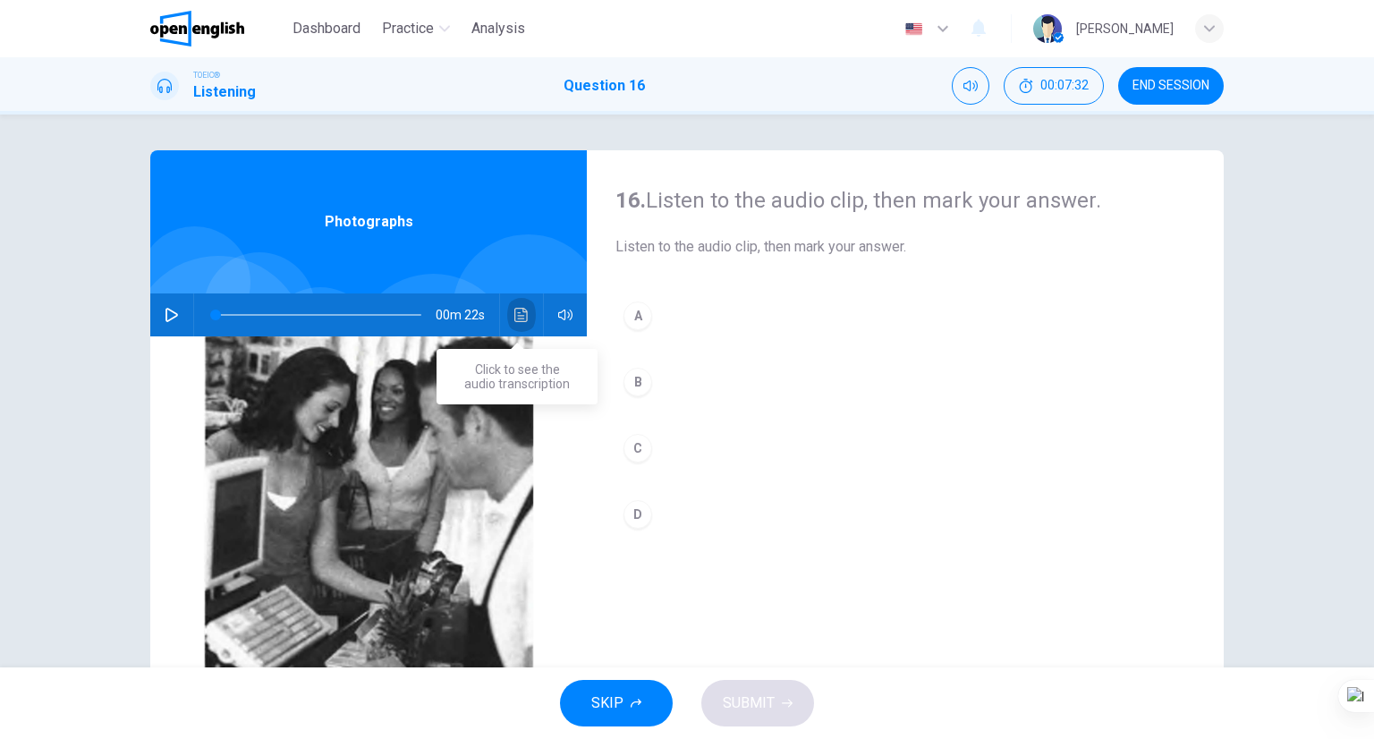
click at [524, 307] on button "Click to see the audio transcription" at bounding box center [521, 314] width 29 height 43
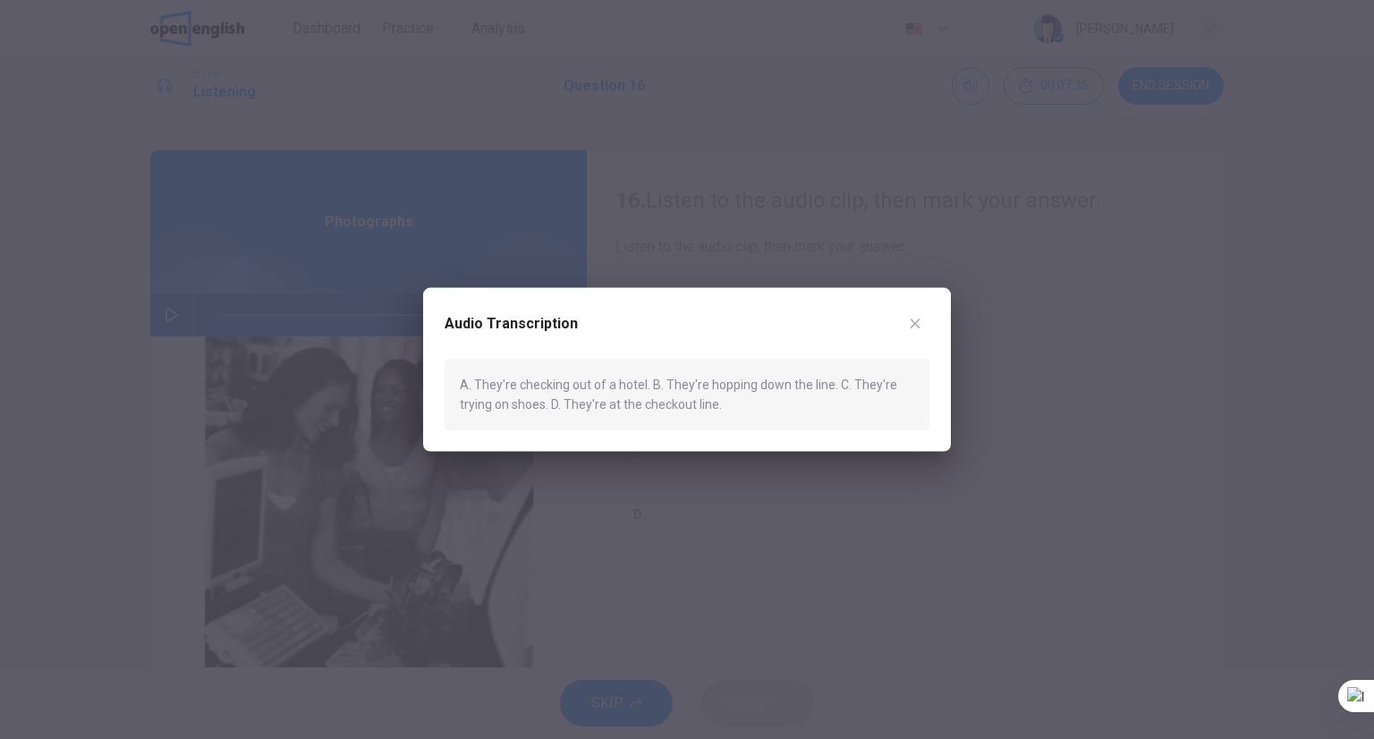
click at [922, 326] on button "button" at bounding box center [915, 324] width 29 height 29
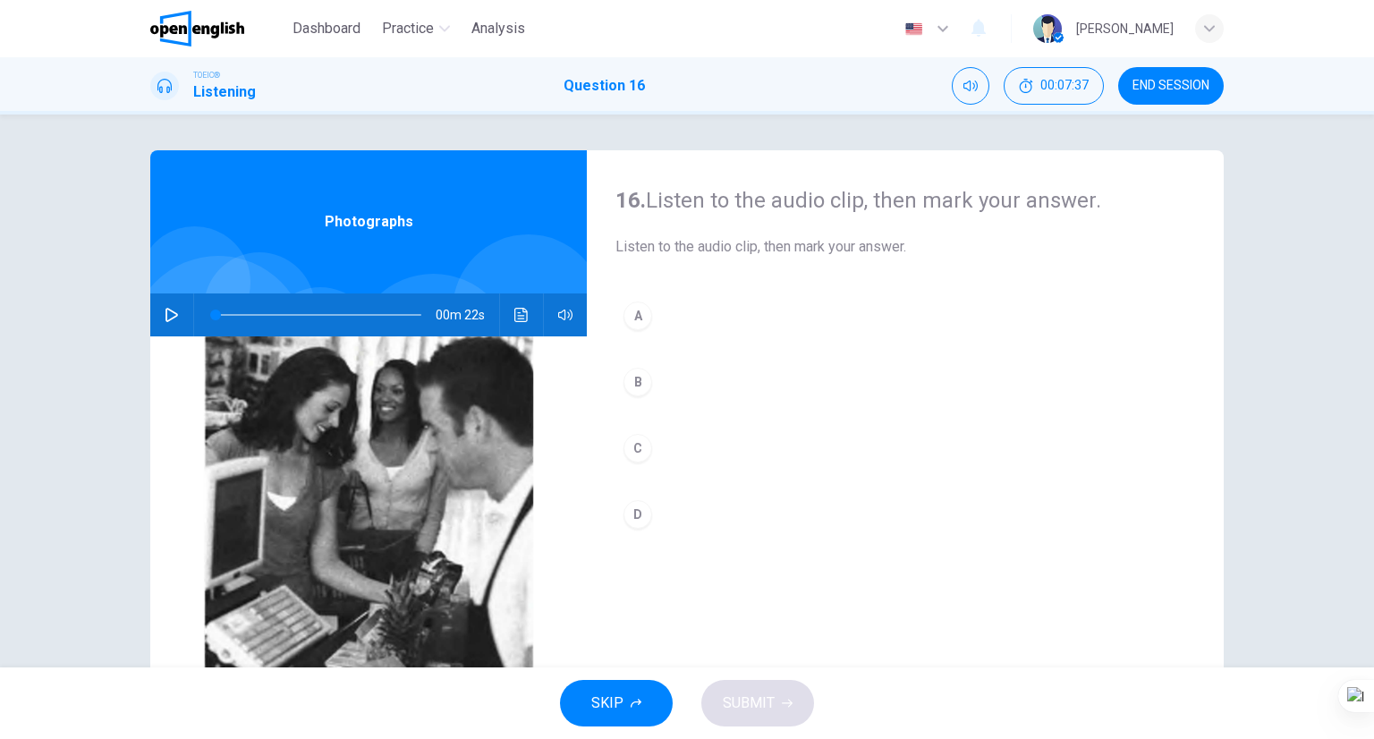
click at [691, 506] on button "D" at bounding box center [905, 514] width 580 height 45
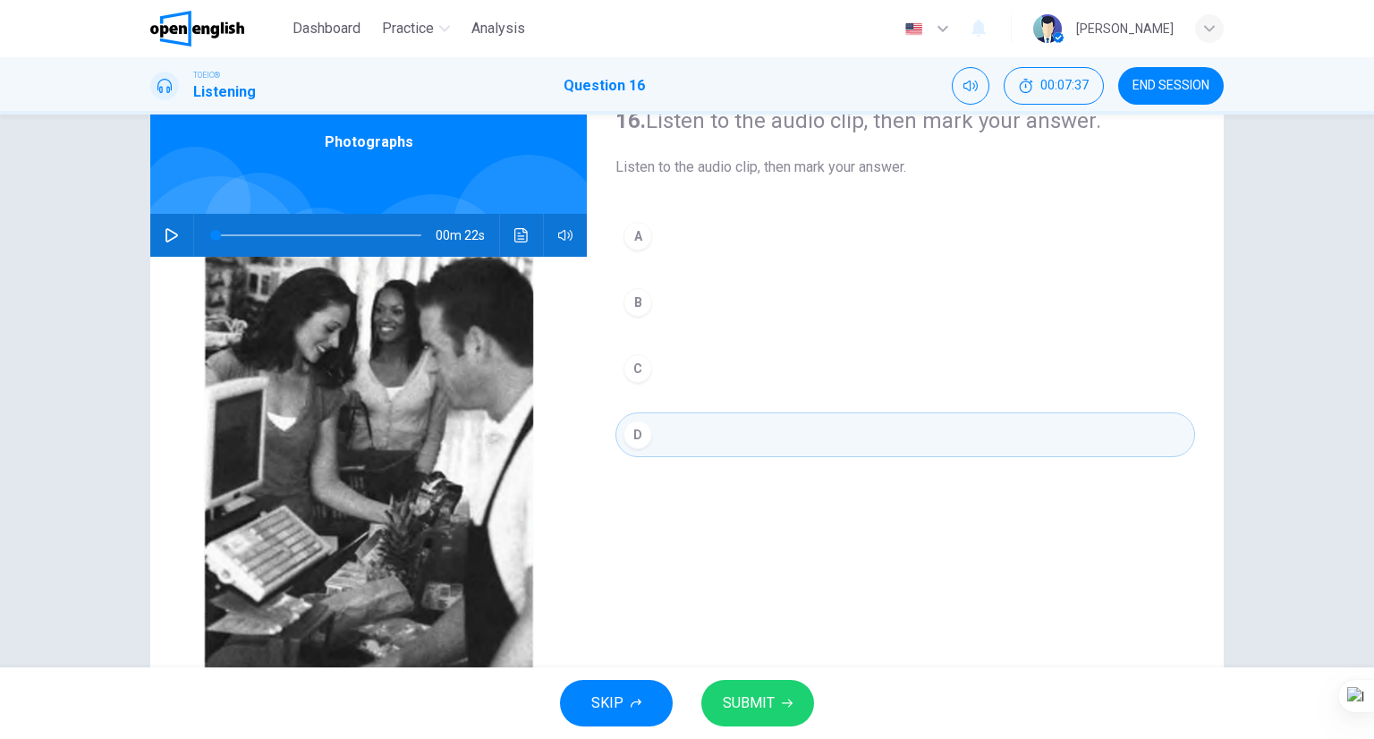
scroll to position [140, 0]
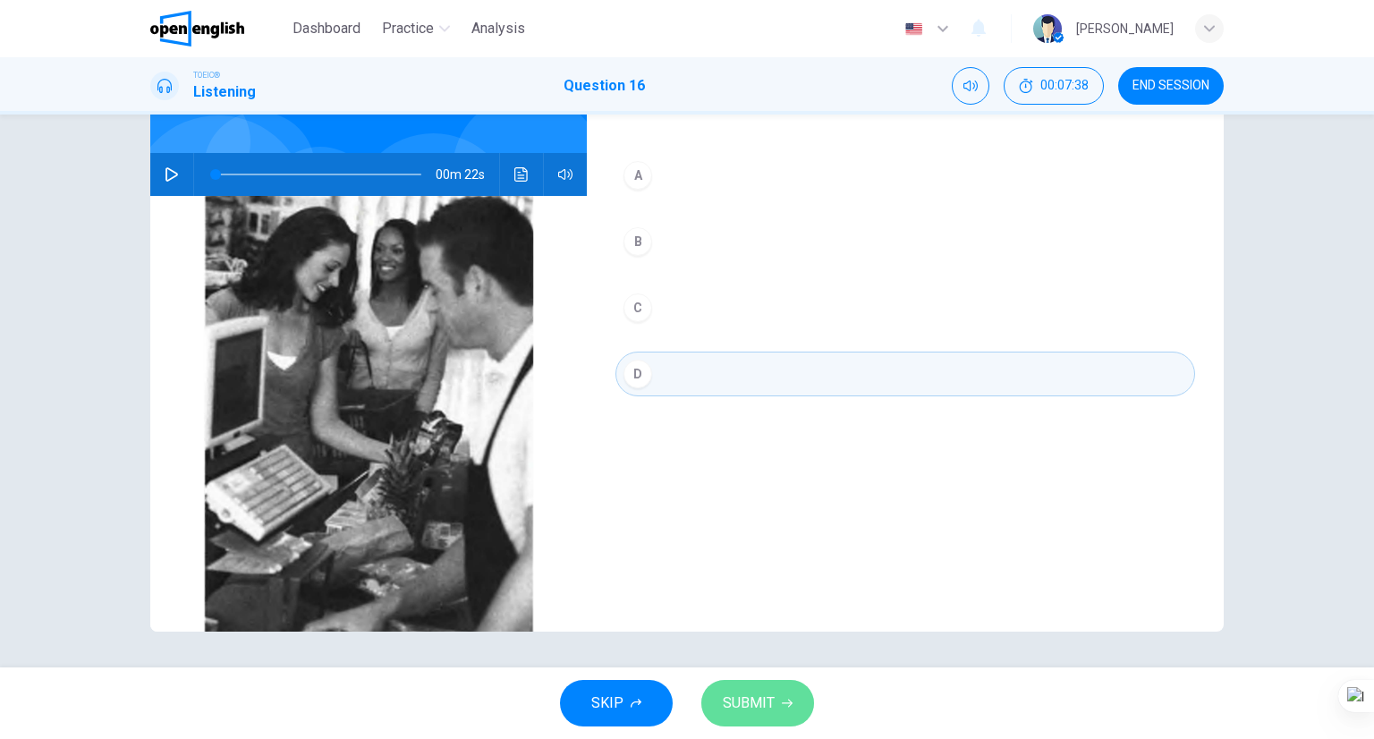
click at [768, 708] on span "SUBMIT" at bounding box center [749, 703] width 52 height 25
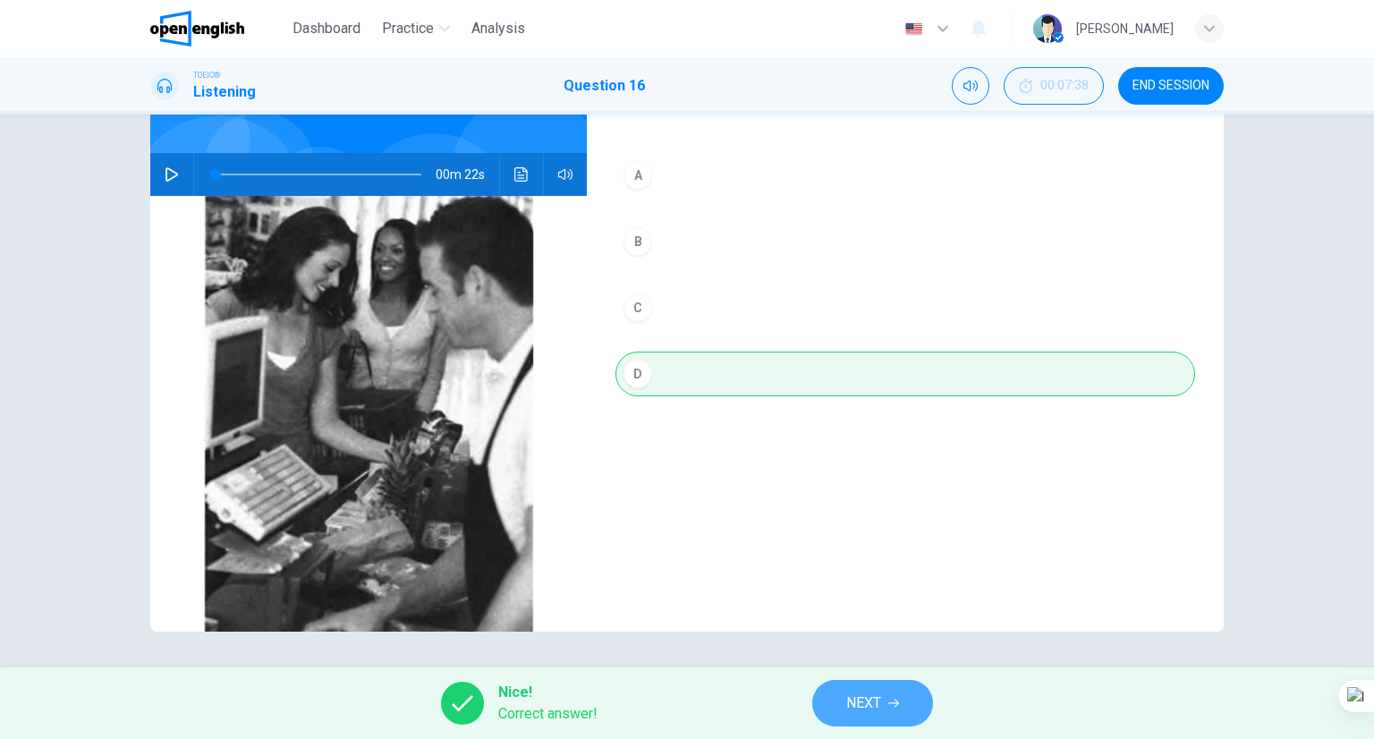
click at [879, 700] on span "NEXT" at bounding box center [863, 703] width 35 height 25
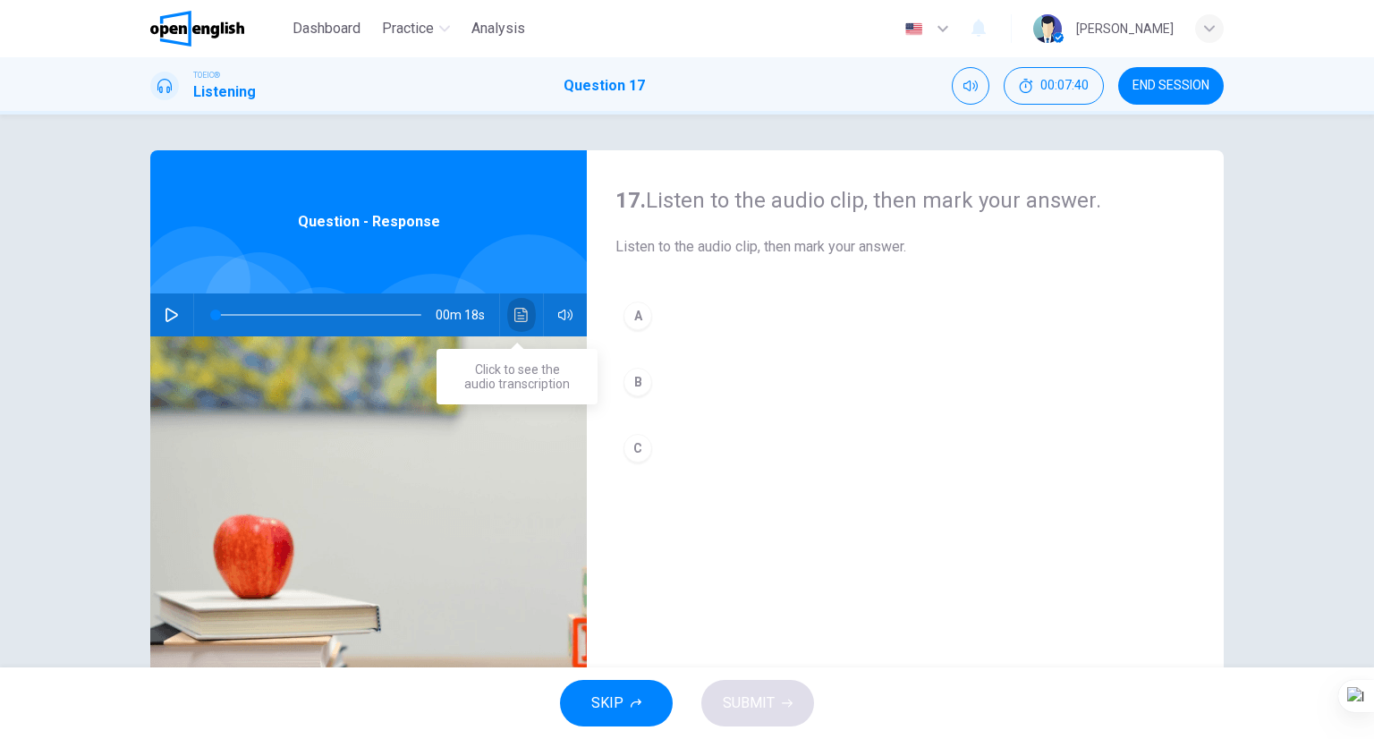
click at [507, 321] on button "Click to see the audio transcription" at bounding box center [521, 314] width 29 height 43
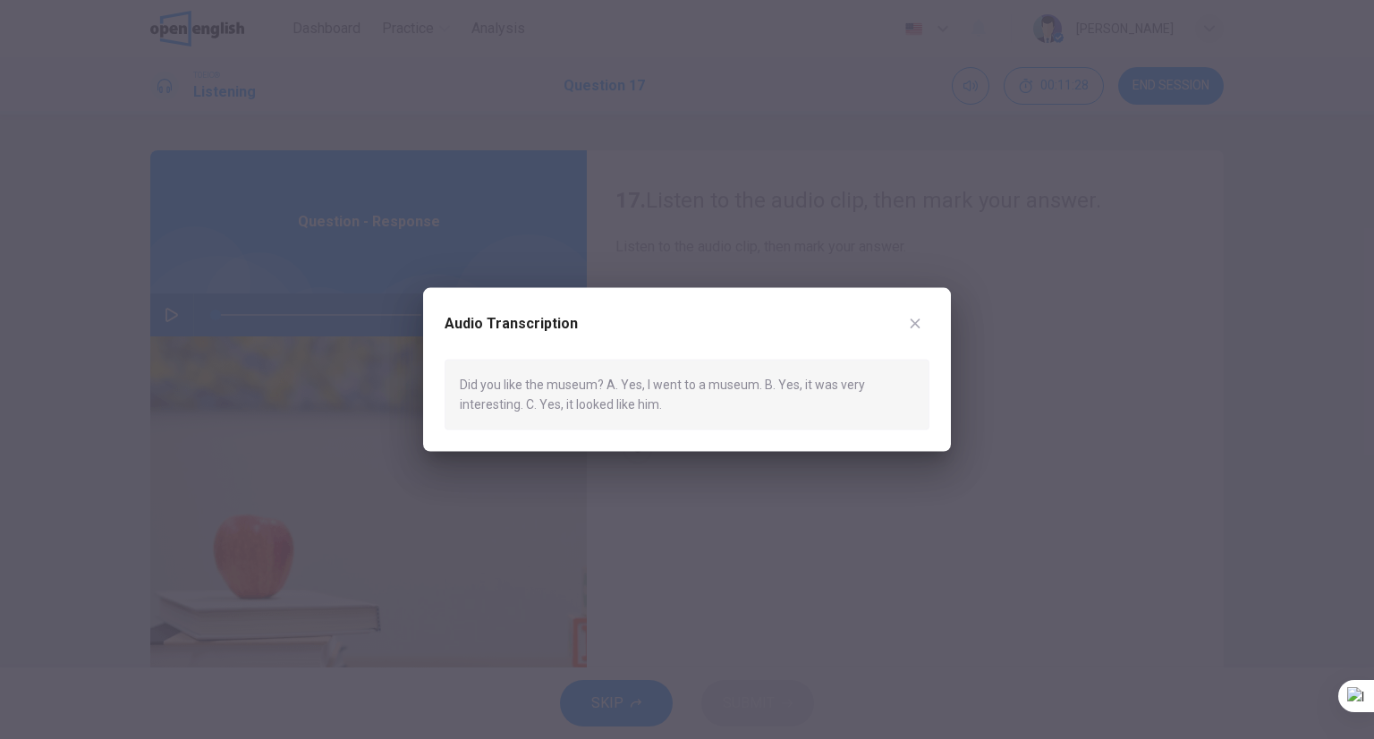
click at [969, 344] on div at bounding box center [687, 369] width 1374 height 739
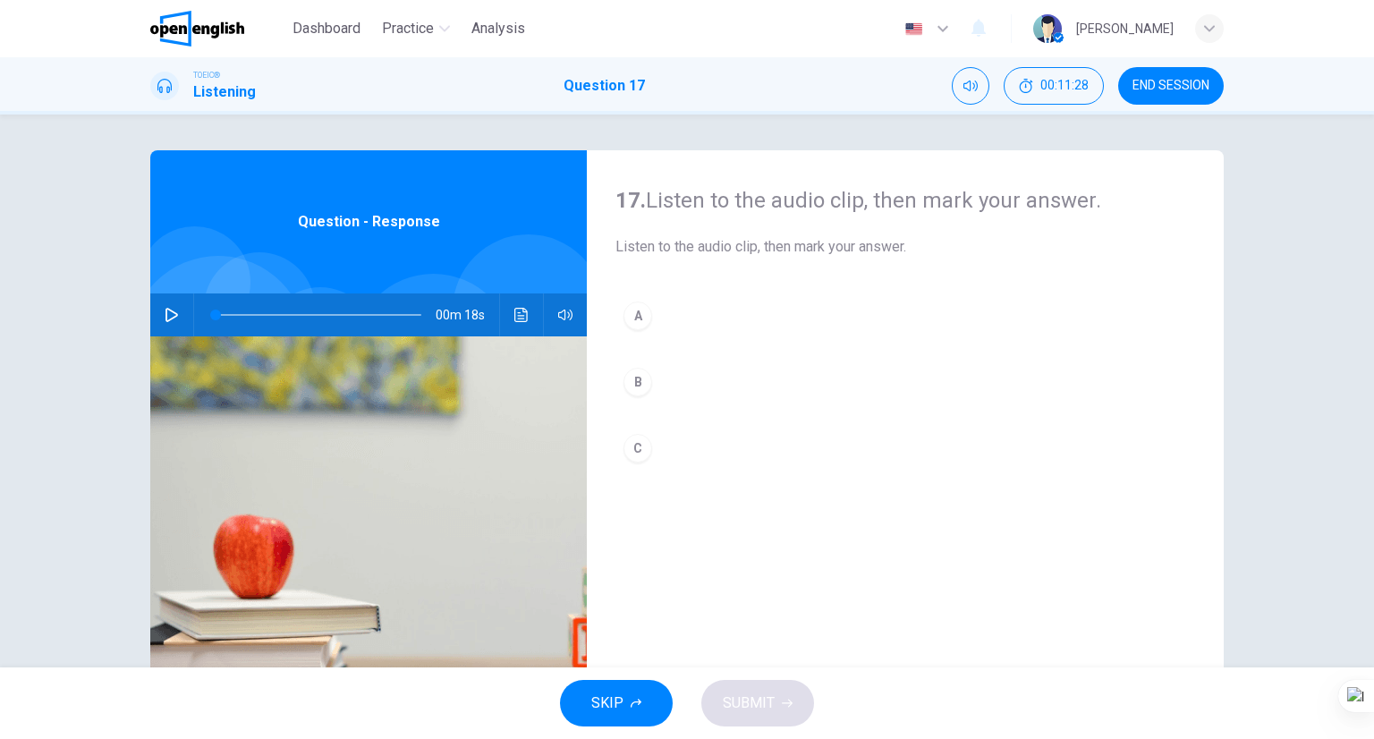
click at [651, 396] on button "B" at bounding box center [905, 382] width 580 height 45
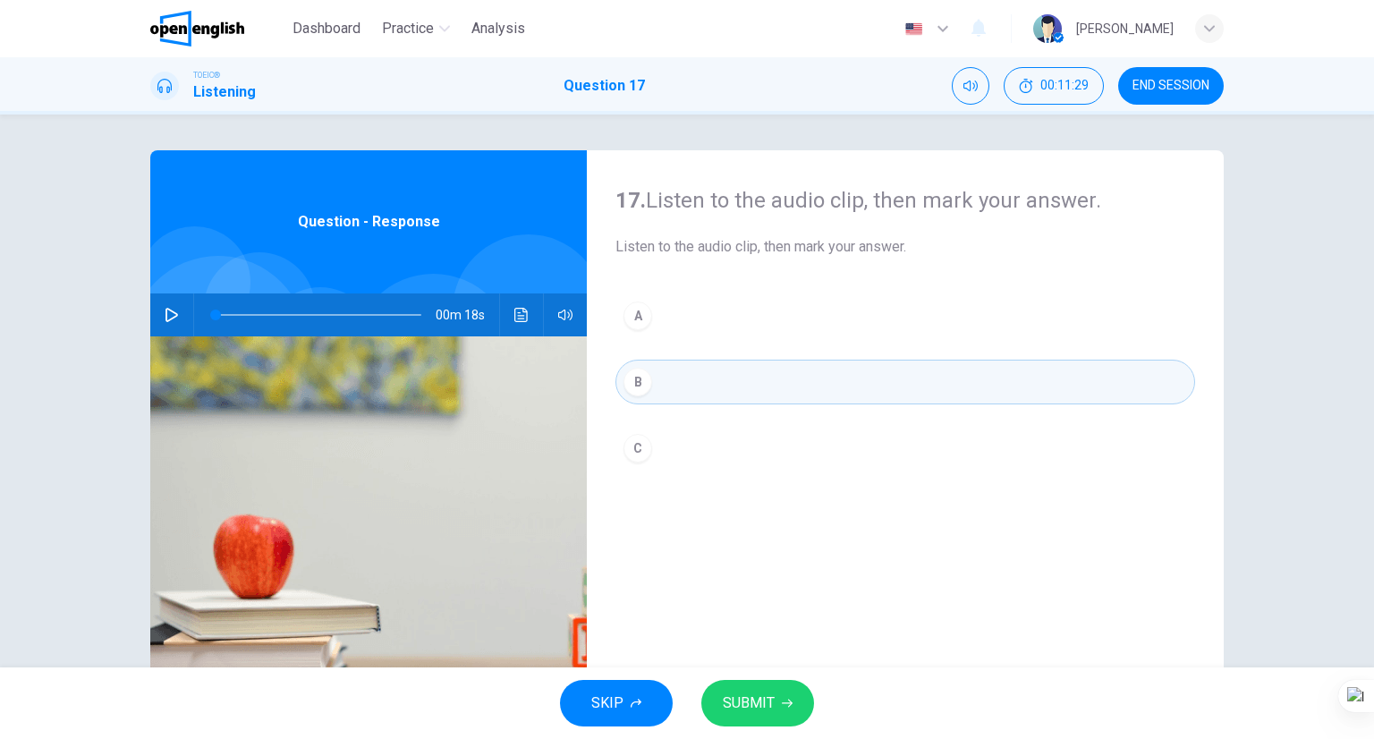
click at [760, 677] on div "SKIP SUBMIT" at bounding box center [687, 703] width 1374 height 72
click at [764, 720] on button "SUBMIT" at bounding box center [757, 703] width 113 height 47
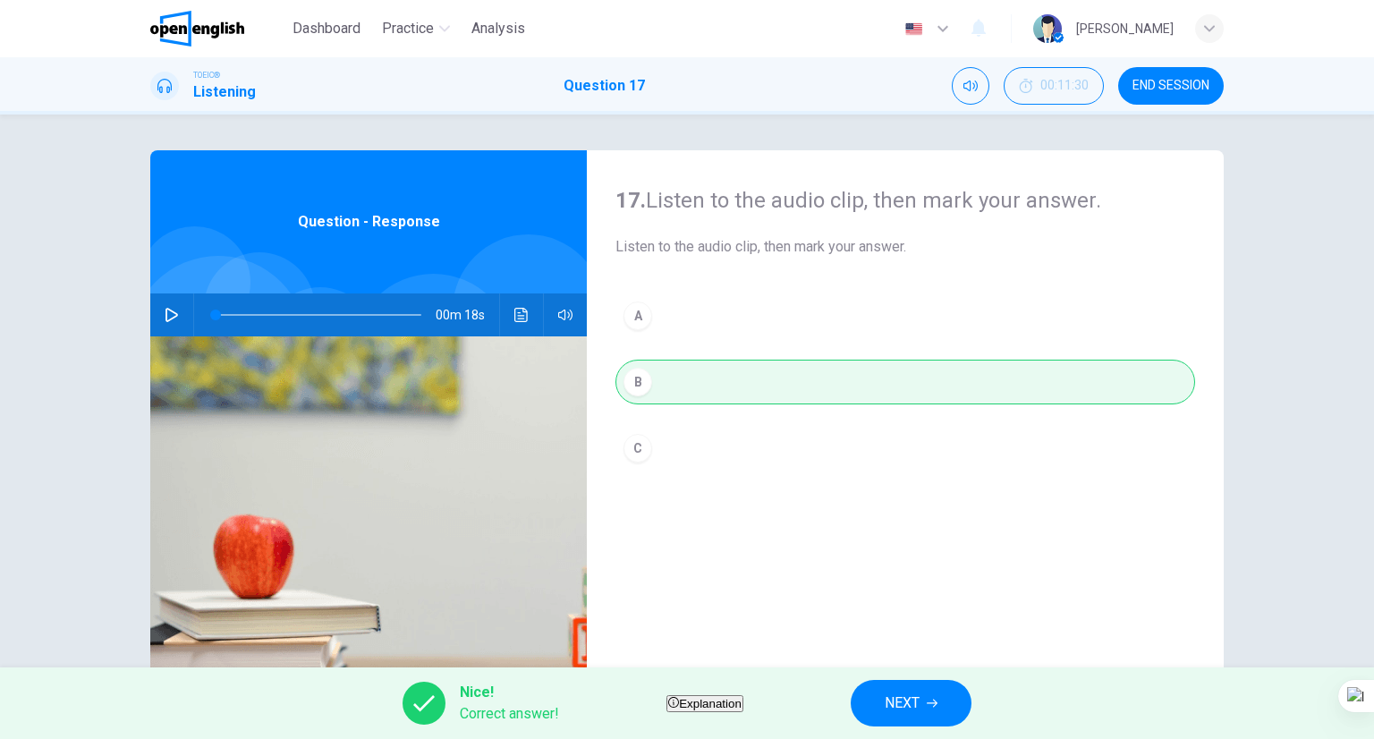
click at [920, 699] on span "NEXT" at bounding box center [902, 703] width 35 height 25
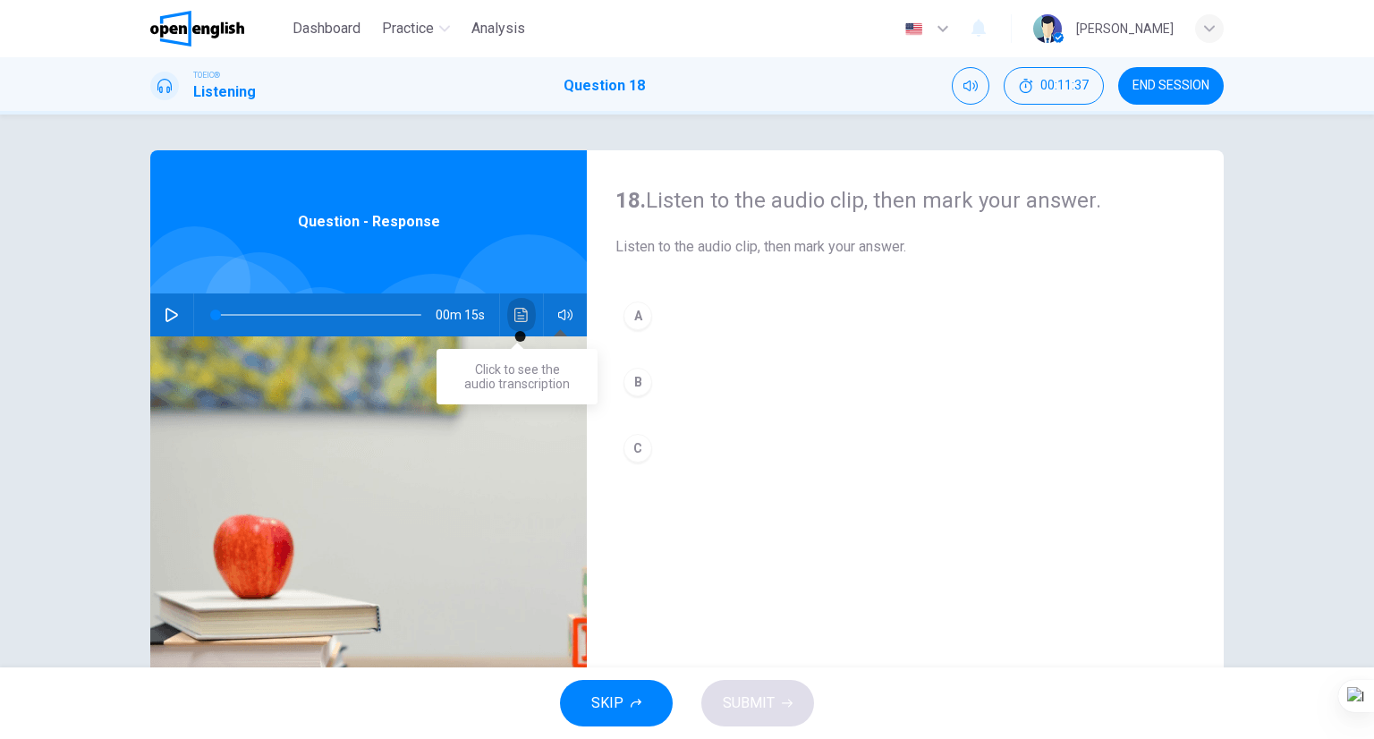
click at [528, 302] on button "Click to see the audio transcription" at bounding box center [521, 314] width 29 height 43
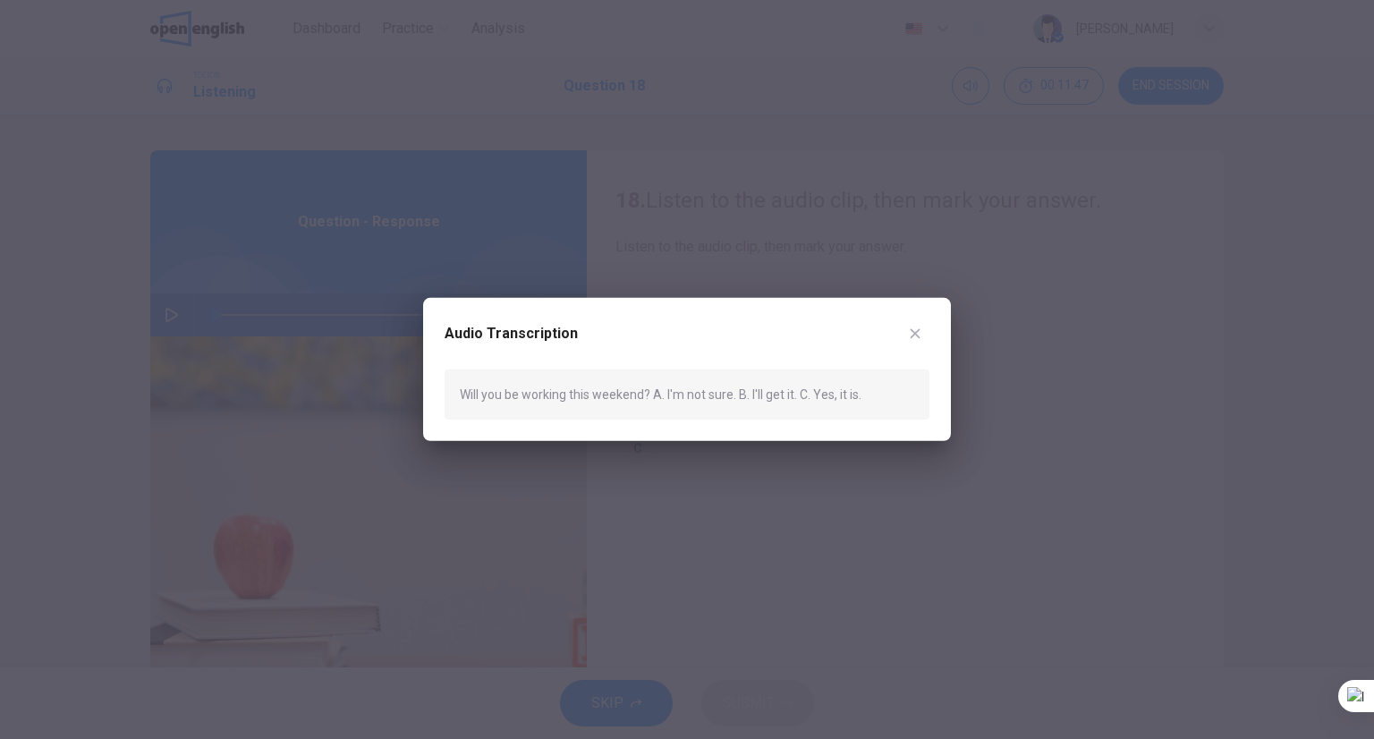
click at [925, 328] on button "button" at bounding box center [915, 333] width 29 height 29
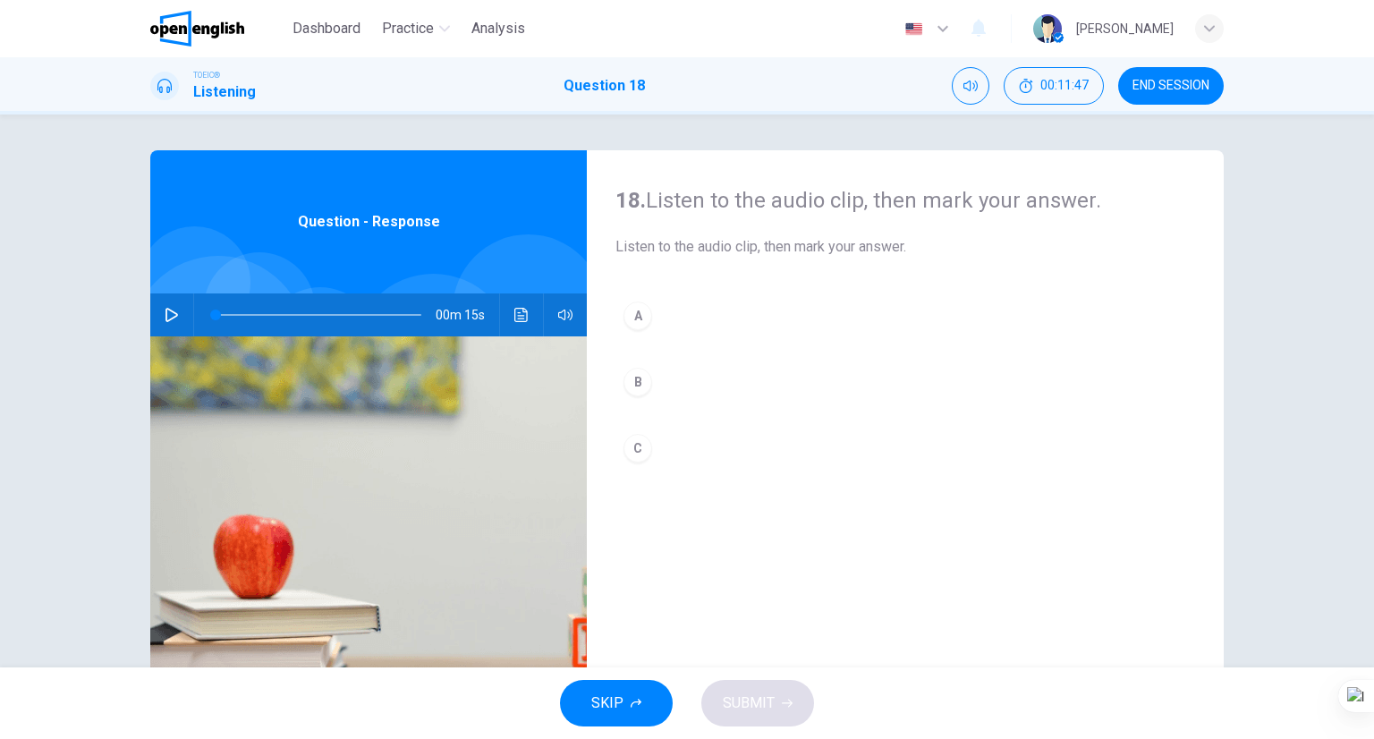
click at [784, 427] on button "C" at bounding box center [905, 448] width 580 height 45
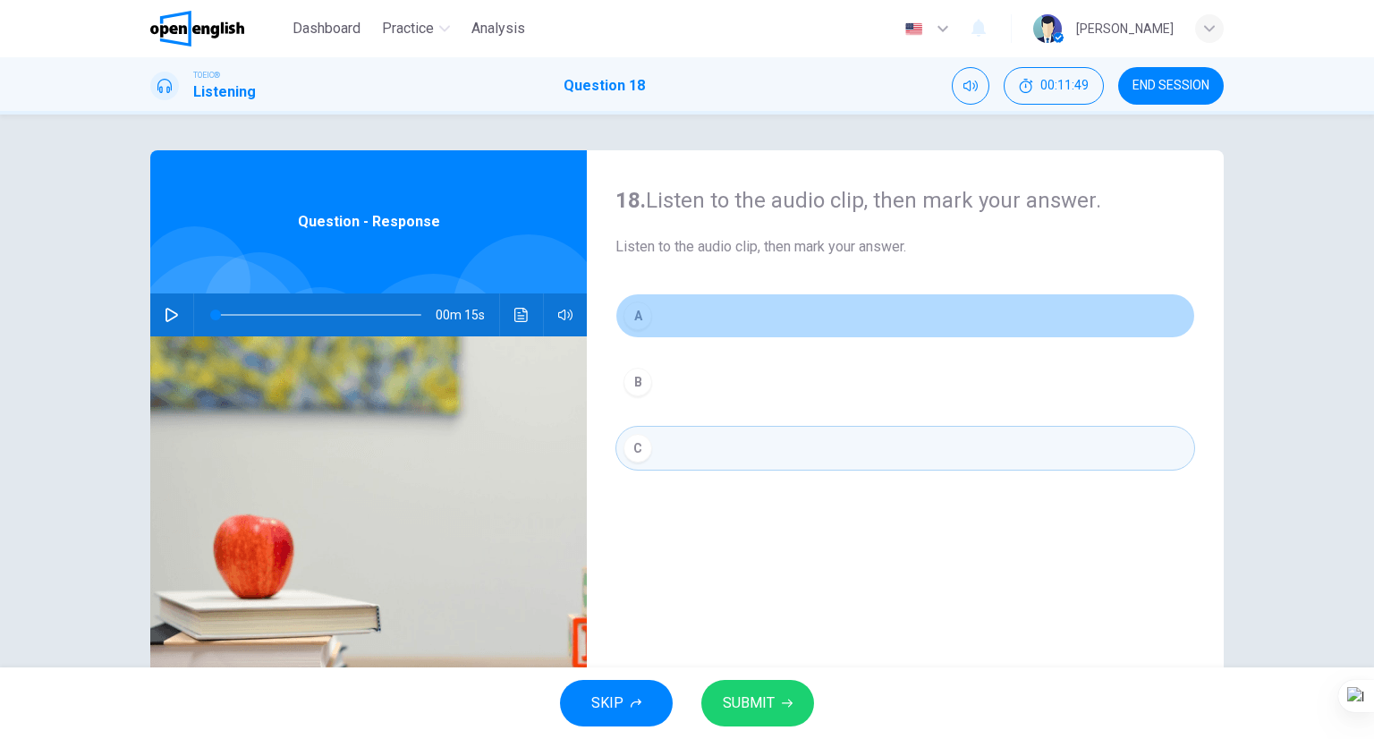
click at [690, 331] on button "A" at bounding box center [905, 315] width 580 height 45
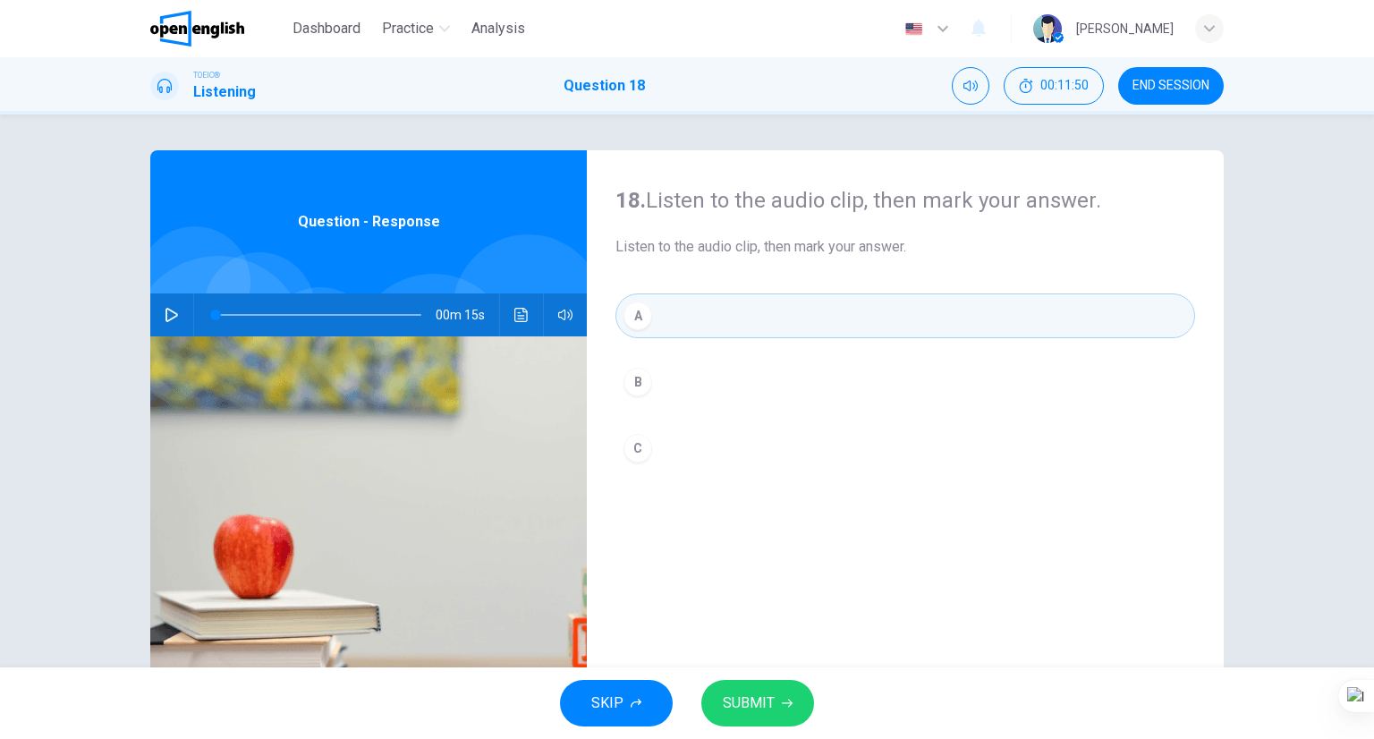
click at [766, 717] on button "SUBMIT" at bounding box center [757, 703] width 113 height 47
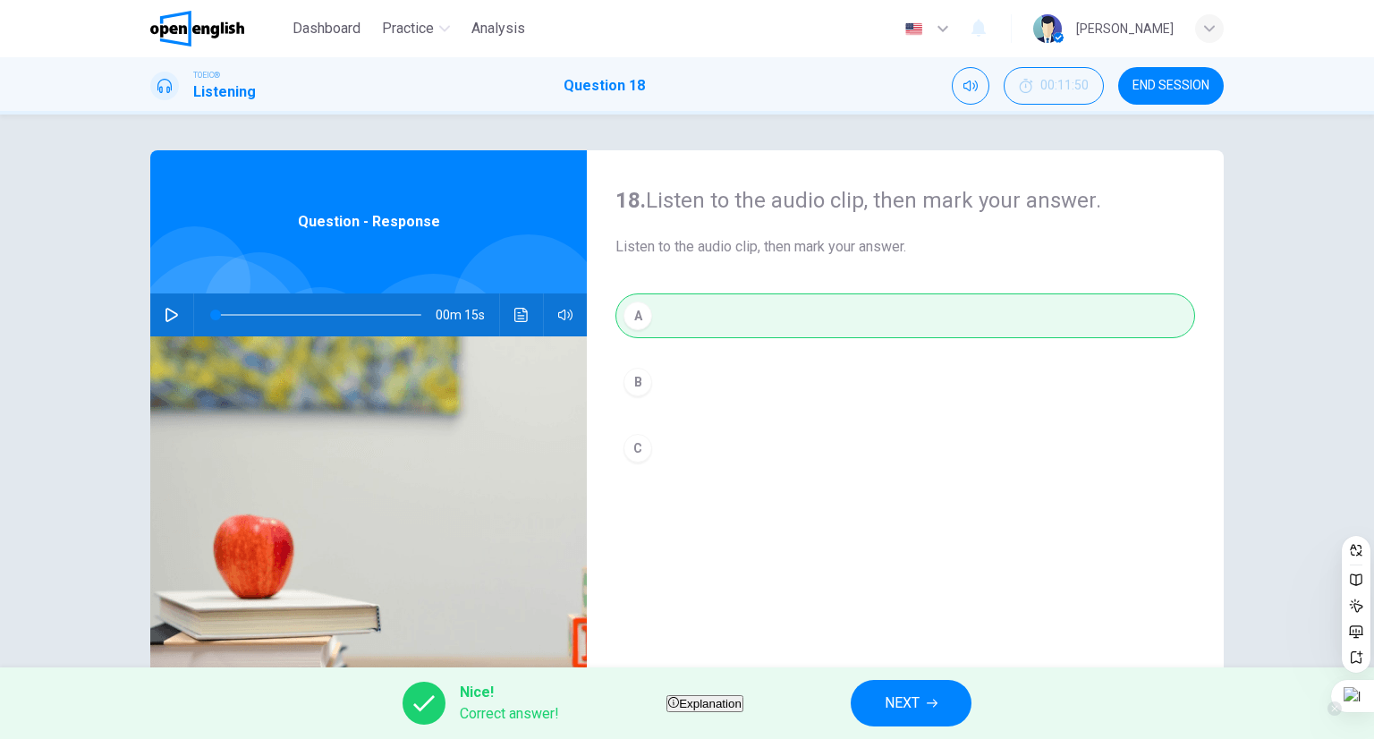
click at [1336, 710] on div at bounding box center [1352, 696] width 43 height 32
click at [938, 706] on icon "button" at bounding box center [932, 703] width 11 height 11
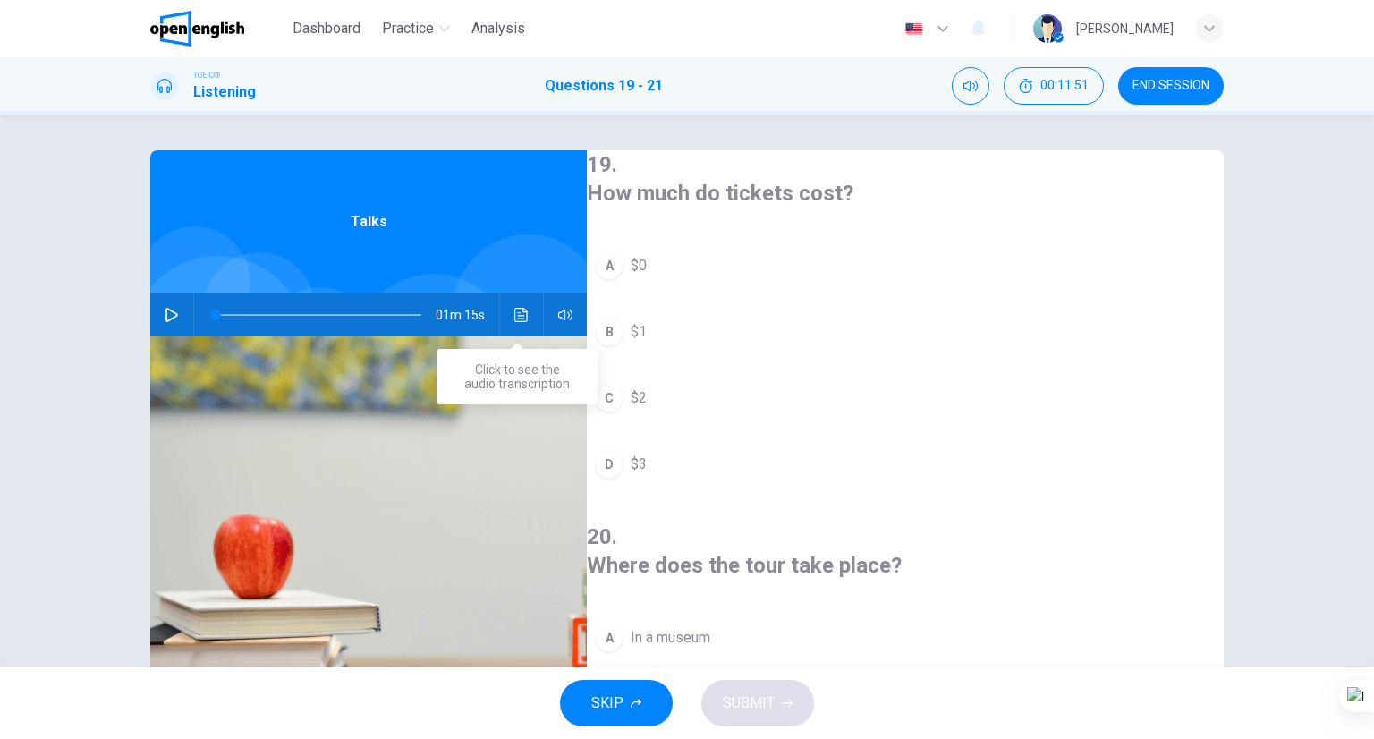
click at [521, 320] on icon "Click to see the audio transcription" at bounding box center [521, 315] width 14 height 14
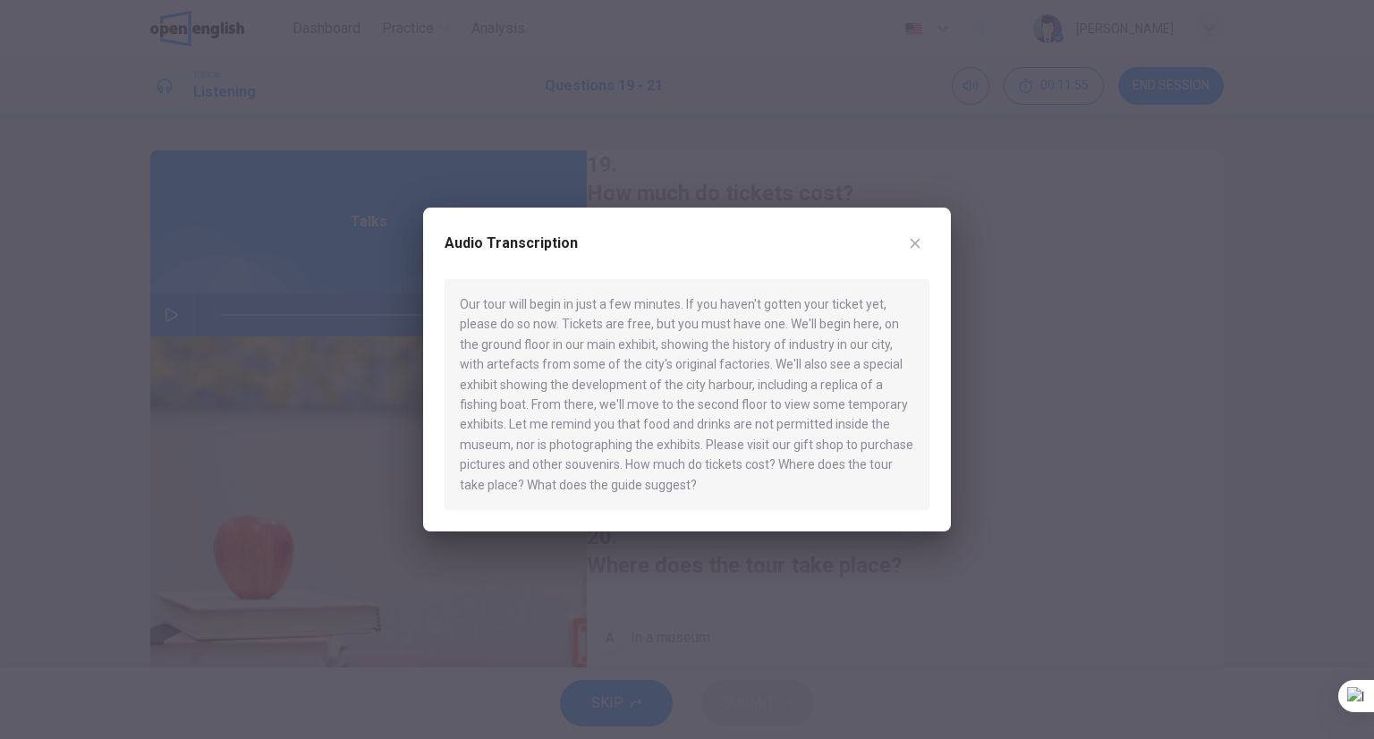
click at [929, 248] on div "Audio Transcription" at bounding box center [687, 254] width 485 height 50
click at [924, 241] on button "button" at bounding box center [915, 243] width 29 height 29
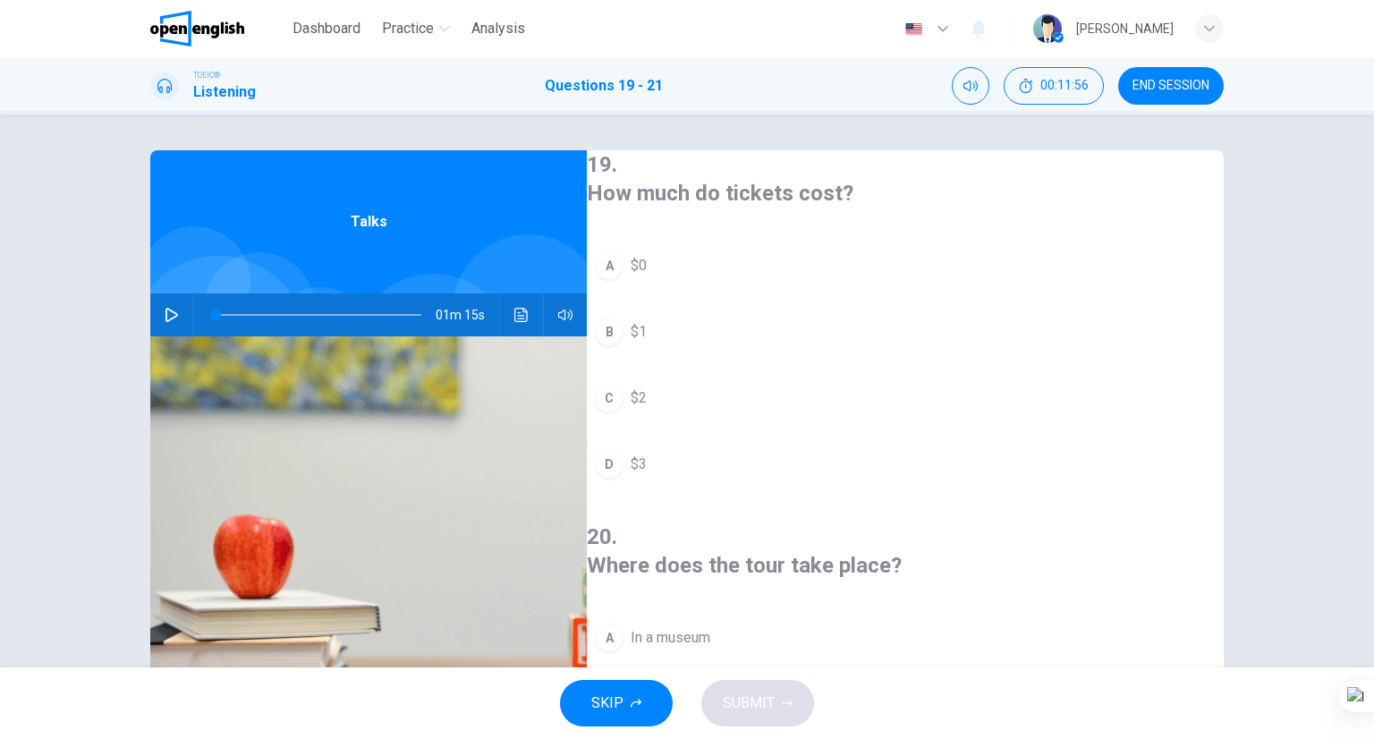
click at [751, 236] on div "19 . How much do tickets cost? A $0 B $1 C $2 D $3" at bounding box center [905, 336] width 637 height 372
click at [748, 248] on button "A $0" at bounding box center [905, 265] width 637 height 45
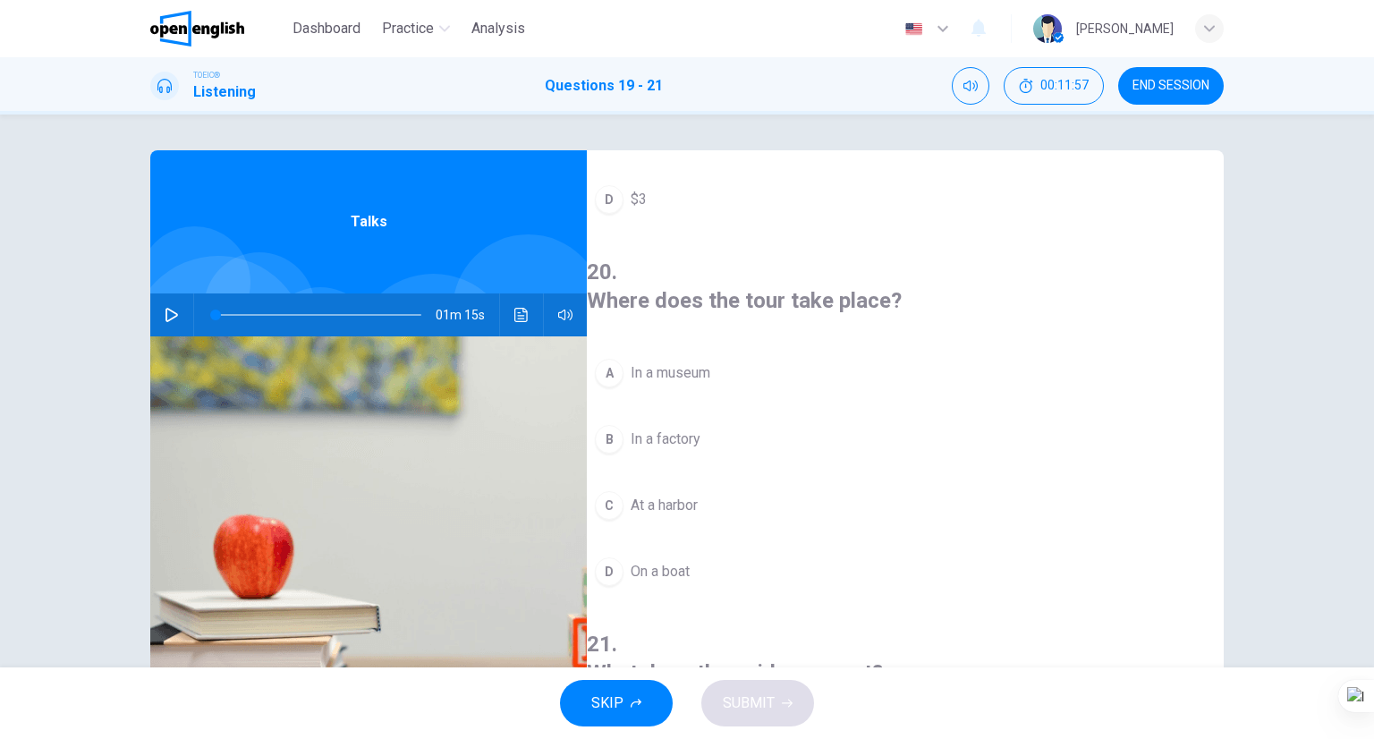
scroll to position [268, 0]
drag, startPoint x: 728, startPoint y: 377, endPoint x: 733, endPoint y: 403, distance: 26.3
click at [728, 413] on button "B In a factory" at bounding box center [905, 435] width 637 height 45
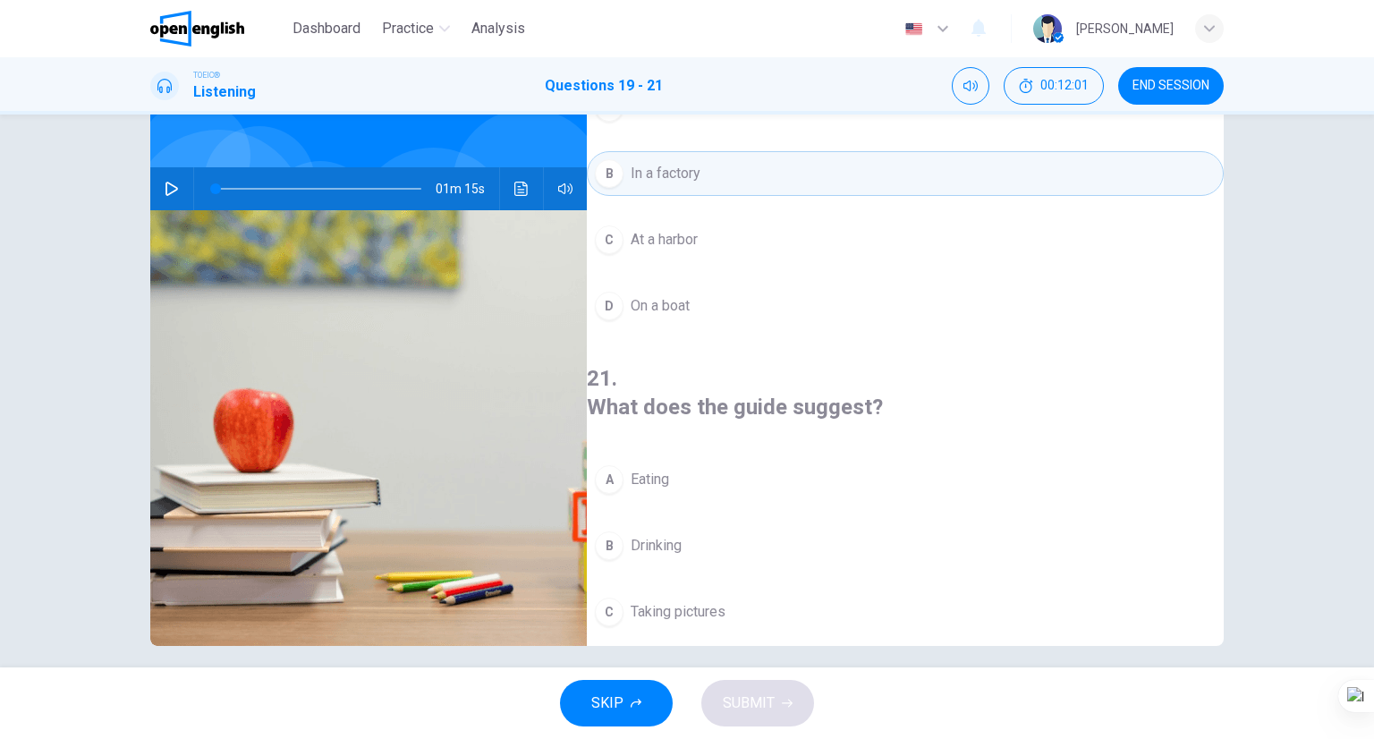
scroll to position [140, 0]
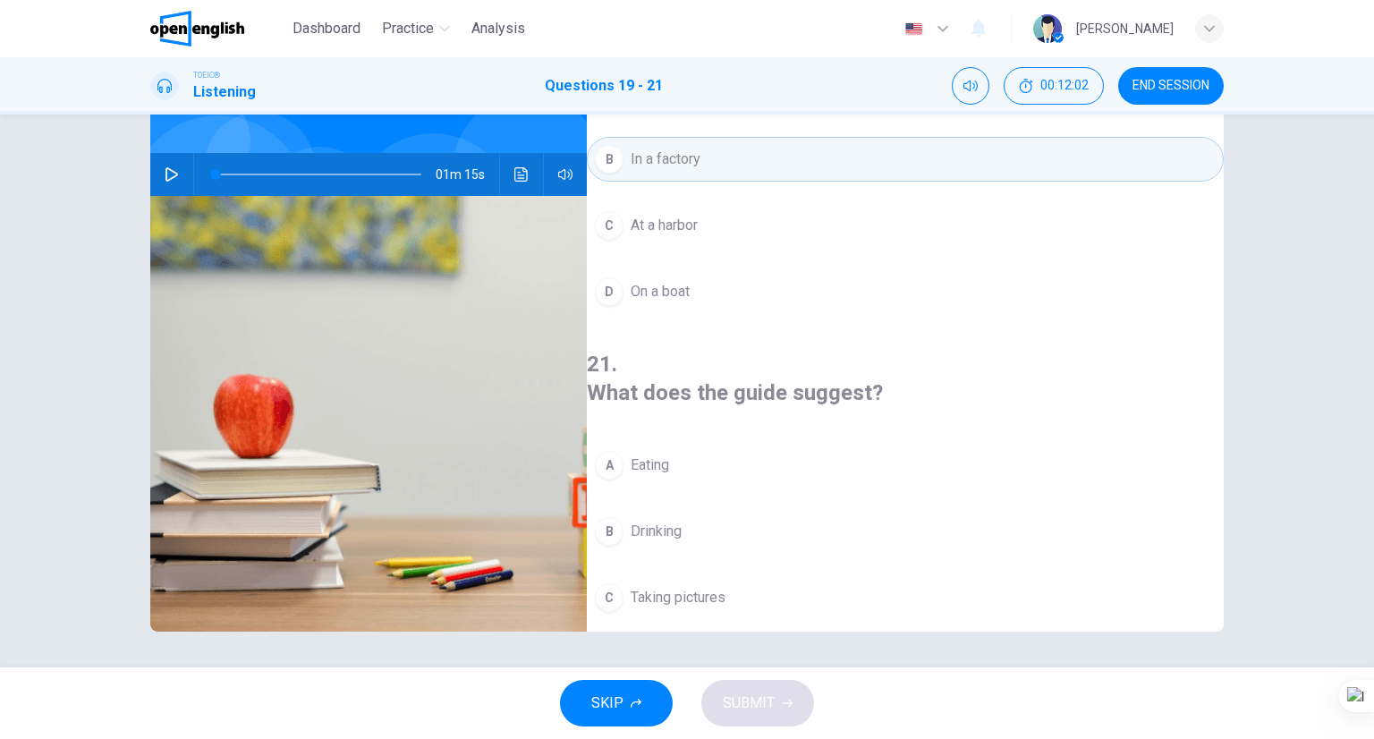
drag, startPoint x: 740, startPoint y: 591, endPoint x: 734, endPoint y: 578, distance: 14.8
click at [737, 641] on button "D Buying souvenirs" at bounding box center [905, 663] width 637 height 45
click at [737, 716] on button "SUBMIT" at bounding box center [757, 703] width 113 height 47
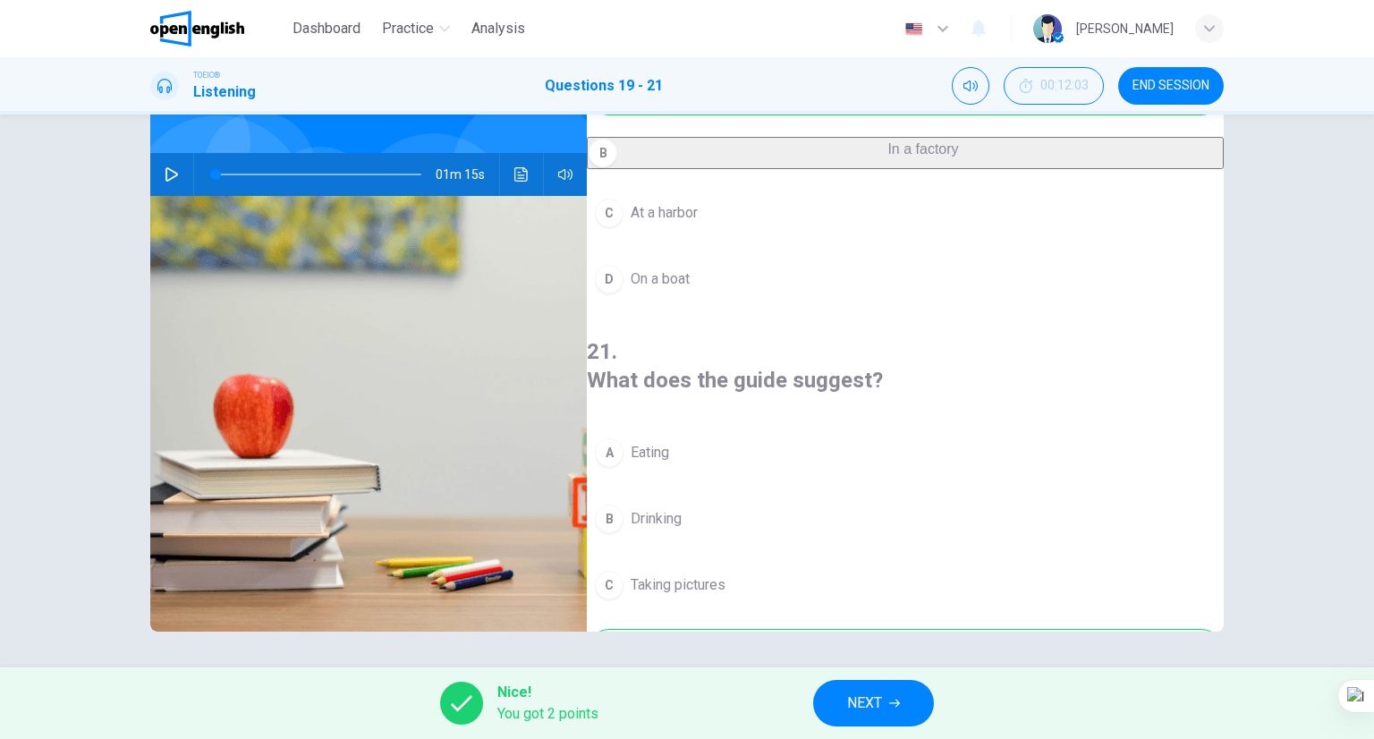
click at [917, 685] on button "NEXT" at bounding box center [873, 703] width 121 height 47
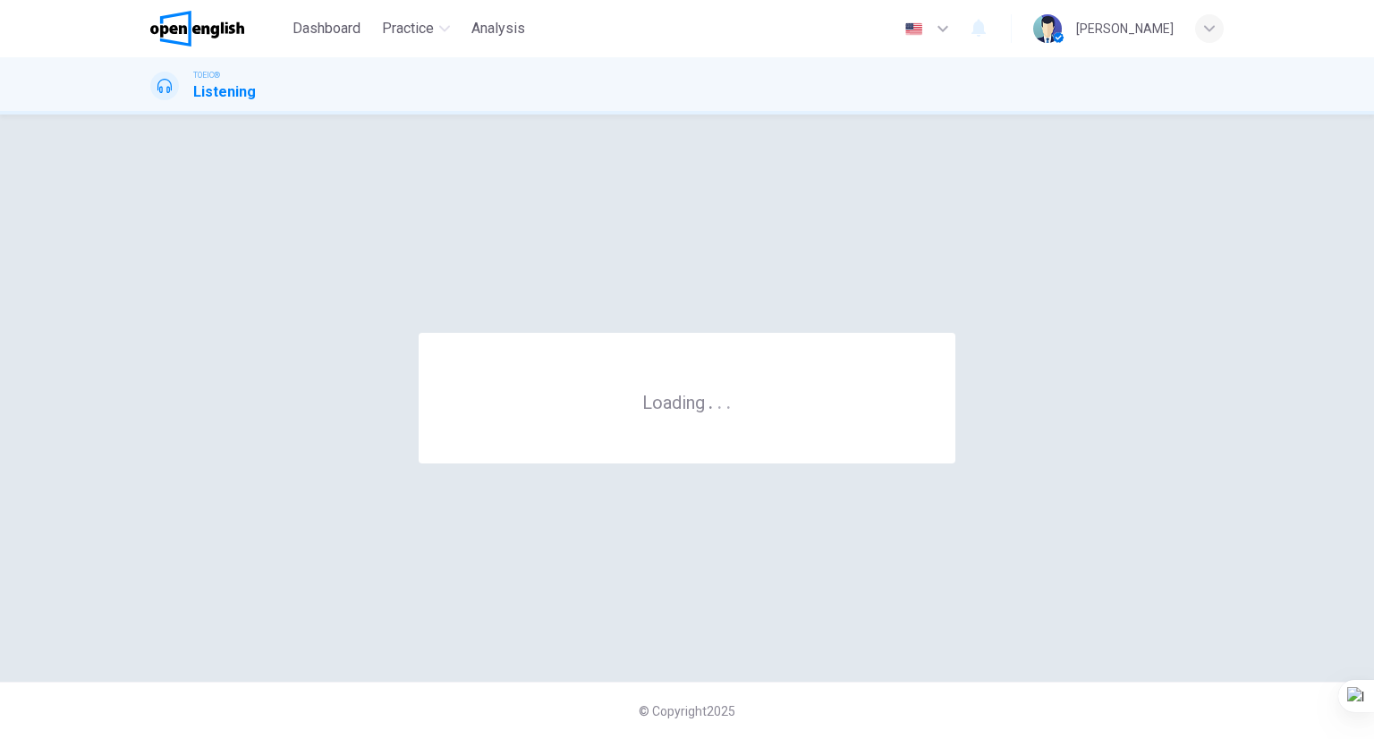
scroll to position [0, 0]
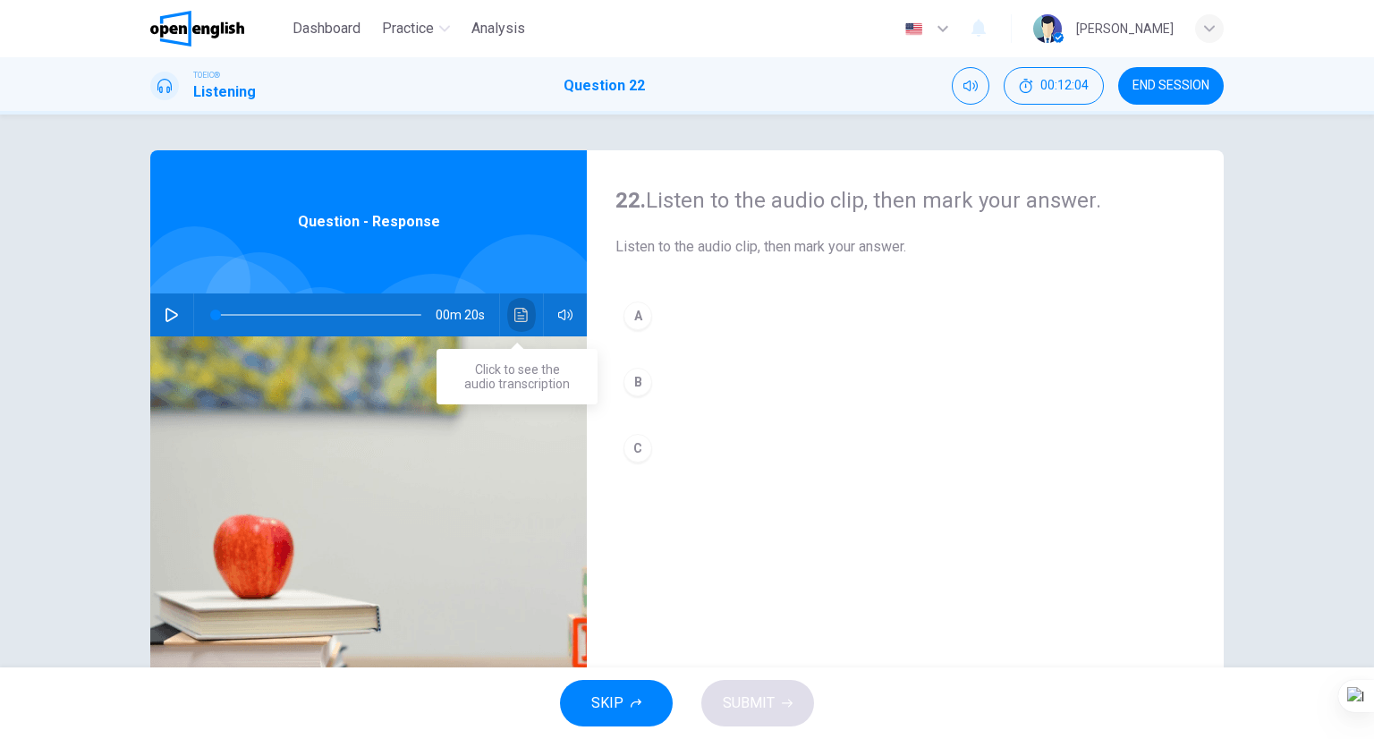
click at [514, 323] on button "Click to see the audio transcription" at bounding box center [521, 314] width 29 height 43
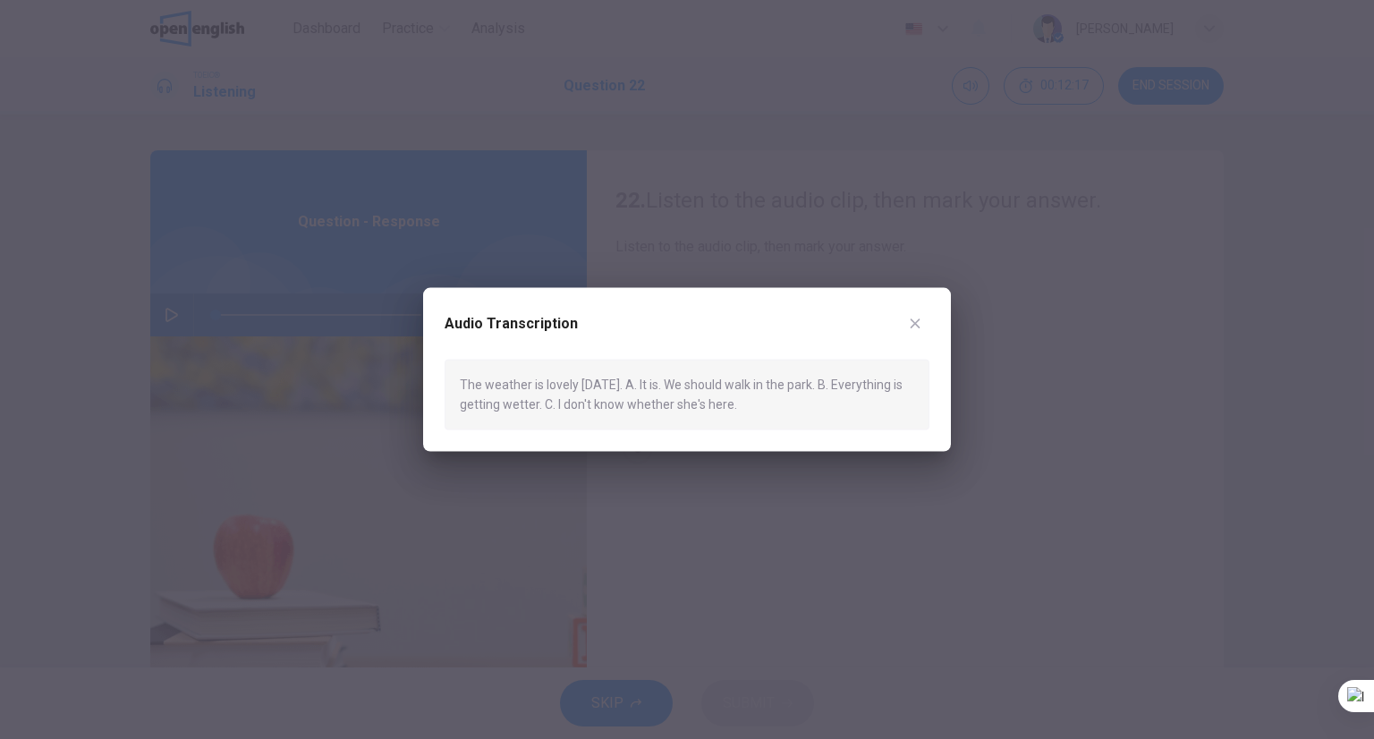
click at [899, 324] on div "Audio Transcription" at bounding box center [687, 335] width 485 height 50
click at [941, 305] on div "Audio Transcription The weather is lovely today. A. It is. We should walk in th…" at bounding box center [687, 370] width 528 height 164
drag, startPoint x: 941, startPoint y: 310, endPoint x: 932, endPoint y: 310, distance: 9.0
click at [938, 310] on div "Audio Transcription The weather is lovely today. A. It is. We should walk in th…" at bounding box center [687, 370] width 528 height 164
click at [923, 311] on button "button" at bounding box center [915, 324] width 29 height 29
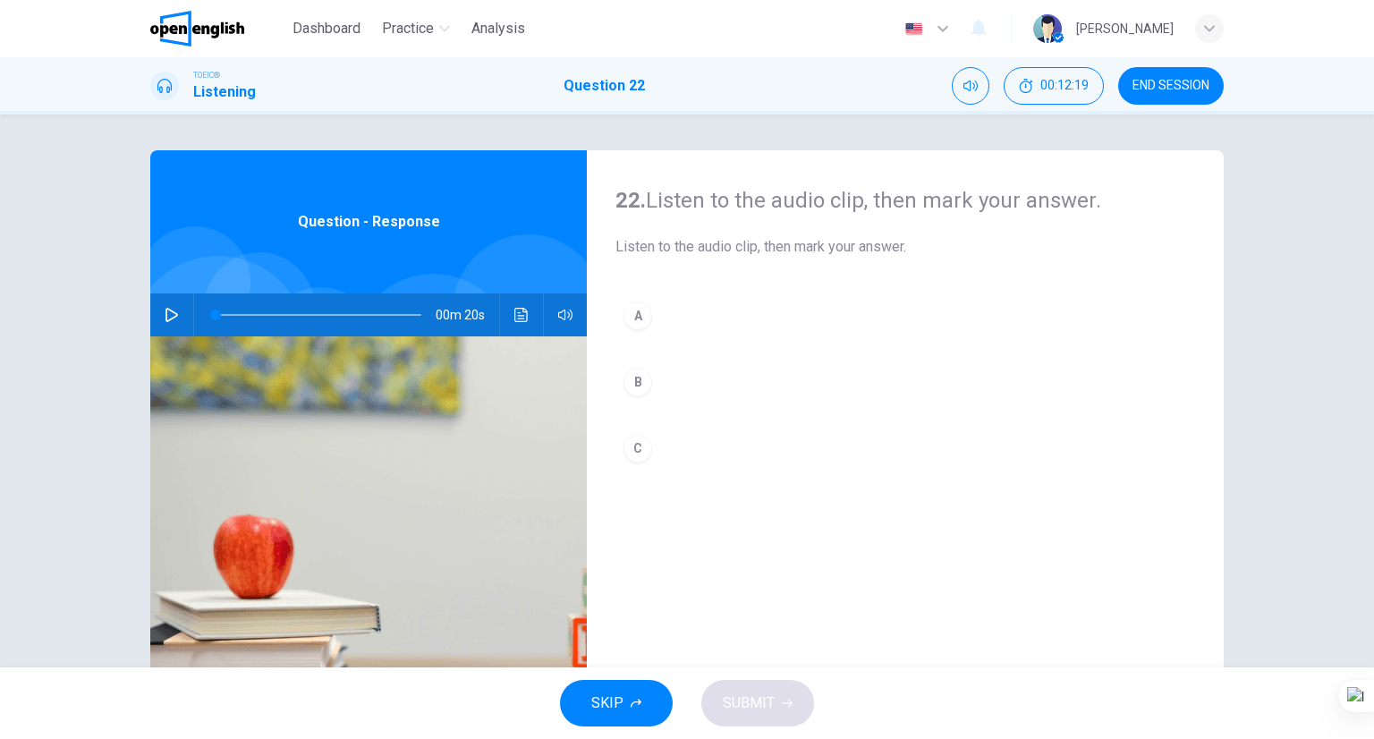
click at [760, 334] on button "A" at bounding box center [905, 315] width 580 height 45
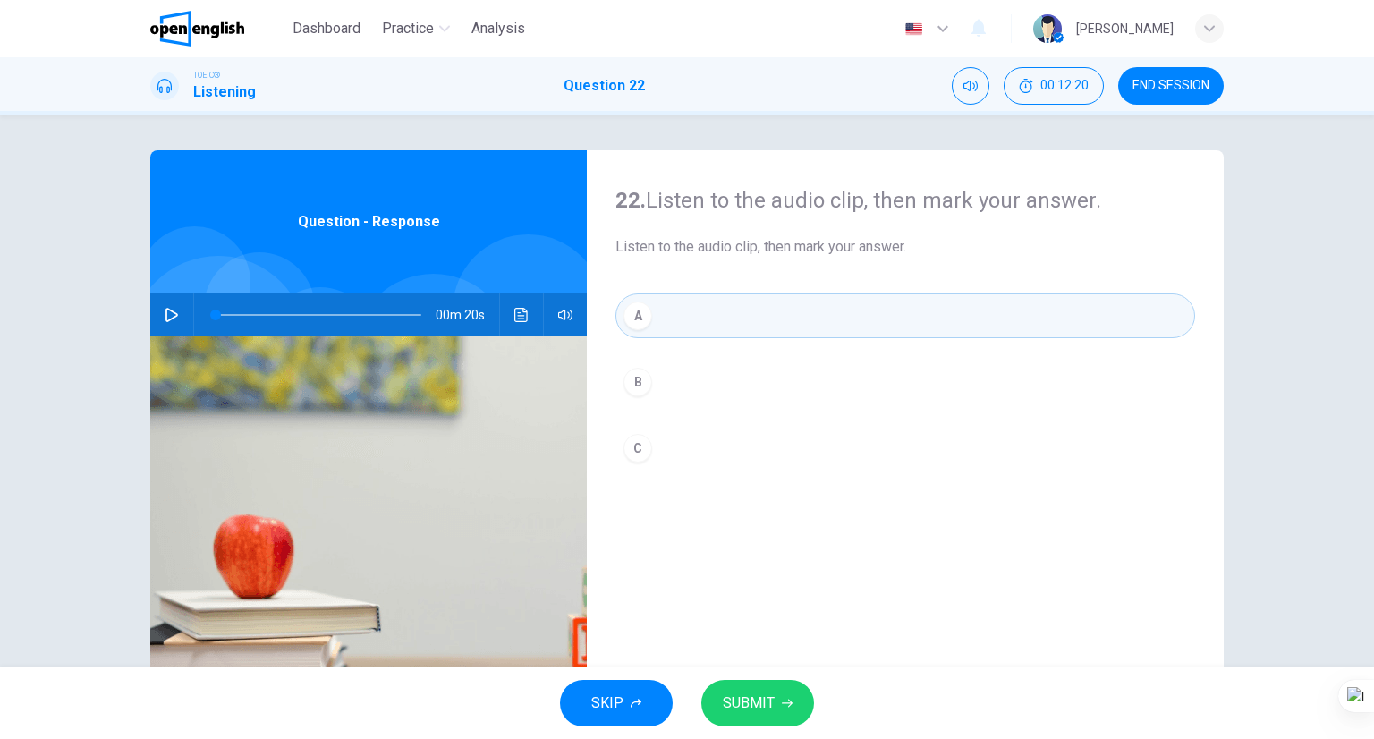
click at [793, 699] on button "SUBMIT" at bounding box center [757, 703] width 113 height 47
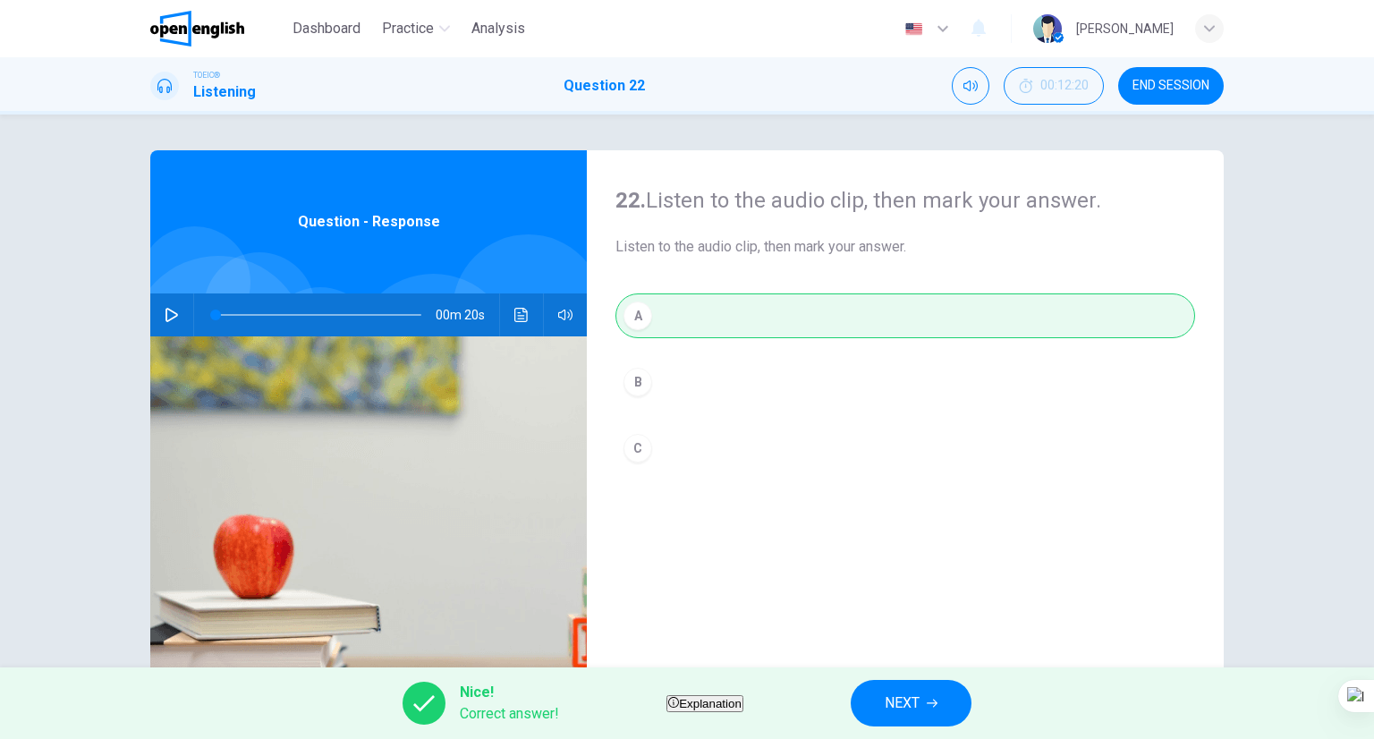
click at [920, 705] on span "NEXT" at bounding box center [902, 703] width 35 height 25
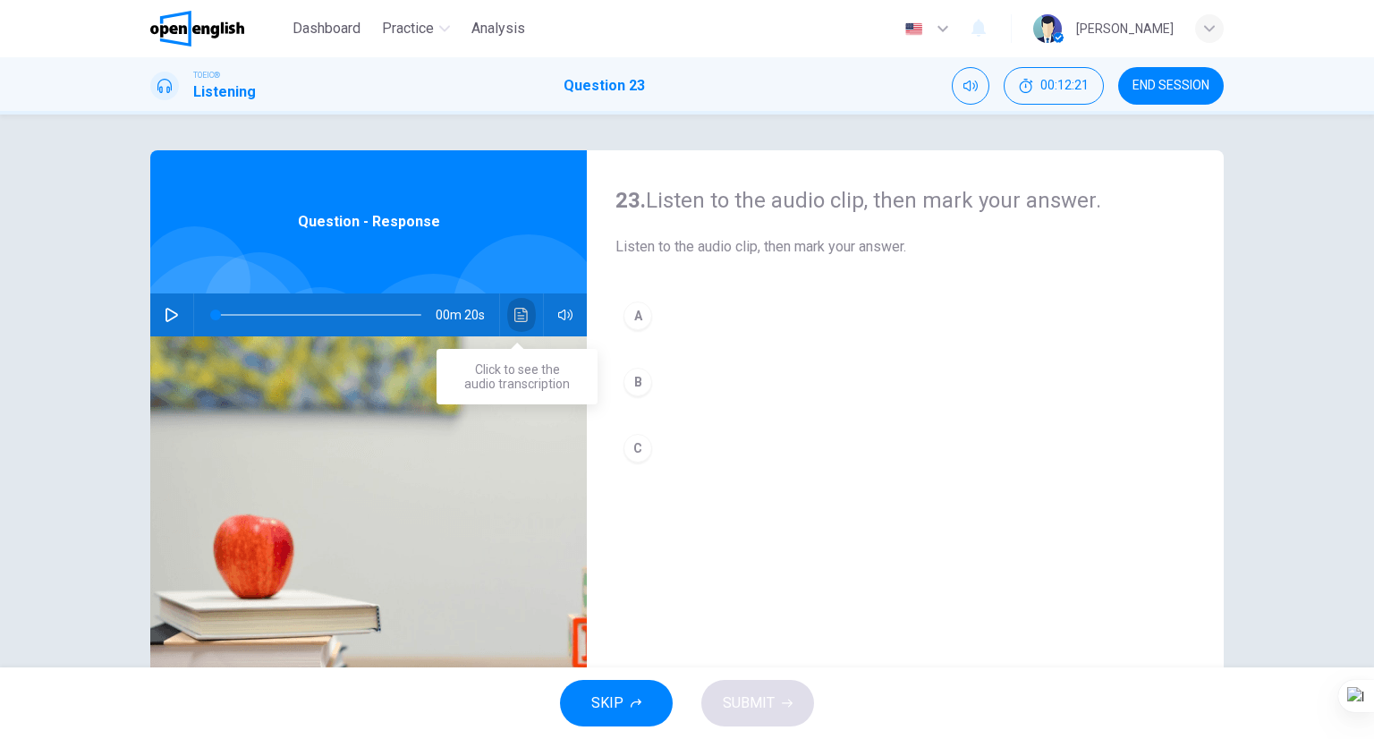
click at [514, 315] on icon "Click to see the audio transcription" at bounding box center [521, 315] width 14 height 14
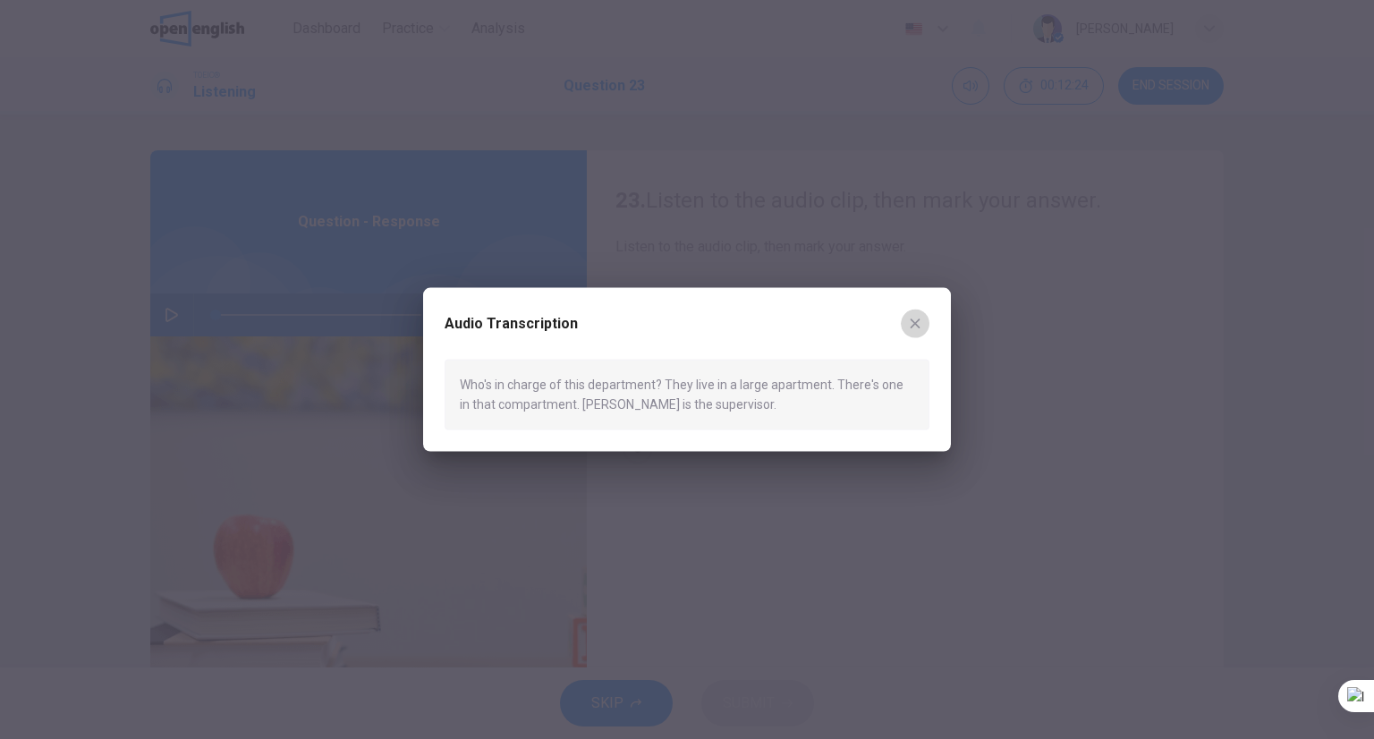
click at [923, 314] on button "button" at bounding box center [915, 324] width 29 height 29
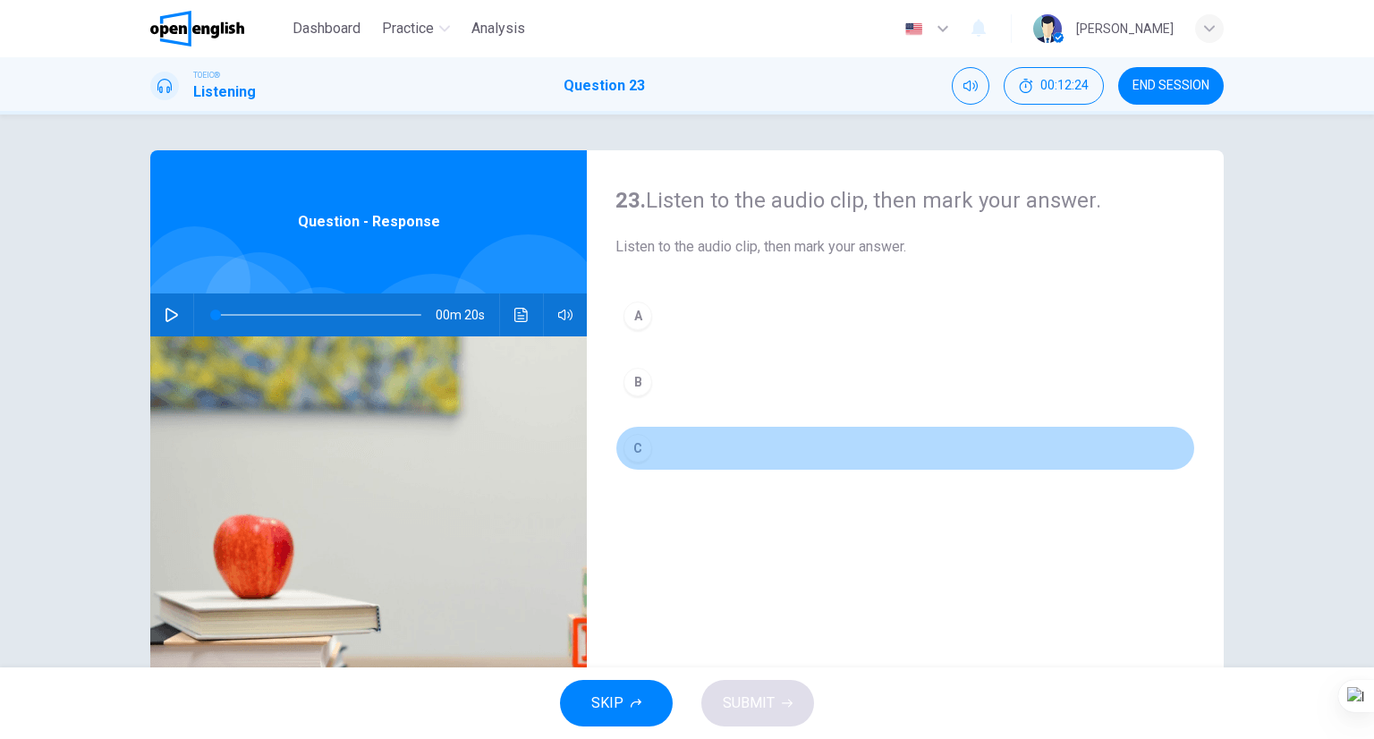
drag, startPoint x: 798, startPoint y: 429, endPoint x: 794, endPoint y: 455, distance: 26.2
click at [795, 430] on button "C" at bounding box center [905, 448] width 580 height 45
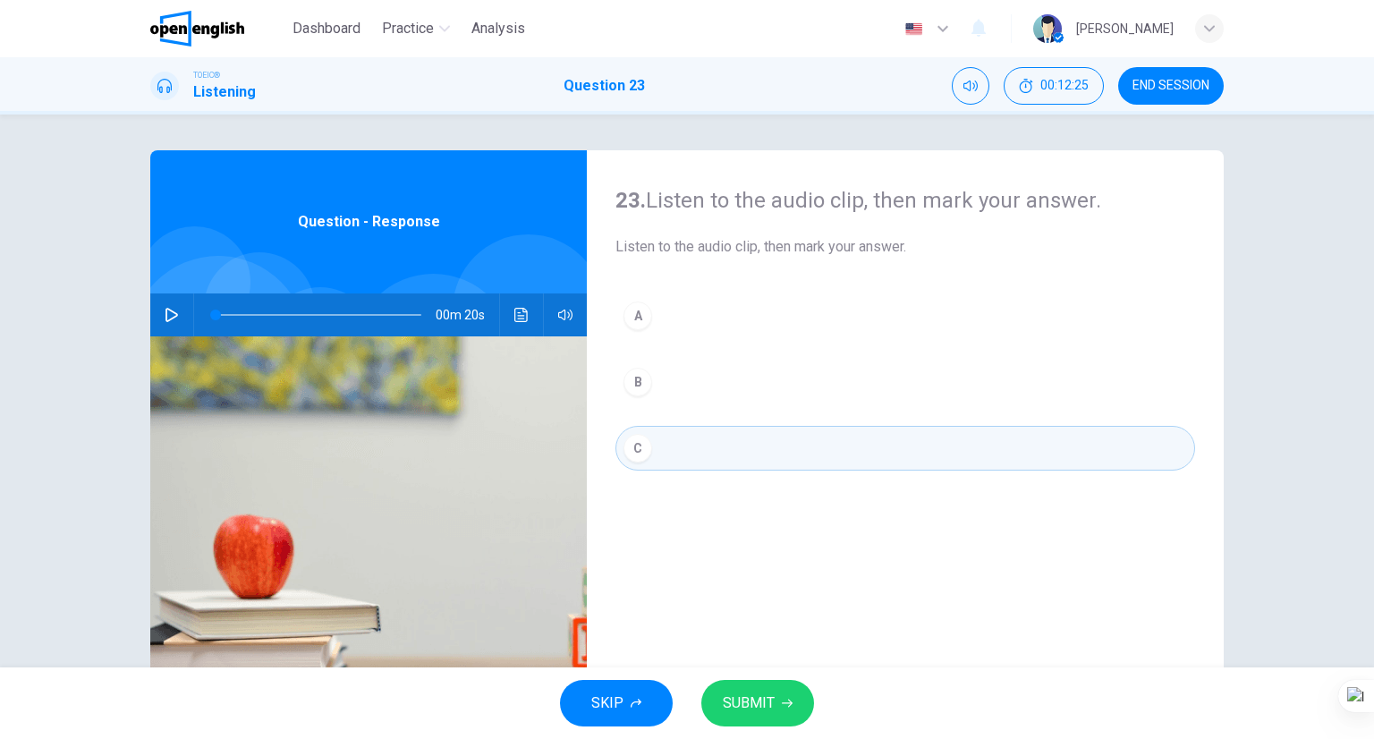
click at [771, 677] on div "SKIP SUBMIT" at bounding box center [687, 703] width 1374 height 72
click at [776, 707] on button "SUBMIT" at bounding box center [757, 703] width 113 height 47
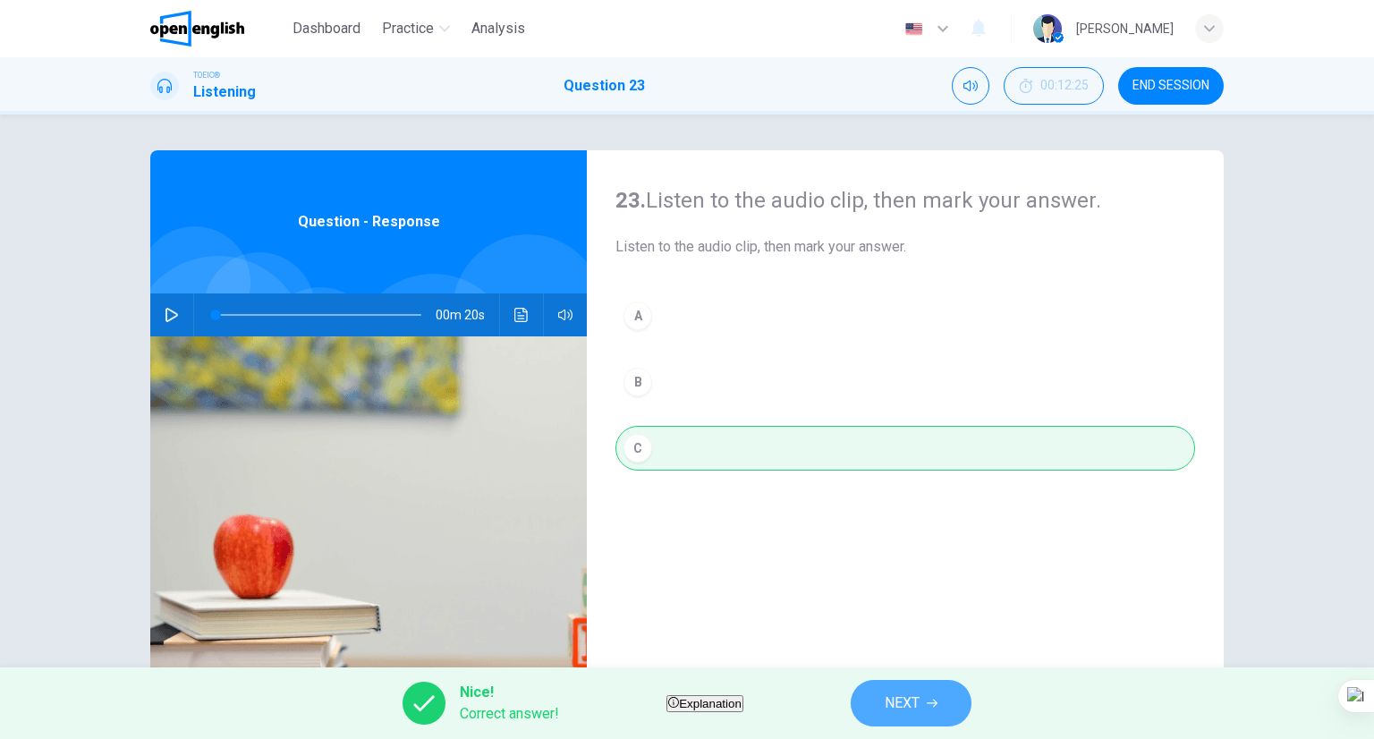
drag, startPoint x: 921, startPoint y: 702, endPoint x: 963, endPoint y: 664, distance: 56.3
click at [923, 700] on button "NEXT" at bounding box center [911, 703] width 121 height 47
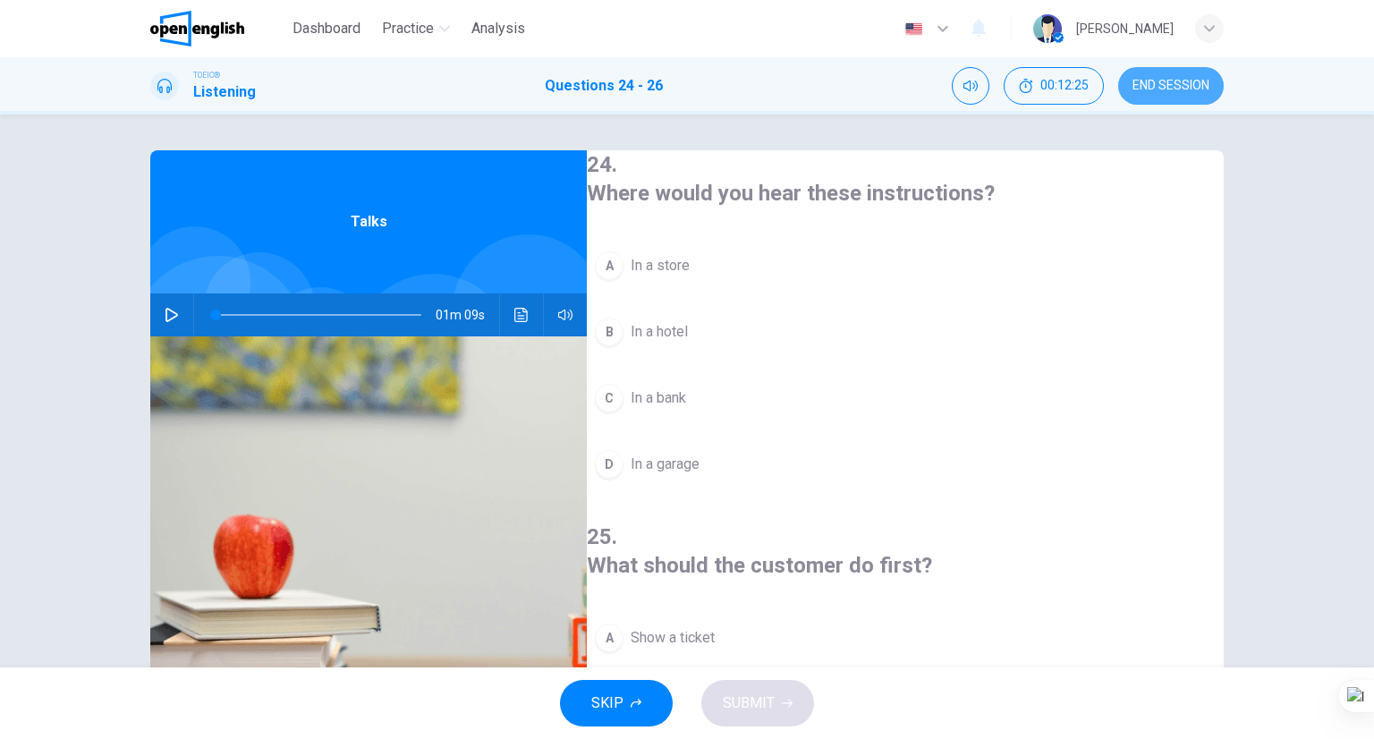
drag, startPoint x: 1142, startPoint y: 97, endPoint x: 733, endPoint y: 109, distance: 409.9
click at [1149, 90] on button "END SESSION" at bounding box center [1171, 86] width 106 height 38
